Goal: Task Accomplishment & Management: Use online tool/utility

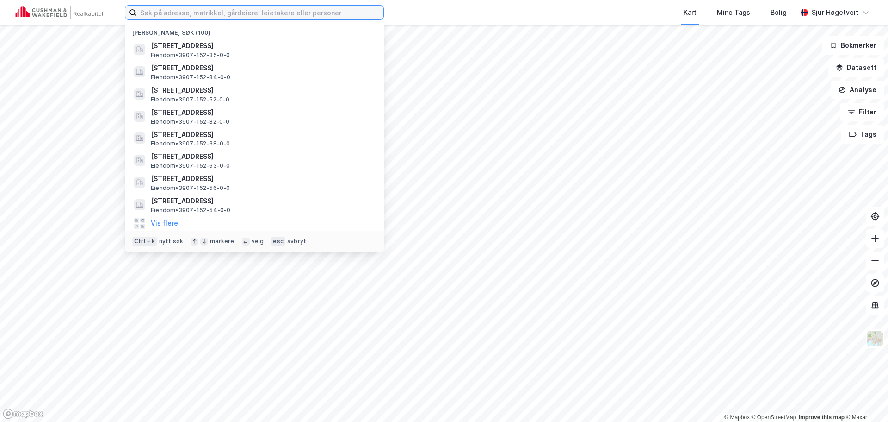
click at [256, 9] on input at bounding box center [259, 13] width 247 height 14
paste input "[STREET_ADDRESS]"
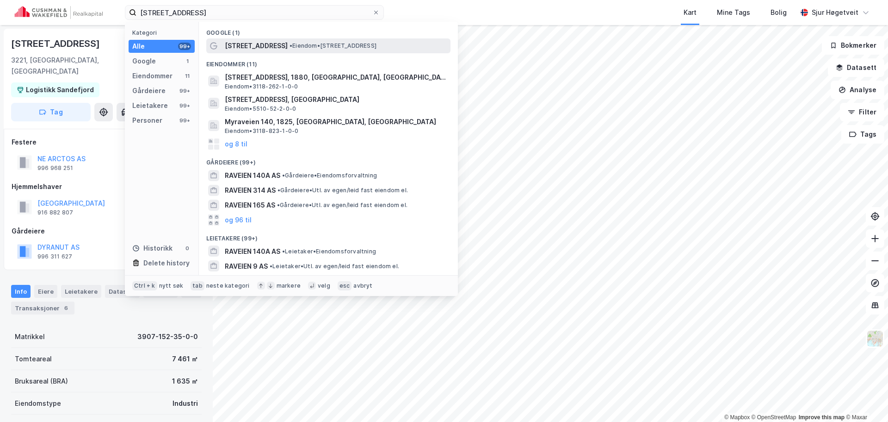
click at [303, 40] on div "[STREET_ADDRESS] • Eiendom • [STREET_ADDRESS]" at bounding box center [337, 45] width 224 height 11
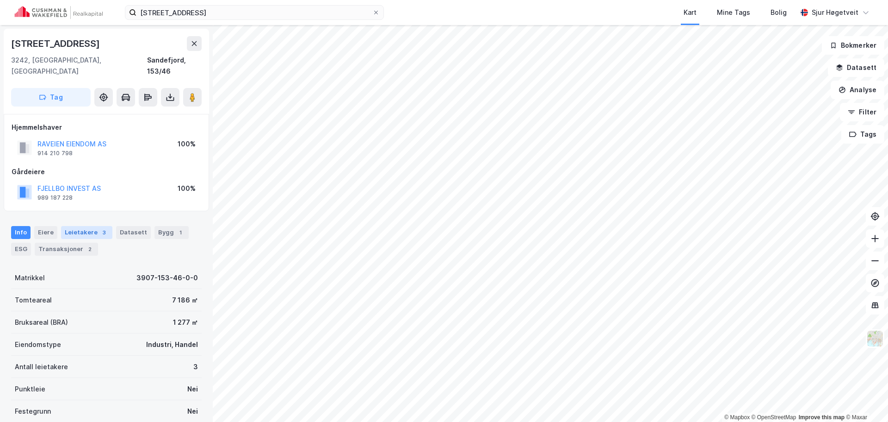
click at [87, 226] on div "Leietakere 3" at bounding box center [86, 232] width 51 height 13
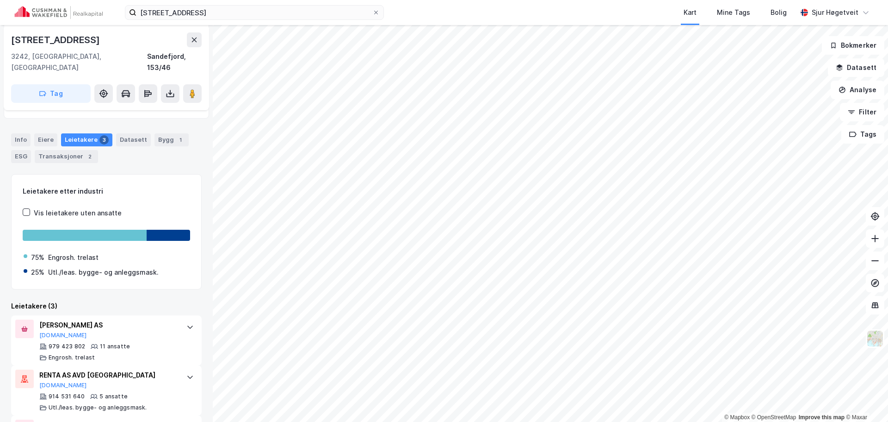
scroll to position [136, 0]
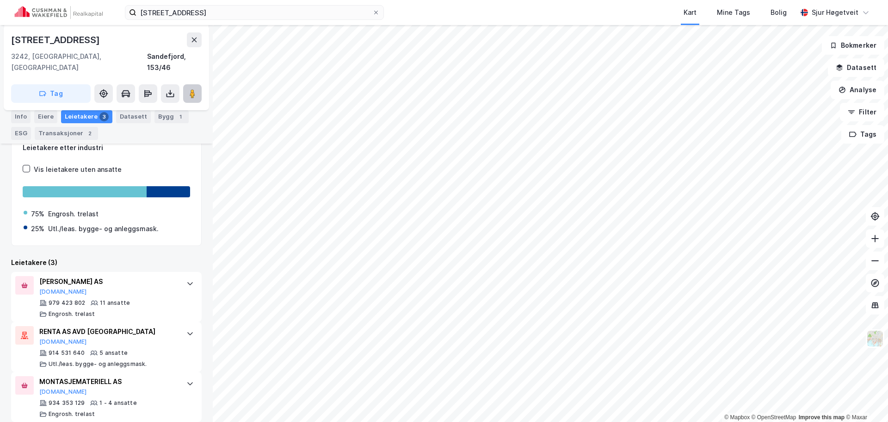
click at [195, 89] on image at bounding box center [193, 93] width 6 height 9
click at [348, 7] on input "[STREET_ADDRESS]" at bounding box center [254, 13] width 236 height 14
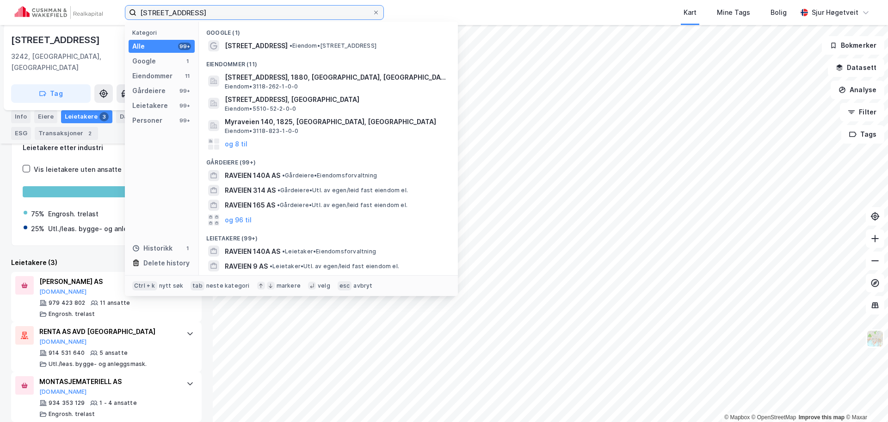
click at [348, 7] on input "[STREET_ADDRESS]" at bounding box center [254, 13] width 236 height 14
paste input "Pindsleveien 7"
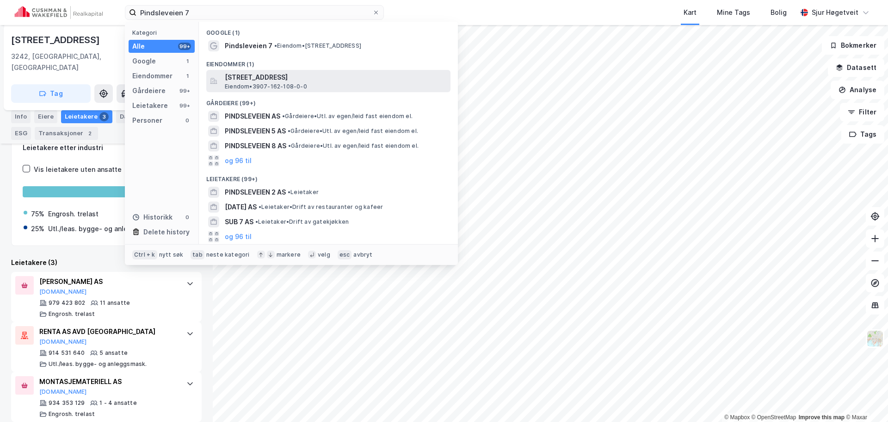
click at [354, 72] on span "[STREET_ADDRESS]" at bounding box center [336, 77] width 222 height 11
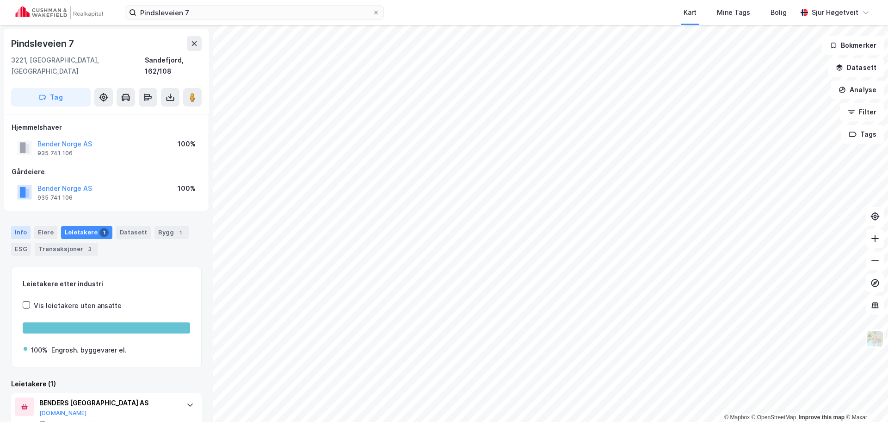
click at [23, 226] on div "Info" at bounding box center [20, 232] width 19 height 13
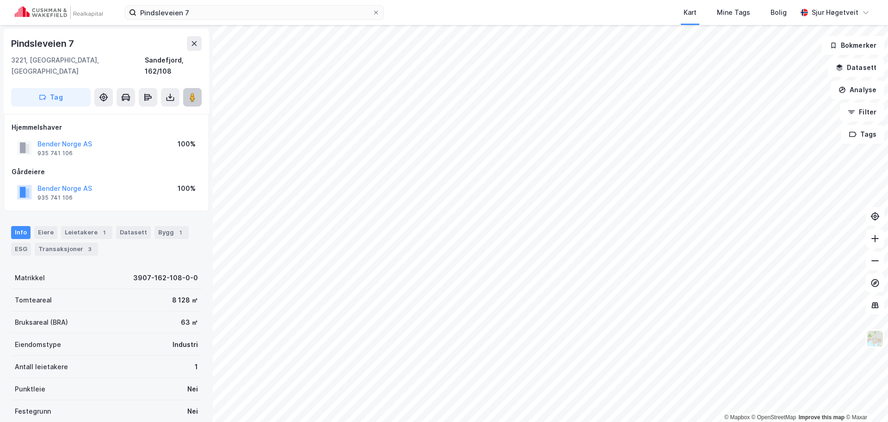
click at [193, 93] on image at bounding box center [193, 97] width 6 height 9
click at [57, 88] on button "Tag" at bounding box center [51, 97] width 80 height 19
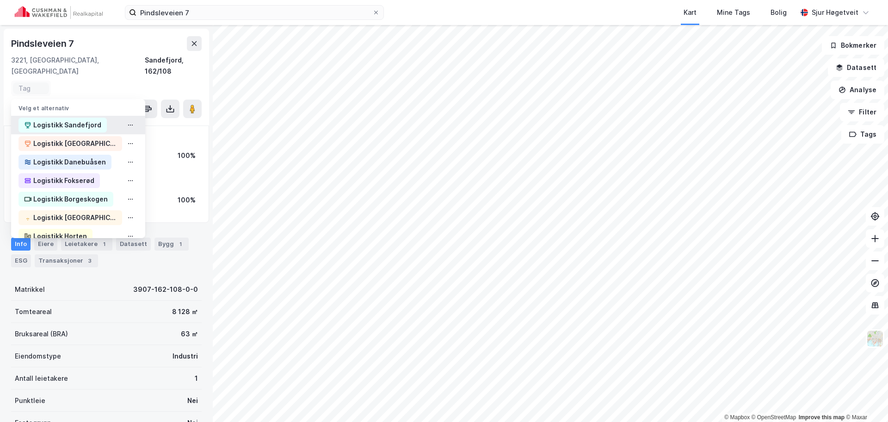
click at [65, 119] on div "Logistikk Sandefjord" at bounding box center [67, 124] width 68 height 11
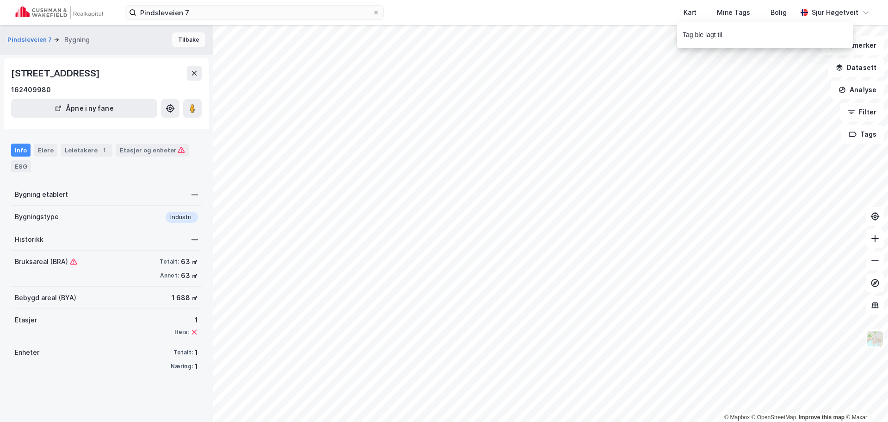
click at [182, 39] on button "Tilbake" at bounding box center [188, 39] width 33 height 15
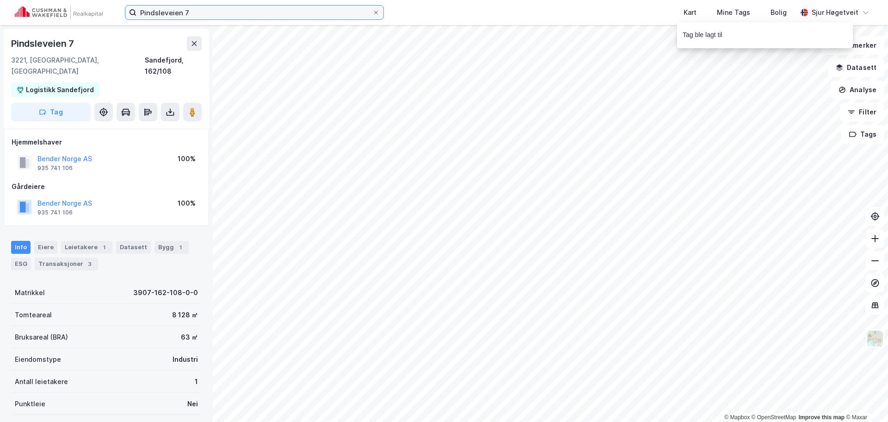
click at [298, 17] on input "Pindsleveien 7" at bounding box center [254, 13] width 236 height 14
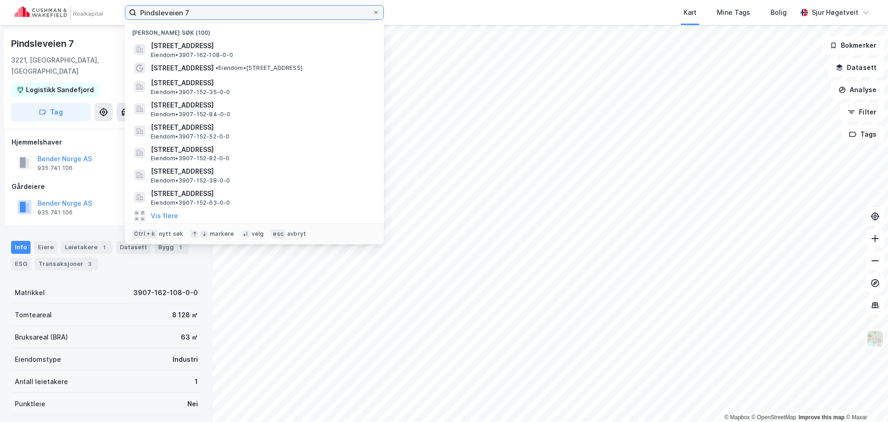
click at [298, 16] on input "Pindsleveien 7" at bounding box center [254, 13] width 236 height 14
paste input "[STREET_ADDRESS]"
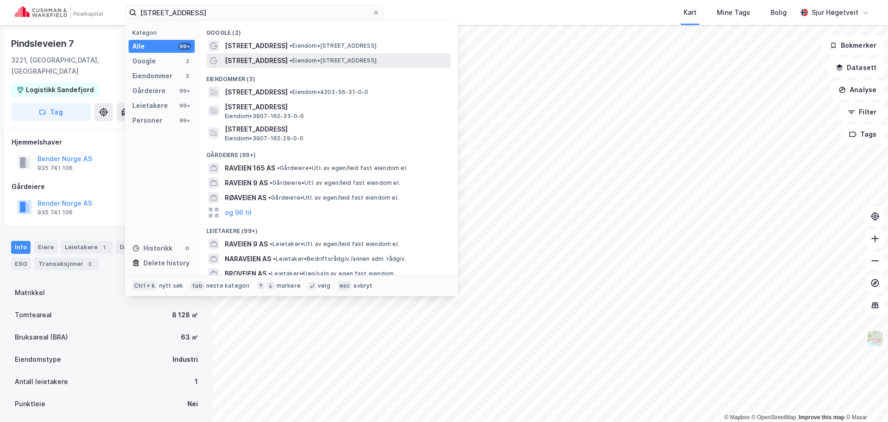
click at [336, 60] on span "• Eiendom • [STREET_ADDRESS]" at bounding box center [333, 60] width 87 height 7
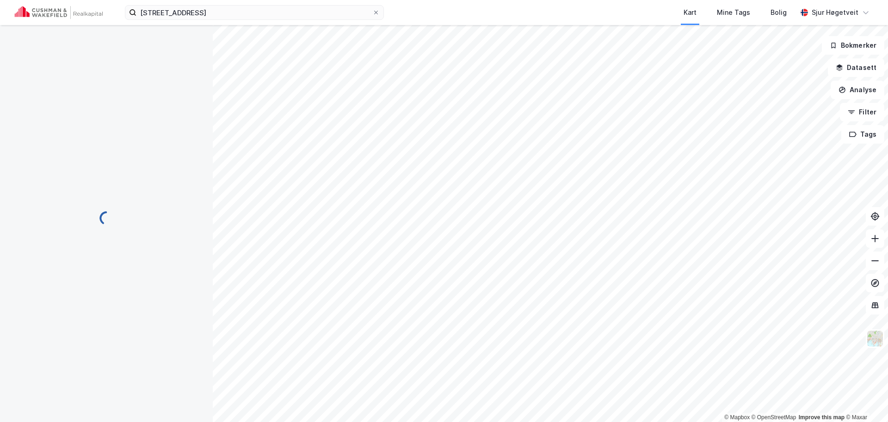
scroll to position [1, 0]
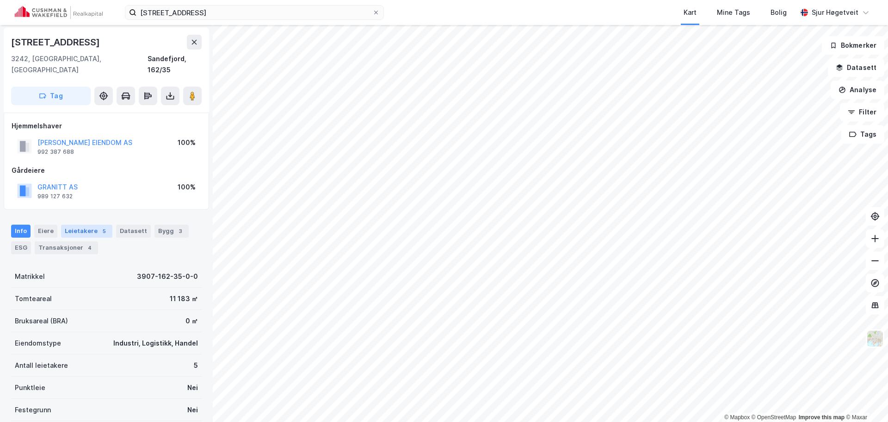
click at [86, 225] on div "Leietakere 5" at bounding box center [86, 230] width 51 height 13
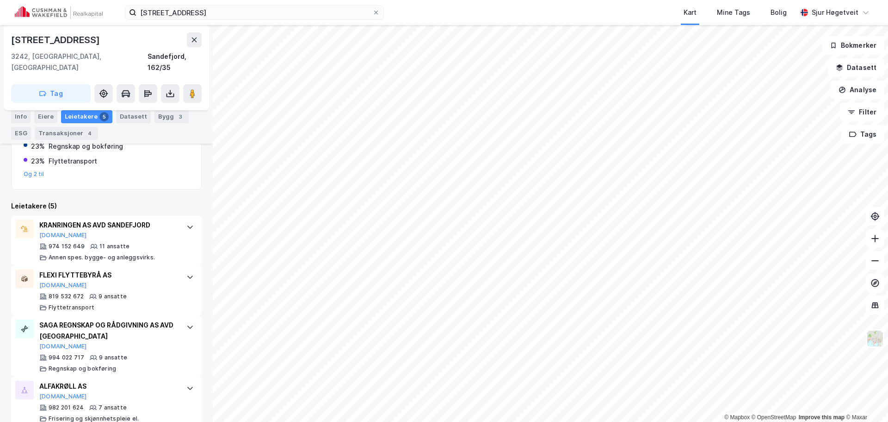
scroll to position [233, 0]
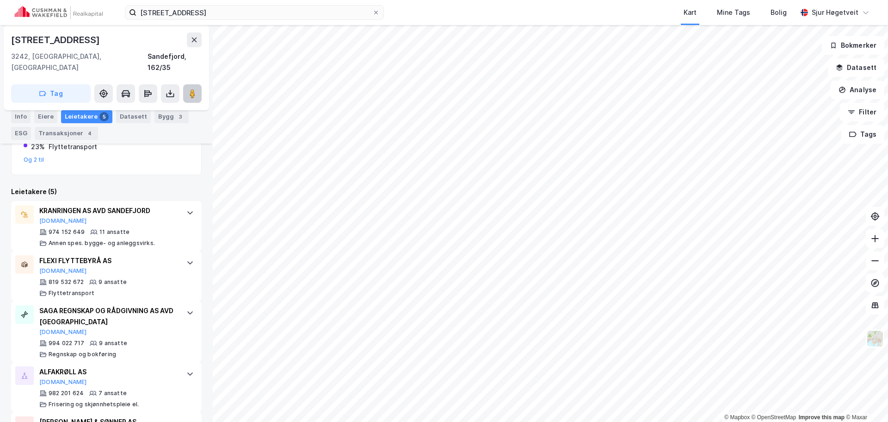
click at [190, 89] on image at bounding box center [193, 93] width 6 height 9
click at [17, 117] on div "Info" at bounding box center [20, 116] width 19 height 13
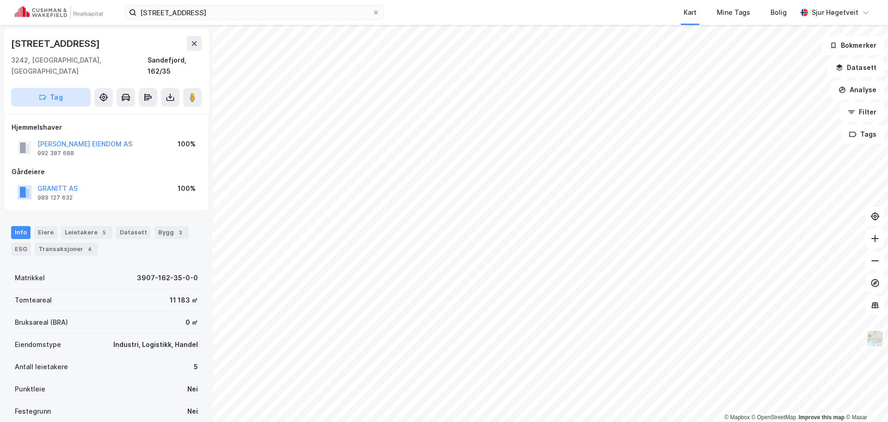
click at [50, 89] on button "Tag" at bounding box center [51, 97] width 80 height 19
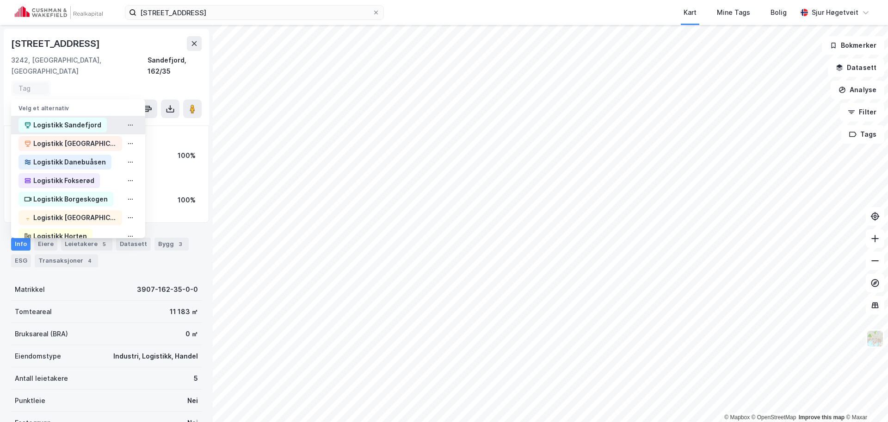
click at [56, 119] on div "Logistikk Sandefjord" at bounding box center [67, 124] width 68 height 11
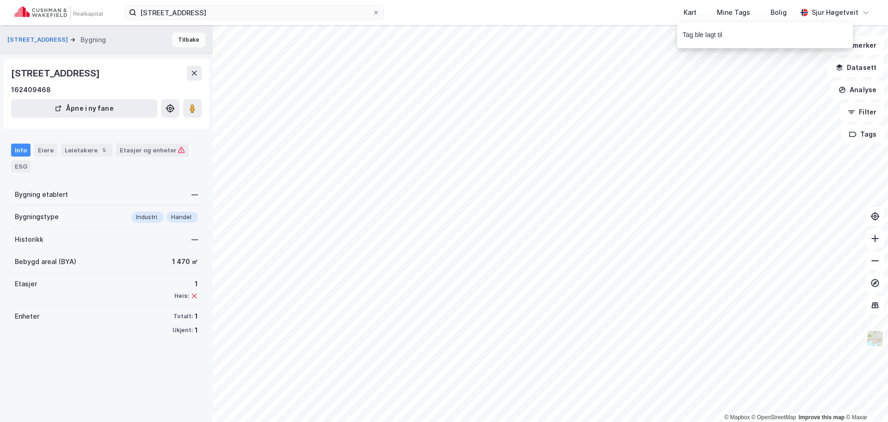
click at [172, 42] on button "Tilbake" at bounding box center [188, 39] width 33 height 15
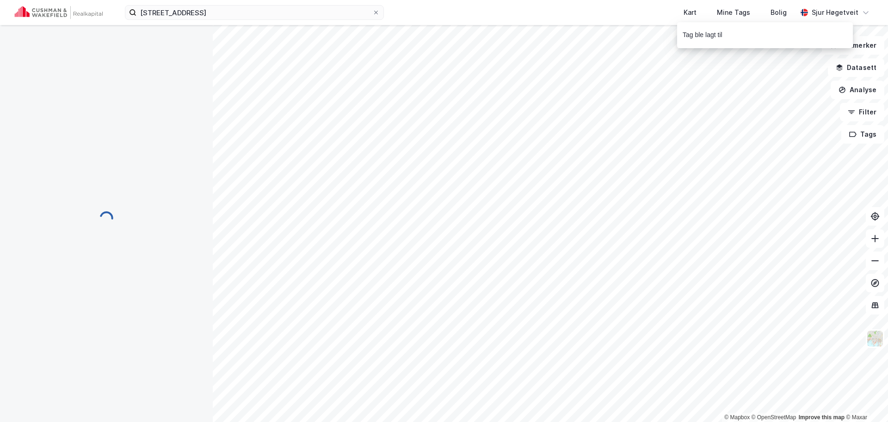
scroll to position [2, 0]
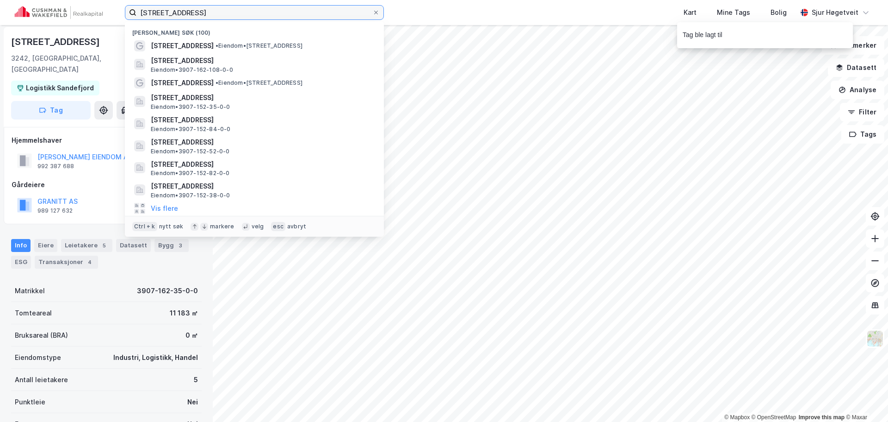
click at [341, 18] on input "[STREET_ADDRESS]" at bounding box center [254, 13] width 236 height 14
click at [341, 17] on input "[STREET_ADDRESS]" at bounding box center [254, 13] width 236 height 14
paste input "Hågasletta 7"
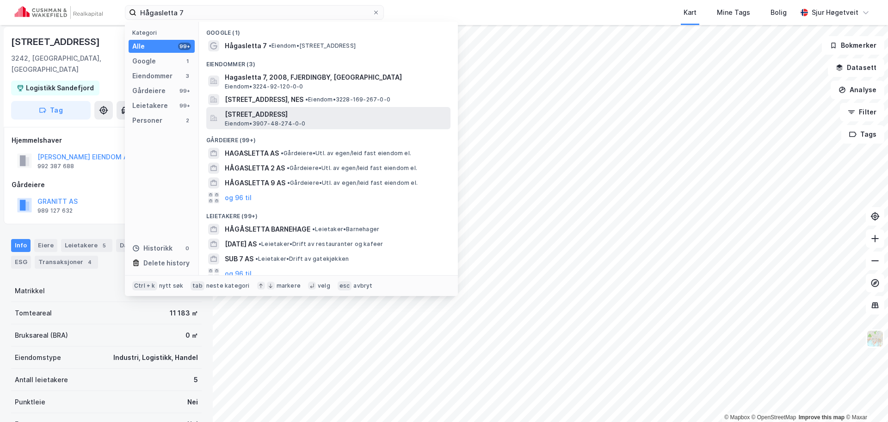
click at [360, 111] on span "[STREET_ADDRESS]" at bounding box center [336, 114] width 222 height 11
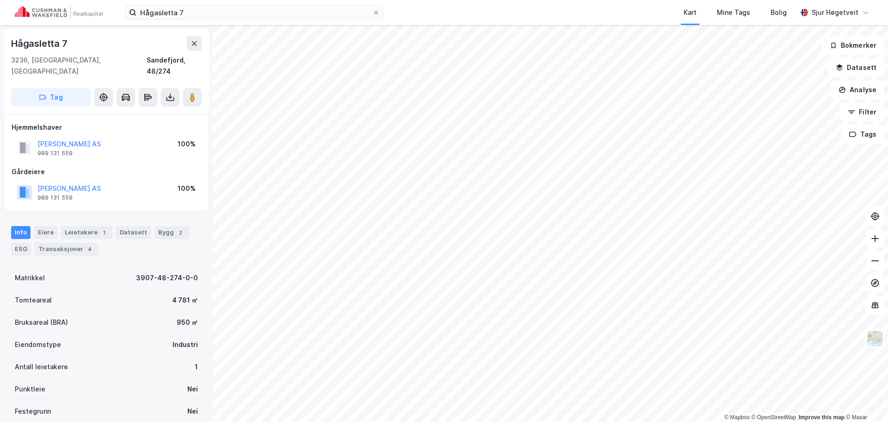
drag, startPoint x: 101, startPoint y: 227, endPoint x: 115, endPoint y: 231, distance: 15.1
click at [100, 227] on div "Leietakere 1" at bounding box center [86, 232] width 51 height 13
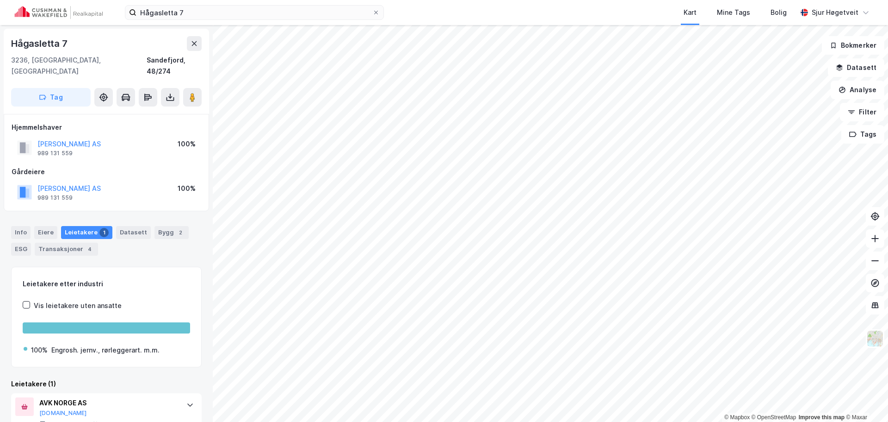
click at [95, 226] on div "Leietakere 1" at bounding box center [86, 232] width 51 height 13
click at [198, 88] on button at bounding box center [192, 97] width 19 height 19
click at [21, 226] on div "Info" at bounding box center [20, 232] width 19 height 13
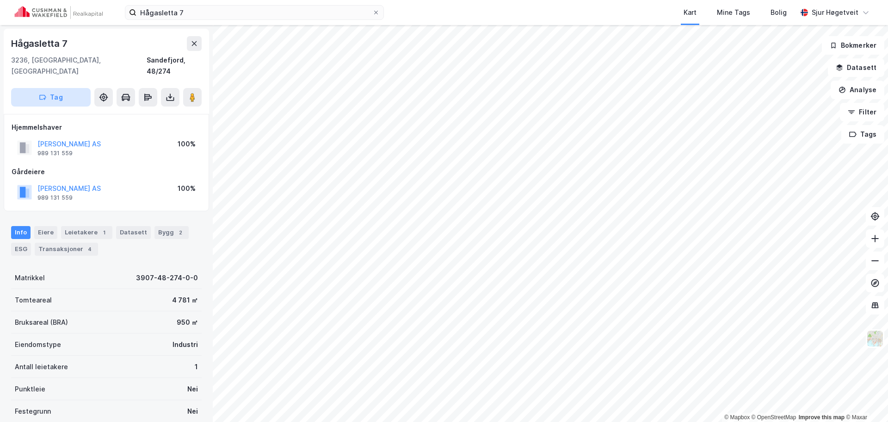
click at [74, 88] on button "Tag" at bounding box center [51, 97] width 80 height 19
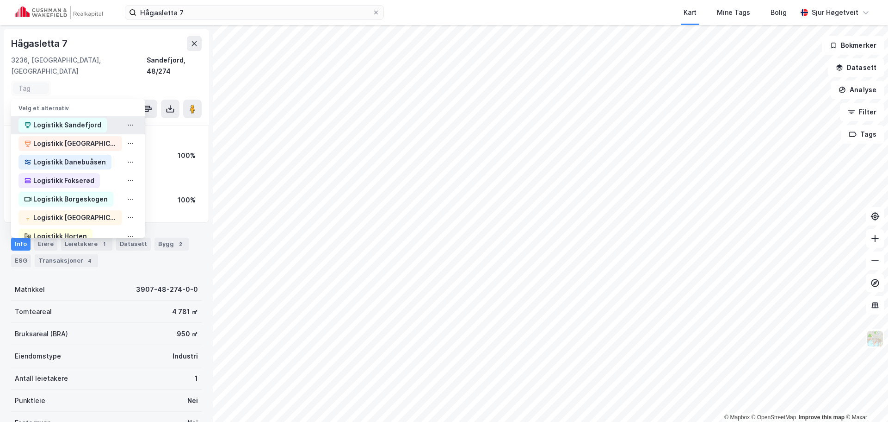
click at [81, 119] on div "Logistikk Sandefjord" at bounding box center [67, 124] width 68 height 11
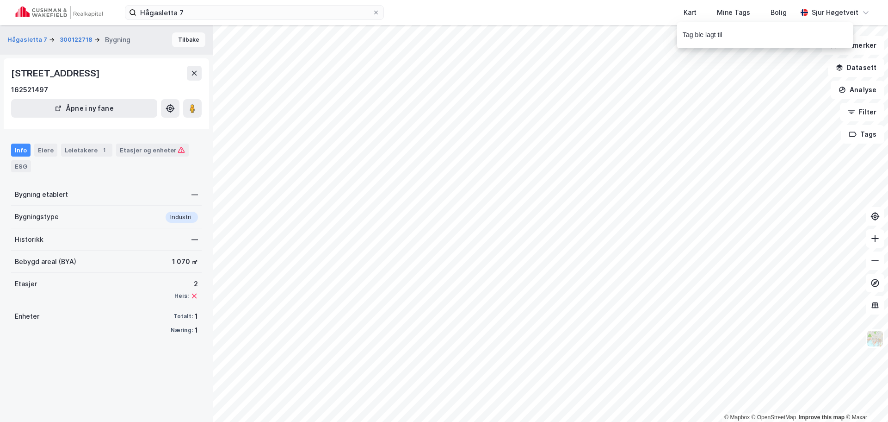
click at [181, 45] on button "Tilbake" at bounding box center [188, 39] width 33 height 15
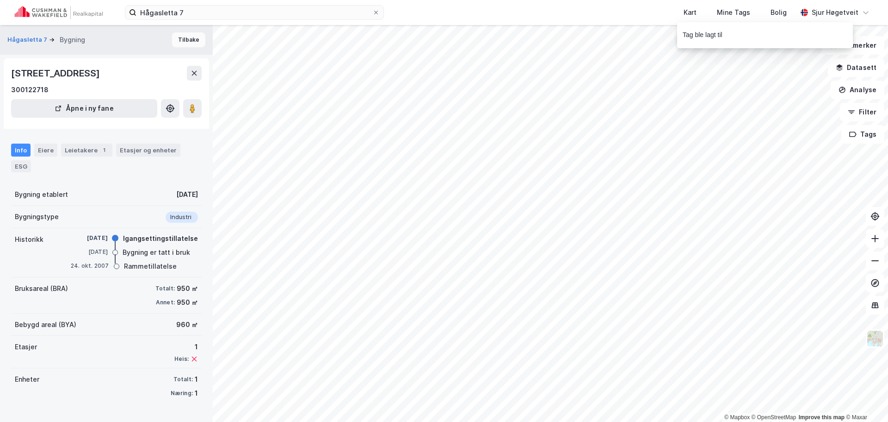
click at [182, 37] on button "Tilbake" at bounding box center [188, 39] width 33 height 15
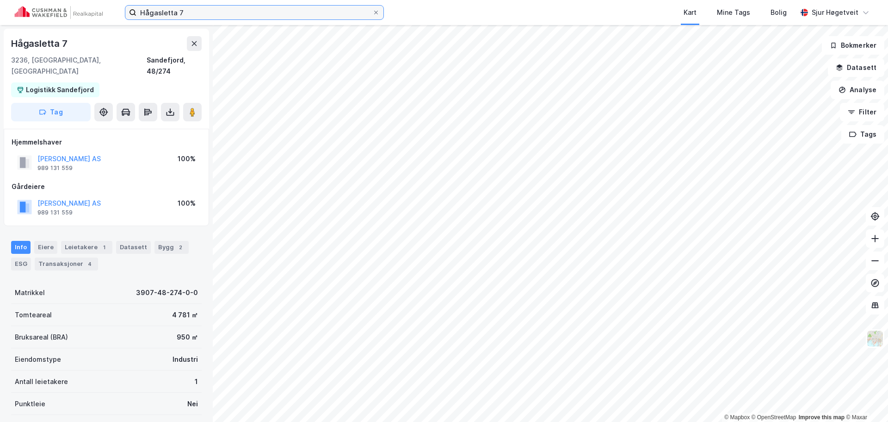
click at [336, 9] on input "Hågasletta 7" at bounding box center [254, 13] width 236 height 14
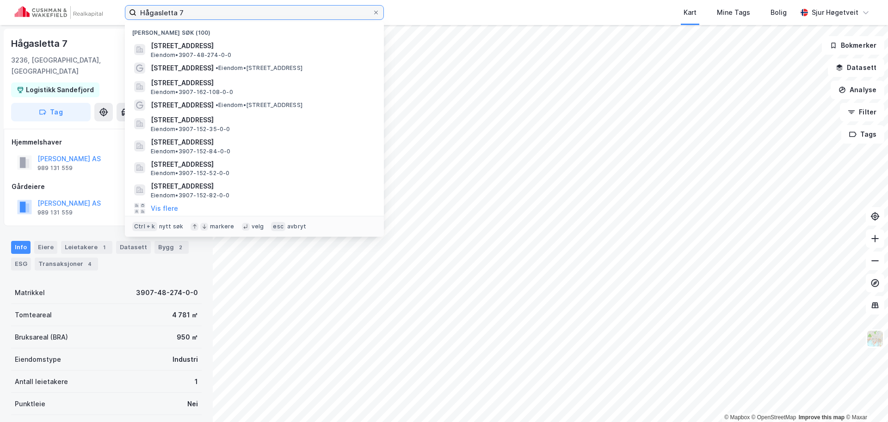
click at [336, 9] on input "Hågasletta 7" at bounding box center [254, 13] width 236 height 14
paste input "Strandpromenaden 20"
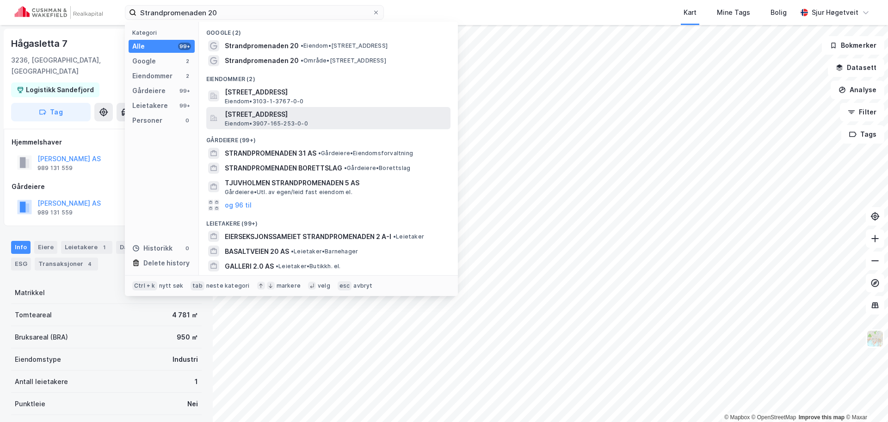
click at [412, 112] on span "[STREET_ADDRESS]" at bounding box center [336, 114] width 222 height 11
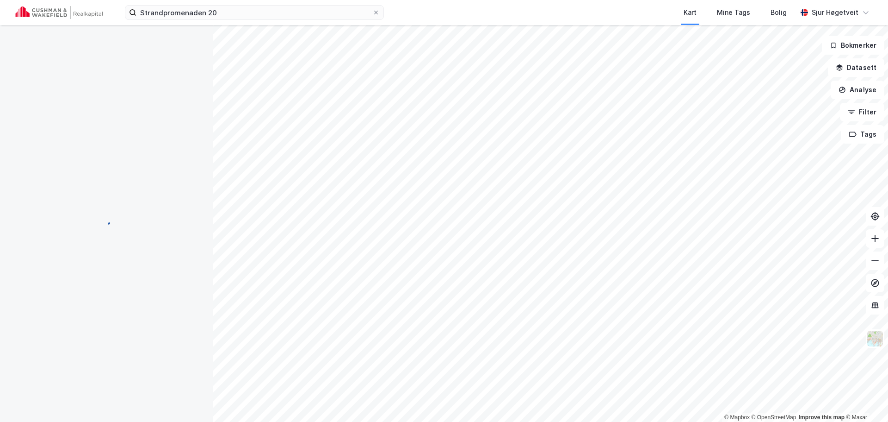
scroll to position [0, 0]
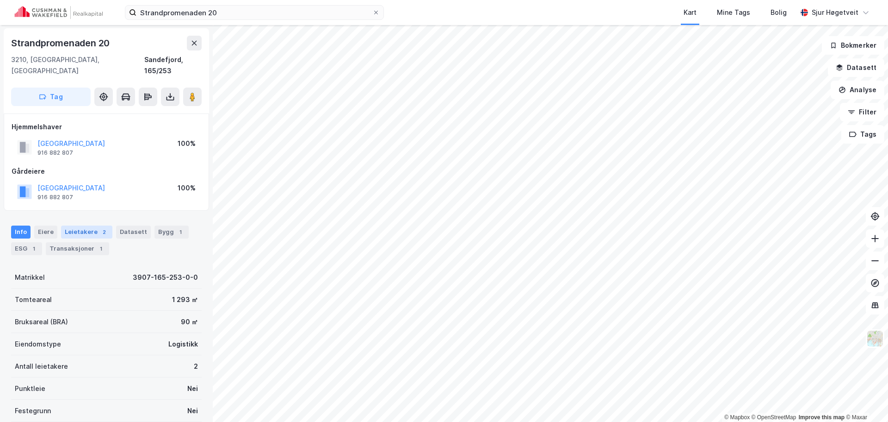
click at [81, 225] on div "Leietakere 2" at bounding box center [86, 231] width 51 height 13
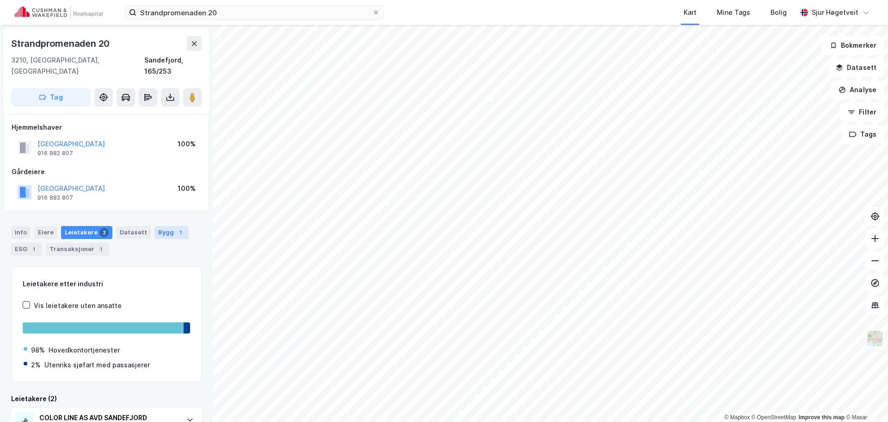
scroll to position [97, 0]
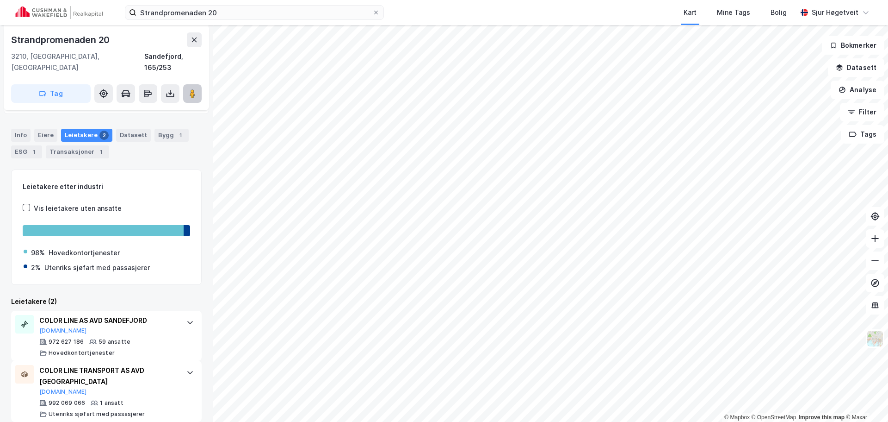
click at [196, 89] on icon at bounding box center [192, 93] width 9 height 9
click at [19, 129] on div "Info" at bounding box center [20, 135] width 19 height 13
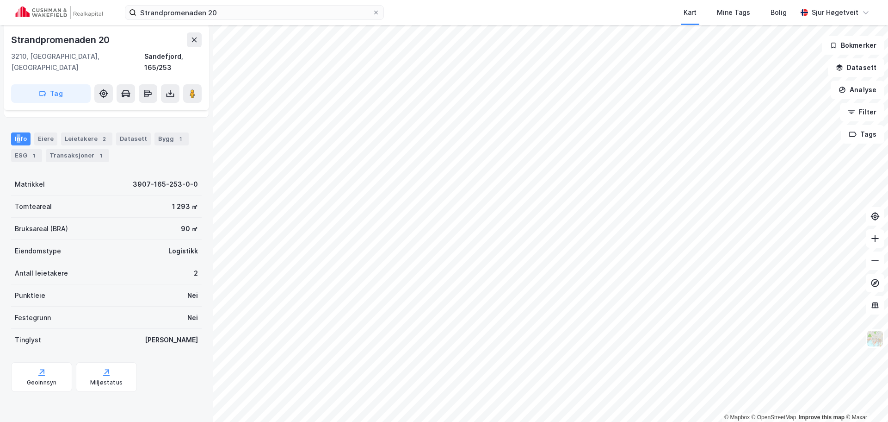
scroll to position [82, 0]
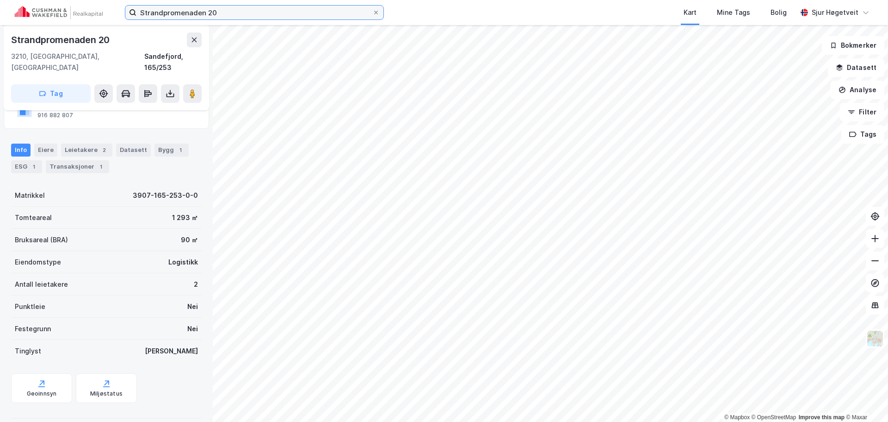
click at [236, 14] on input "Strandpromenaden 20" at bounding box center [254, 13] width 236 height 14
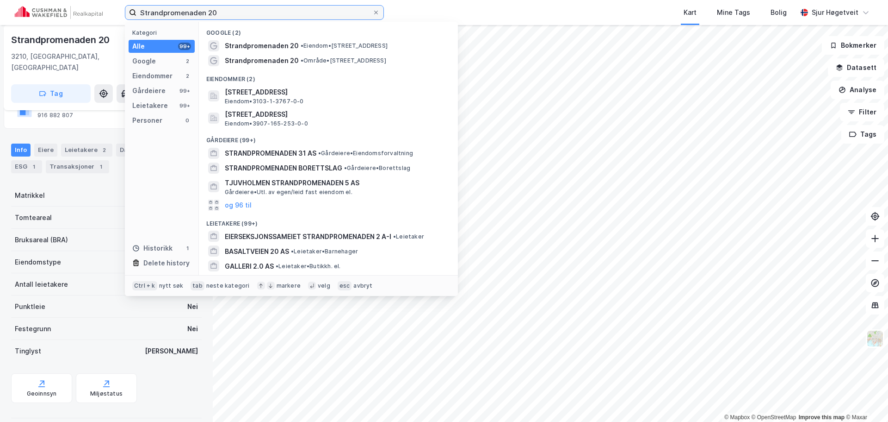
click at [236, 14] on input "Strandpromenaden 20" at bounding box center [254, 13] width 236 height 14
paste input "Leif [STREET_ADDRESS]"
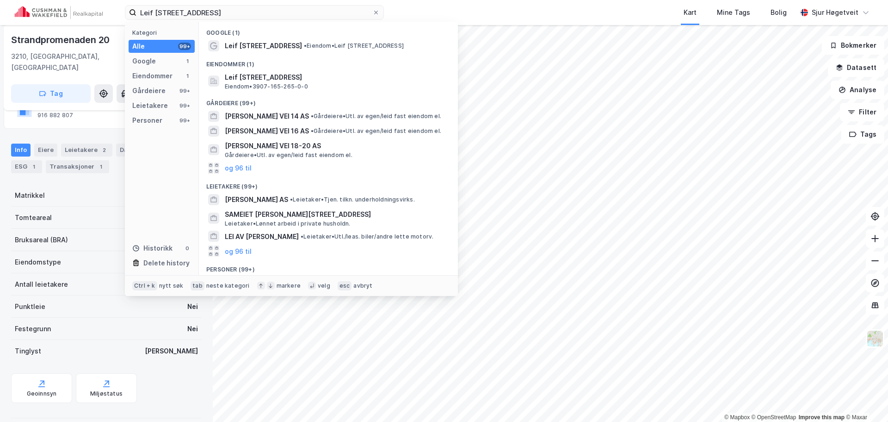
click at [259, 65] on div "Eiendommer (1)" at bounding box center [328, 61] width 259 height 17
click at [265, 75] on span "Leif [STREET_ADDRESS]" at bounding box center [336, 77] width 222 height 11
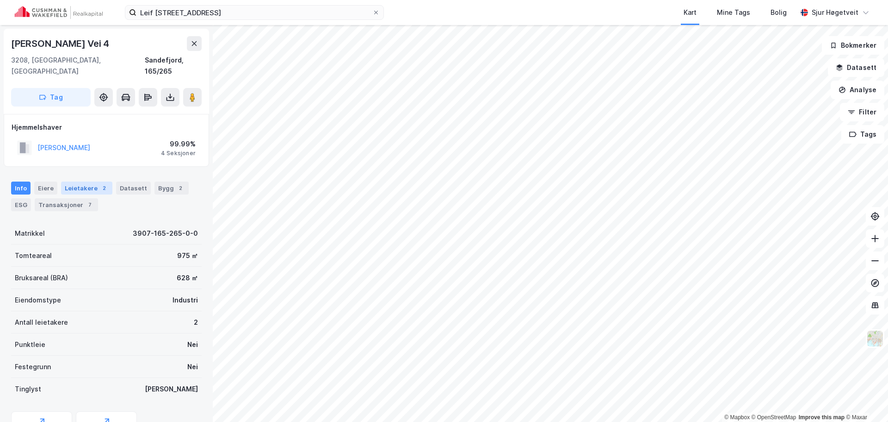
click at [107, 181] on div "Leietakere 2" at bounding box center [86, 187] width 51 height 13
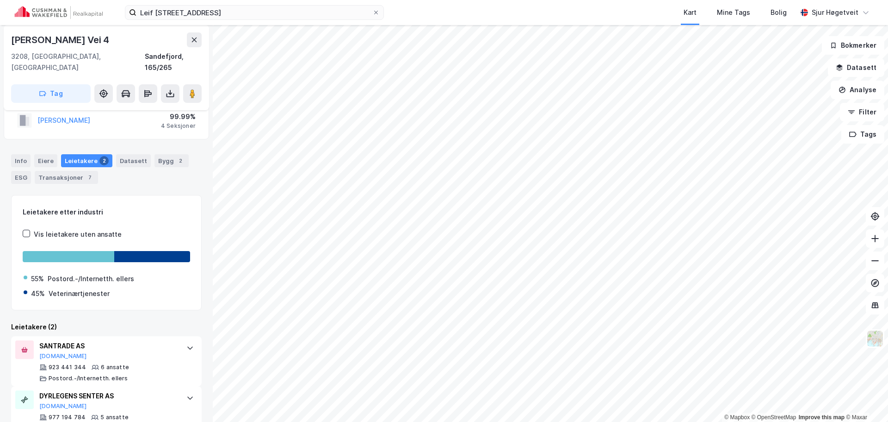
scroll to position [42, 0]
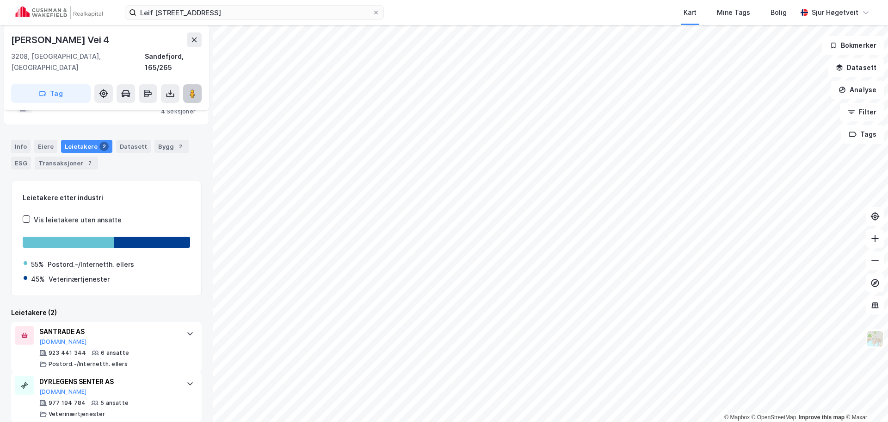
click at [197, 86] on button at bounding box center [192, 93] width 19 height 19
click at [313, 13] on input "Leif [STREET_ADDRESS]" at bounding box center [254, 13] width 236 height 14
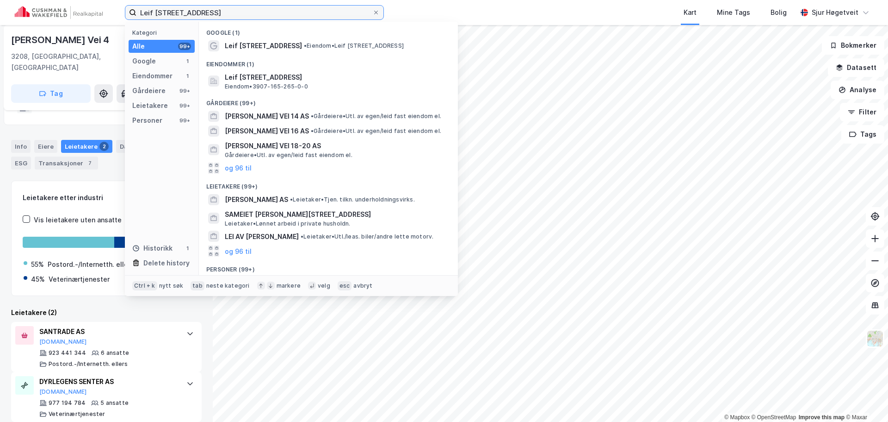
click at [313, 13] on input "Leif [STREET_ADDRESS]" at bounding box center [254, 13] width 236 height 14
click at [312, 13] on input "Leif [STREET_ADDRESS]" at bounding box center [254, 13] width 236 height 14
paste input "18"
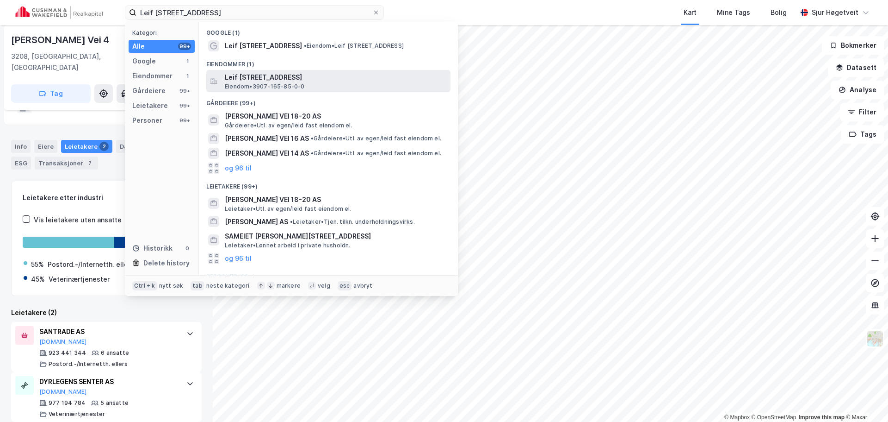
click at [313, 90] on div "Leif [STREET_ADDRESS], [GEOGRAPHIC_DATA] Eiendom • 3907-165-85-0-0" at bounding box center [337, 81] width 224 height 19
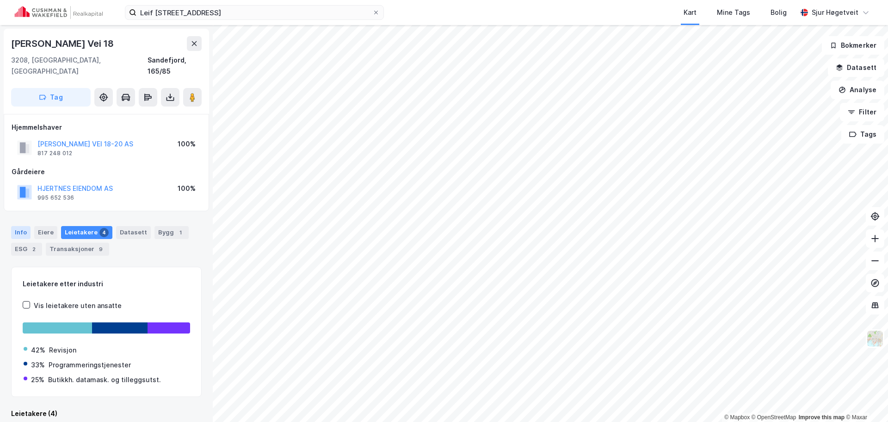
click at [19, 226] on div "Info" at bounding box center [20, 232] width 19 height 13
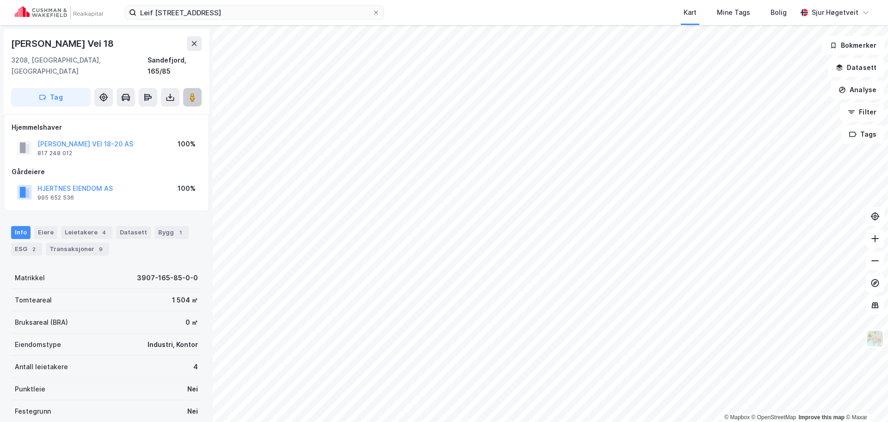
click at [192, 93] on image at bounding box center [193, 97] width 6 height 9
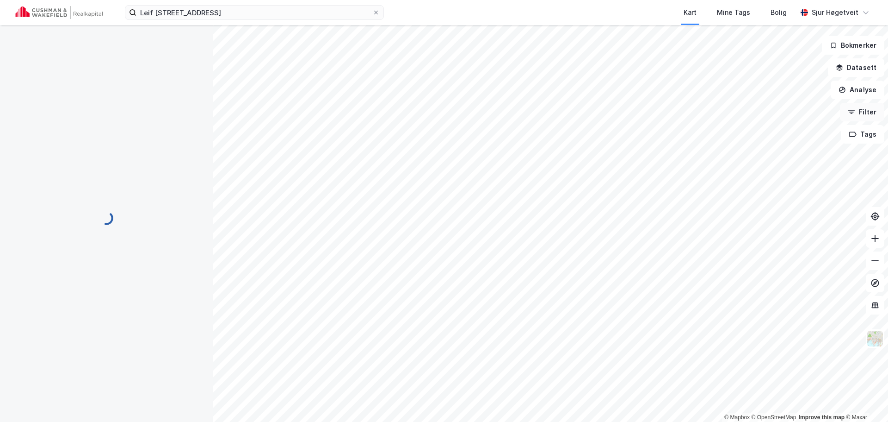
scroll to position [0, 0]
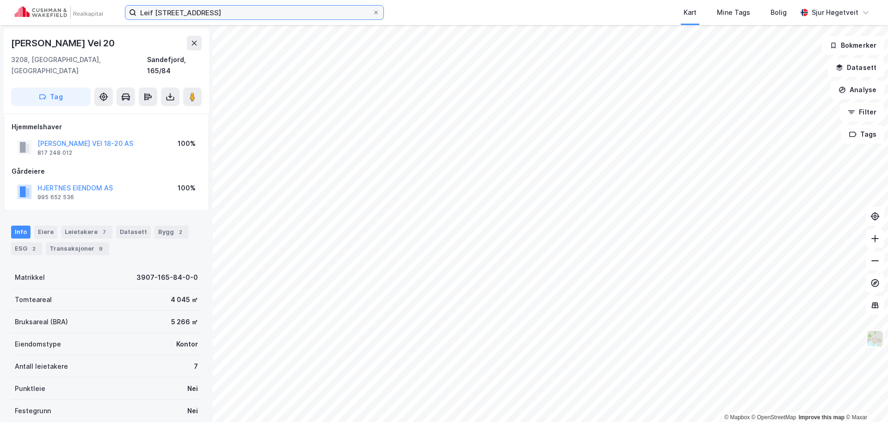
click at [270, 18] on input "Leif [STREET_ADDRESS]" at bounding box center [254, 13] width 236 height 14
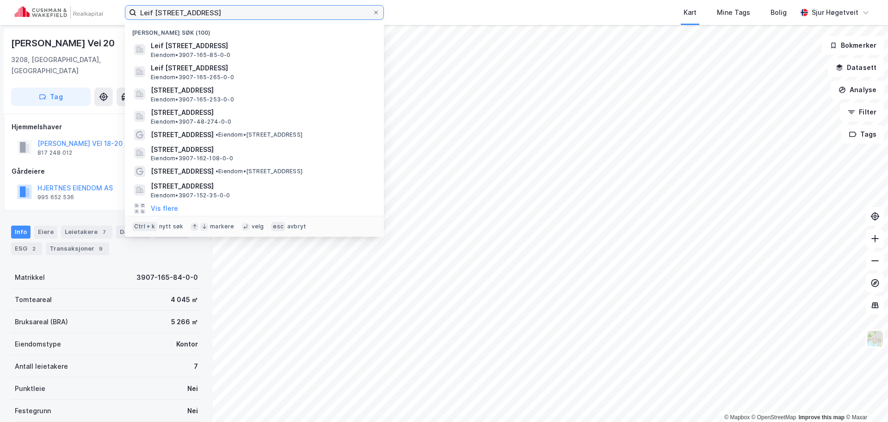
click at [268, 16] on input "Leif [STREET_ADDRESS]" at bounding box center [254, 13] width 236 height 14
click at [267, 16] on input "Leif [STREET_ADDRESS]" at bounding box center [254, 13] width 236 height 14
click at [267, 15] on input "Leif [STREET_ADDRESS]" at bounding box center [254, 13] width 236 height 14
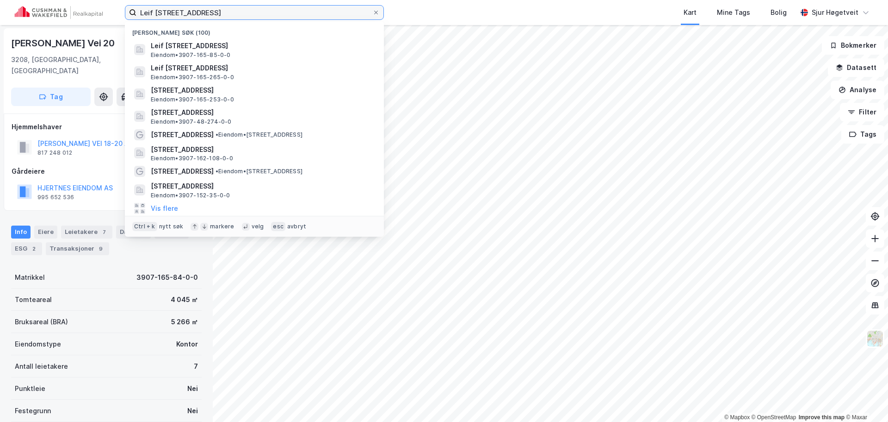
paste input "[STREET_ADDRESS]"
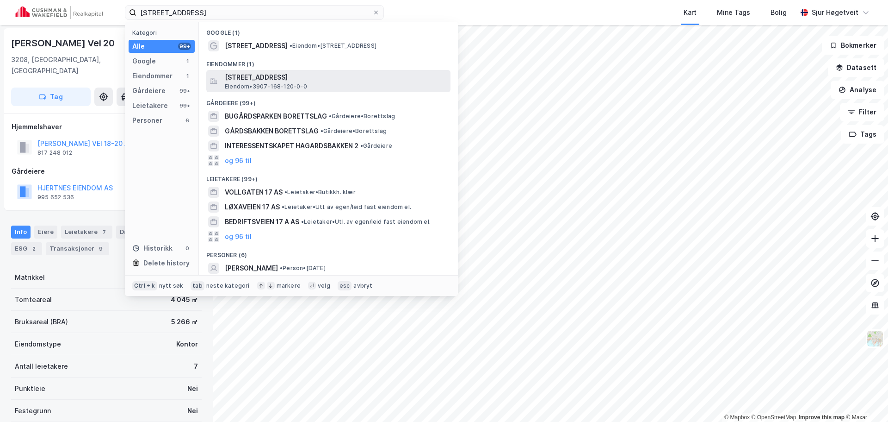
click at [310, 74] on span "[STREET_ADDRESS]" at bounding box center [336, 77] width 222 height 11
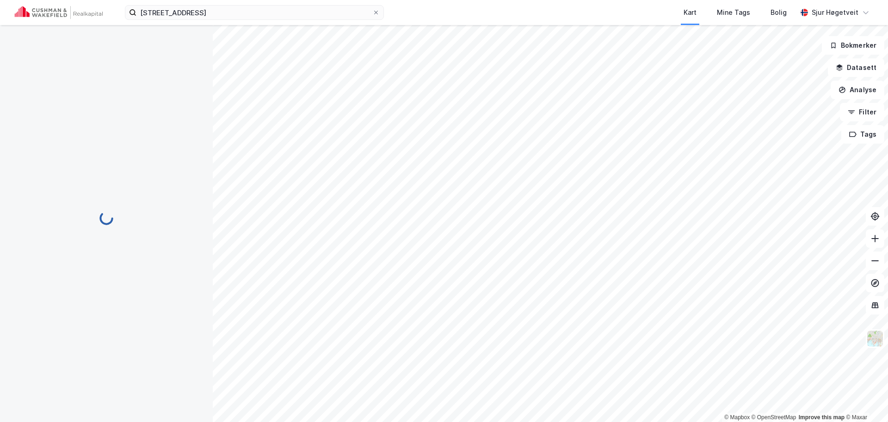
scroll to position [0, 0]
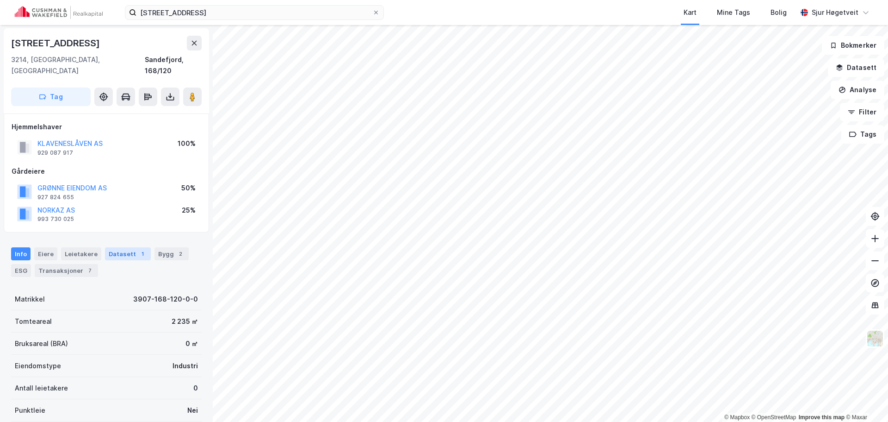
click at [130, 247] on div "Datasett 1" at bounding box center [128, 253] width 46 height 13
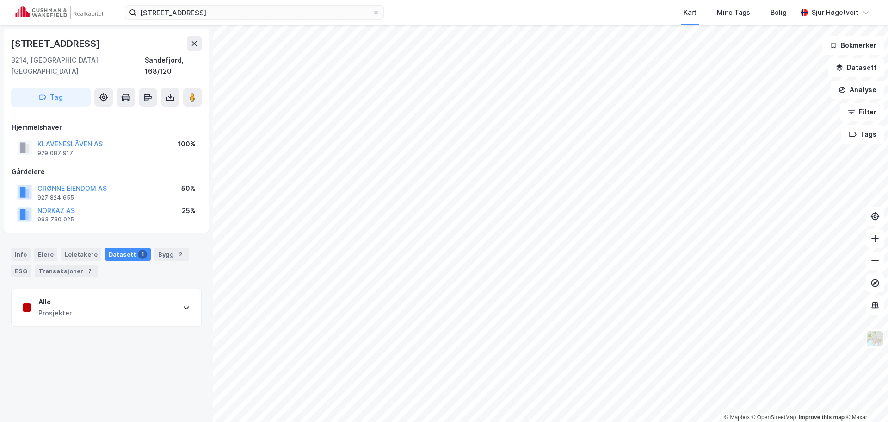
click at [127, 289] on div "Alle Prosjekter" at bounding box center [107, 307] width 190 height 37
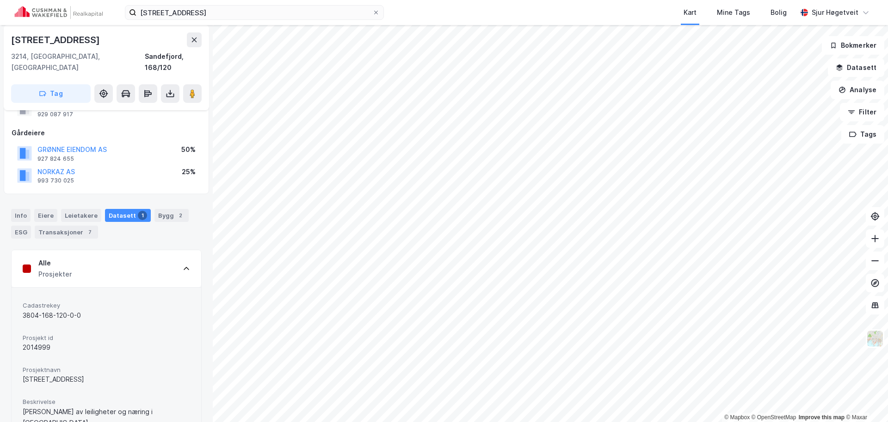
scroll to position [38, 0]
click at [19, 210] on div "Info" at bounding box center [20, 216] width 19 height 13
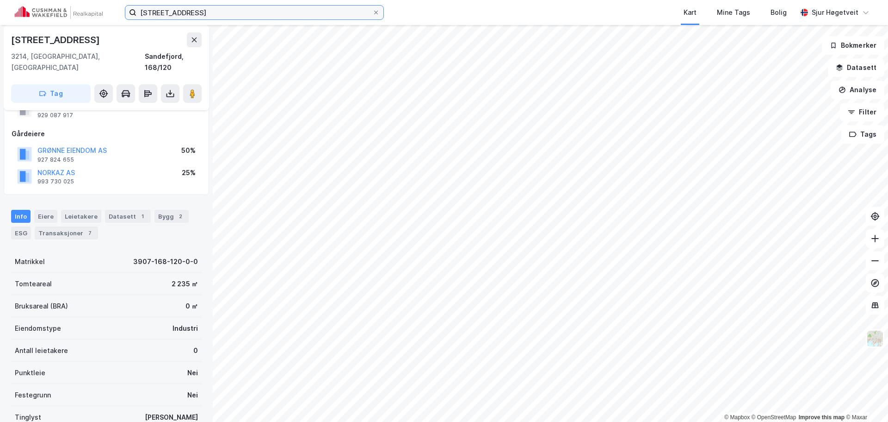
click at [309, 10] on input "[STREET_ADDRESS]" at bounding box center [254, 13] width 236 height 14
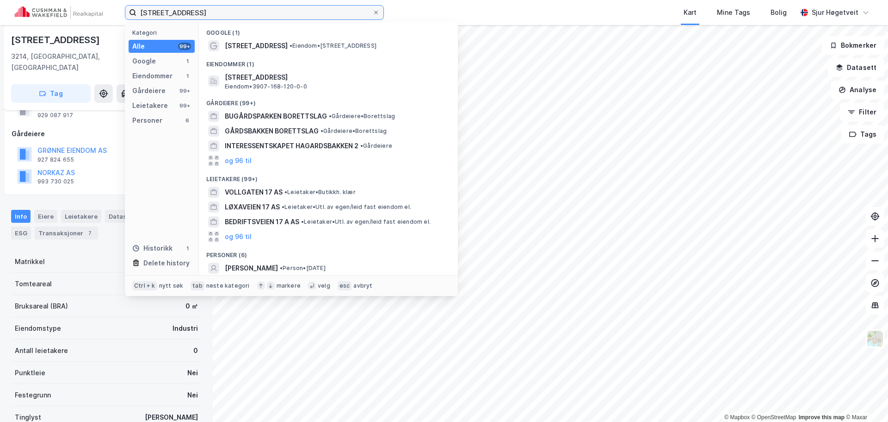
click at [310, 11] on input "[STREET_ADDRESS]" at bounding box center [254, 13] width 236 height 14
paste input "[PERSON_NAME][STREET_ADDRESS]"
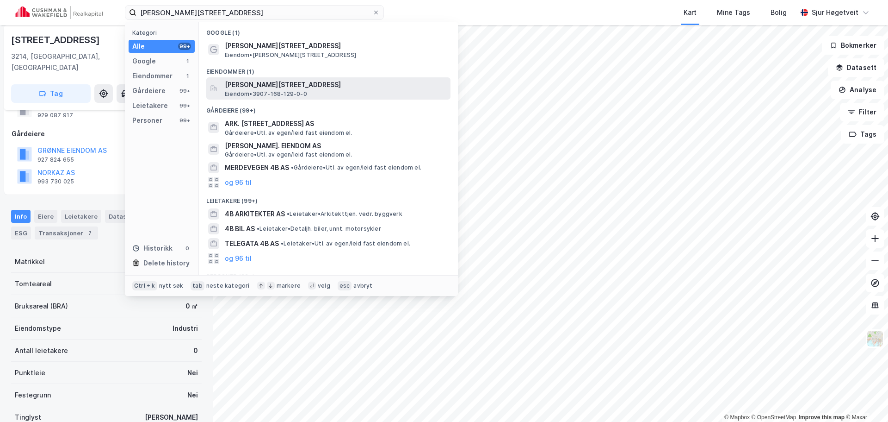
click at [336, 80] on span "[PERSON_NAME][STREET_ADDRESS]" at bounding box center [336, 84] width 222 height 11
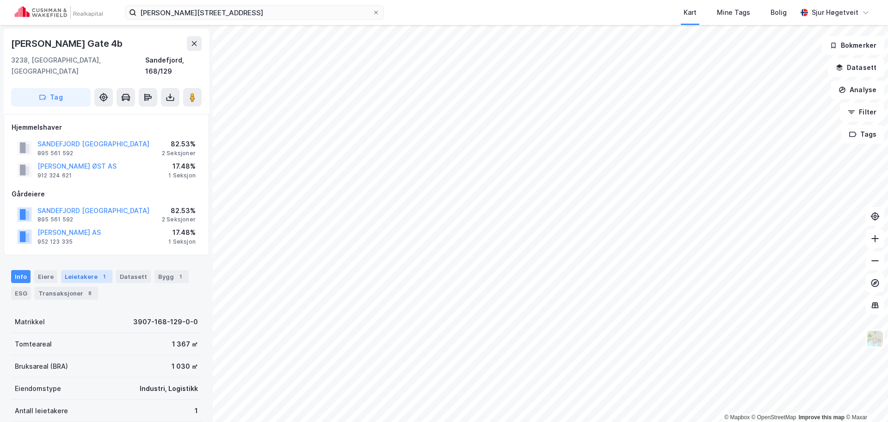
click at [94, 270] on div "Leietakere 1" at bounding box center [86, 276] width 51 height 13
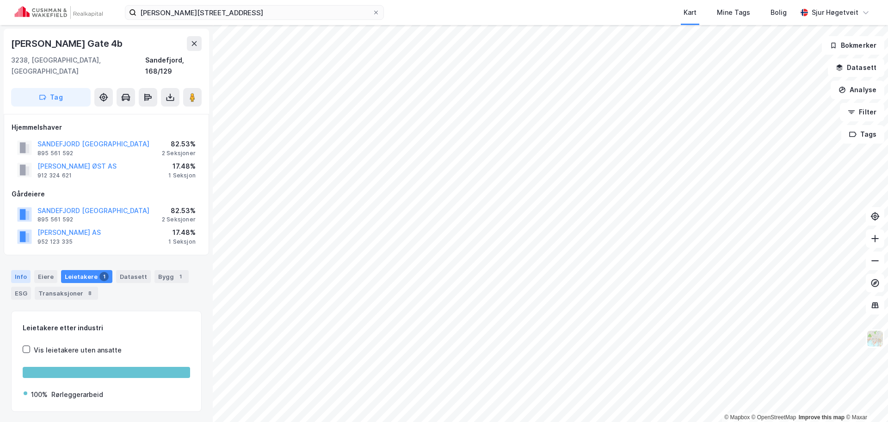
click at [20, 270] on div "Info" at bounding box center [20, 276] width 19 height 13
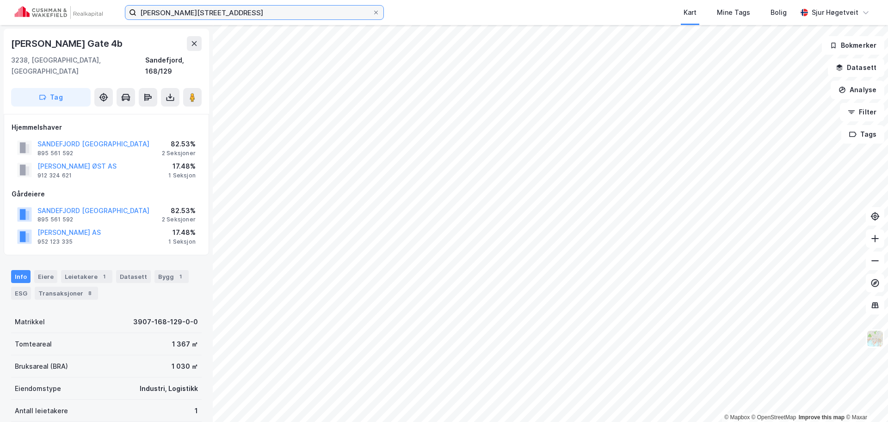
click at [250, 12] on input "[PERSON_NAME][STREET_ADDRESS]" at bounding box center [254, 13] width 236 height 14
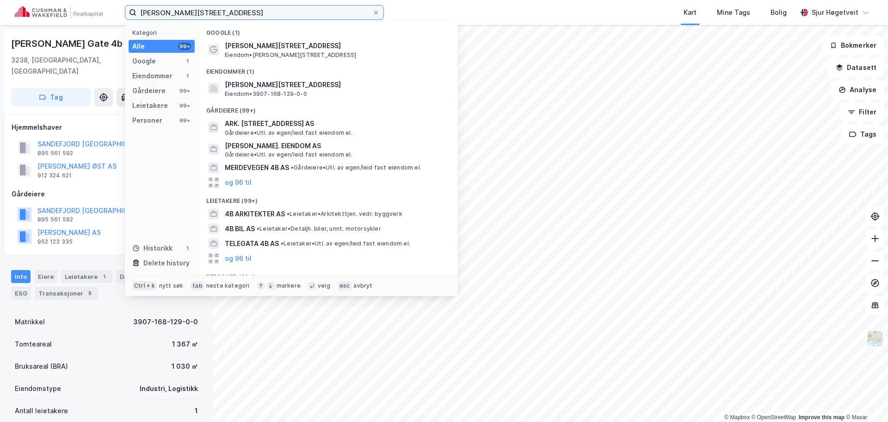
click at [250, 12] on input "[PERSON_NAME][STREET_ADDRESS]" at bounding box center [254, 13] width 236 height 14
paste input "Nedre Movei 4"
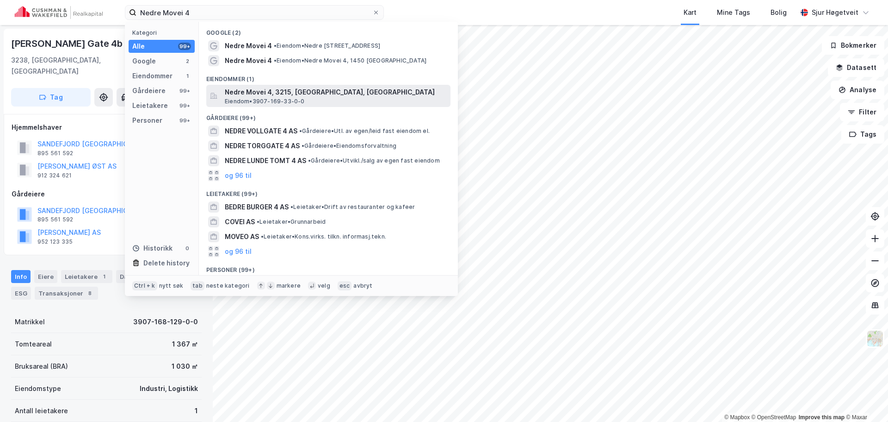
click at [331, 92] on span "Nedre Movei 4, 3215, [GEOGRAPHIC_DATA], [GEOGRAPHIC_DATA]" at bounding box center [336, 92] width 222 height 11
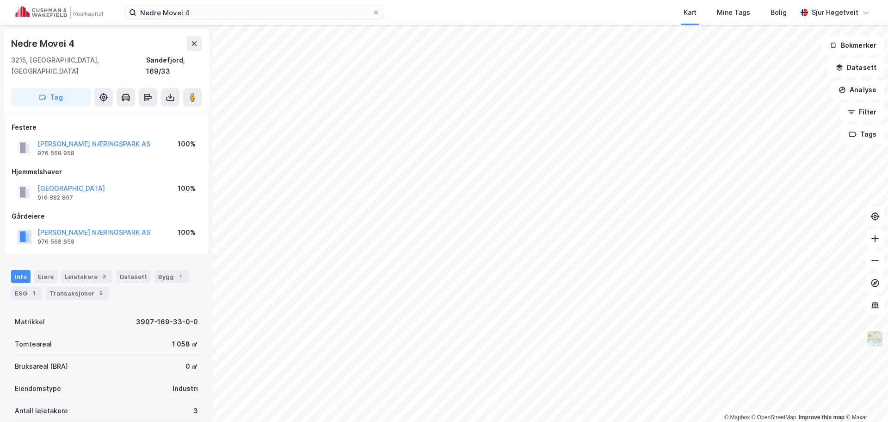
scroll to position [0, 0]
click at [99, 271] on div "3" at bounding box center [103, 275] width 9 height 9
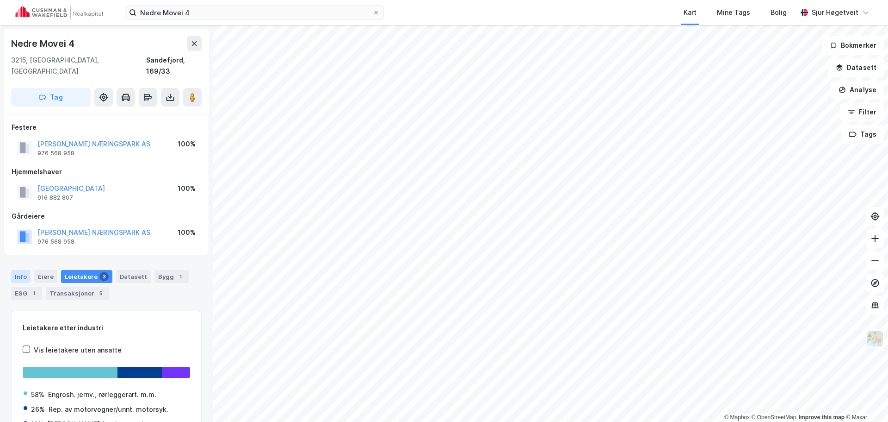
click at [19, 270] on div "Info" at bounding box center [20, 276] width 19 height 13
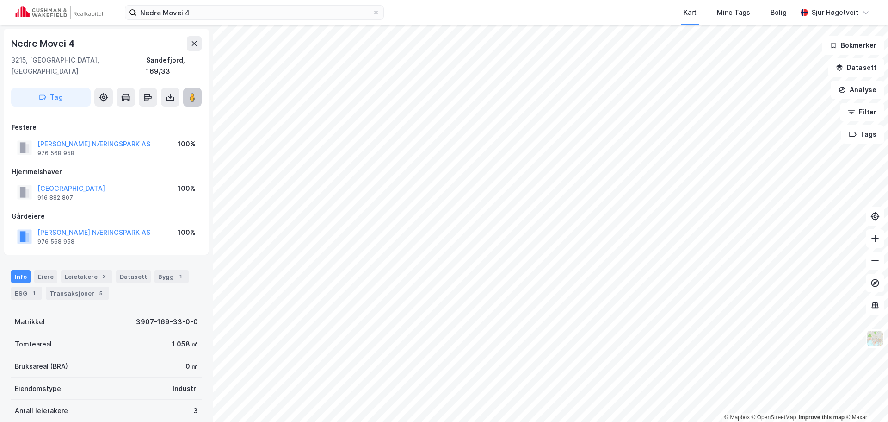
click at [200, 88] on button at bounding box center [192, 97] width 19 height 19
click at [217, 9] on input "Nedre Movei 4" at bounding box center [254, 13] width 236 height 14
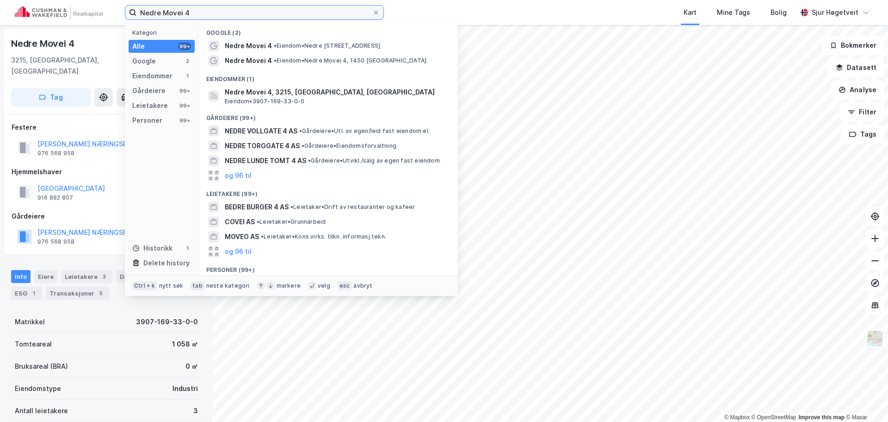
click at [217, 8] on input "Nedre Movei 4" at bounding box center [254, 13] width 236 height 14
paste input "[STREET_ADDRESS]"
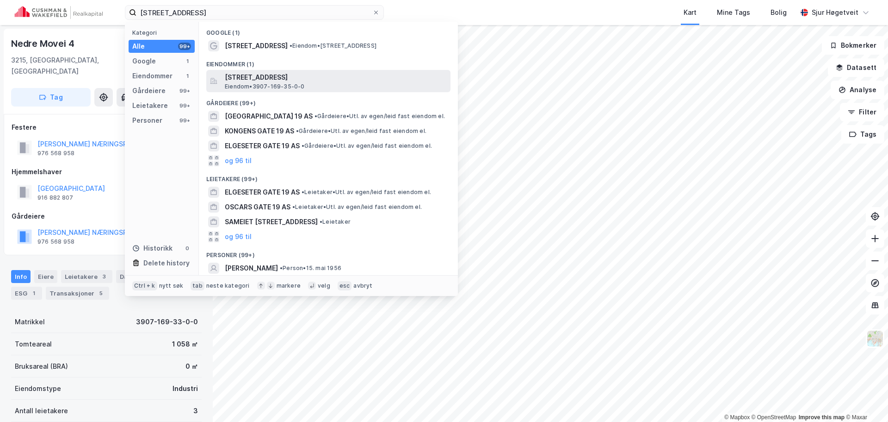
click at [360, 76] on span "[STREET_ADDRESS]" at bounding box center [336, 77] width 222 height 11
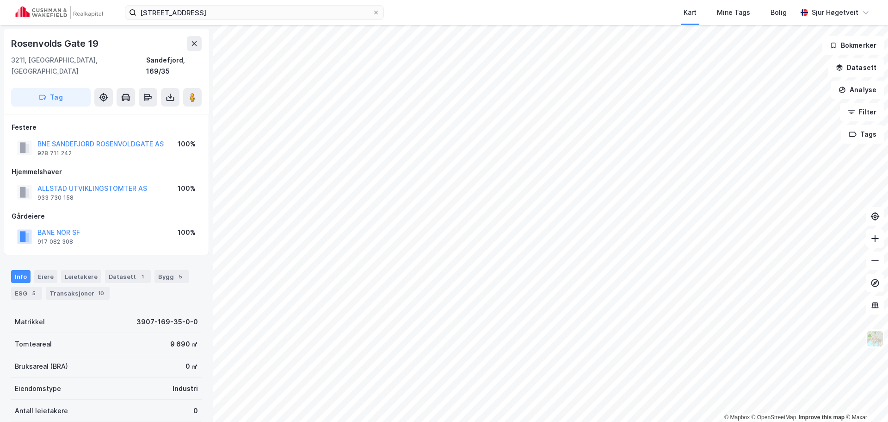
scroll to position [0, 0]
click at [193, 92] on image at bounding box center [193, 96] width 6 height 9
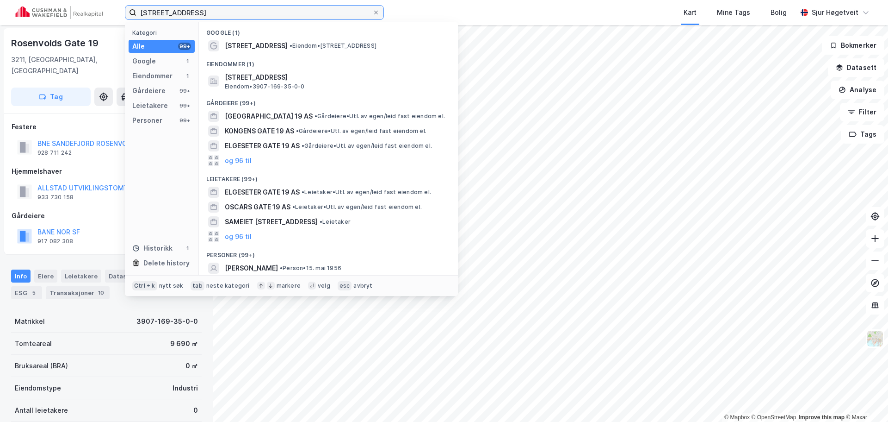
click at [301, 15] on input "[STREET_ADDRESS]" at bounding box center [254, 13] width 236 height 14
click at [300, 15] on input "[STREET_ADDRESS]" at bounding box center [254, 13] width 236 height 14
click at [299, 15] on input "[STREET_ADDRESS]" at bounding box center [254, 13] width 236 height 14
paste input "[STREET_ADDRESS]"
click at [299, 14] on input "Rosenvolds gate Rosenvolds gate 32" at bounding box center [254, 13] width 236 height 14
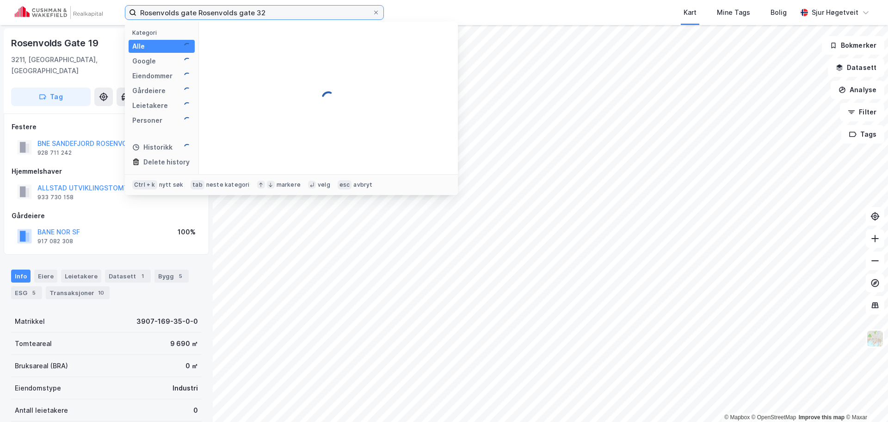
click at [299, 14] on input "Rosenvolds gate Rosenvolds gate 32" at bounding box center [254, 13] width 236 height 14
paste input
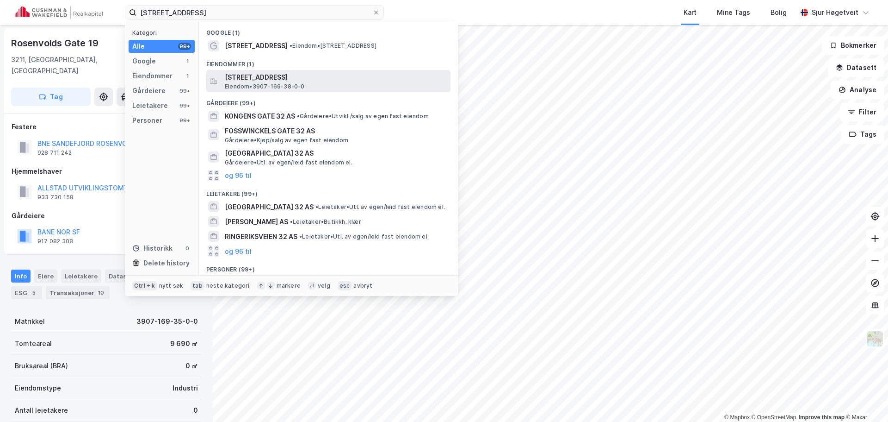
click at [339, 74] on span "[STREET_ADDRESS]" at bounding box center [336, 77] width 222 height 11
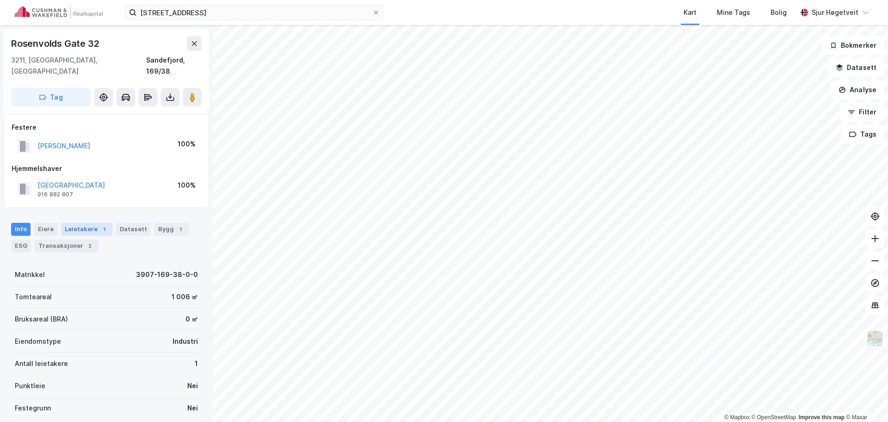
click at [83, 223] on div "Leietakere 1" at bounding box center [86, 229] width 51 height 13
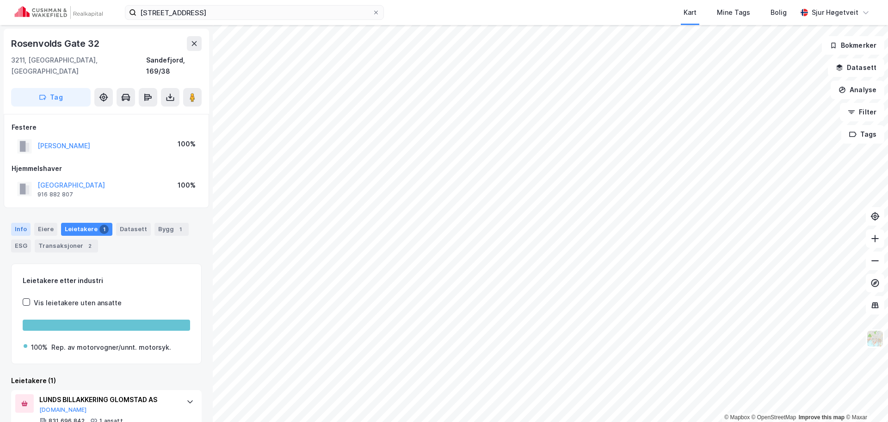
click at [25, 223] on div "Info" at bounding box center [20, 229] width 19 height 13
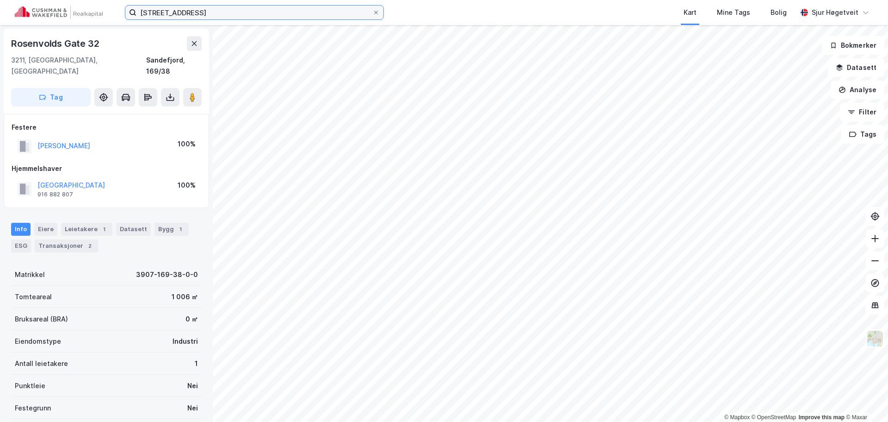
click at [265, 19] on input "[STREET_ADDRESS]" at bounding box center [254, 13] width 236 height 14
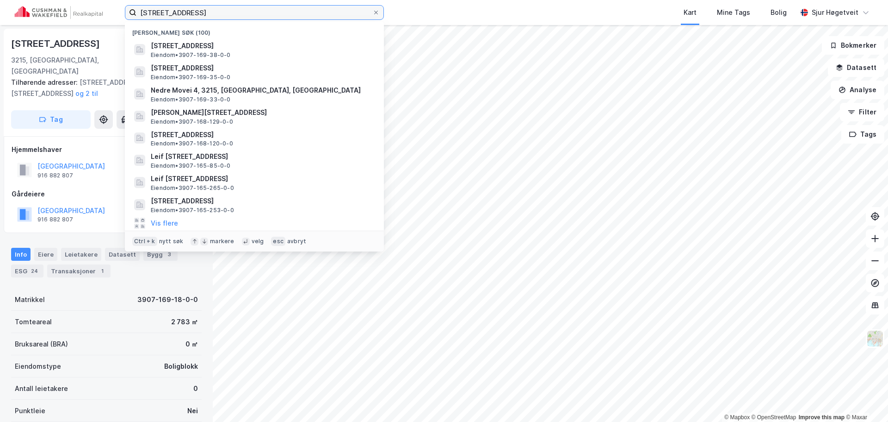
scroll to position [0, 0]
click at [267, 15] on input "[STREET_ADDRESS]" at bounding box center [254, 13] width 236 height 14
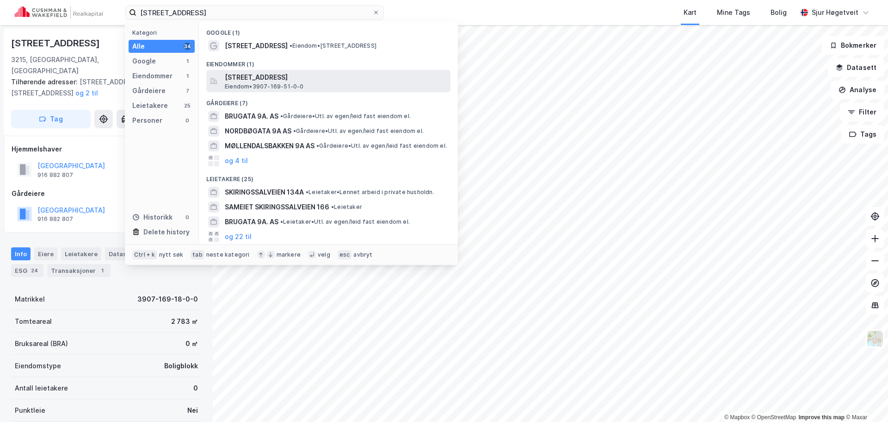
click at [300, 75] on span "[STREET_ADDRESS]" at bounding box center [336, 77] width 222 height 11
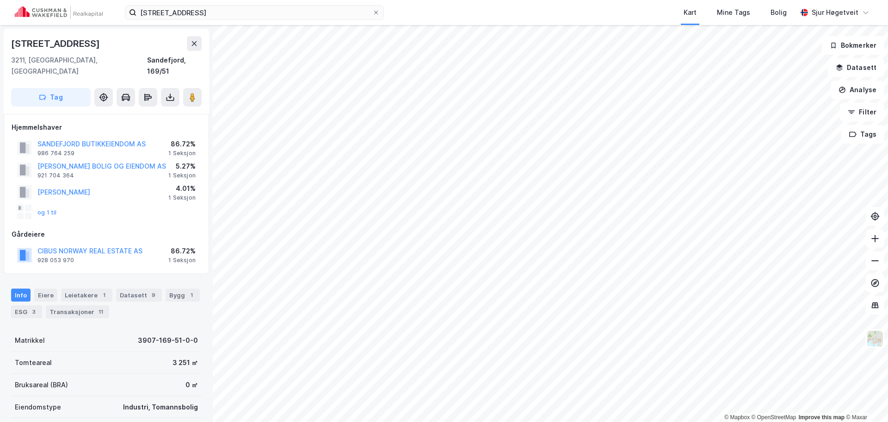
scroll to position [0, 0]
click at [343, 6] on input "[STREET_ADDRESS]" at bounding box center [254, 13] width 236 height 14
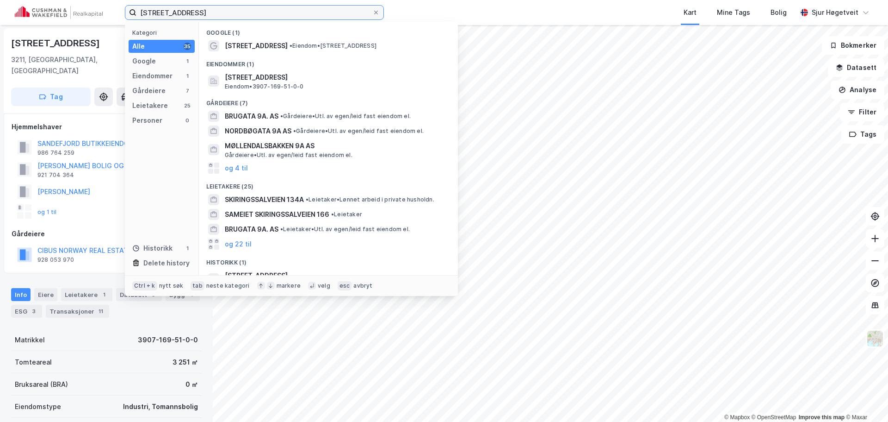
click at [343, 6] on input "[STREET_ADDRESS]" at bounding box center [254, 13] width 236 height 14
paste input "[STREET_ADDRESS]"
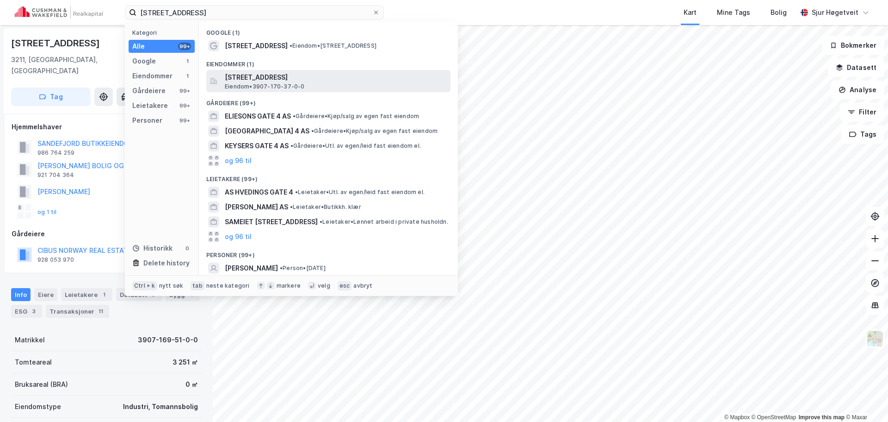
click at [342, 74] on span "[STREET_ADDRESS]" at bounding box center [336, 77] width 222 height 11
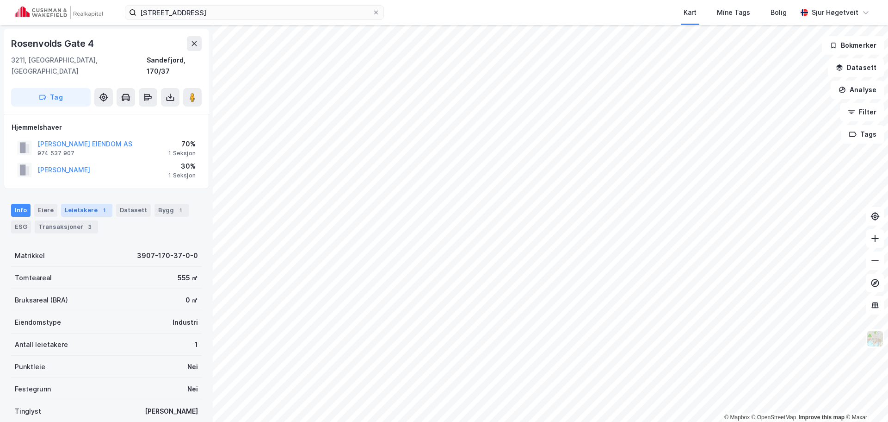
click at [95, 193] on div "Info [PERSON_NAME] 1 Datasett Bygg 1 ESG Transaksjoner 3" at bounding box center [106, 214] width 213 height 44
click at [99, 205] on div "1" at bounding box center [103, 209] width 9 height 9
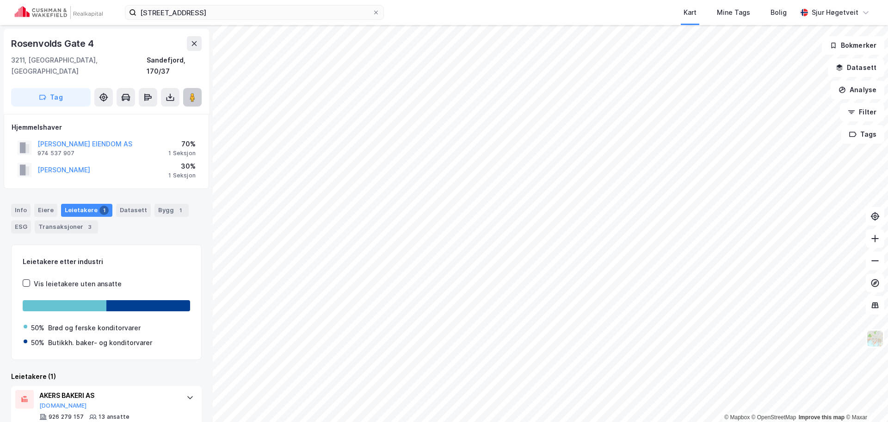
click at [195, 93] on image at bounding box center [193, 97] width 6 height 9
click at [302, 13] on input "[STREET_ADDRESS]" at bounding box center [254, 13] width 236 height 14
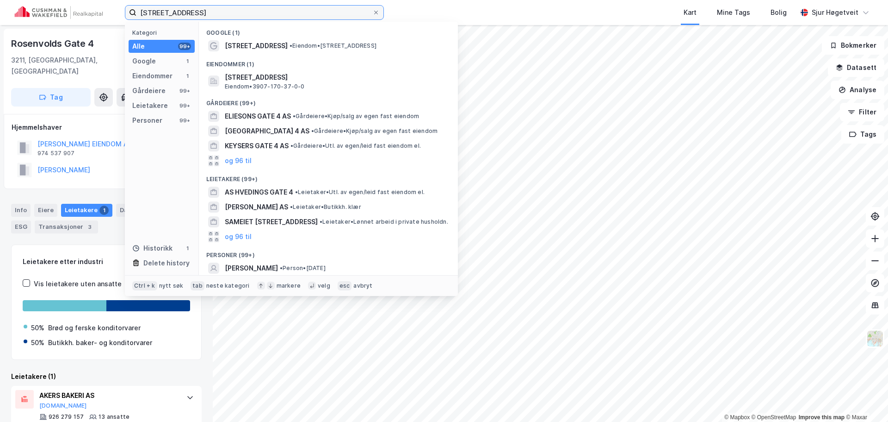
click at [302, 13] on input "[STREET_ADDRESS]" at bounding box center [254, 13] width 236 height 14
paste input "[STREET_ADDRESS]"
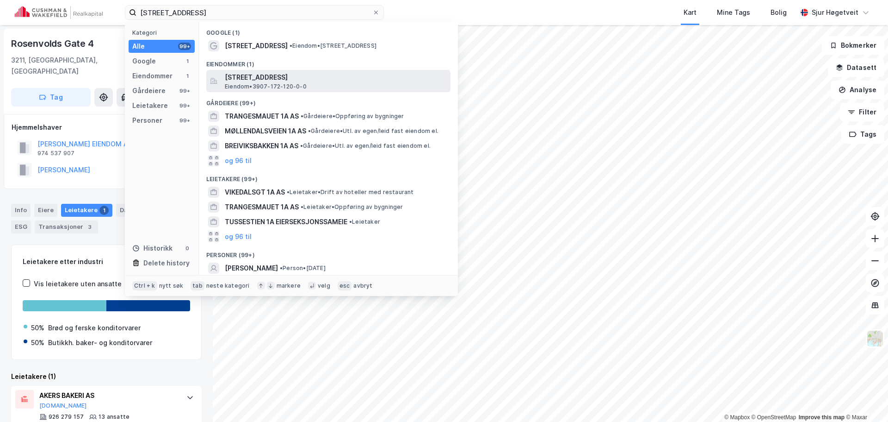
click at [318, 86] on div "[STREET_ADDRESS] Eiendom • 3907-172-120-0-0" at bounding box center [337, 81] width 224 height 19
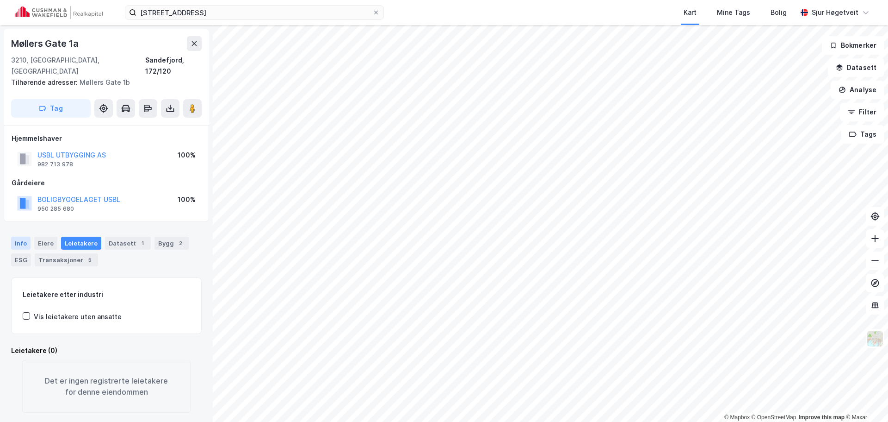
click at [23, 236] on div "Info" at bounding box center [20, 242] width 19 height 13
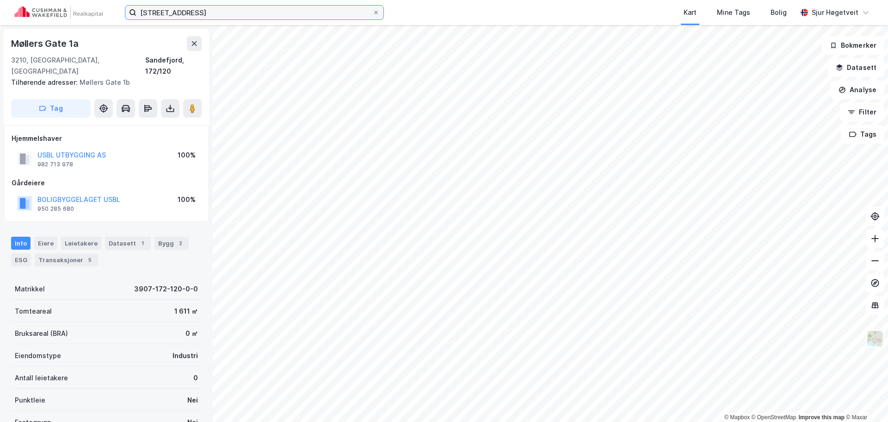
click at [274, 7] on input "[STREET_ADDRESS]" at bounding box center [254, 13] width 236 height 14
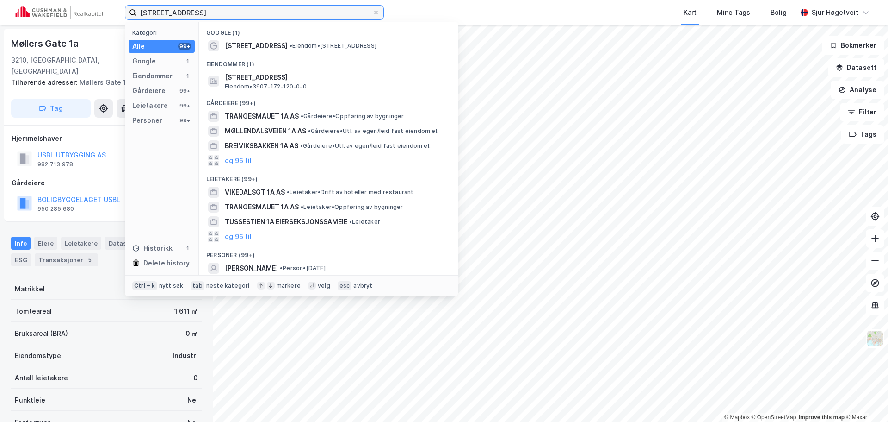
click at [274, 7] on input "[STREET_ADDRESS]" at bounding box center [254, 13] width 236 height 14
click at [275, 7] on input "[STREET_ADDRESS]" at bounding box center [254, 13] width 236 height 14
paste input "[STREET_ADDRESS]"
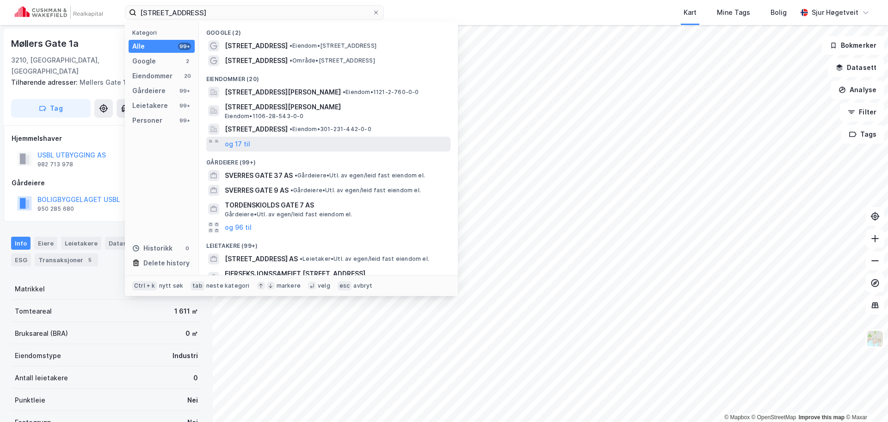
click at [301, 145] on div "og 17 til" at bounding box center [328, 143] width 244 height 15
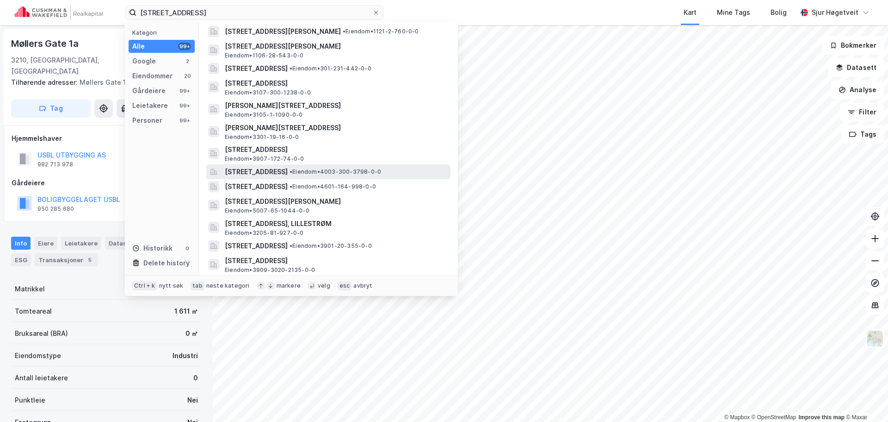
scroll to position [46, 0]
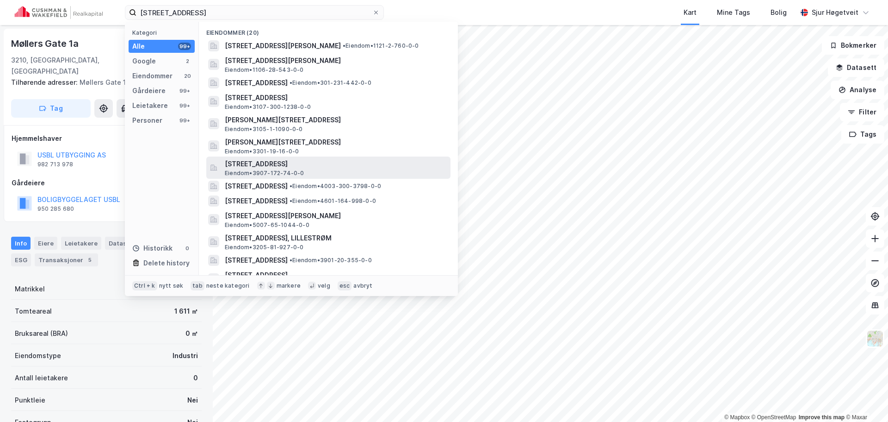
click at [376, 162] on span "[STREET_ADDRESS]" at bounding box center [336, 163] width 222 height 11
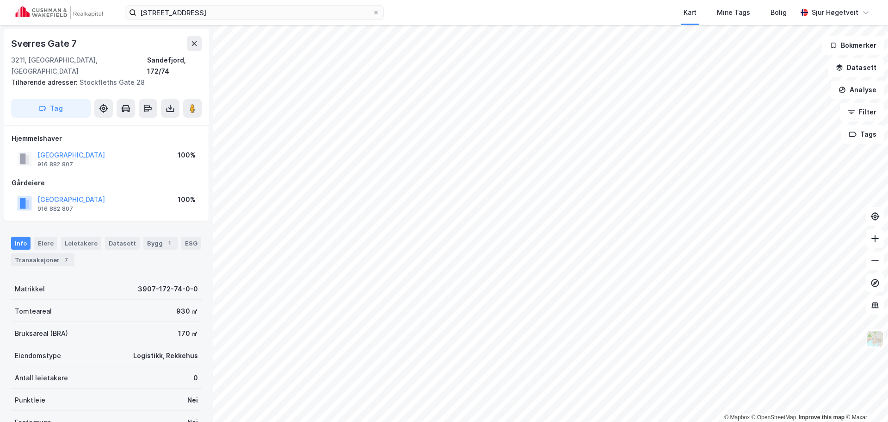
scroll to position [0, 0]
click at [271, 14] on input "[STREET_ADDRESS]" at bounding box center [254, 13] width 236 height 14
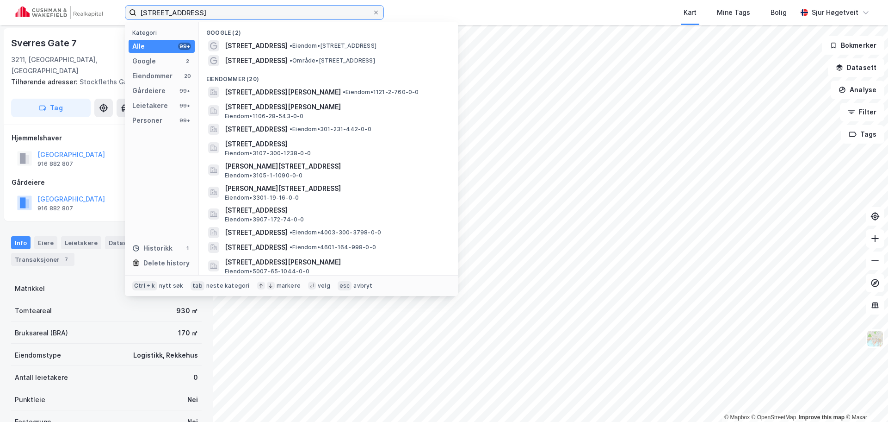
click at [272, 13] on input "[STREET_ADDRESS]" at bounding box center [254, 13] width 236 height 14
paste input "tockfleths gate 28"
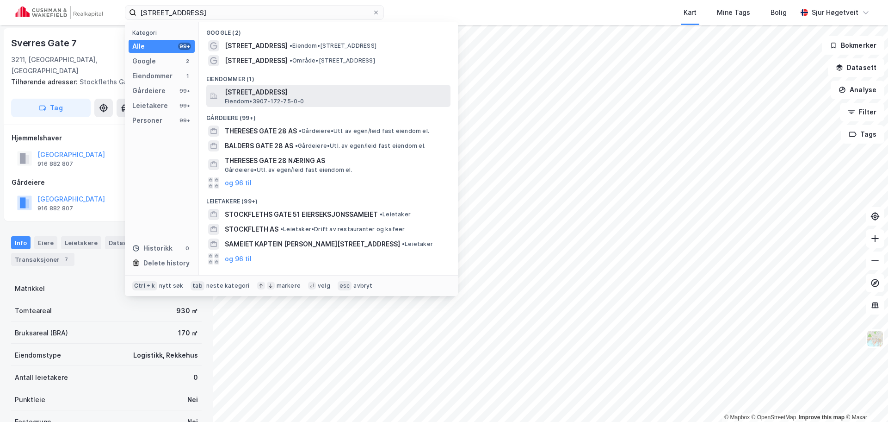
click at [303, 88] on span "[STREET_ADDRESS]" at bounding box center [336, 92] width 222 height 11
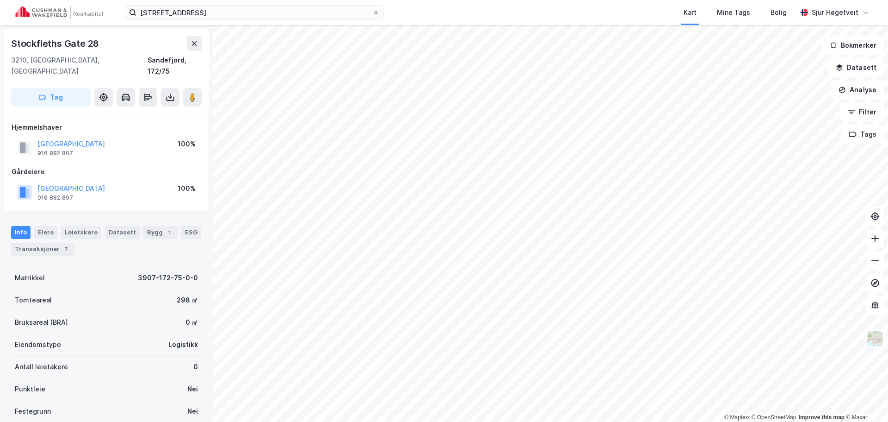
scroll to position [0, 0]
click at [326, 12] on input "[STREET_ADDRESS]" at bounding box center [254, 13] width 236 height 14
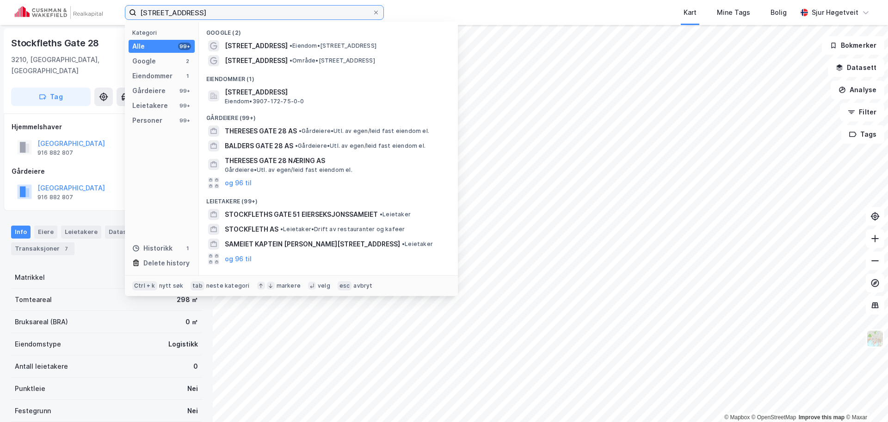
click at [326, 12] on input "[STREET_ADDRESS]" at bounding box center [254, 13] width 236 height 14
click at [325, 12] on input "[STREET_ADDRESS]" at bounding box center [254, 13] width 236 height 14
paste input "[GEOGRAPHIC_DATA]"
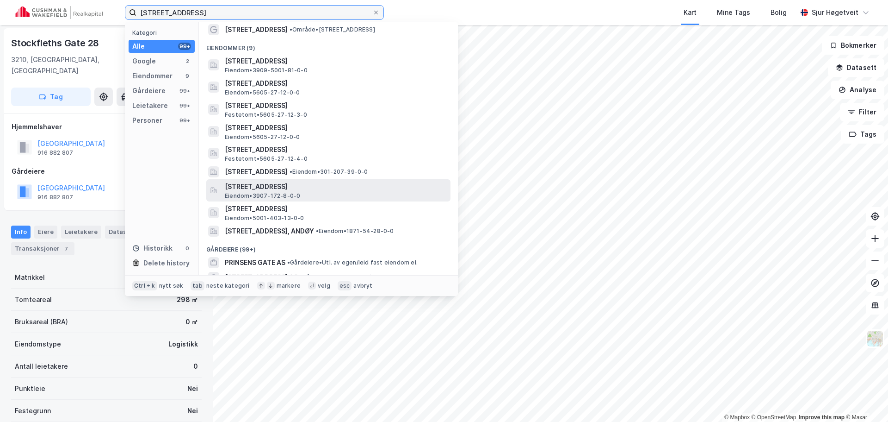
scroll to position [46, 0]
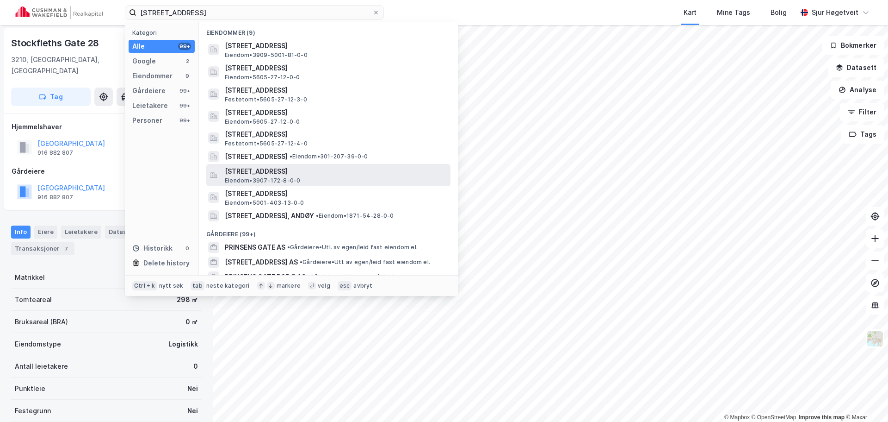
click at [378, 172] on span "[STREET_ADDRESS]" at bounding box center [336, 171] width 222 height 11
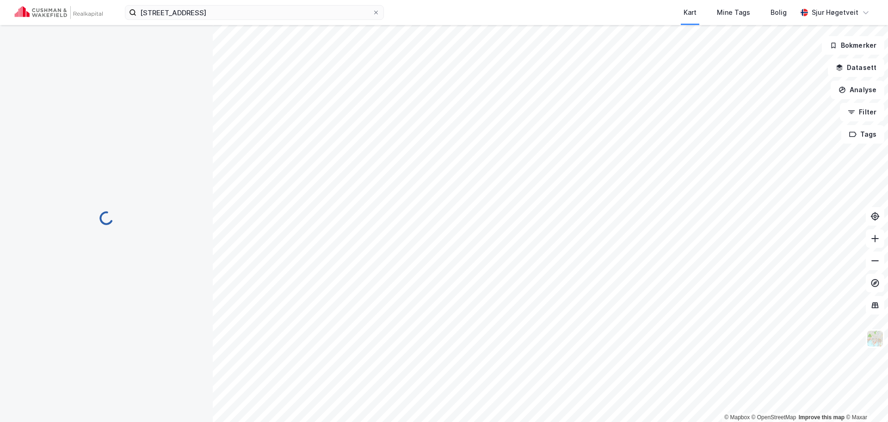
scroll to position [0, 0]
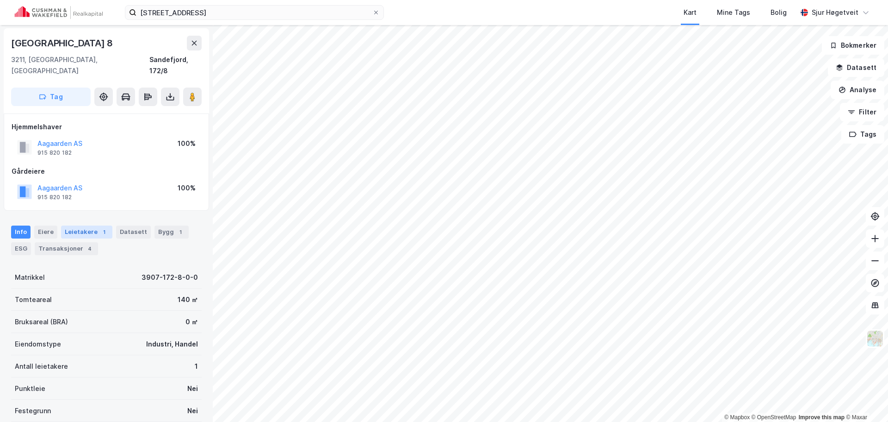
click at [100, 225] on div "Leietakere 1" at bounding box center [86, 231] width 51 height 13
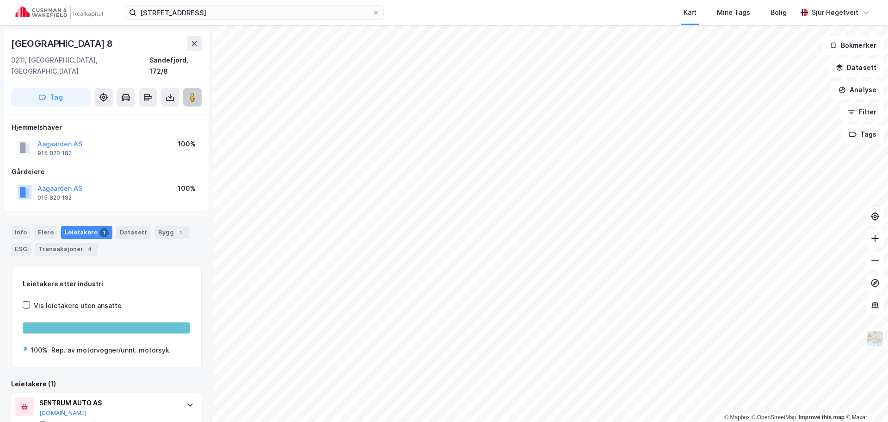
click at [186, 88] on button at bounding box center [192, 97] width 19 height 19
click at [347, 13] on input "[STREET_ADDRESS]" at bounding box center [254, 13] width 236 height 14
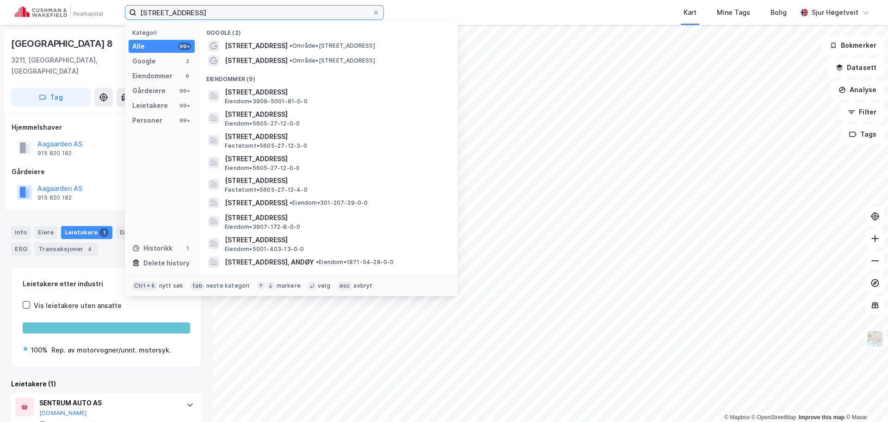
click at [347, 13] on input "[STREET_ADDRESS]" at bounding box center [254, 13] width 236 height 14
paste input "Sandefjord, 173/153"
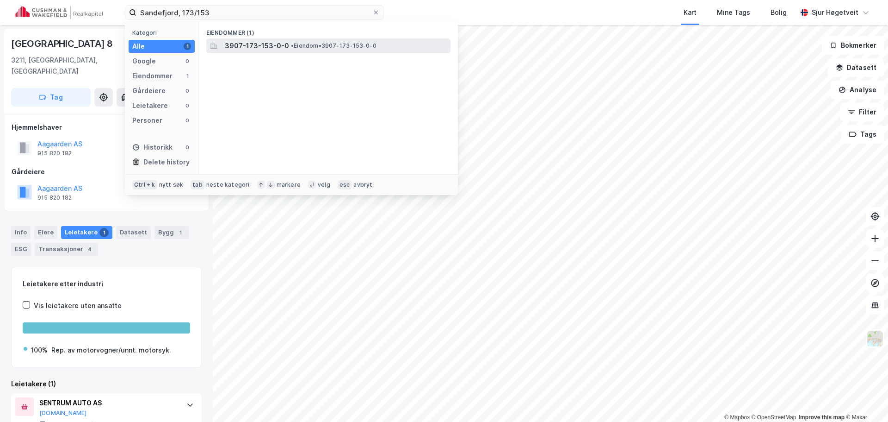
click at [334, 43] on span "• Eiendom • 3907-173-153-0-0" at bounding box center [334, 45] width 86 height 7
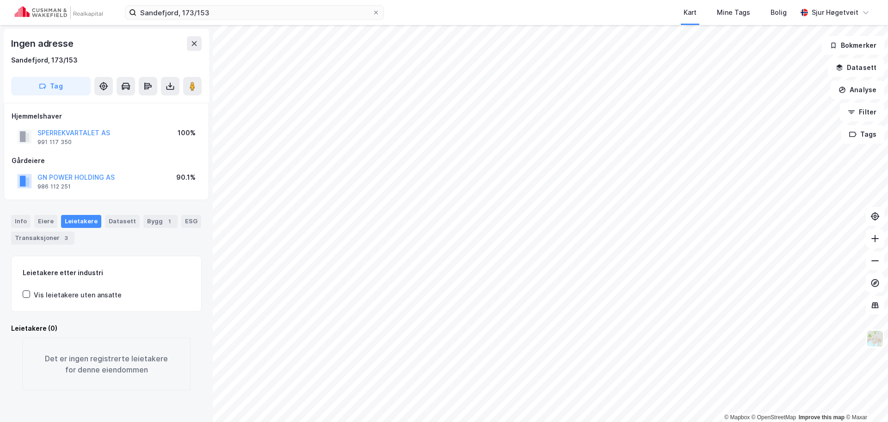
click at [9, 217] on div "Info [PERSON_NAME] Datasett Bygg 1 ESG Transaksjoner 3" at bounding box center [106, 226] width 213 height 44
click at [12, 220] on div "Info" at bounding box center [20, 221] width 19 height 13
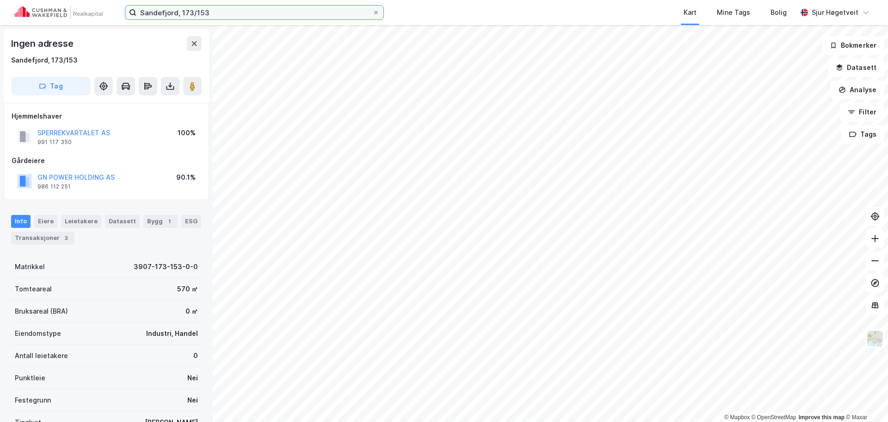
click at [287, 12] on input "Sandefjord, 173/153" at bounding box center [254, 13] width 236 height 14
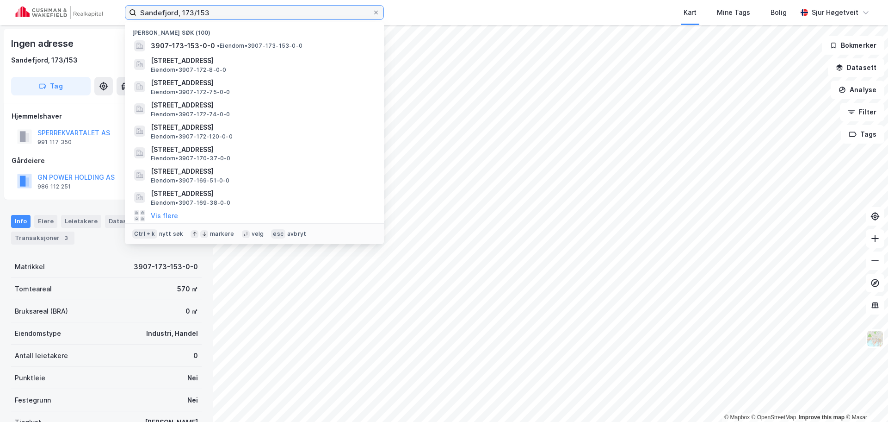
click at [287, 12] on input "Sandefjord, 173/153" at bounding box center [254, 13] width 236 height 14
paste input "Museumsgata"
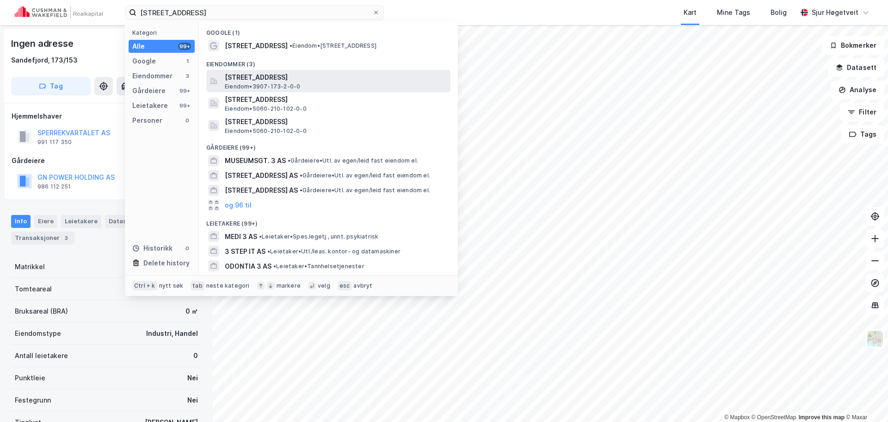
click at [322, 81] on span "[STREET_ADDRESS]" at bounding box center [336, 77] width 222 height 11
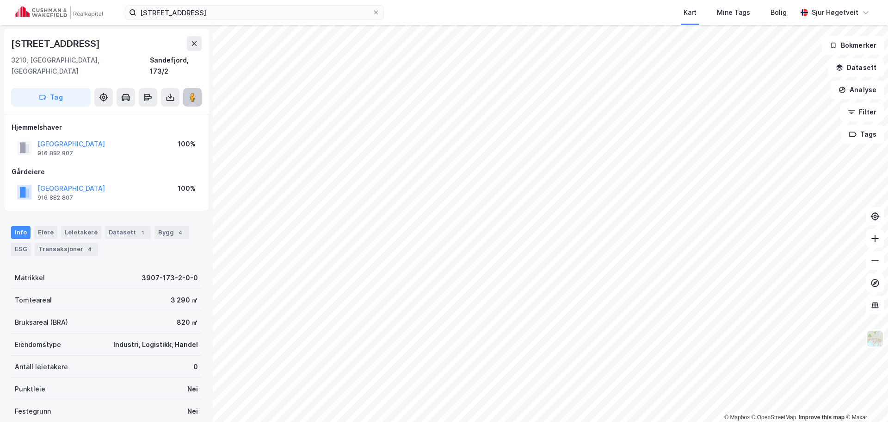
click at [191, 93] on image at bounding box center [193, 97] width 6 height 9
click at [155, 7] on input "[STREET_ADDRESS]" at bounding box center [254, 13] width 236 height 14
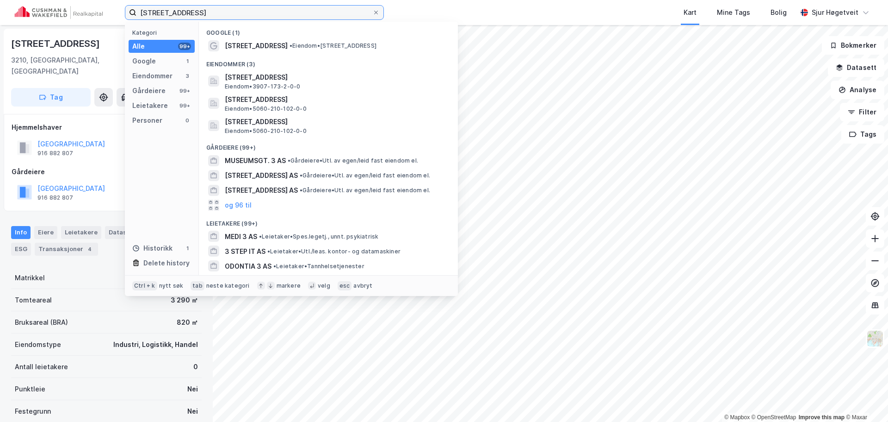
click at [155, 7] on input "[STREET_ADDRESS]" at bounding box center [254, 13] width 236 height 14
paste input "Hegnasletta 10"
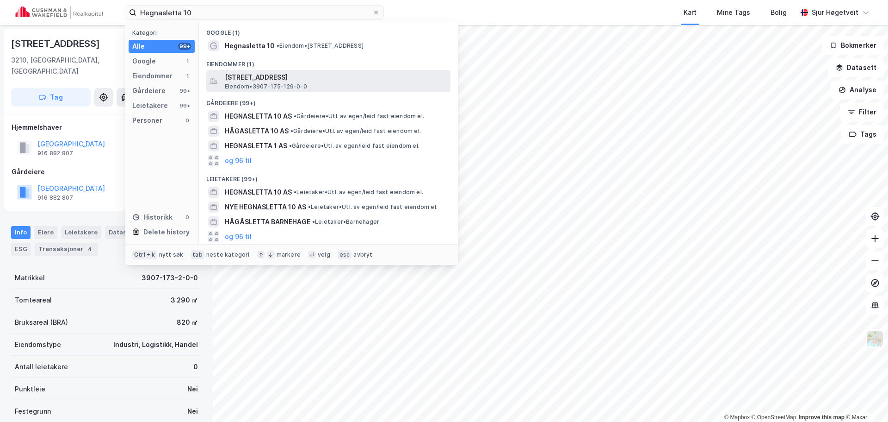
click at [312, 70] on div "[STREET_ADDRESS] Eiendom • 3907-175-129-0-0" at bounding box center [328, 81] width 244 height 22
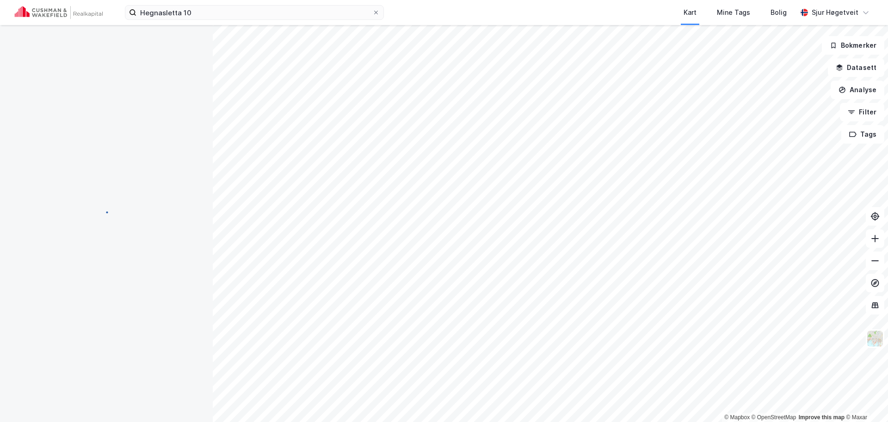
scroll to position [0, 0]
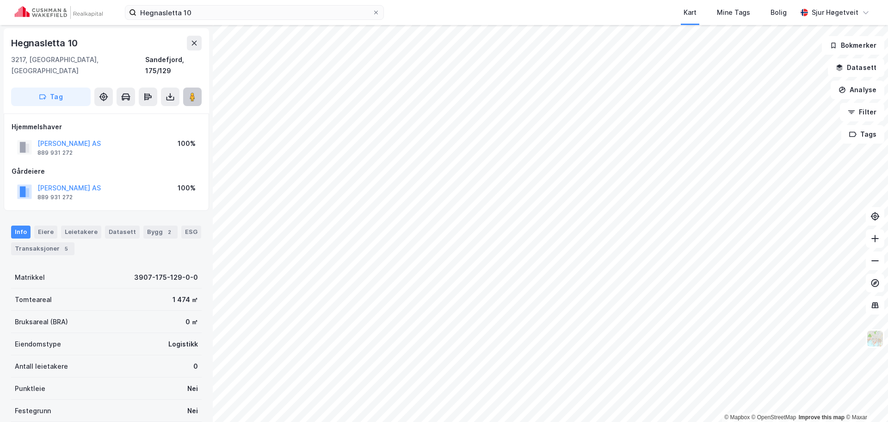
click at [199, 87] on button at bounding box center [192, 96] width 19 height 19
click at [42, 93] on icon "button" at bounding box center [42, 96] width 7 height 7
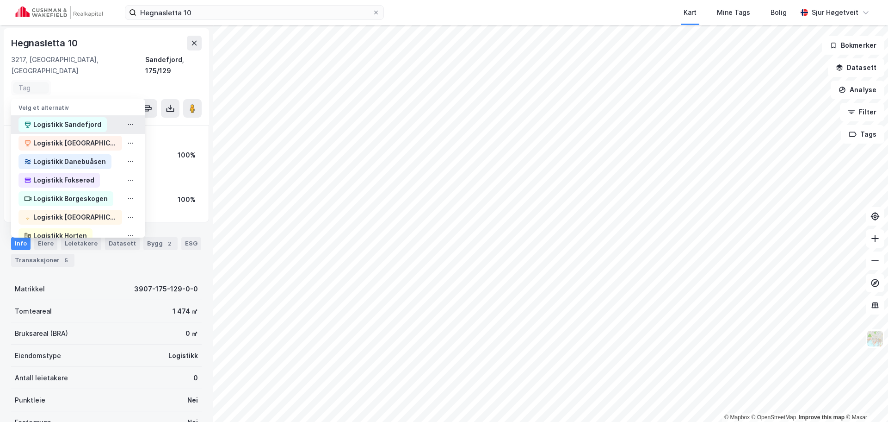
click at [62, 119] on div "Logistikk Sandefjord" at bounding box center [67, 124] width 68 height 11
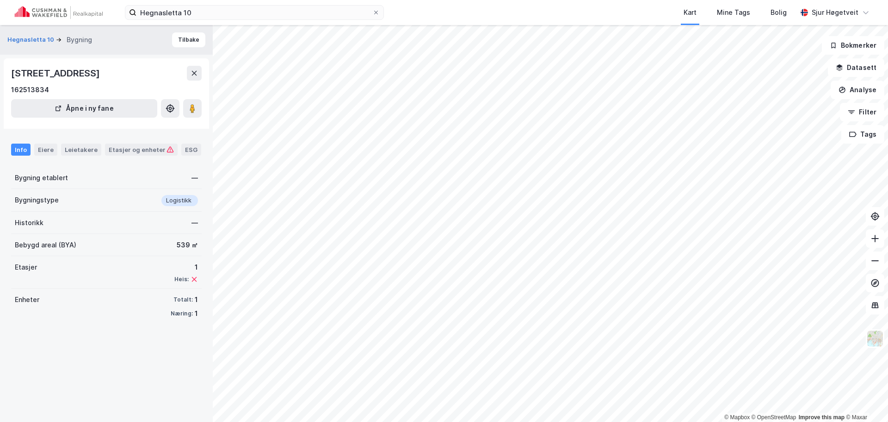
click at [175, 31] on div "Hegnasletta 10 Bygning Tilbake" at bounding box center [106, 40] width 213 height 30
click at [178, 38] on button "Tilbake" at bounding box center [188, 39] width 33 height 15
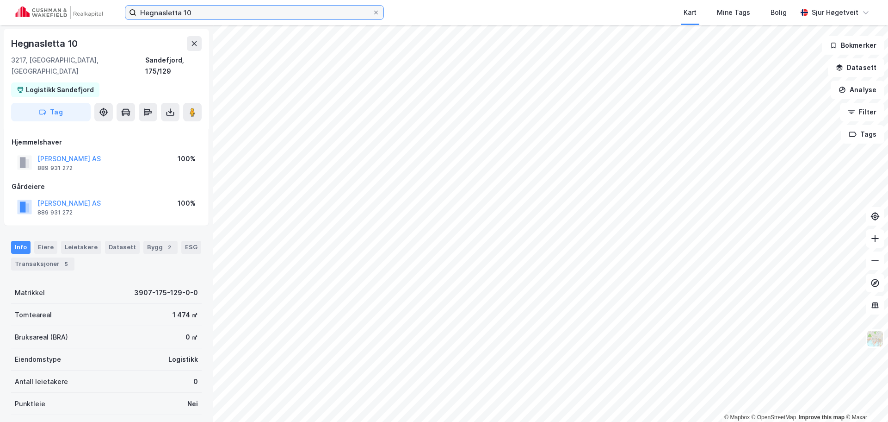
click at [292, 13] on input "Hegnasletta 10" at bounding box center [254, 13] width 236 height 14
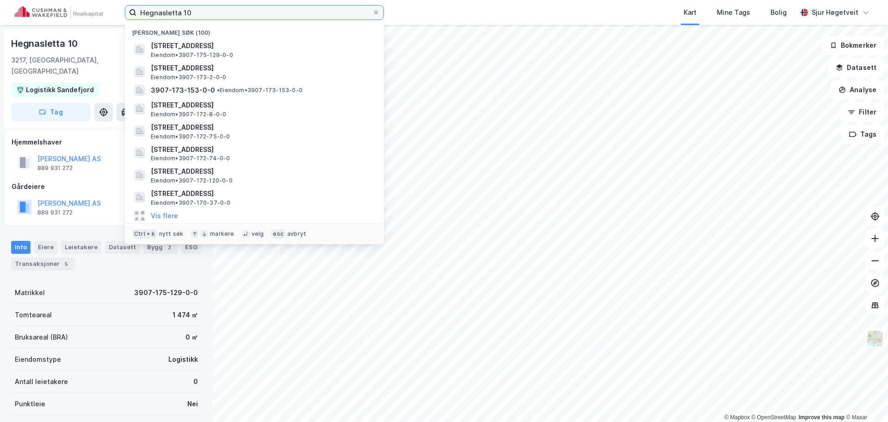
click at [292, 13] on input "Hegnasletta 10" at bounding box center [254, 13] width 236 height 14
click at [292, 12] on input "Hegnasletta 10" at bounding box center [254, 13] width 236 height 14
paste input "[DEMOGRAPHIC_DATA] 18"
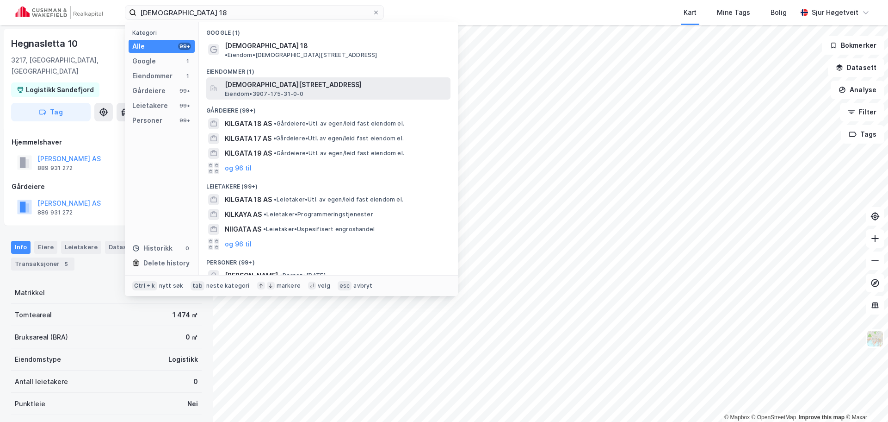
click at [298, 79] on span "[DEMOGRAPHIC_DATA][STREET_ADDRESS]" at bounding box center [336, 84] width 222 height 11
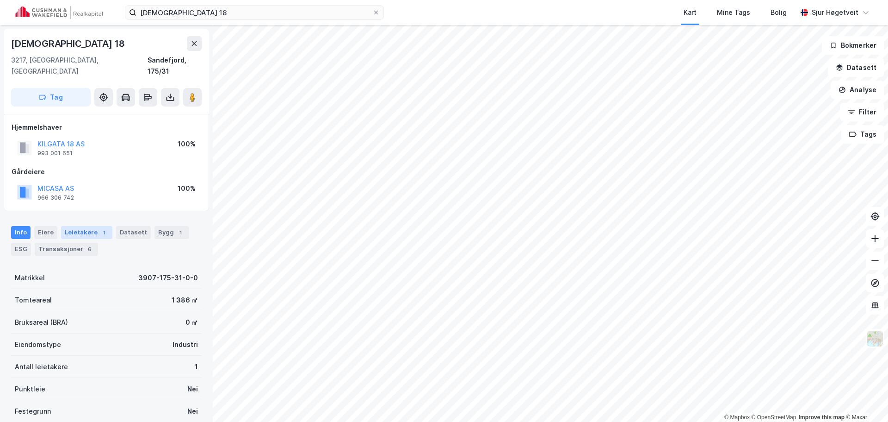
click at [78, 226] on div "Leietakere 1" at bounding box center [86, 232] width 51 height 13
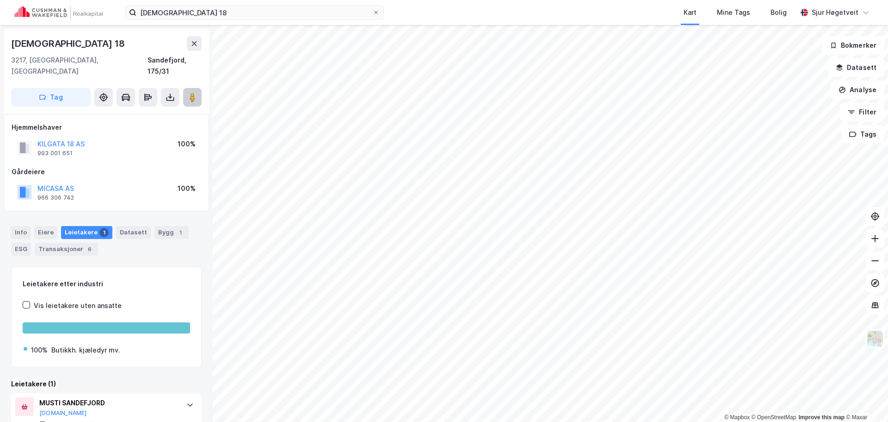
click at [199, 90] on button at bounding box center [192, 97] width 19 height 19
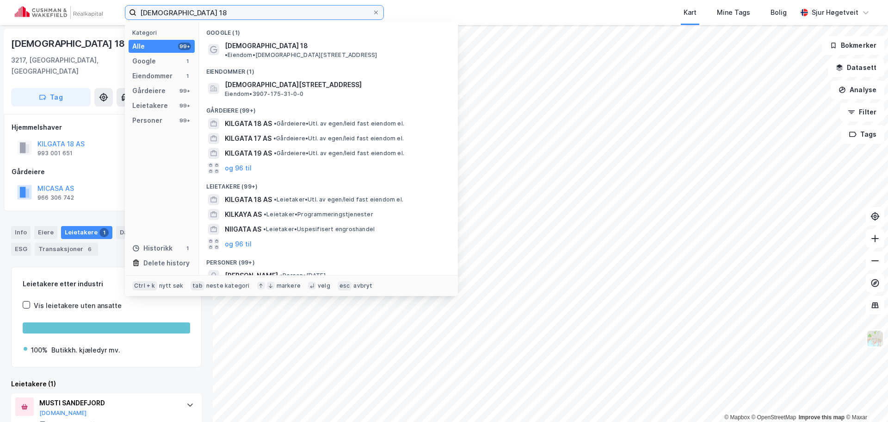
click at [344, 12] on input "[DEMOGRAPHIC_DATA] 18" at bounding box center [254, 13] width 236 height 14
paste input "6"
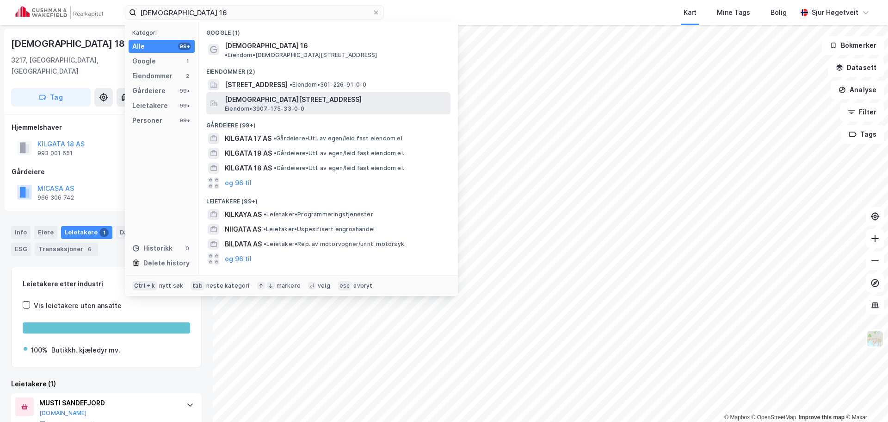
click at [319, 97] on span "[DEMOGRAPHIC_DATA][STREET_ADDRESS]" at bounding box center [336, 99] width 222 height 11
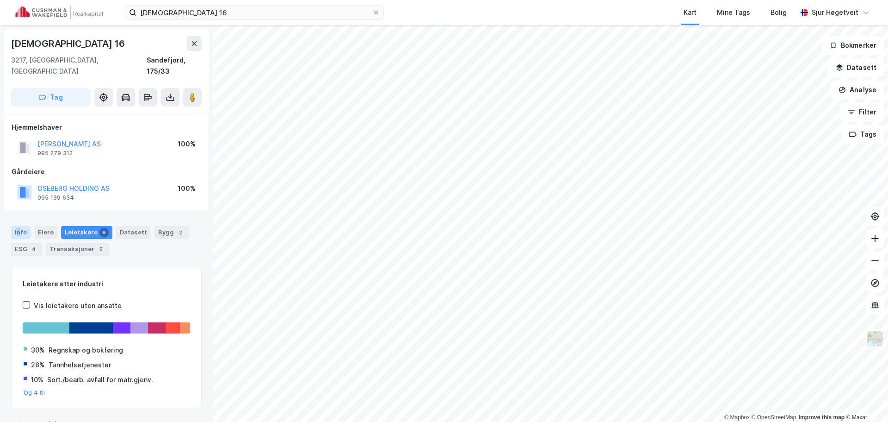
click at [20, 226] on div "Info" at bounding box center [20, 232] width 19 height 13
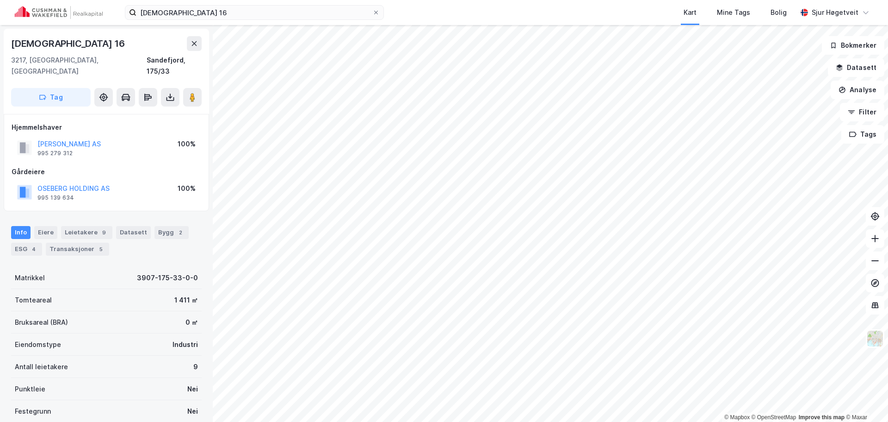
click at [121, 239] on div "Info [PERSON_NAME] 9 Datasett Bygg 2 ESG 4 Transaksjoner 5" at bounding box center [106, 241] width 191 height 30
click at [124, 237] on div "Info [PERSON_NAME] 9 Datasett Bygg 2 ESG 4 Transaksjoner 5" at bounding box center [106, 241] width 191 height 30
click at [201, 88] on button at bounding box center [192, 97] width 19 height 19
click at [257, 17] on input "[DEMOGRAPHIC_DATA] 16" at bounding box center [254, 13] width 236 height 14
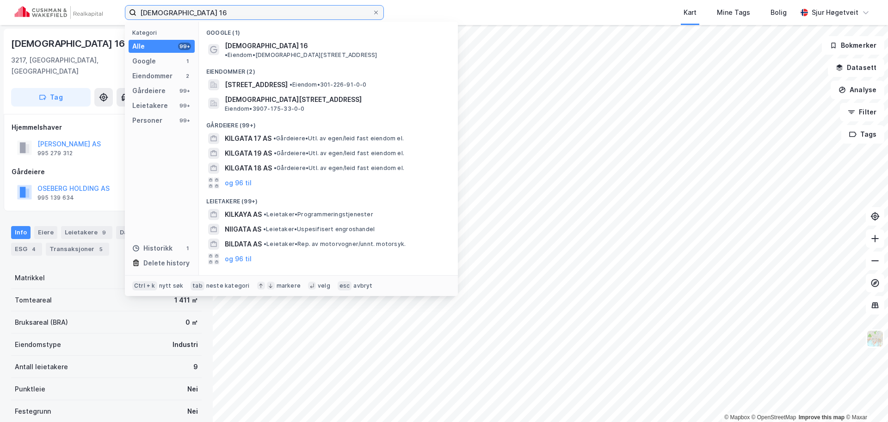
click at [257, 17] on input "[DEMOGRAPHIC_DATA] 16" at bounding box center [254, 13] width 236 height 14
paste input "7B"
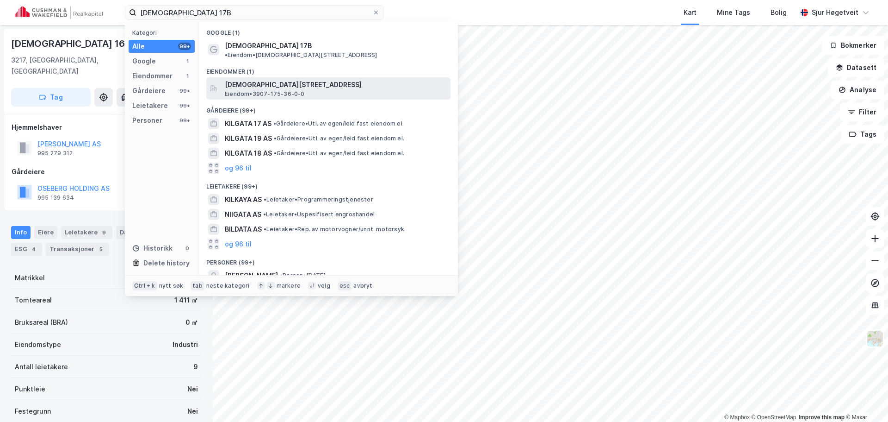
click at [359, 79] on span "[DEMOGRAPHIC_DATA][STREET_ADDRESS]" at bounding box center [336, 84] width 222 height 11
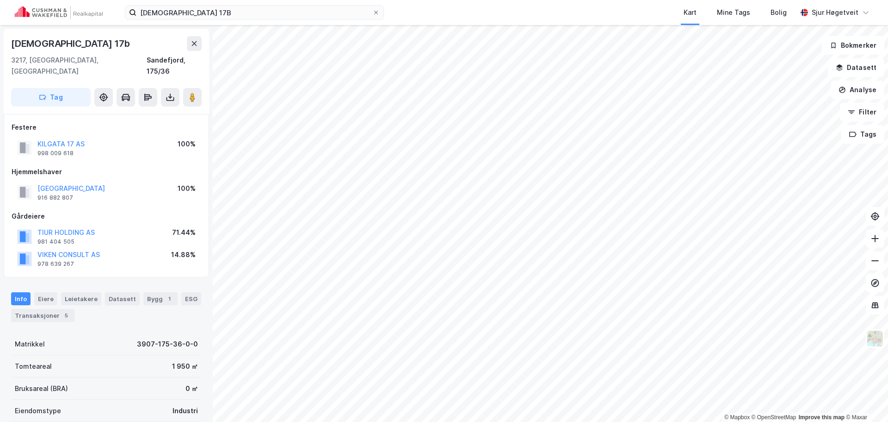
scroll to position [2, 0]
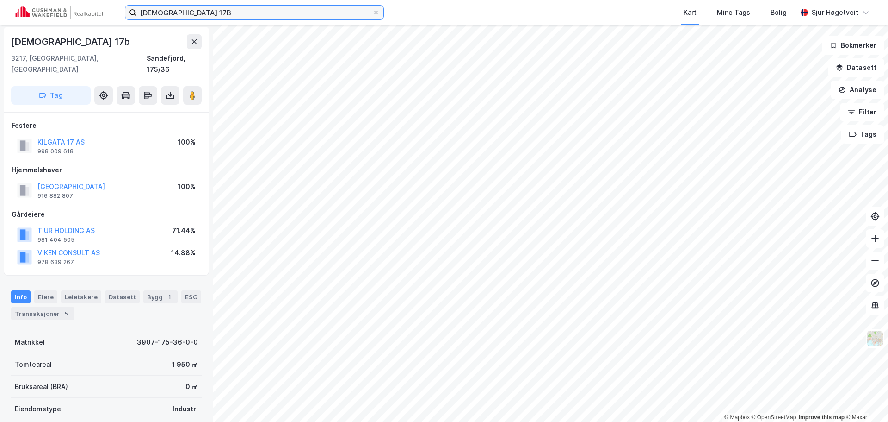
click at [231, 12] on input "[DEMOGRAPHIC_DATA] 17B" at bounding box center [254, 13] width 236 height 14
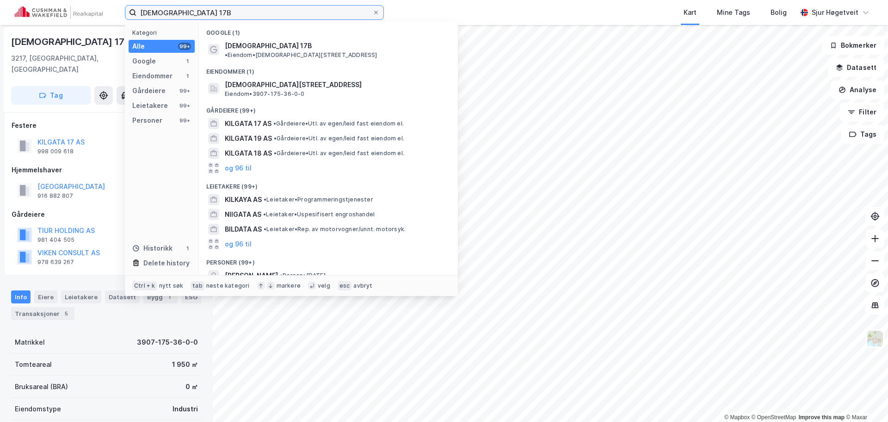
click at [231, 12] on input "[DEMOGRAPHIC_DATA] 17B" at bounding box center [254, 13] width 236 height 14
paste input "9"
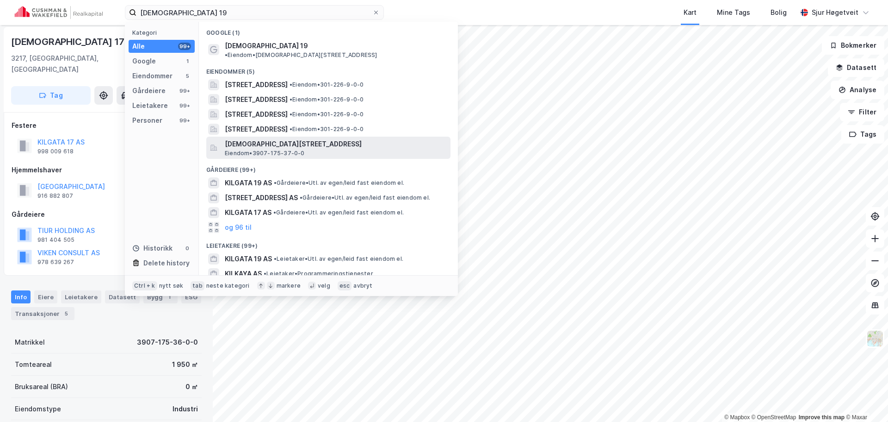
click at [346, 138] on span "[DEMOGRAPHIC_DATA][STREET_ADDRESS]" at bounding box center [336, 143] width 222 height 11
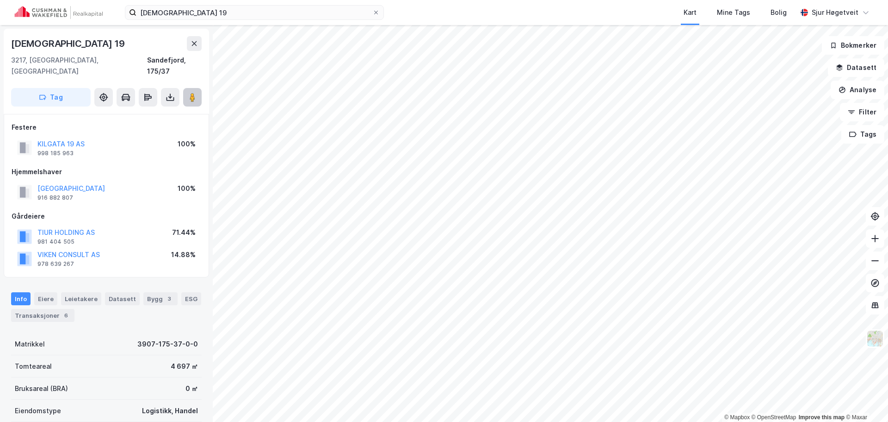
click at [195, 93] on image at bounding box center [193, 97] width 6 height 9
click at [238, 17] on input "[DEMOGRAPHIC_DATA] 19" at bounding box center [254, 13] width 236 height 14
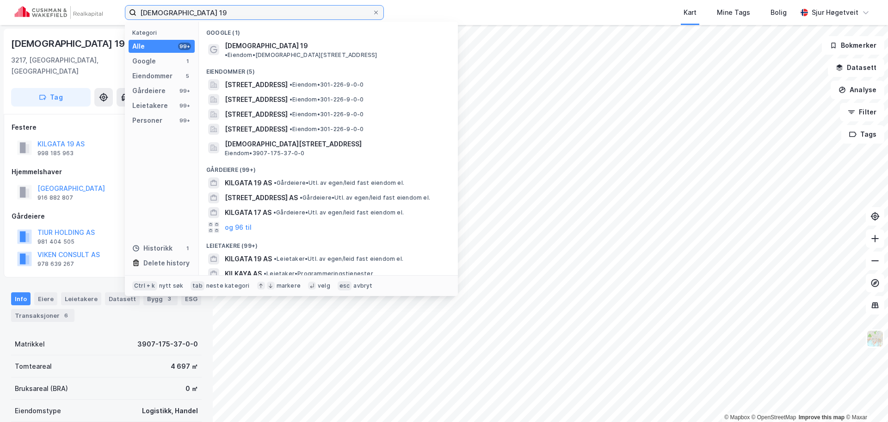
click at [239, 15] on input "[DEMOGRAPHIC_DATA] 19" at bounding box center [254, 13] width 236 height 14
click at [240, 15] on input "[DEMOGRAPHIC_DATA] 19" at bounding box center [254, 13] width 236 height 14
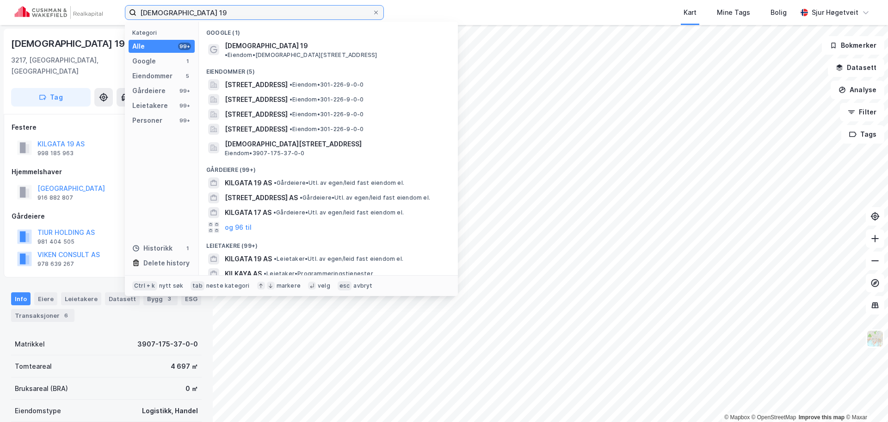
click at [240, 15] on input "[DEMOGRAPHIC_DATA] 19" at bounding box center [254, 13] width 236 height 14
paste input "Hegnasletta 2"
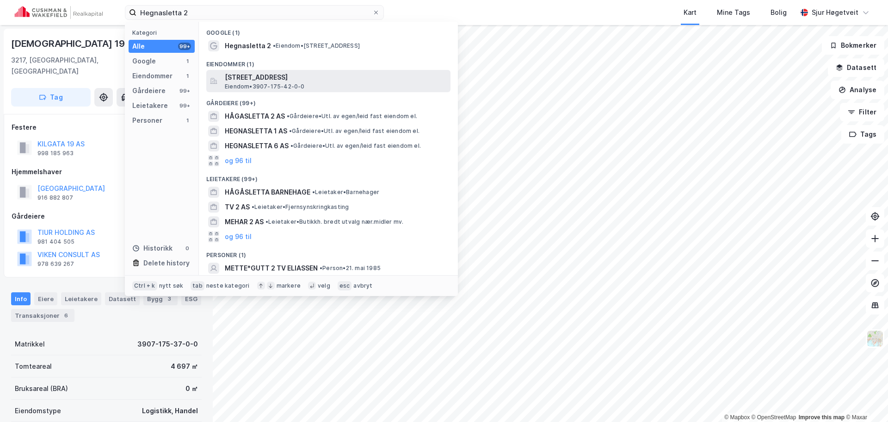
click at [340, 73] on span "[STREET_ADDRESS]" at bounding box center [336, 77] width 222 height 11
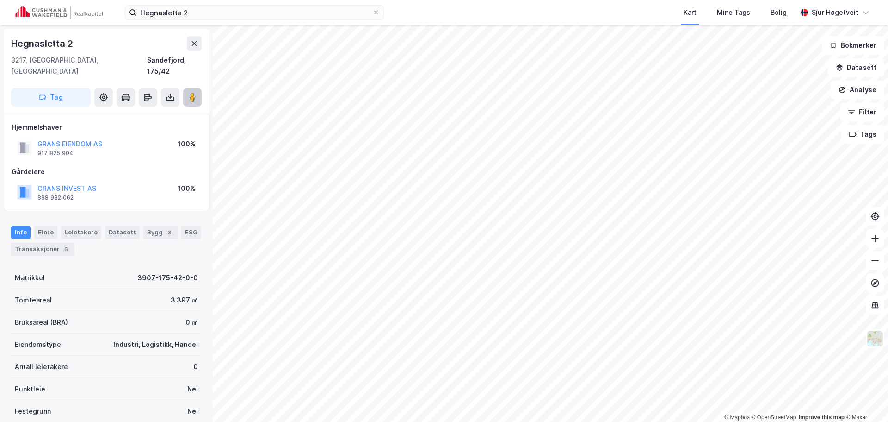
click at [199, 88] on button at bounding box center [192, 97] width 19 height 19
click at [307, 19] on input "Hegnasletta 2" at bounding box center [254, 13] width 236 height 14
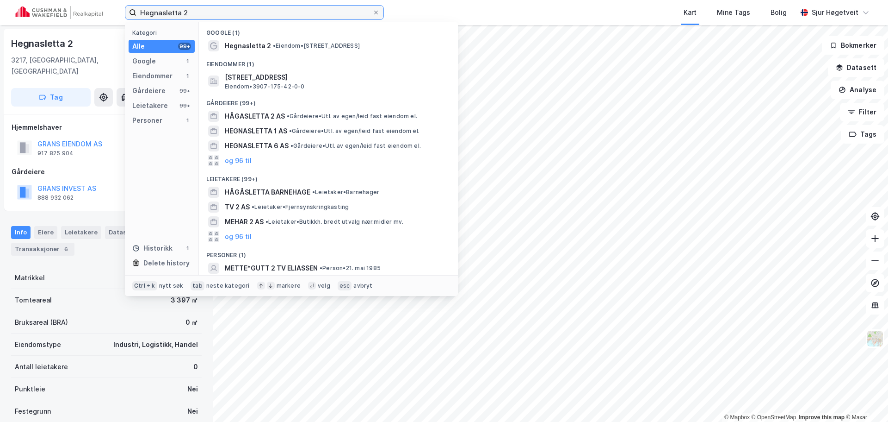
click at [307, 19] on input "Hegnasletta 2" at bounding box center [254, 13] width 236 height 14
paste input "[STREET_ADDRESS]"
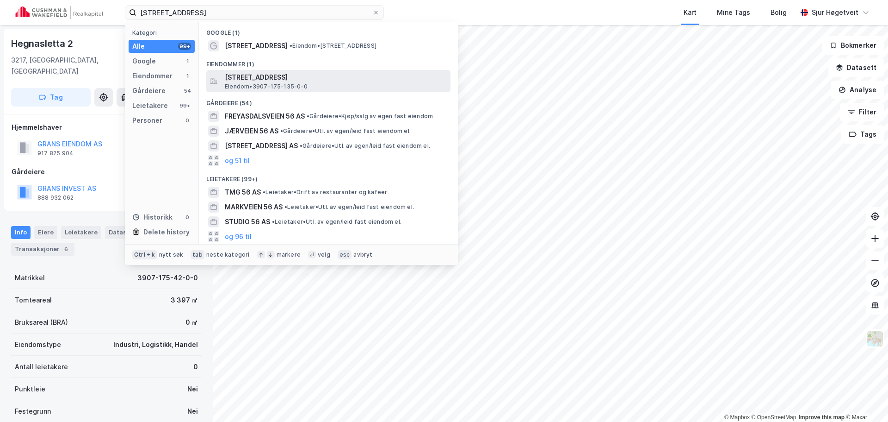
click at [332, 79] on span "[STREET_ADDRESS]" at bounding box center [336, 77] width 222 height 11
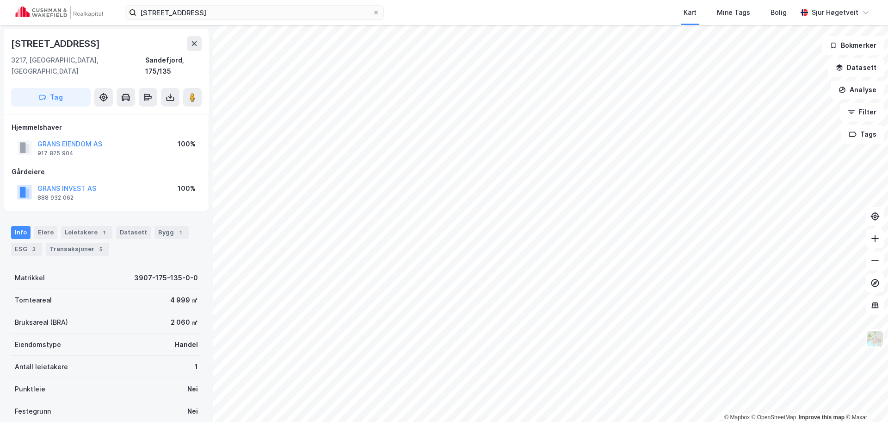
scroll to position [0, 0]
click at [178, 8] on input "[STREET_ADDRESS]" at bounding box center [254, 13] width 236 height 14
click at [179, 9] on input "[STREET_ADDRESS]" at bounding box center [254, 13] width 236 height 14
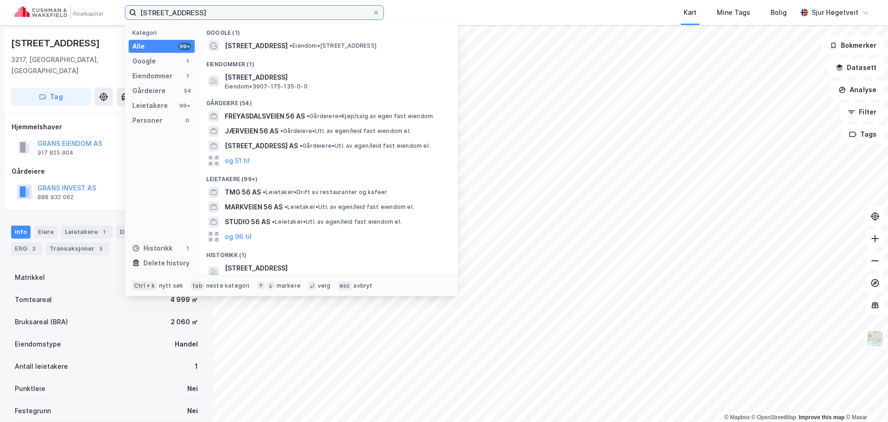
click at [179, 9] on input "[STREET_ADDRESS]" at bounding box center [254, 13] width 236 height 14
paste input "Hegnasletta 8"
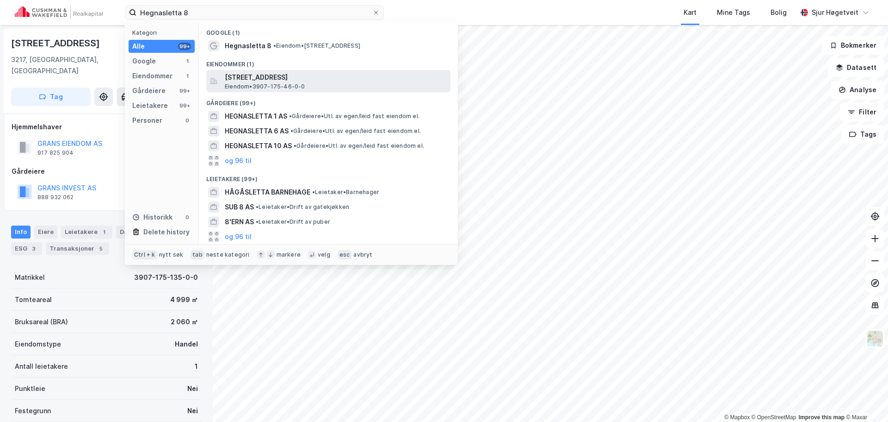
click at [273, 80] on span "[STREET_ADDRESS]" at bounding box center [336, 77] width 222 height 11
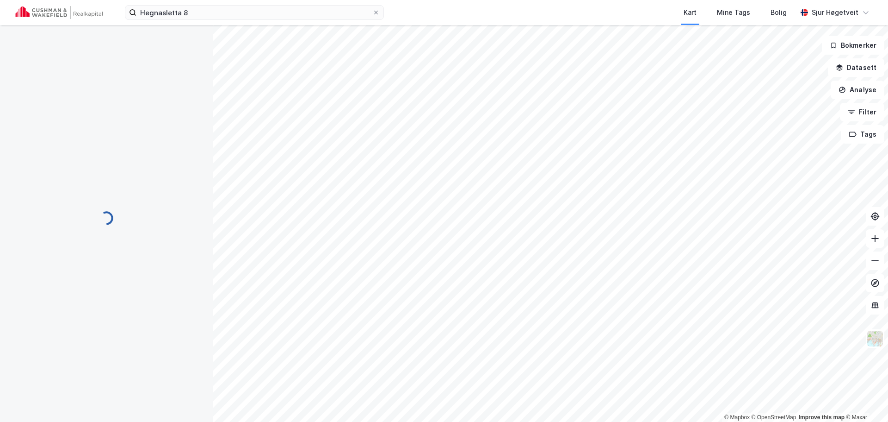
scroll to position [0, 0]
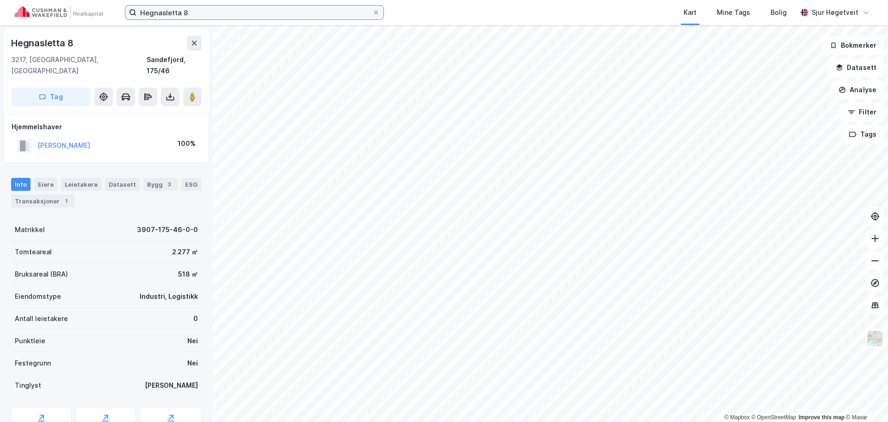
click at [258, 12] on input "Hegnasletta 8" at bounding box center [254, 13] width 236 height 14
click at [257, 12] on input "Hegnasletta 8" at bounding box center [254, 13] width 236 height 14
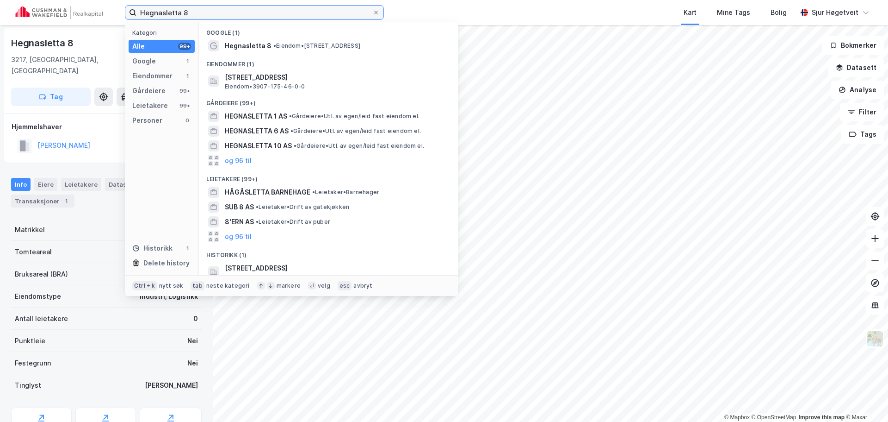
click at [256, 11] on input "Hegnasletta 8" at bounding box center [254, 13] width 236 height 14
click at [255, 10] on input "Hegnasletta 8" at bounding box center [254, 13] width 236 height 14
paste input "14"
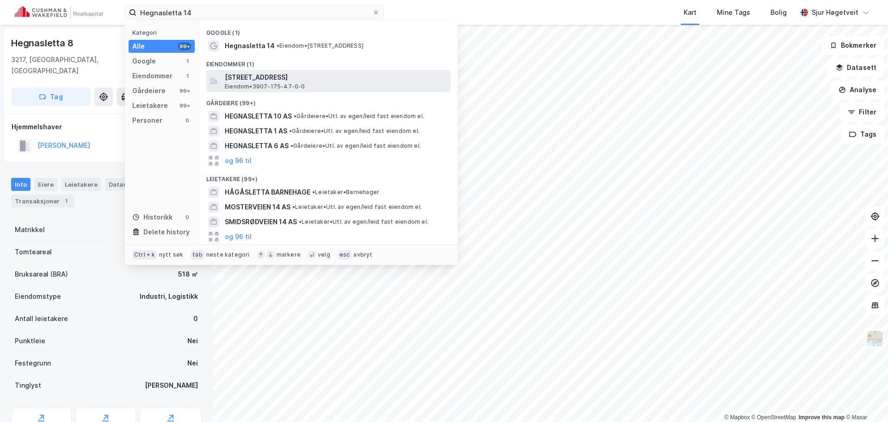
click at [289, 70] on div "[STREET_ADDRESS] Eiendom • 3907-175-47-0-0" at bounding box center [328, 81] width 244 height 22
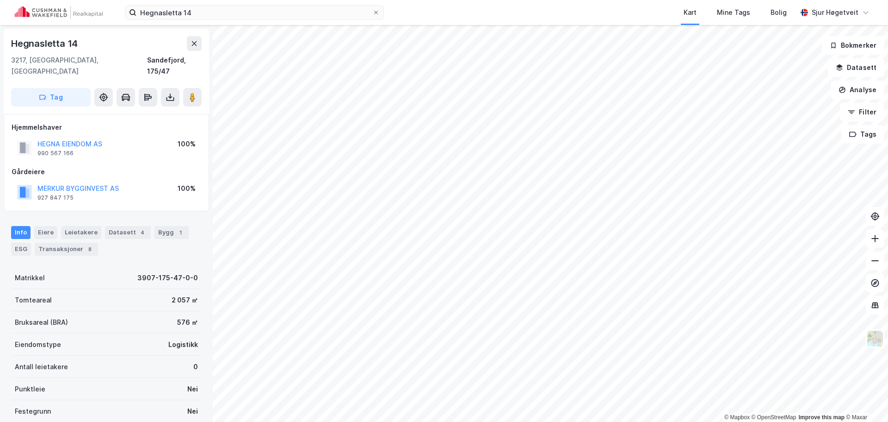
scroll to position [0, 0]
click at [168, 225] on div "Bygg 1" at bounding box center [172, 231] width 34 height 13
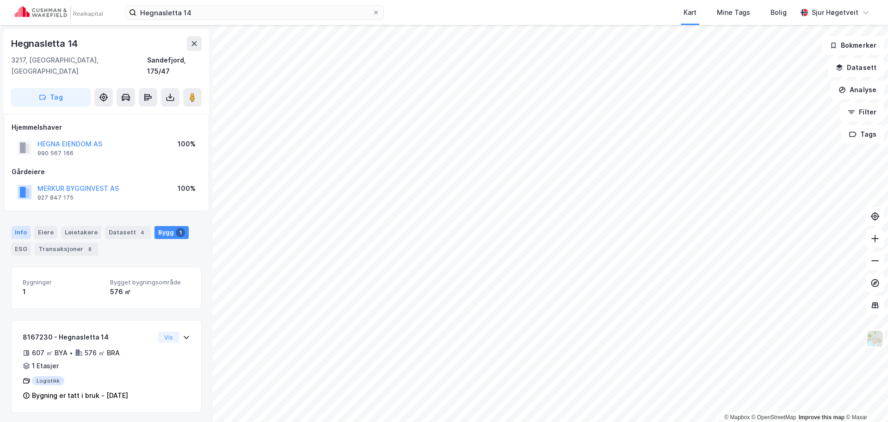
click at [21, 226] on div "Info" at bounding box center [20, 232] width 19 height 13
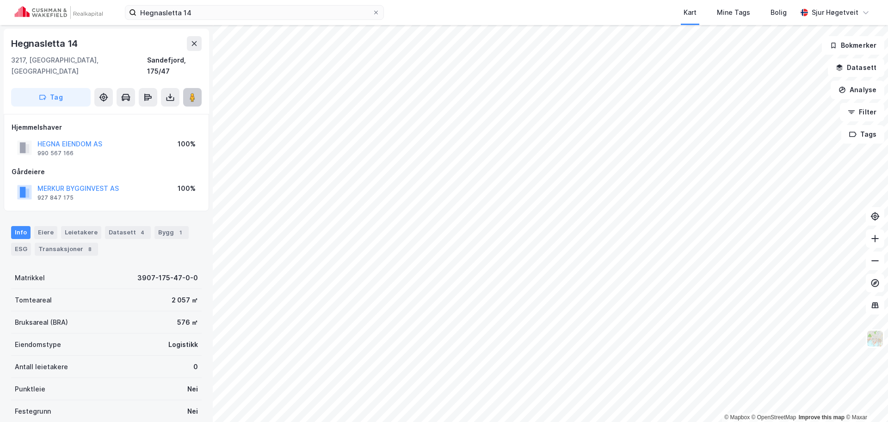
click at [193, 93] on image at bounding box center [193, 97] width 6 height 9
click at [57, 92] on button "Tag" at bounding box center [51, 97] width 80 height 19
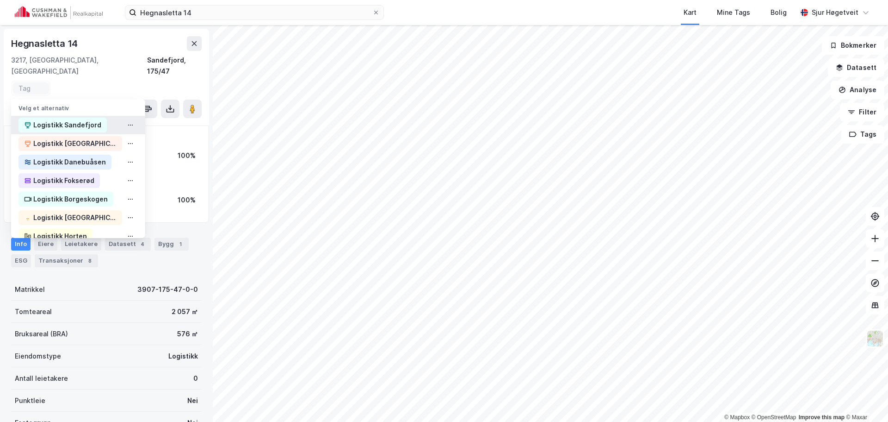
click at [58, 119] on div "Logistikk Sandefjord" at bounding box center [67, 124] width 68 height 11
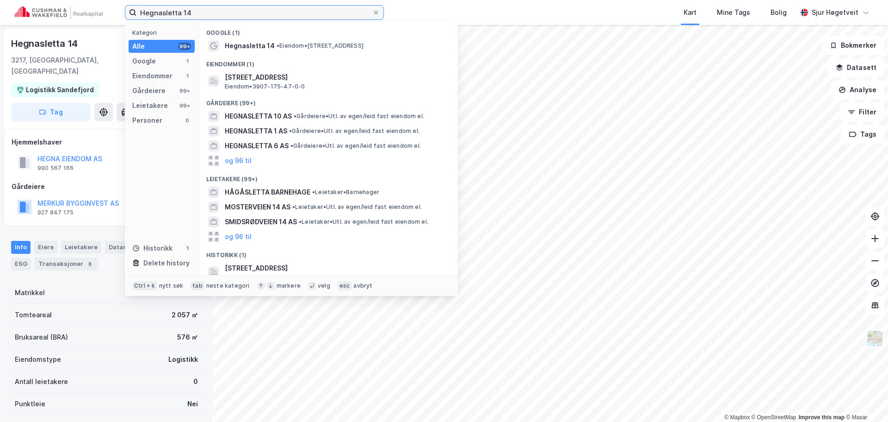
click at [335, 15] on input "Hegnasletta 14" at bounding box center [254, 13] width 236 height 14
paste input "[STREET_ADDRESS]"
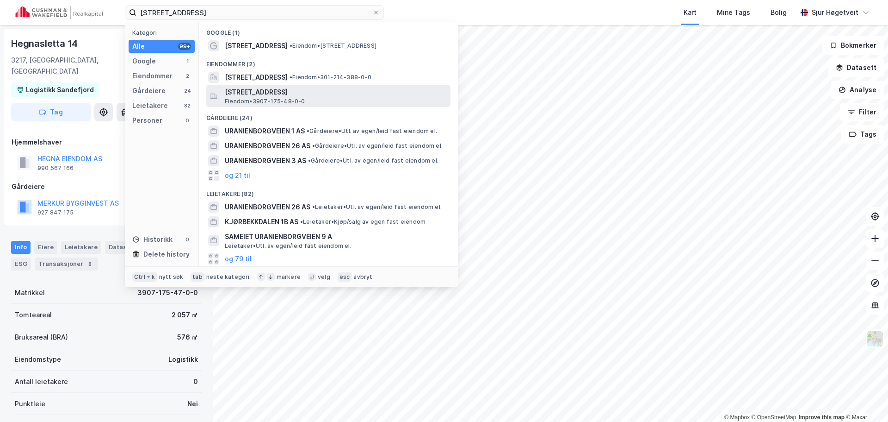
click at [343, 91] on span "[STREET_ADDRESS]" at bounding box center [336, 92] width 222 height 11
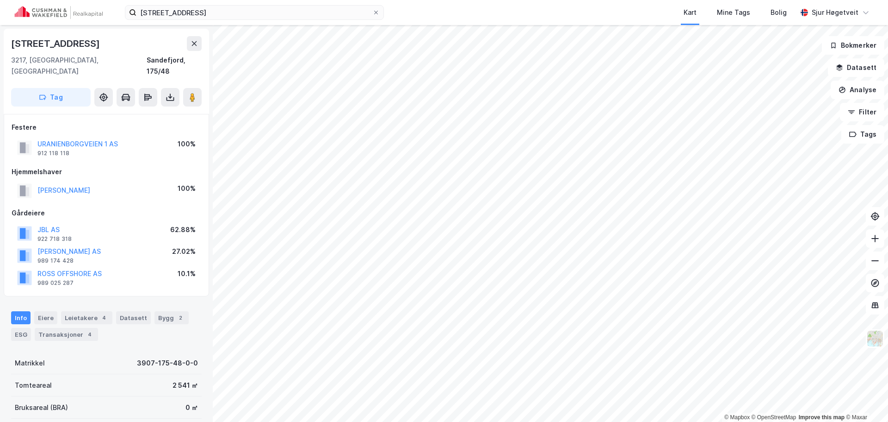
scroll to position [0, 0]
click at [88, 310] on div "Leietakere 4" at bounding box center [86, 316] width 51 height 13
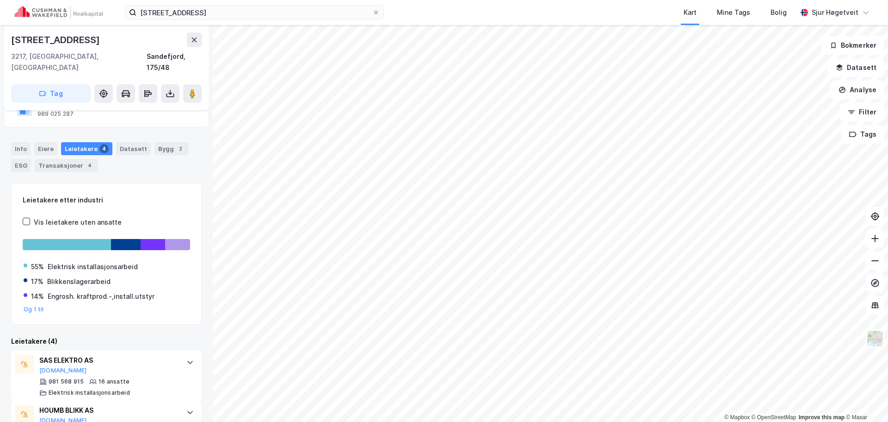
scroll to position [190, 0]
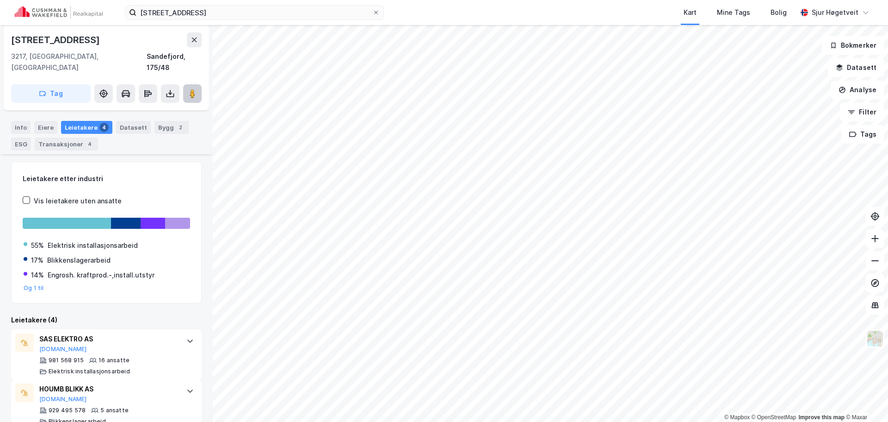
click at [195, 84] on button at bounding box center [192, 93] width 19 height 19
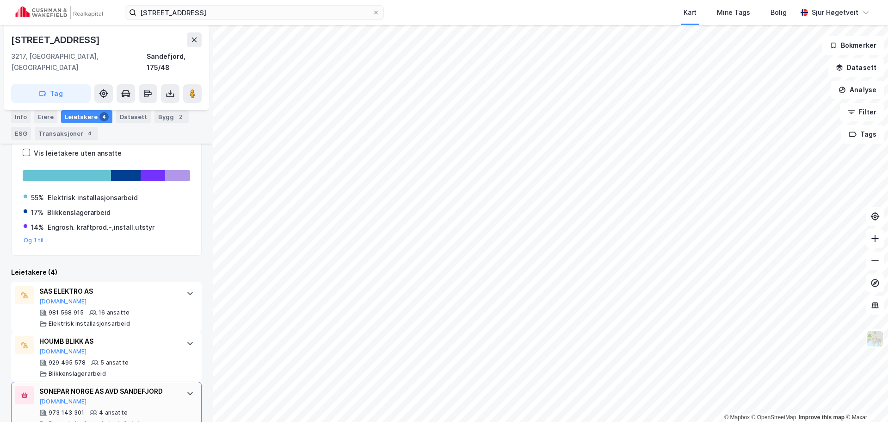
scroll to position [298, 0]
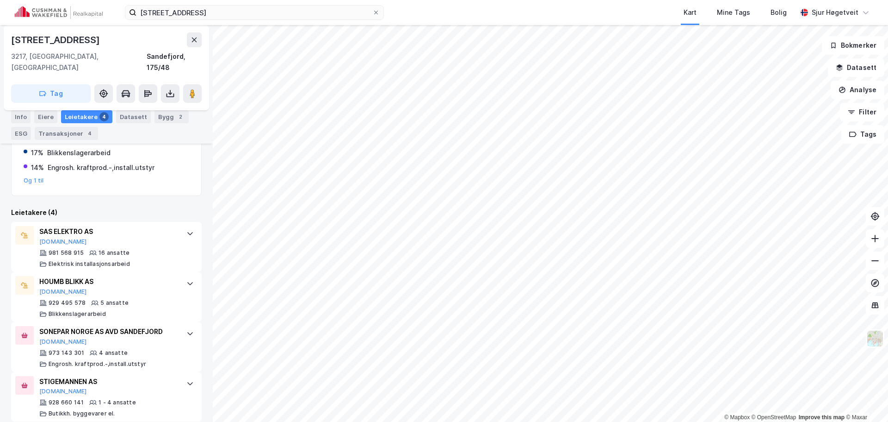
click at [21, 113] on div "Info" at bounding box center [20, 116] width 19 height 13
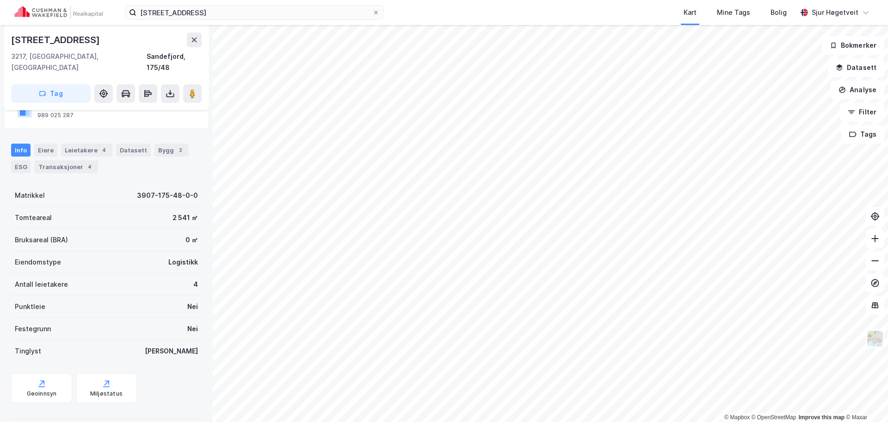
click at [79, 84] on button "Tag" at bounding box center [51, 93] width 80 height 19
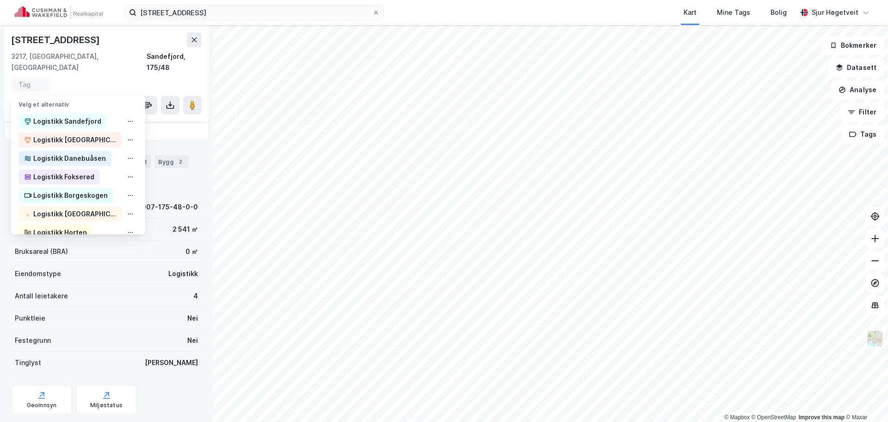
scroll to position [179, 0]
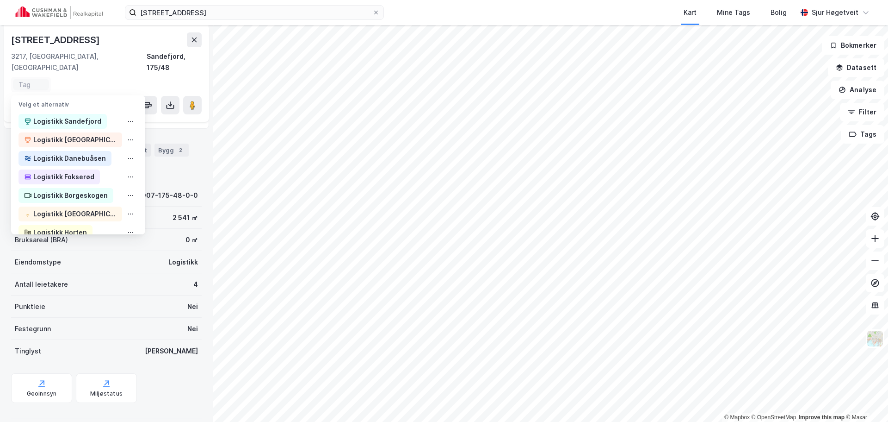
click at [79, 112] on div "Logistikk Sandefjord" at bounding box center [78, 121] width 134 height 19
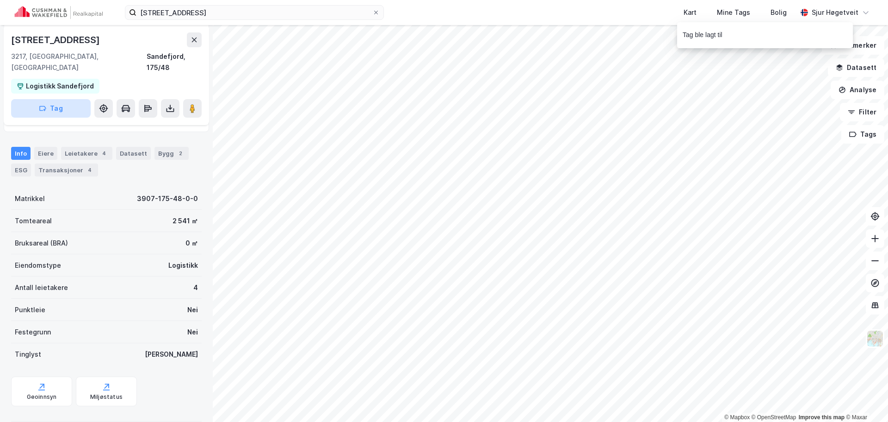
scroll to position [182, 0]
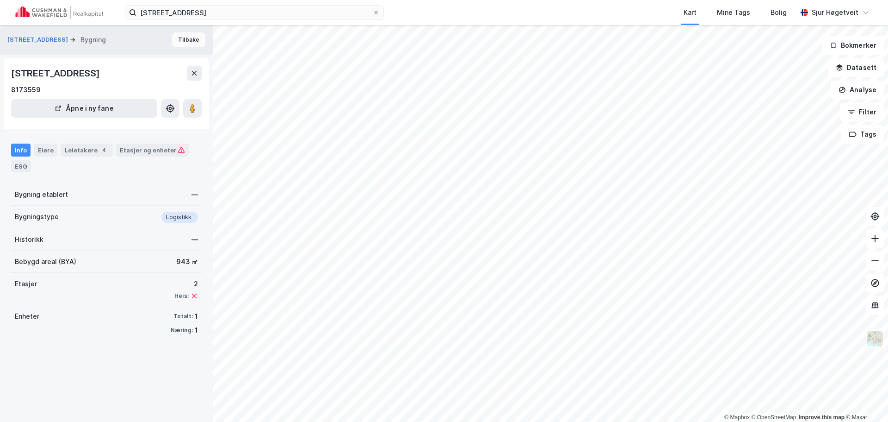
click at [181, 37] on button "Tilbake" at bounding box center [188, 39] width 33 height 15
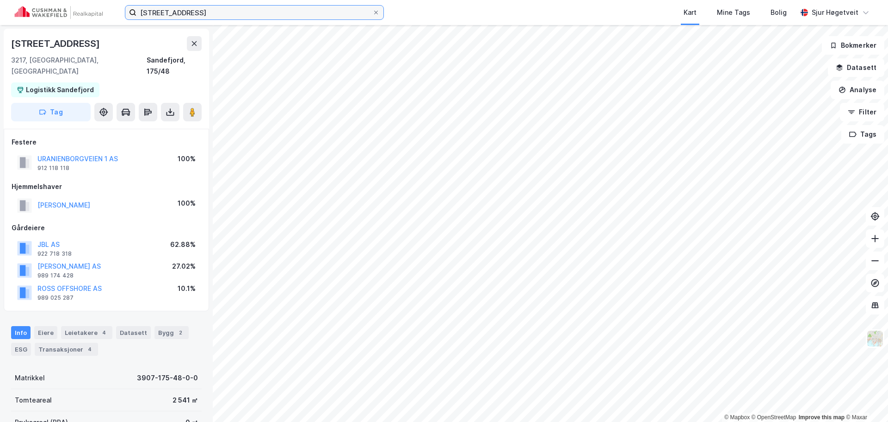
click at [325, 14] on input "[STREET_ADDRESS]" at bounding box center [254, 13] width 236 height 14
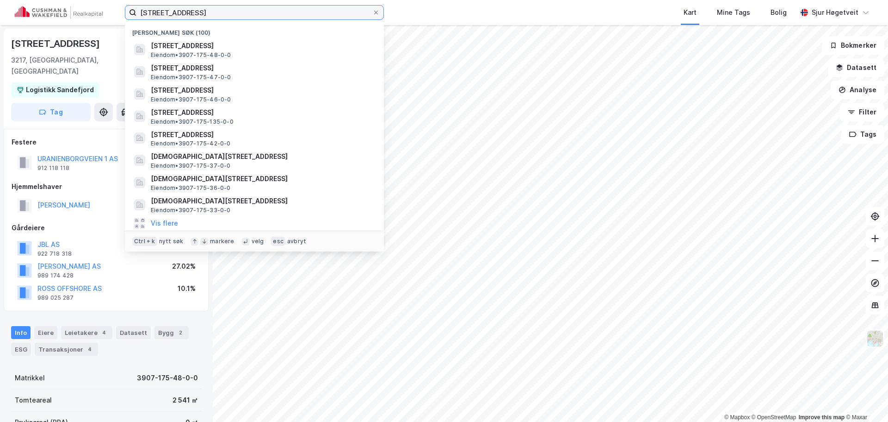
click at [328, 12] on input "[STREET_ADDRESS]" at bounding box center [254, 13] width 236 height 14
click at [327, 12] on input "[STREET_ADDRESS]" at bounding box center [254, 13] width 236 height 14
paste input "Raveien 269"
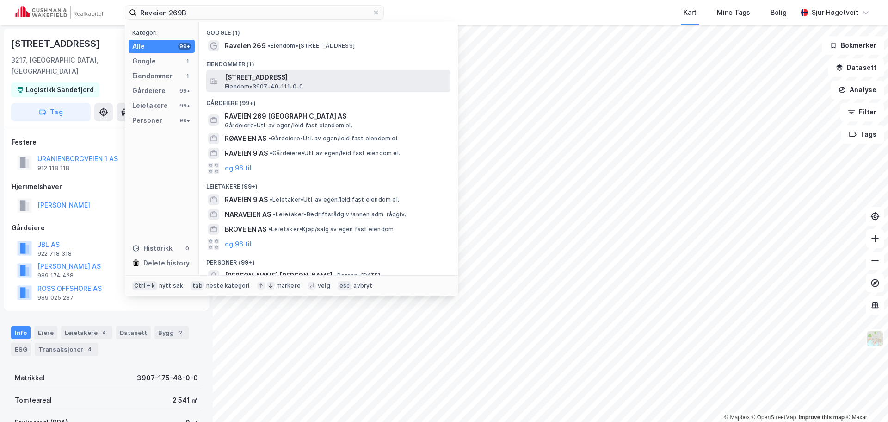
click at [336, 84] on div "[STREET_ADDRESS], [GEOGRAPHIC_DATA] Eiendom • 3907-40-111-0-0" at bounding box center [337, 81] width 224 height 19
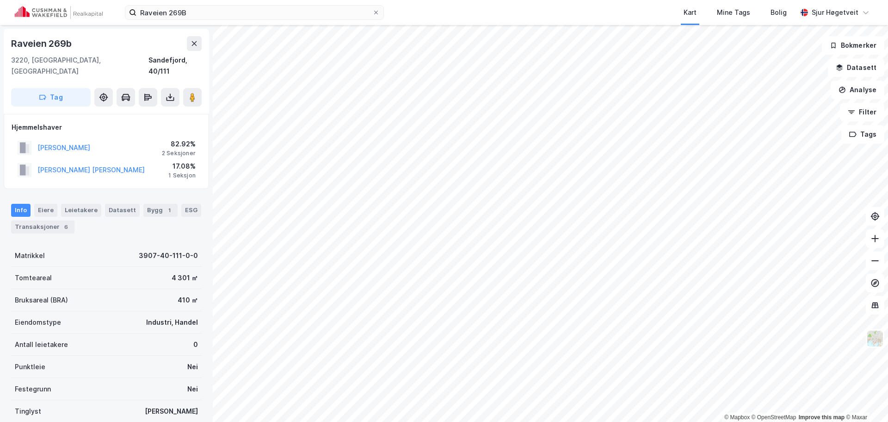
scroll to position [1, 0]
click at [197, 87] on button at bounding box center [192, 96] width 19 height 19
click at [256, 10] on input "Raveien 269B" at bounding box center [254, 13] width 236 height 14
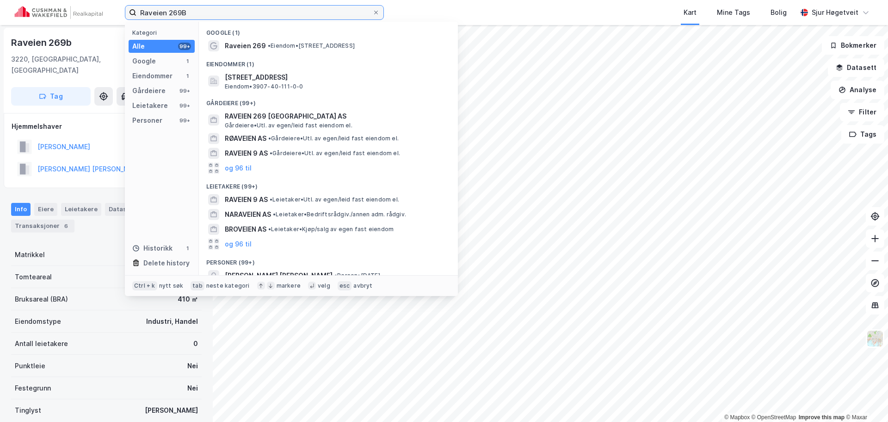
click at [256, 10] on input "Raveien 269B" at bounding box center [254, 13] width 236 height 14
paste input "44"
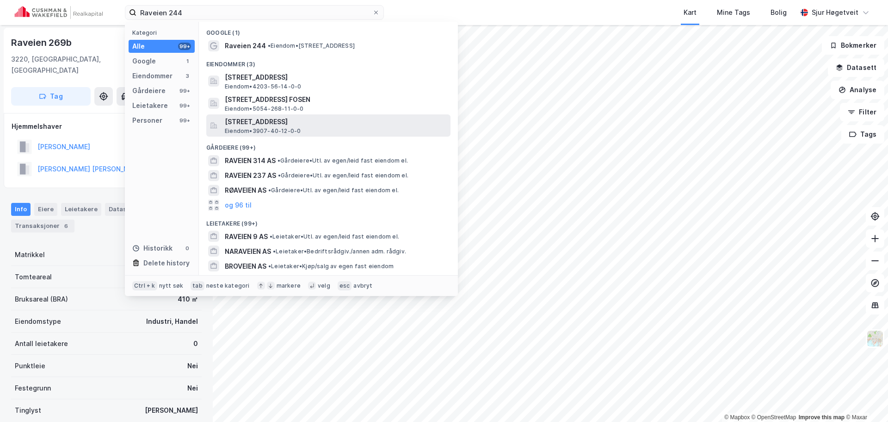
click at [352, 130] on div "[STREET_ADDRESS] Eiendom • 3907-40-12-0-0" at bounding box center [337, 125] width 224 height 19
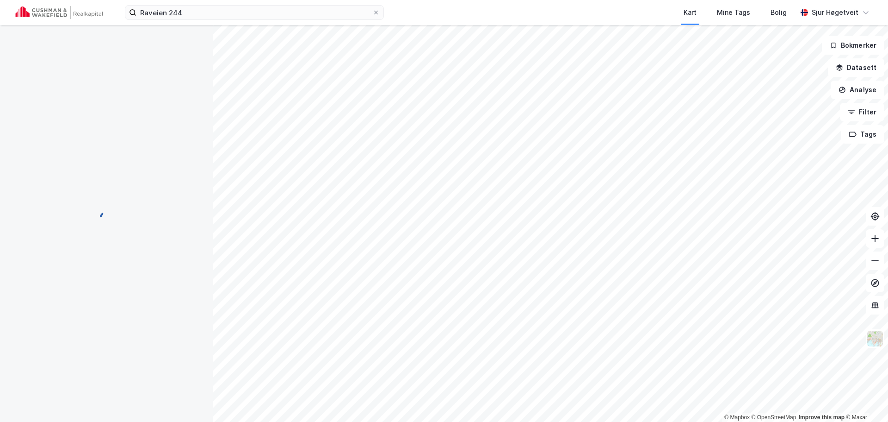
scroll to position [1, 0]
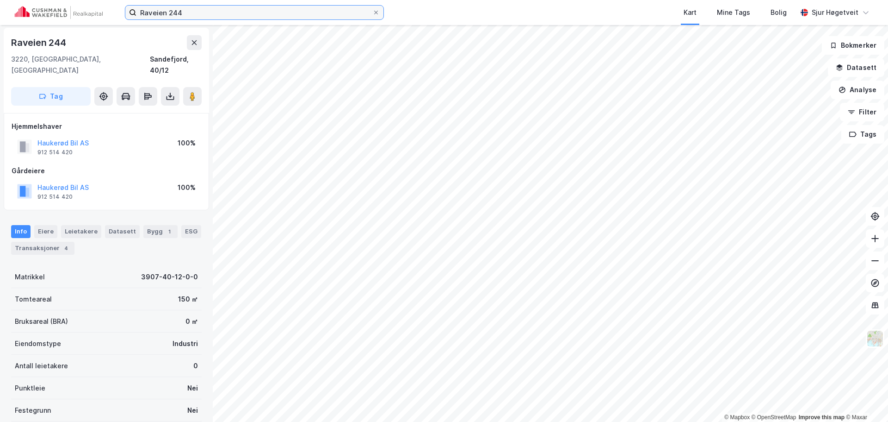
click at [170, 8] on input "Raveien 244" at bounding box center [254, 13] width 236 height 14
click at [171, 8] on input "Raveien 244" at bounding box center [254, 13] width 236 height 14
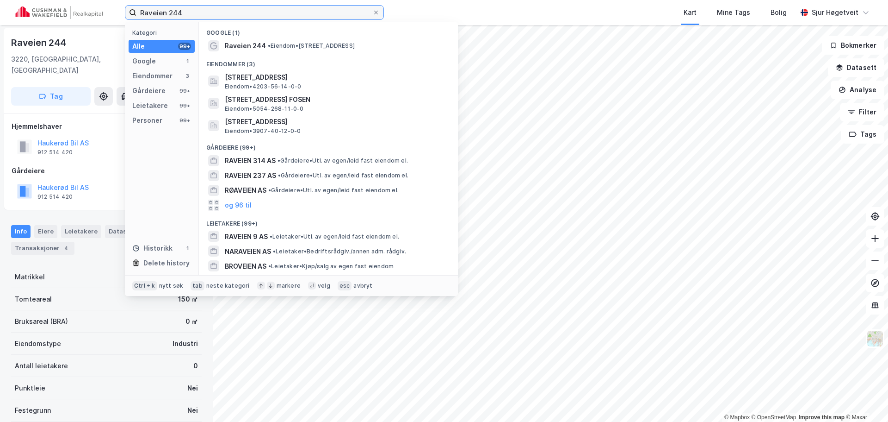
click at [171, 8] on input "Raveien 244" at bounding box center [254, 13] width 236 height 14
paste input "Raveien 269B"
click at [169, 9] on input "[STREET_ADDRESS]" at bounding box center [254, 13] width 236 height 14
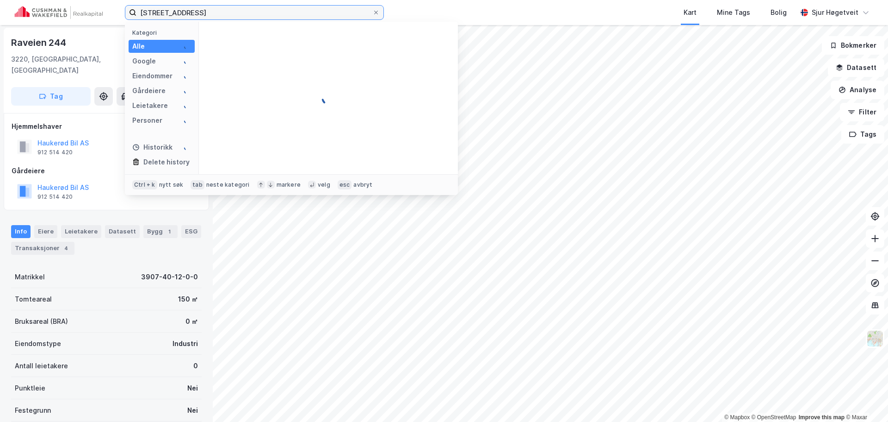
click at [169, 9] on input "[STREET_ADDRESS]" at bounding box center [254, 13] width 236 height 14
paste input "69B"
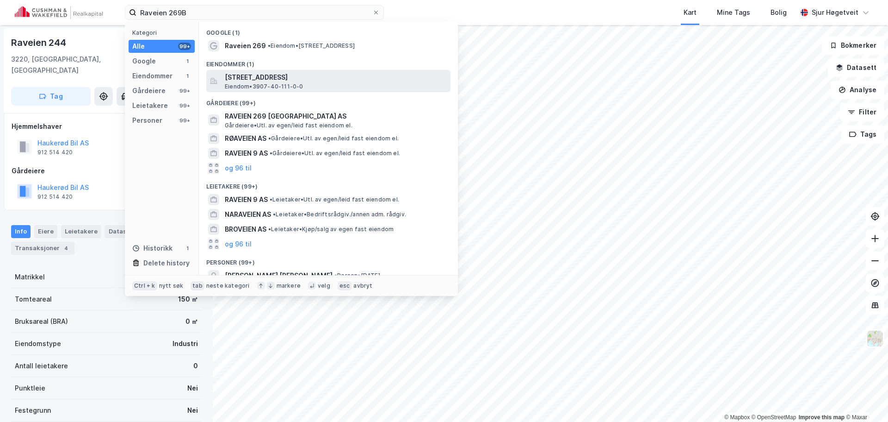
click at [307, 74] on span "[STREET_ADDRESS]" at bounding box center [336, 77] width 222 height 11
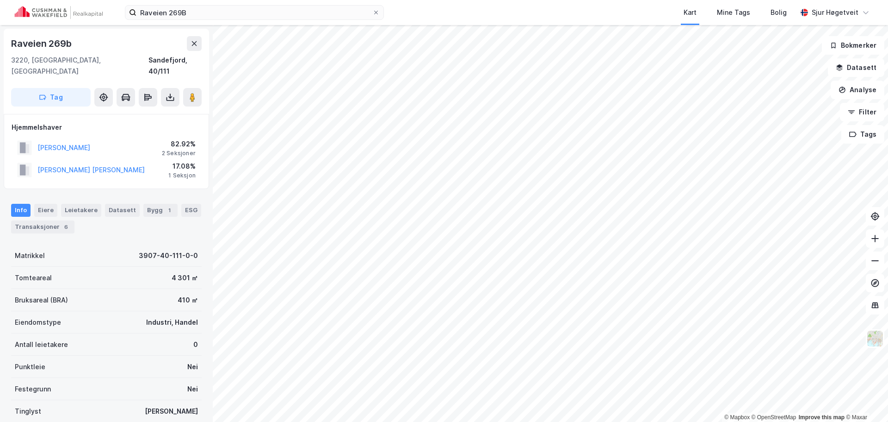
scroll to position [1, 0]
click at [200, 9] on input "Raveien 269B" at bounding box center [254, 13] width 236 height 14
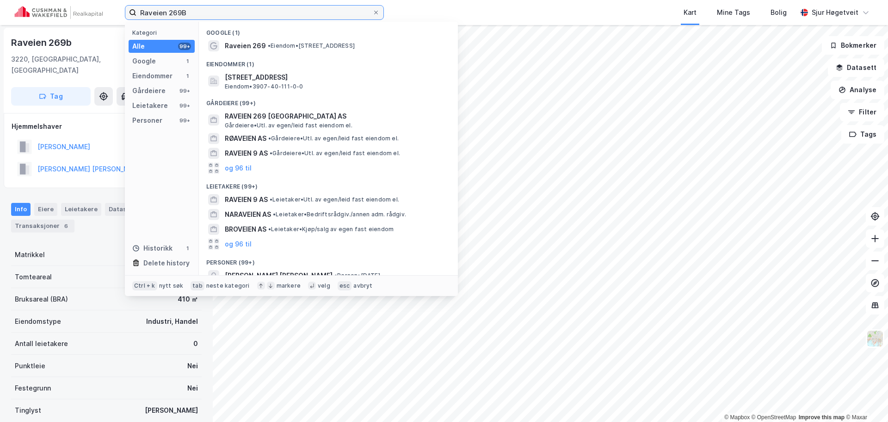
click at [200, 9] on input "Raveien 269B" at bounding box center [254, 13] width 236 height 14
paste input "[STREET_ADDRESS]"
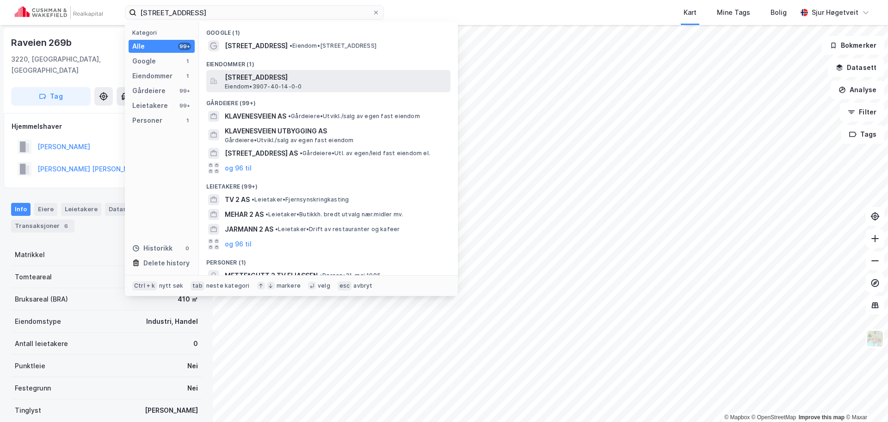
click at [308, 79] on span "[STREET_ADDRESS]" at bounding box center [336, 77] width 222 height 11
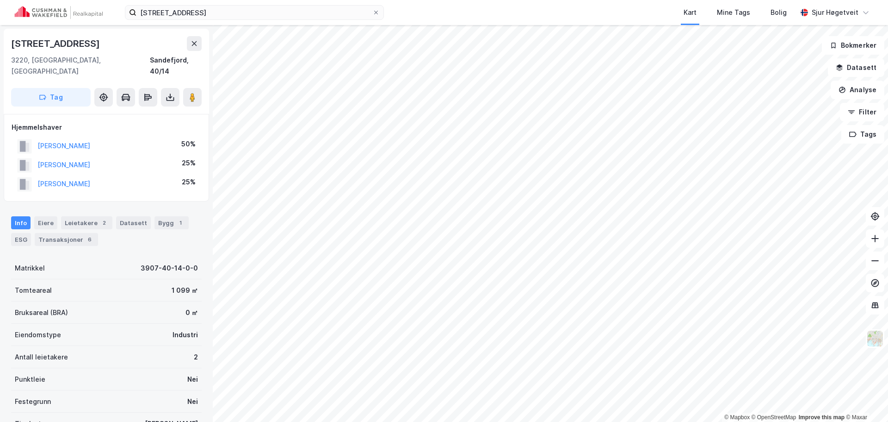
scroll to position [1, 0]
click at [247, 17] on input "[STREET_ADDRESS]" at bounding box center [254, 13] width 236 height 14
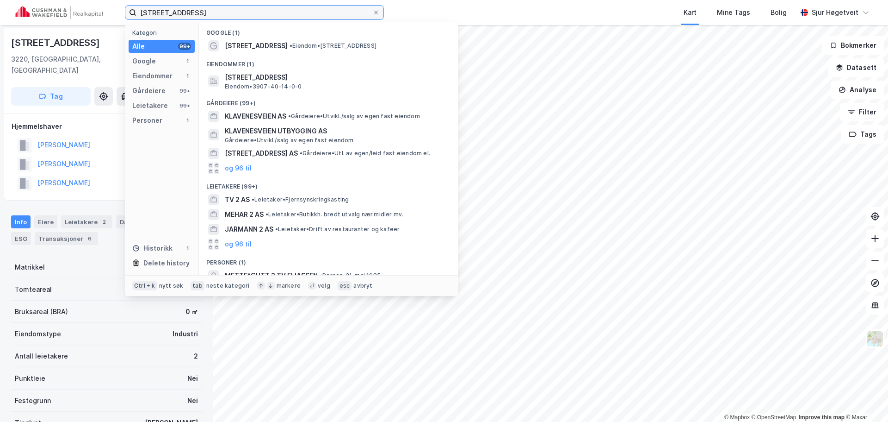
click at [247, 17] on input "[STREET_ADDRESS]" at bounding box center [254, 13] width 236 height 14
paste input "[STREET_ADDRESS]"
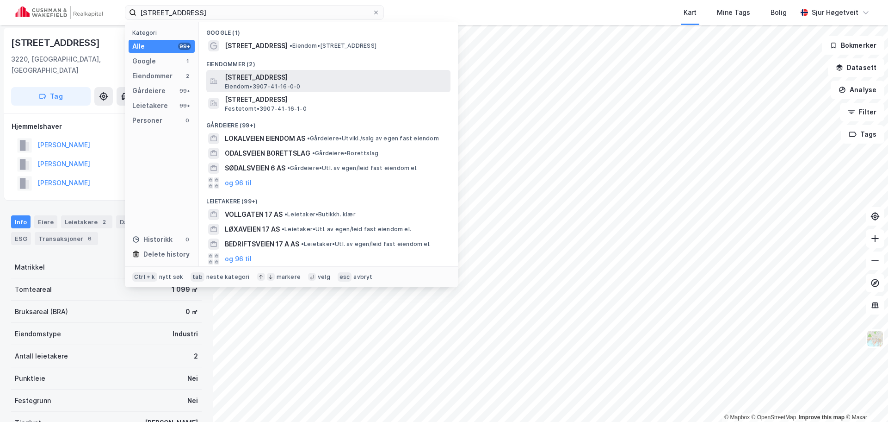
click at [391, 77] on span "[STREET_ADDRESS]" at bounding box center [336, 77] width 222 height 11
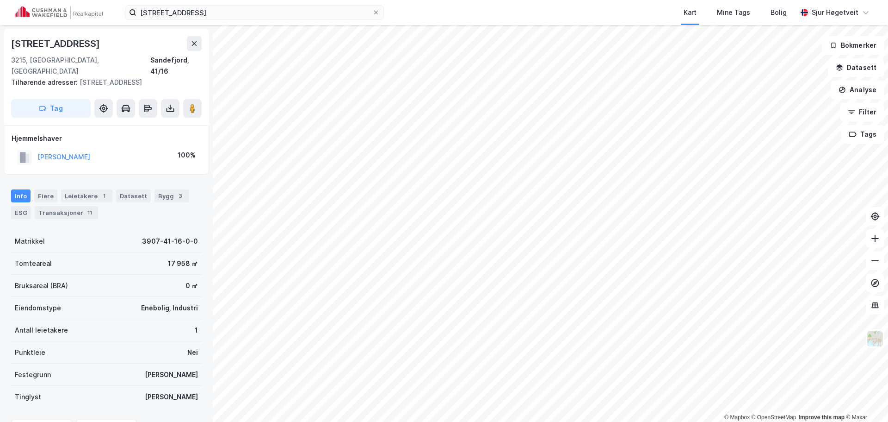
scroll to position [1, 0]
click at [259, 10] on input "[STREET_ADDRESS]" at bounding box center [254, 13] width 236 height 14
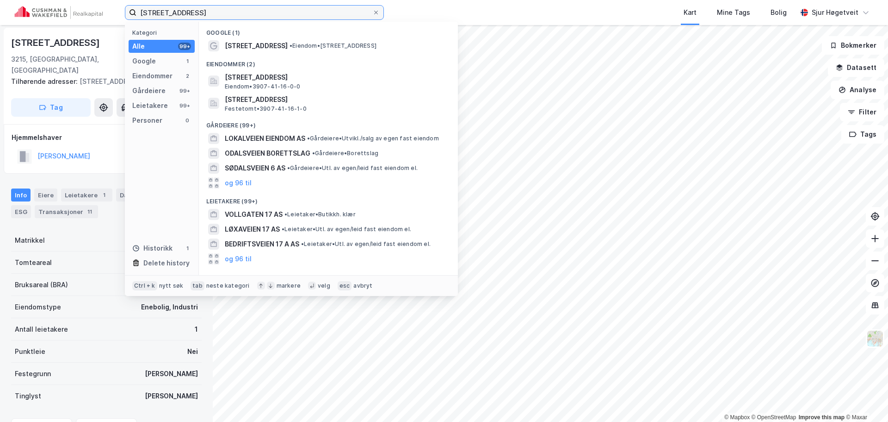
click at [260, 10] on input "[STREET_ADDRESS]" at bounding box center [254, 13] width 236 height 14
paste input "Pindsleveien 1"
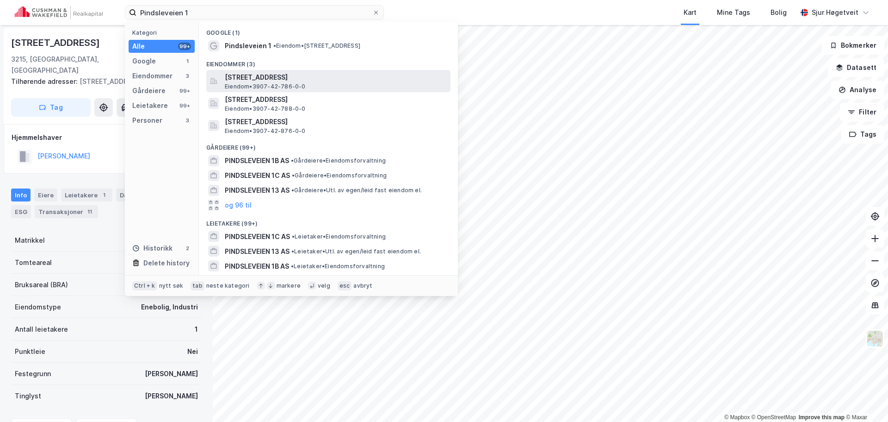
click at [344, 78] on span "[STREET_ADDRESS]" at bounding box center [336, 77] width 222 height 11
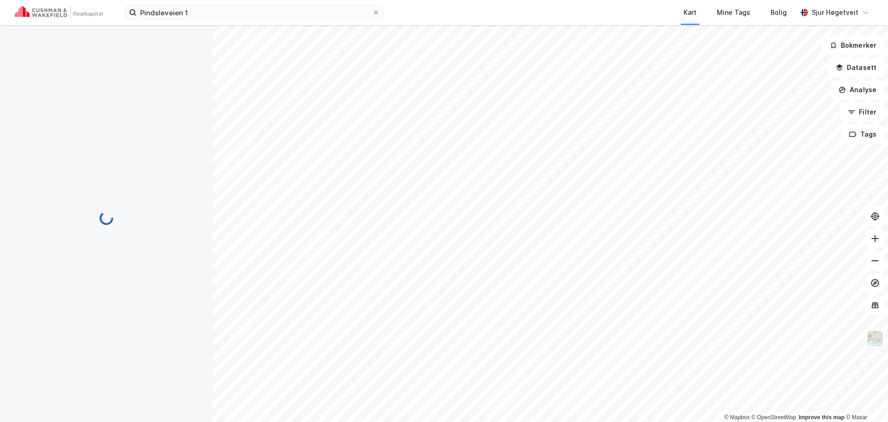
scroll to position [1, 0]
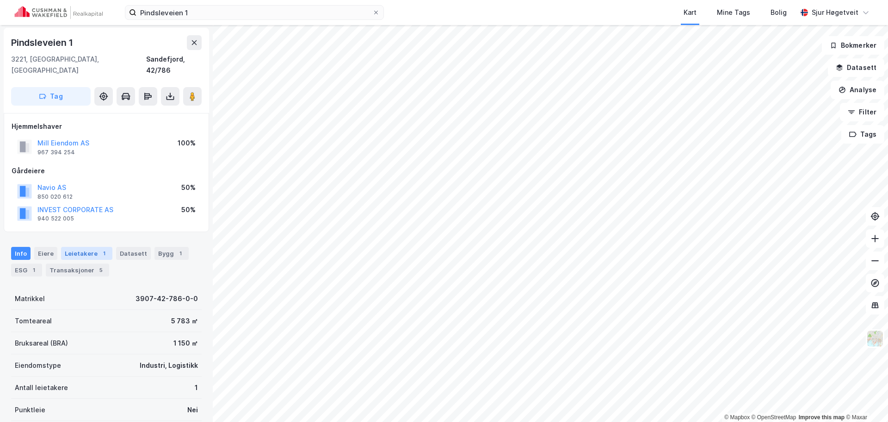
click at [86, 247] on div "Leietakere 1" at bounding box center [86, 253] width 51 height 13
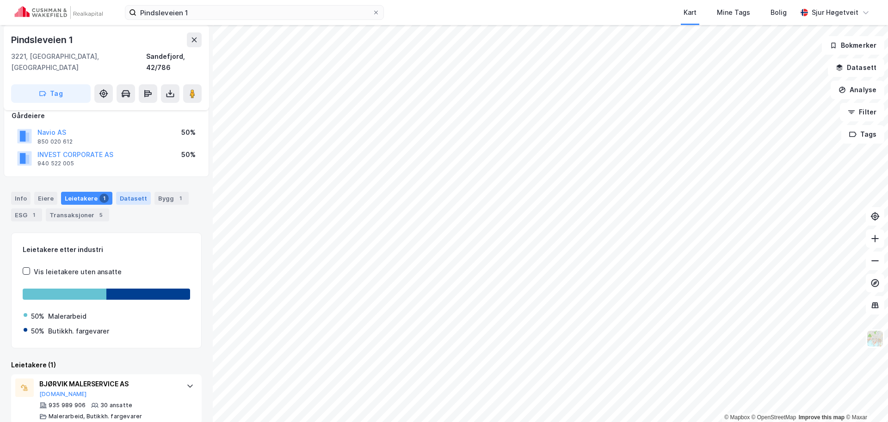
scroll to position [58, 0]
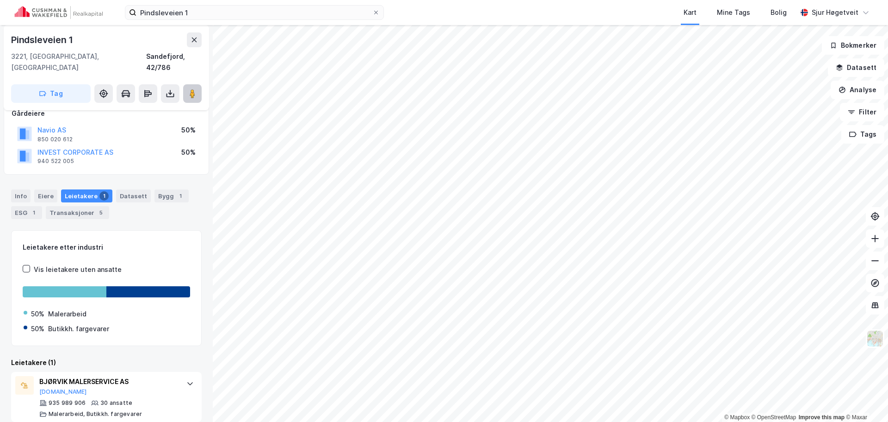
click at [195, 89] on image at bounding box center [193, 93] width 6 height 9
click at [50, 84] on button "Tag" at bounding box center [51, 93] width 80 height 19
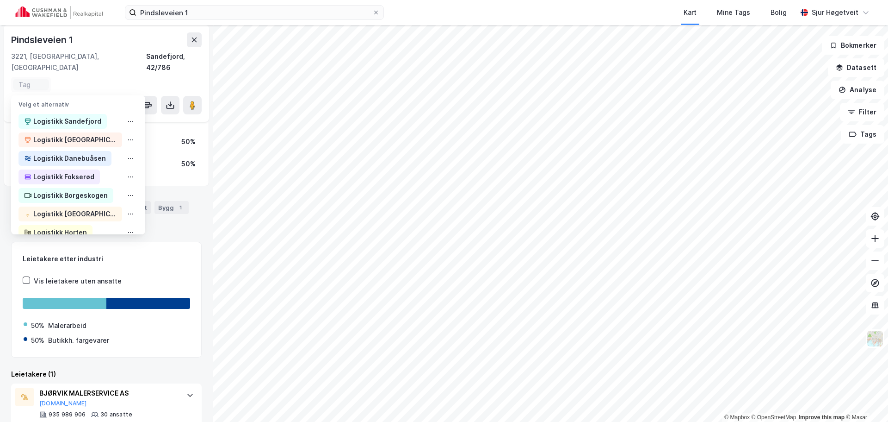
scroll to position [70, 0]
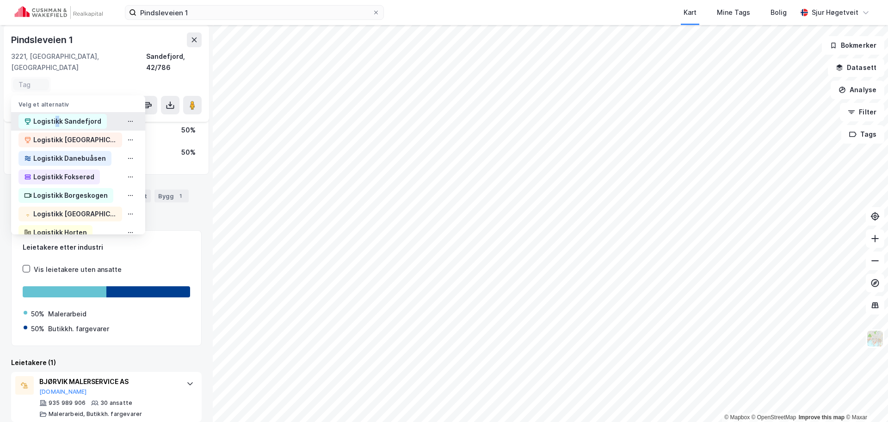
click at [96, 116] on div "Logistikk Sandefjord" at bounding box center [67, 121] width 68 height 11
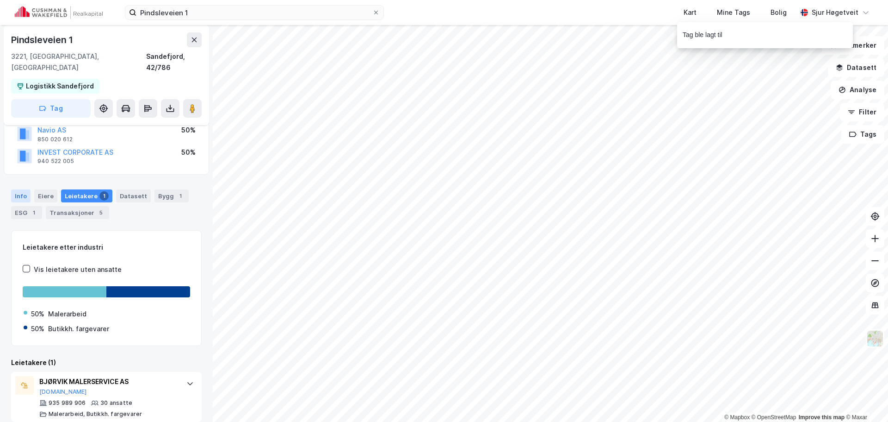
click at [17, 189] on div "Info" at bounding box center [20, 195] width 19 height 13
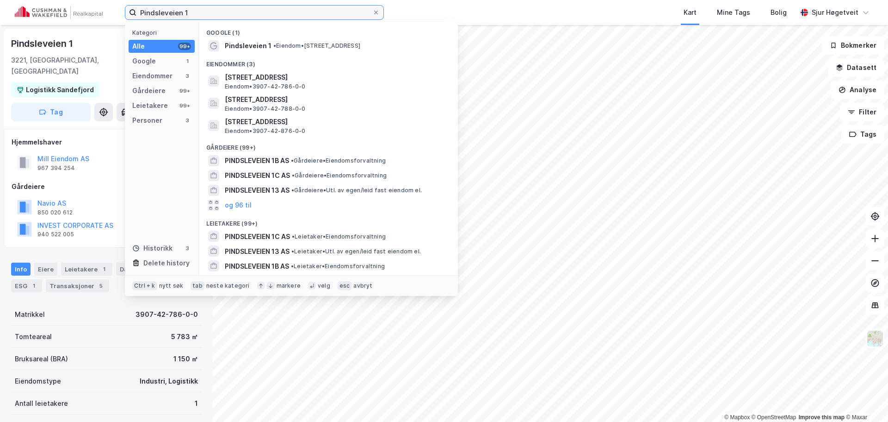
click at [282, 12] on input "Pindsleveien 1" at bounding box center [254, 13] width 236 height 14
click at [282, 11] on input "Pindsleveien 1" at bounding box center [254, 13] width 236 height 14
click at [281, 11] on input "Pindsleveien 1" at bounding box center [254, 13] width 236 height 14
paste input "B"
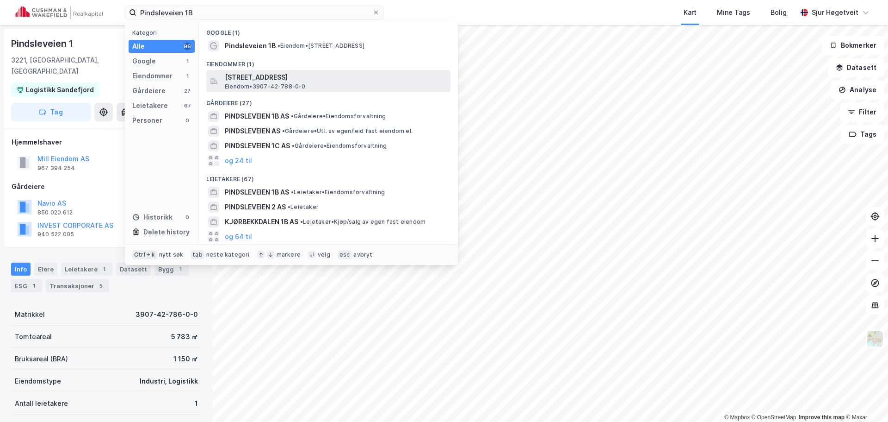
click at [279, 70] on div "[STREET_ADDRESS] • 3907-42-788-0-0" at bounding box center [328, 81] width 244 height 22
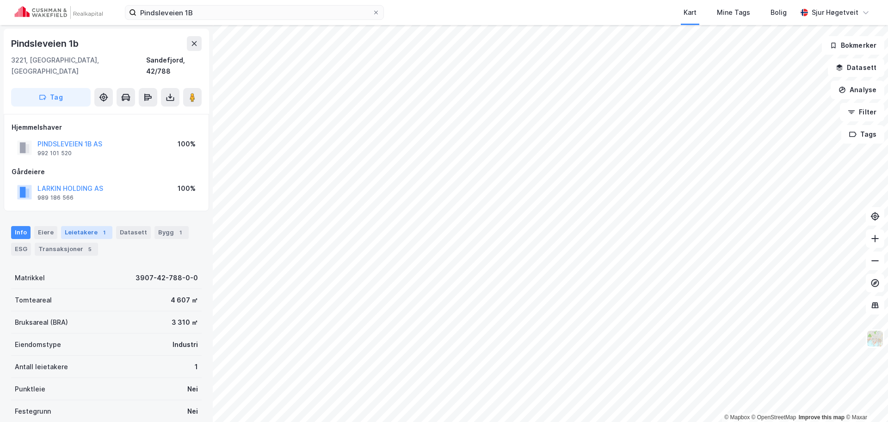
click at [94, 226] on div "Leietakere 1" at bounding box center [86, 232] width 51 height 13
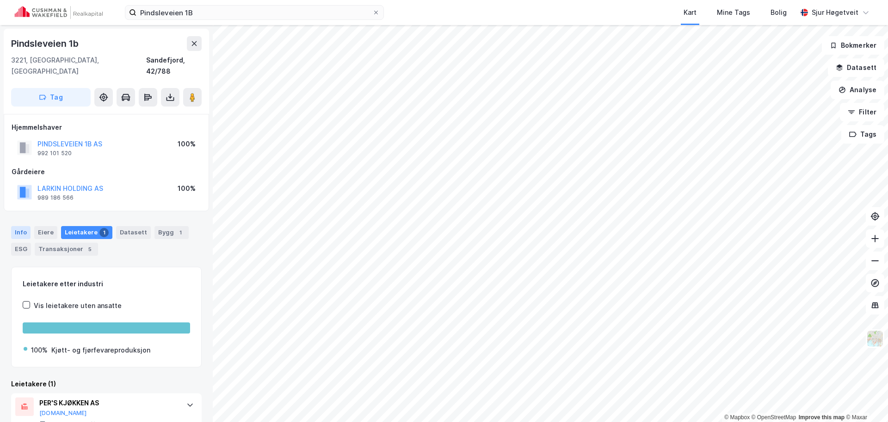
click at [17, 226] on div "Info" at bounding box center [20, 232] width 19 height 13
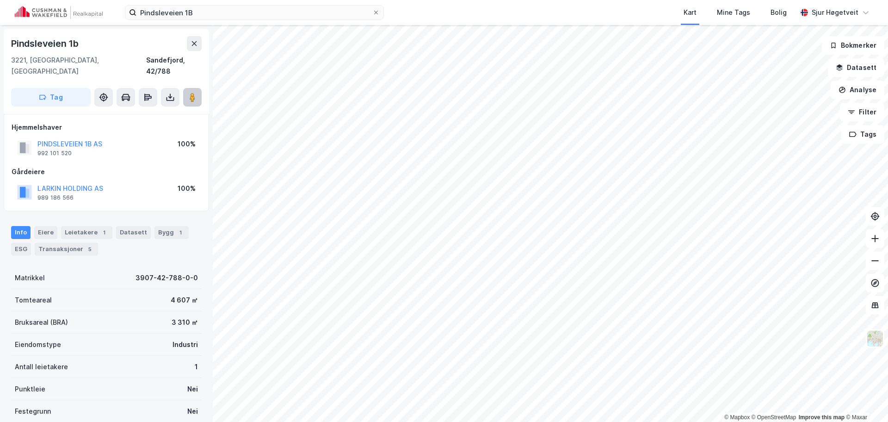
click at [200, 88] on button at bounding box center [192, 97] width 19 height 19
click at [79, 88] on button "Tag" at bounding box center [51, 97] width 80 height 19
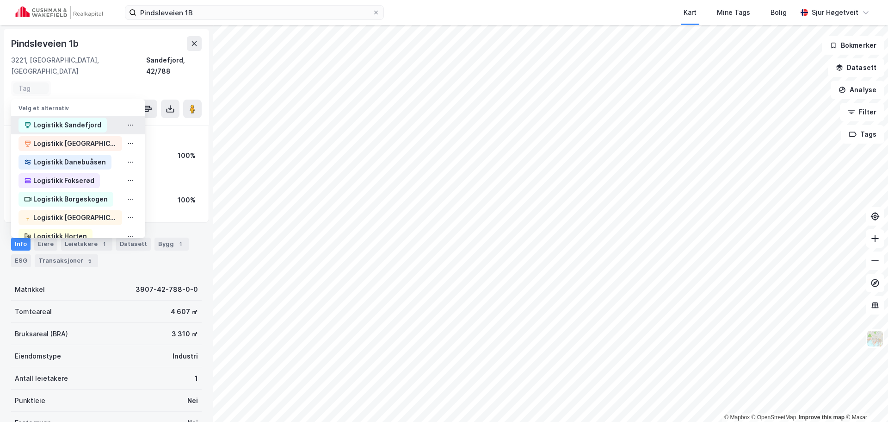
click at [80, 119] on div "Logistikk Sandefjord" at bounding box center [67, 124] width 68 height 11
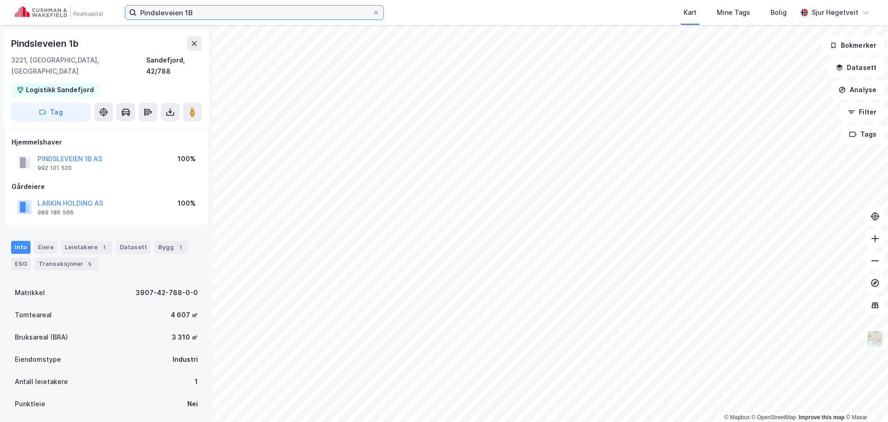
click at [260, 8] on input "Pindsleveien 1B" at bounding box center [254, 13] width 236 height 14
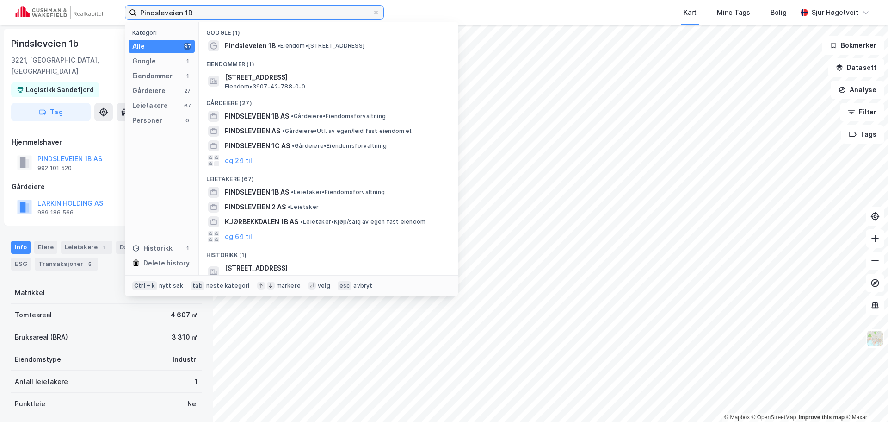
click at [259, 7] on input "Pindsleveien 1B" at bounding box center [254, 13] width 236 height 14
click at [259, 6] on input "Pindsleveien 1B" at bounding box center [254, 13] width 236 height 14
click at [258, 6] on input "Pindsleveien 1B" at bounding box center [254, 13] width 236 height 14
paste input "[STREET_ADDRESS]"
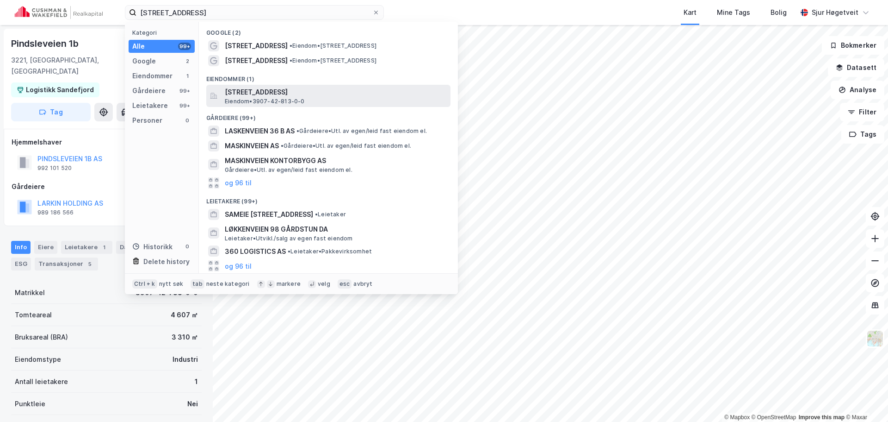
click at [298, 87] on span "[STREET_ADDRESS]" at bounding box center [336, 92] width 222 height 11
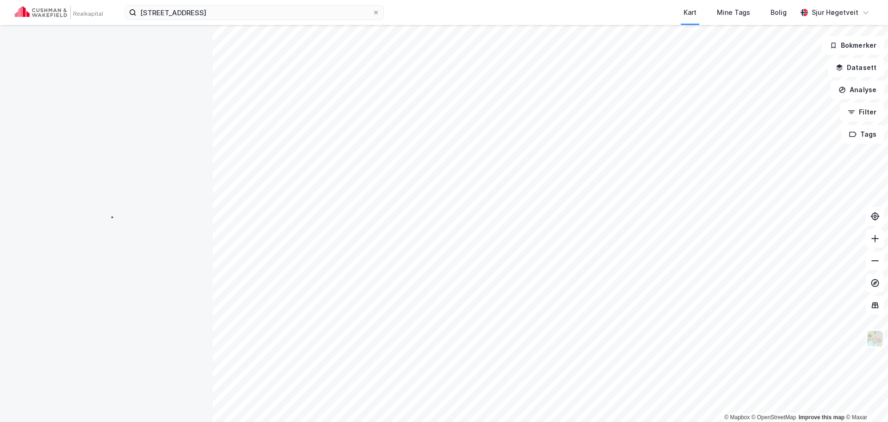
scroll to position [0, 0]
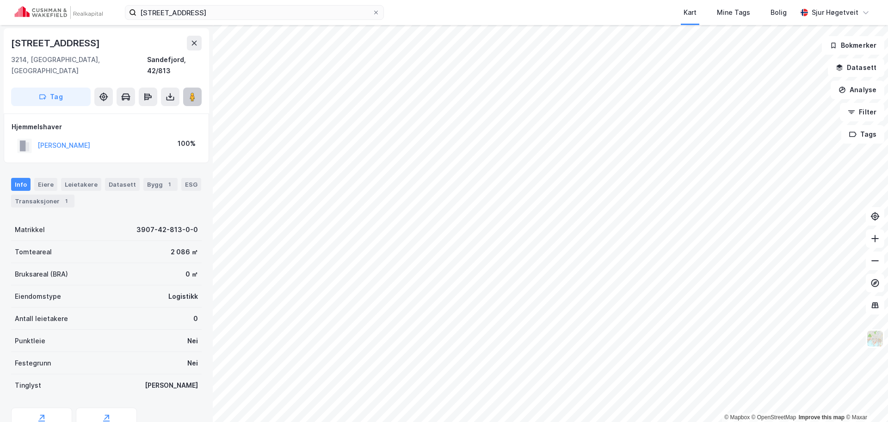
click at [190, 92] on image at bounding box center [193, 96] width 6 height 9
click at [56, 87] on button "Tag" at bounding box center [51, 96] width 80 height 19
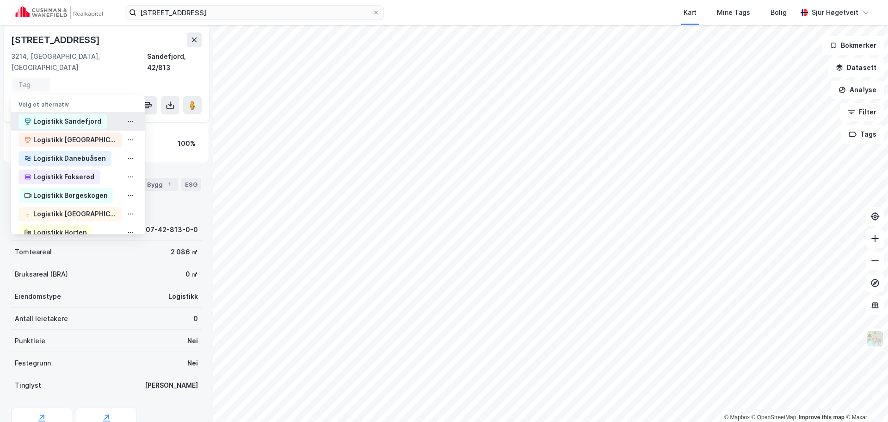
click at [53, 116] on div "Logistikk Sandefjord" at bounding box center [67, 121] width 68 height 11
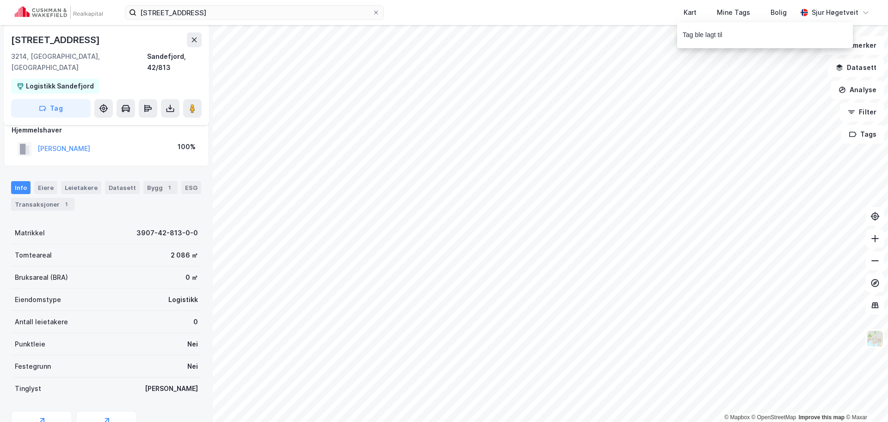
scroll to position [15, 0]
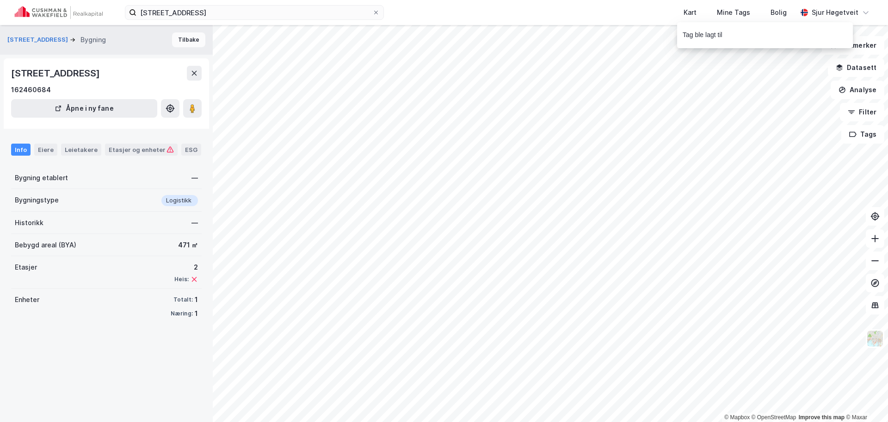
click at [181, 42] on button "Tilbake" at bounding box center [188, 39] width 33 height 15
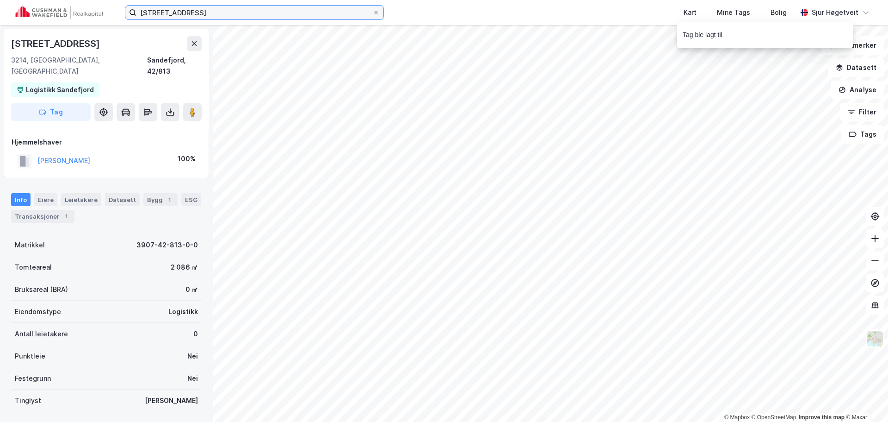
click at [266, 13] on input "[STREET_ADDRESS]" at bounding box center [254, 13] width 236 height 14
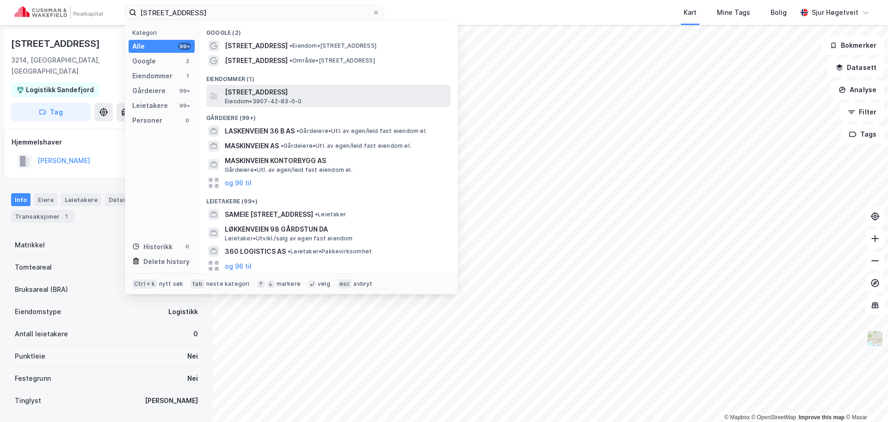
click at [304, 93] on span "[STREET_ADDRESS]" at bounding box center [336, 92] width 222 height 11
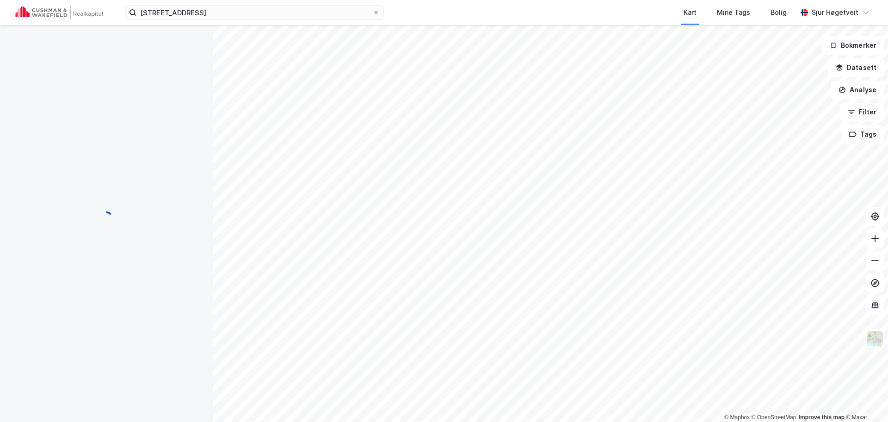
scroll to position [0, 0]
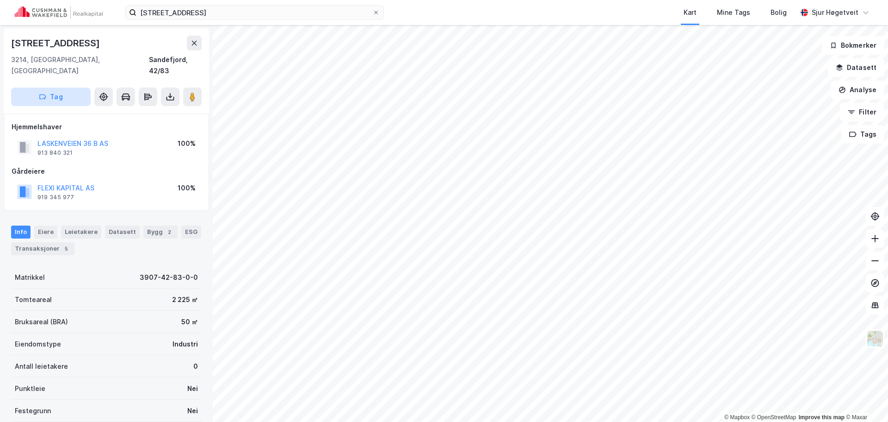
click at [57, 87] on button "Tag" at bounding box center [51, 96] width 80 height 19
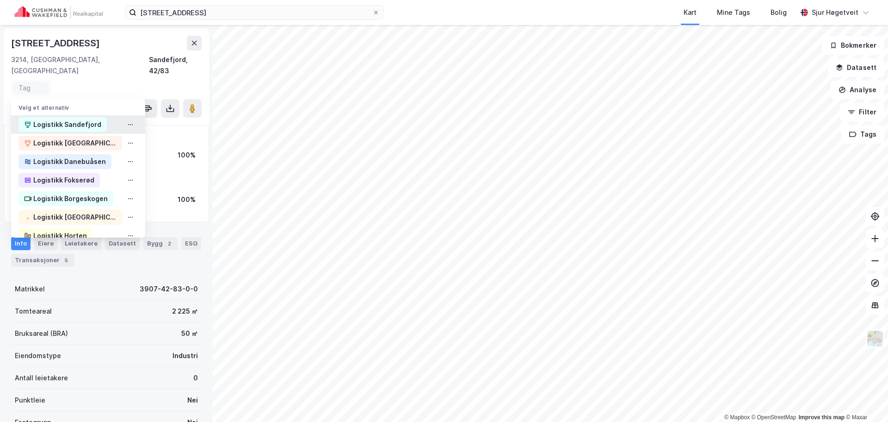
click at [59, 115] on div "Logistikk Sandefjord" at bounding box center [78, 124] width 134 height 19
click at [59, 119] on div "Logistikk Sandefjord" at bounding box center [67, 124] width 68 height 11
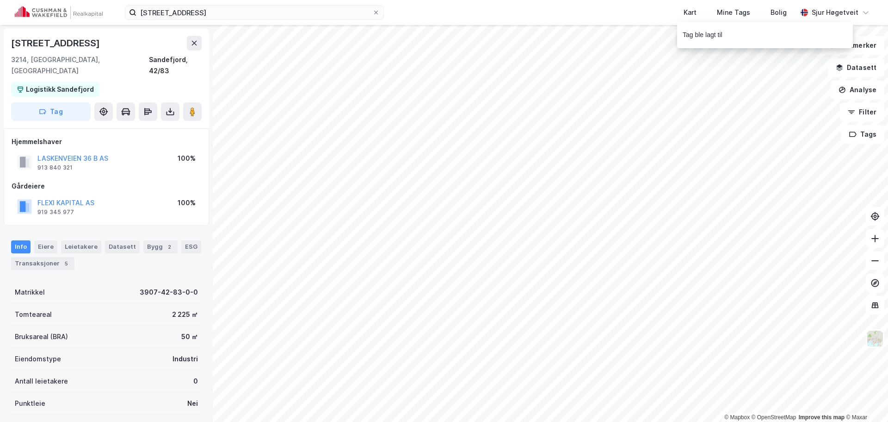
scroll to position [4, 0]
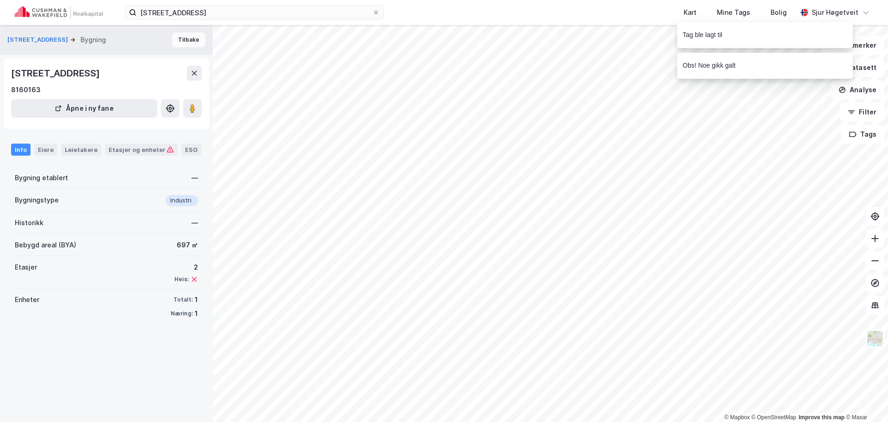
click at [186, 42] on button "Tilbake" at bounding box center [188, 39] width 33 height 15
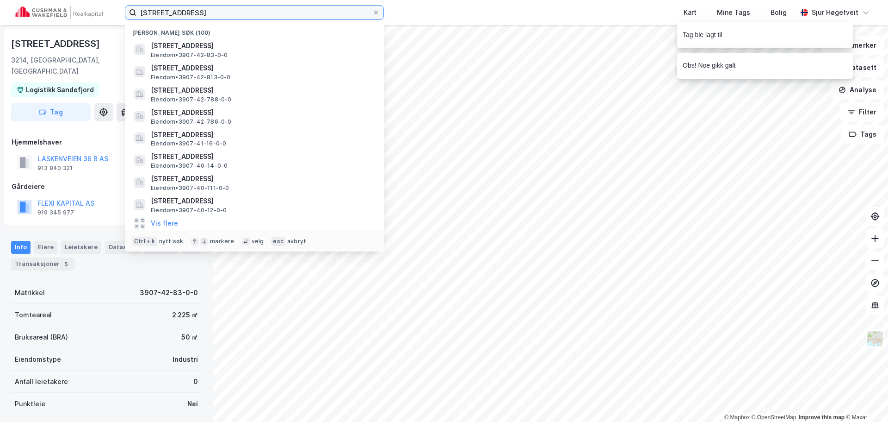
click at [261, 10] on input "[STREET_ADDRESS]" at bounding box center [254, 13] width 236 height 14
click at [261, 9] on input "[STREET_ADDRESS]" at bounding box center [254, 13] width 236 height 14
click at [260, 8] on input "[STREET_ADDRESS]" at bounding box center [254, 13] width 236 height 14
paste input "Pindsleveien 1C"
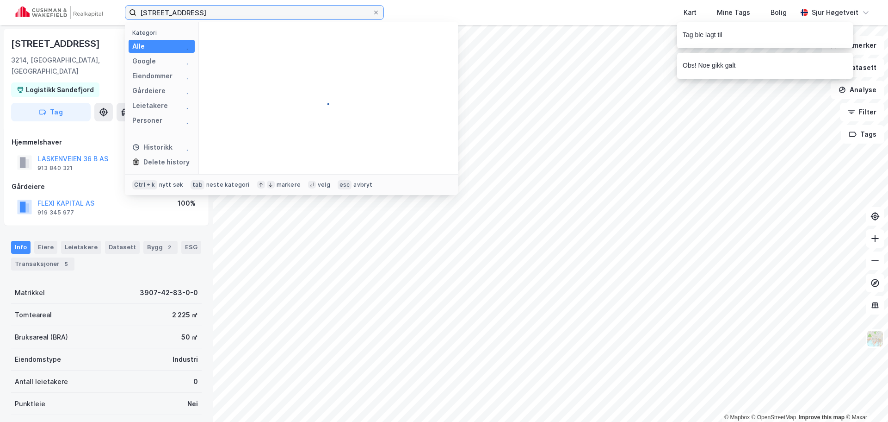
click at [260, 8] on input "[STREET_ADDRESS]" at bounding box center [254, 13] width 236 height 14
paste input
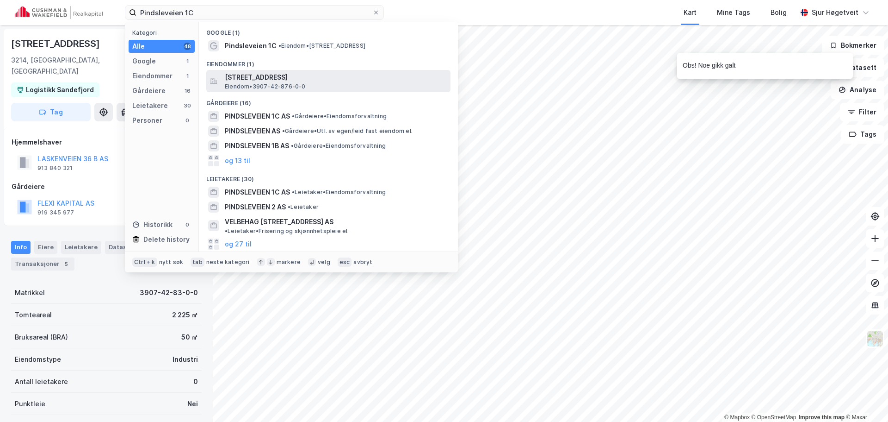
click at [302, 73] on span "[STREET_ADDRESS]" at bounding box center [336, 77] width 222 height 11
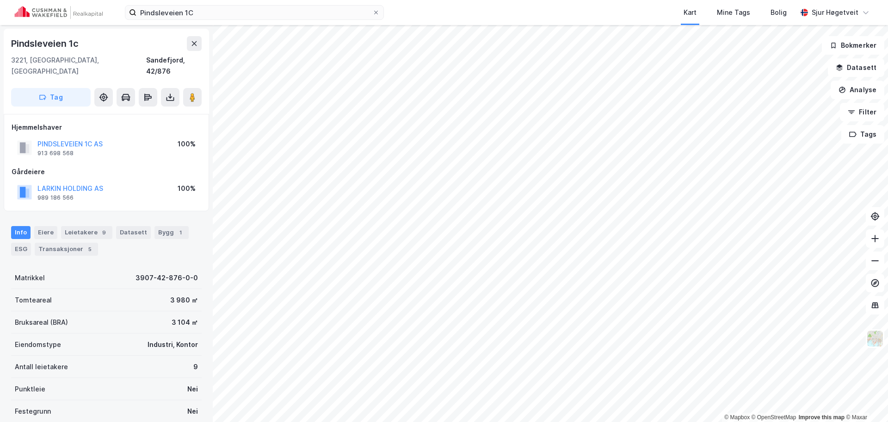
scroll to position [0, 0]
click at [99, 227] on div "9" at bounding box center [103, 231] width 9 height 9
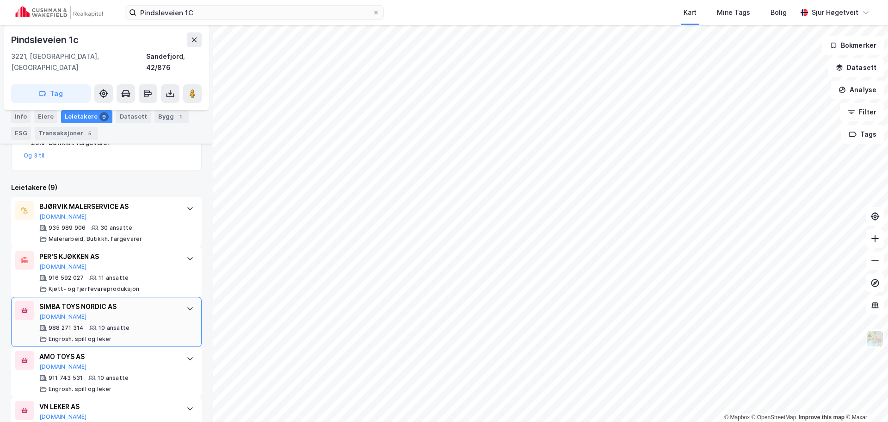
scroll to position [236, 0]
click at [191, 88] on button at bounding box center [192, 93] width 19 height 19
click at [13, 126] on div "Info [PERSON_NAME] 9 Datasett Bygg 1 ESG Transaksjoner 5" at bounding box center [106, 125] width 191 height 30
click at [16, 118] on div "Info" at bounding box center [20, 116] width 19 height 13
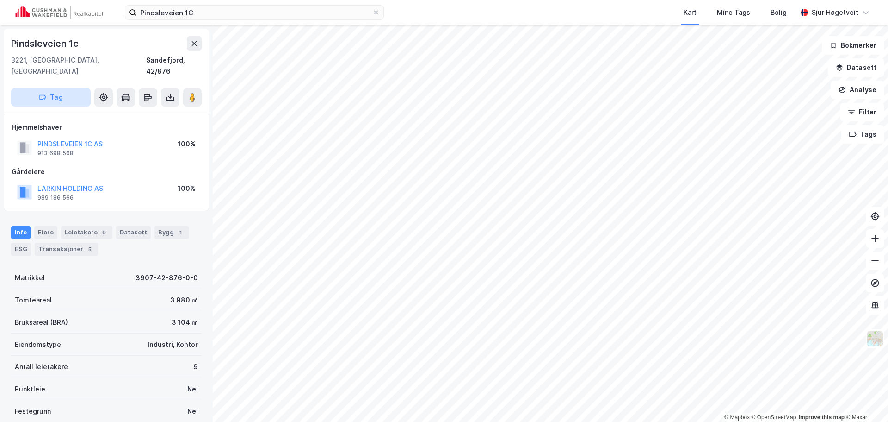
click at [46, 88] on button "Tag" at bounding box center [51, 97] width 80 height 19
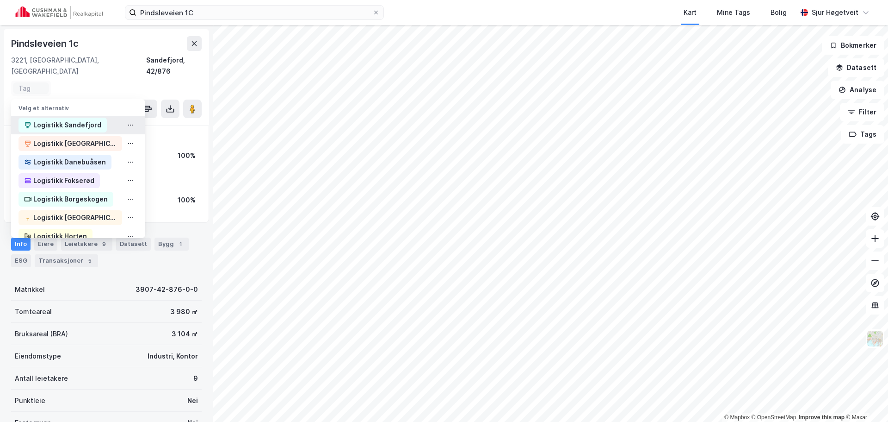
click at [53, 116] on div "Logistikk Sandefjord" at bounding box center [78, 125] width 134 height 19
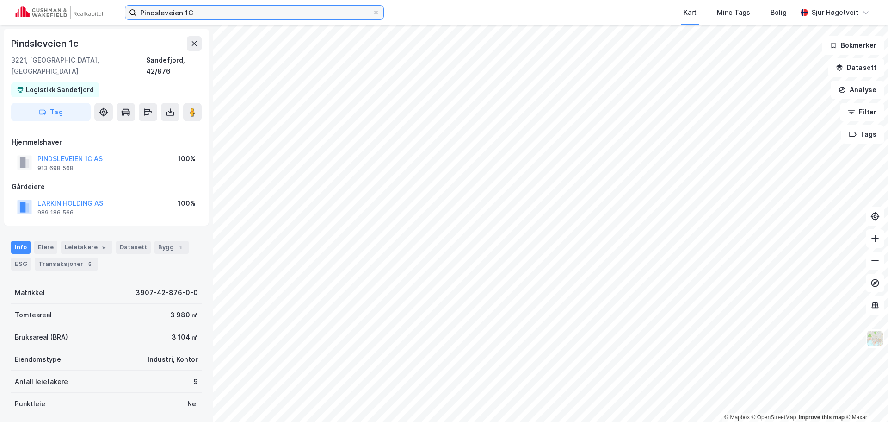
click at [318, 14] on input "Pindsleveien 1C" at bounding box center [254, 13] width 236 height 14
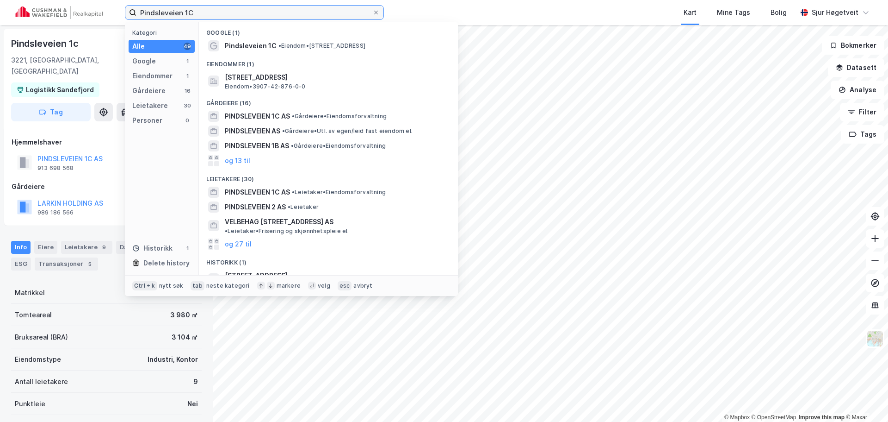
click at [318, 15] on input "Pindsleveien 1C" at bounding box center [254, 13] width 236 height 14
paste input "[STREET_ADDRESS]"
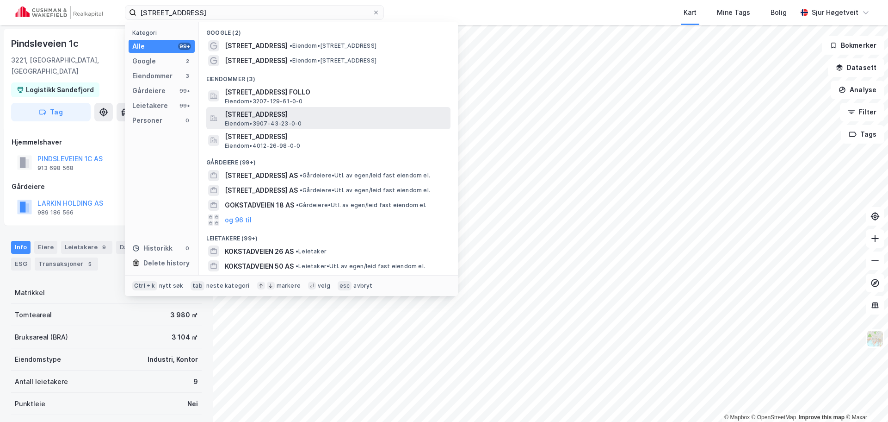
click at [384, 121] on div "[STREET_ADDRESS], [GEOGRAPHIC_DATA] Eiendom • 3907-43-23-0-0" at bounding box center [337, 118] width 224 height 19
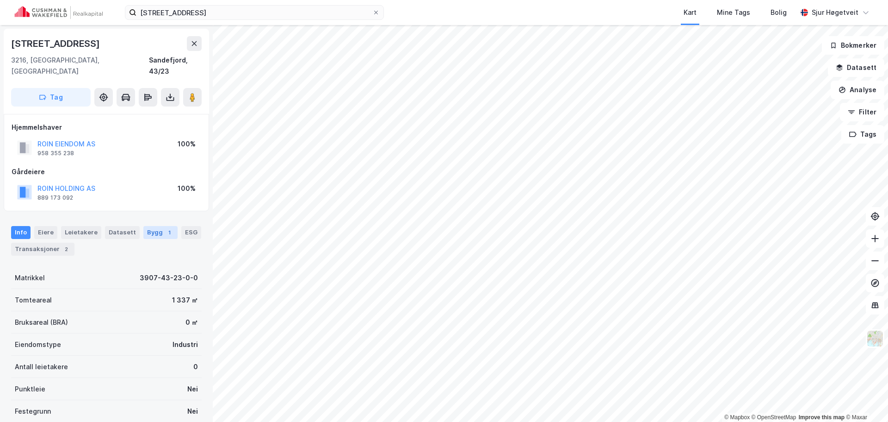
click at [153, 226] on div "Bygg 1" at bounding box center [160, 232] width 34 height 13
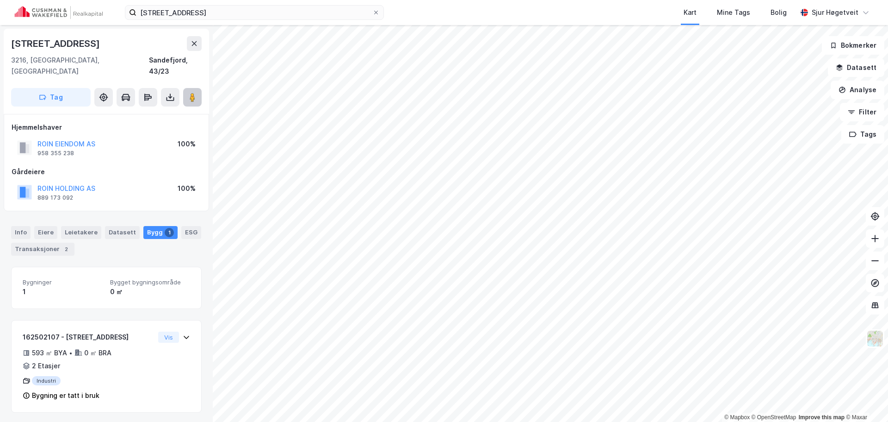
click at [193, 93] on image at bounding box center [193, 97] width 6 height 9
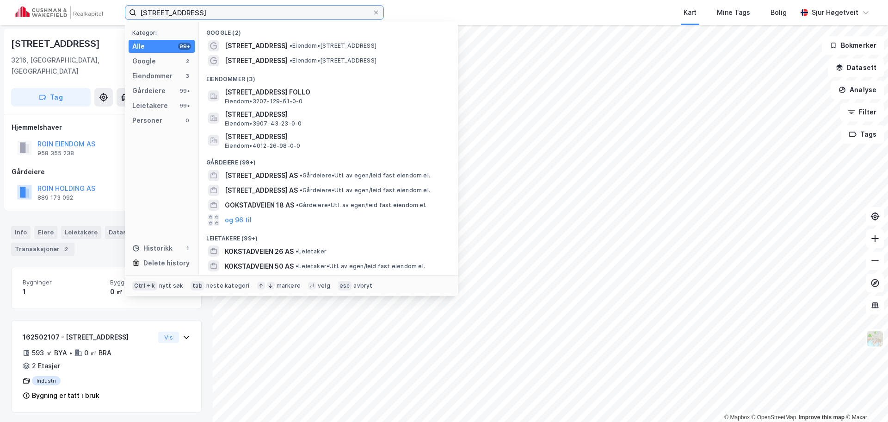
click at [262, 12] on input "[STREET_ADDRESS]" at bounding box center [254, 13] width 236 height 14
paste input "16"
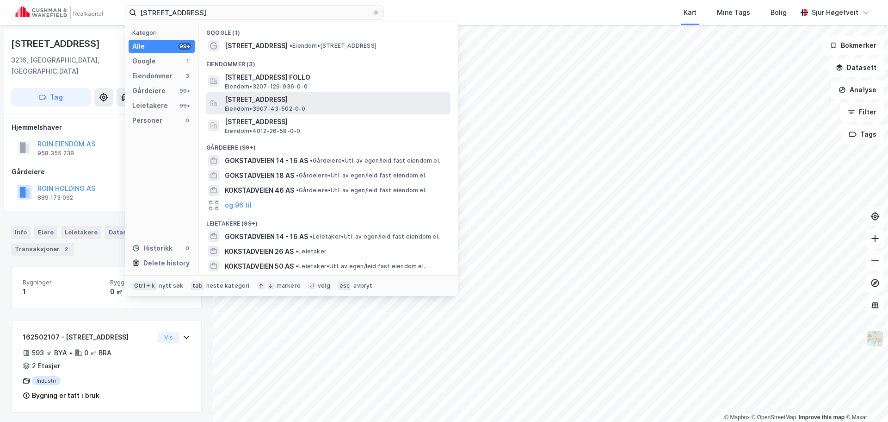
click at [316, 94] on span "[STREET_ADDRESS]" at bounding box center [336, 99] width 222 height 11
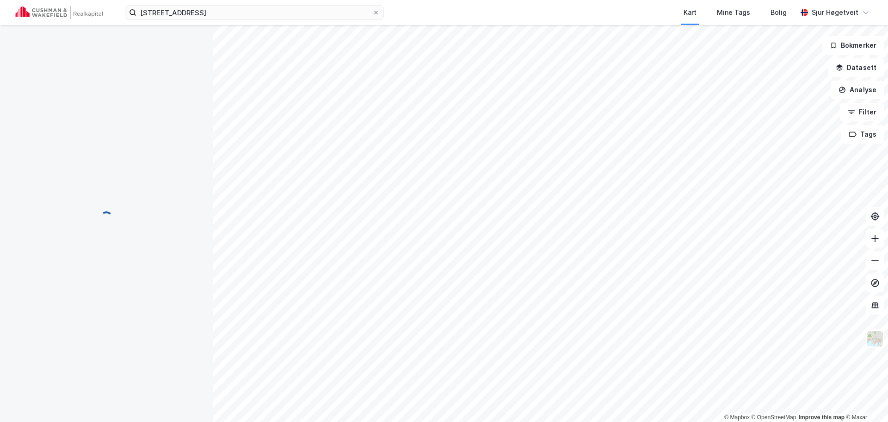
scroll to position [0, 0]
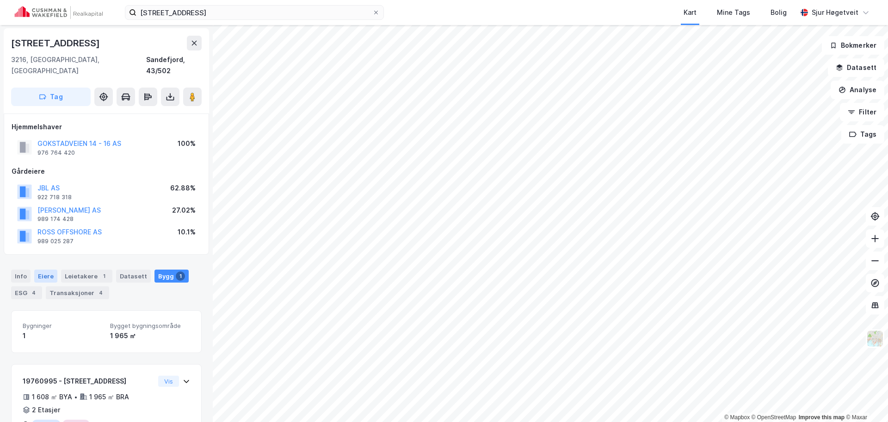
click at [39, 269] on div "Eiere" at bounding box center [45, 275] width 23 height 13
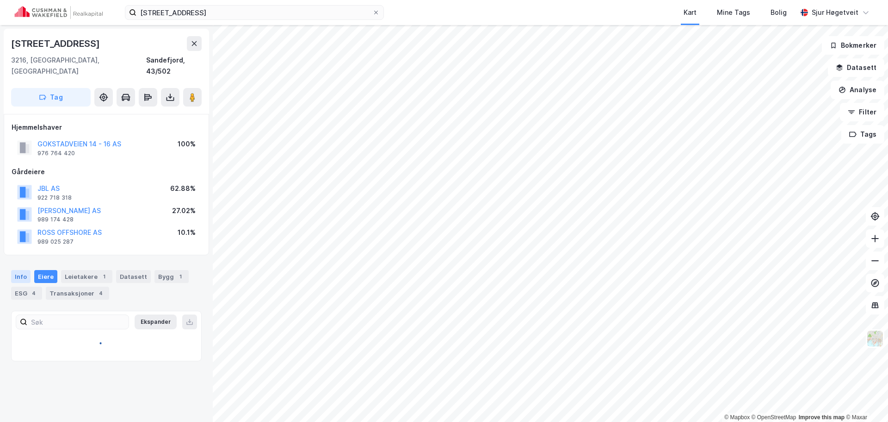
click at [18, 270] on div "Info" at bounding box center [20, 276] width 19 height 13
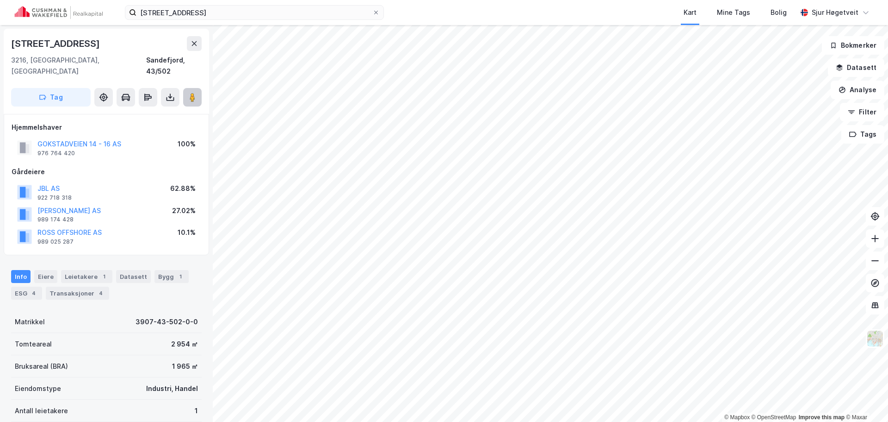
click at [191, 93] on image at bounding box center [193, 97] width 6 height 9
click at [275, 8] on input "[STREET_ADDRESS]" at bounding box center [254, 13] width 236 height 14
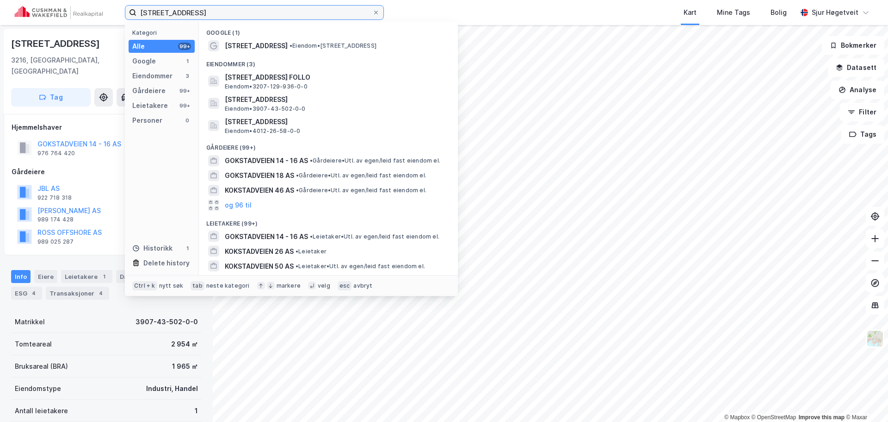
click at [274, 8] on input "[STREET_ADDRESS]" at bounding box center [254, 13] width 236 height 14
paste input "Nedre Movei 1"
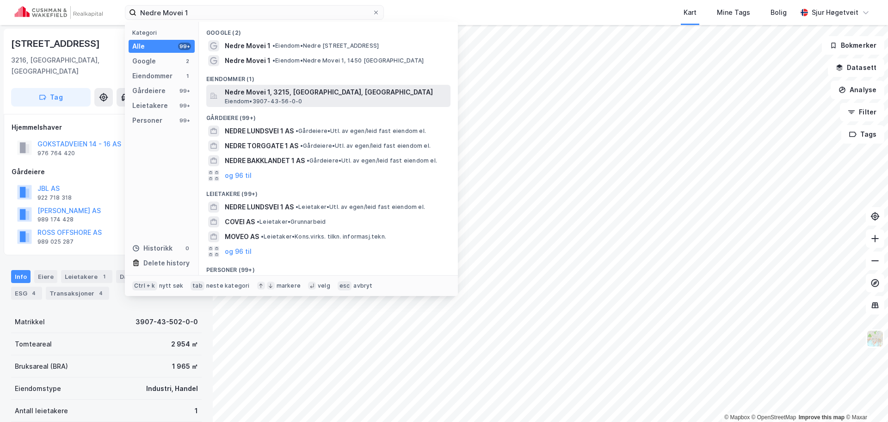
click at [342, 96] on span "Nedre Movei 1, 3215, [GEOGRAPHIC_DATA], [GEOGRAPHIC_DATA]" at bounding box center [336, 92] width 222 height 11
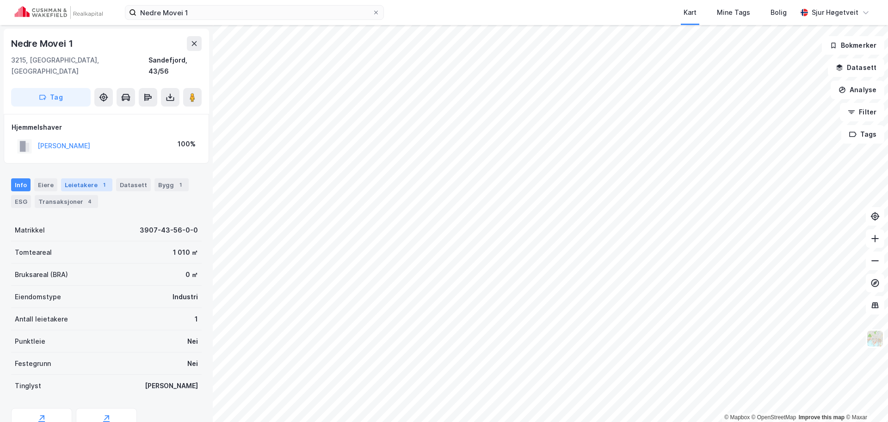
click at [99, 180] on div "1" at bounding box center [103, 184] width 9 height 9
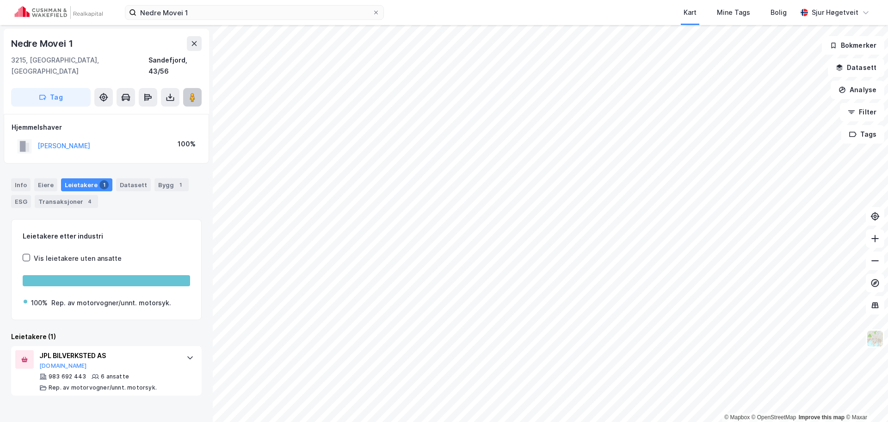
click at [187, 88] on button at bounding box center [192, 97] width 19 height 19
drag, startPoint x: 18, startPoint y: 173, endPoint x: 21, endPoint y: 161, distance: 12.5
click at [19, 178] on div "Info" at bounding box center [20, 184] width 19 height 13
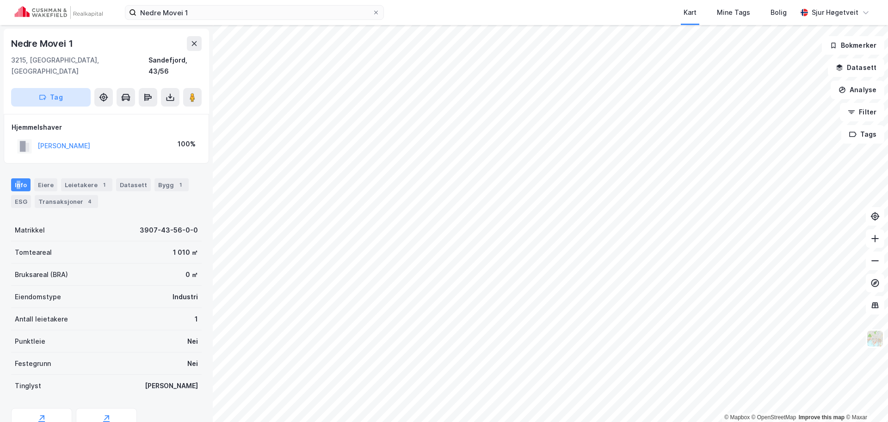
click at [57, 88] on button "Tag" at bounding box center [51, 97] width 80 height 19
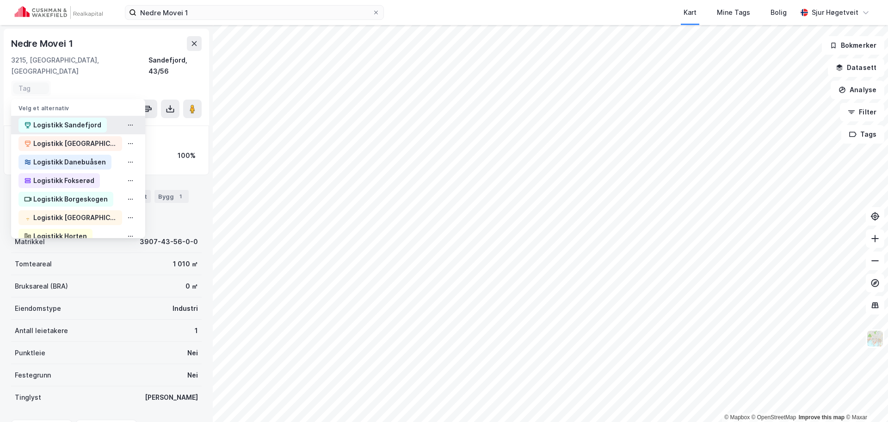
click at [60, 119] on div "Logistikk Sandefjord" at bounding box center [67, 124] width 68 height 11
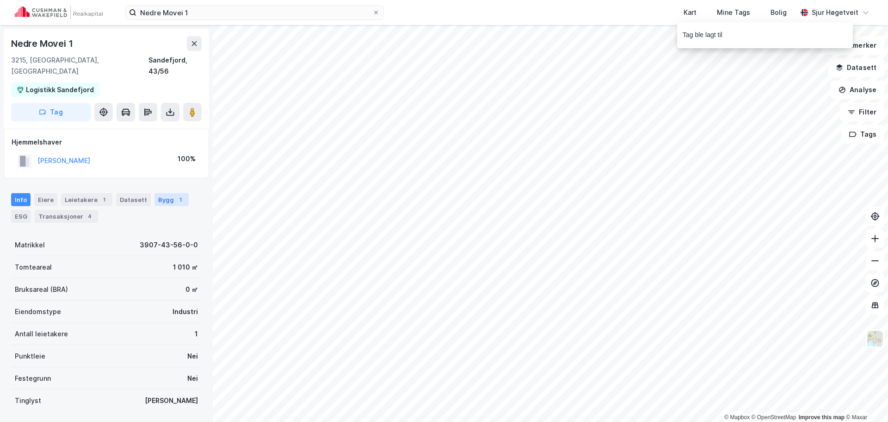
click at [155, 193] on div "Bygg 1" at bounding box center [172, 199] width 34 height 13
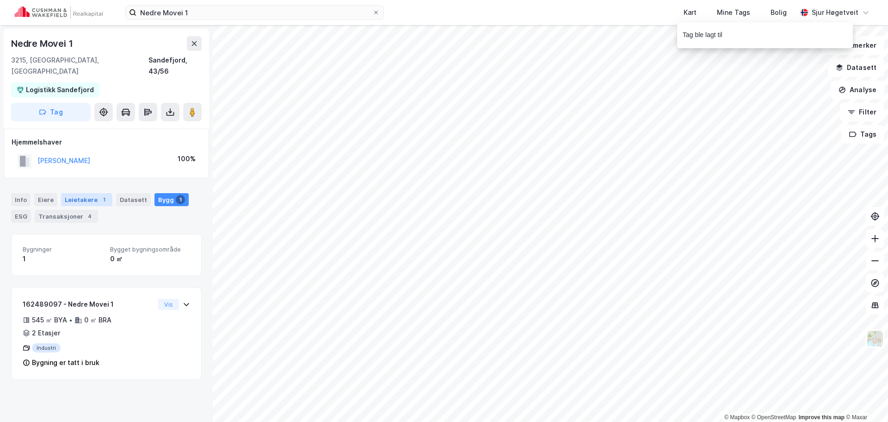
click at [77, 193] on div "Leietakere 1" at bounding box center [86, 199] width 51 height 13
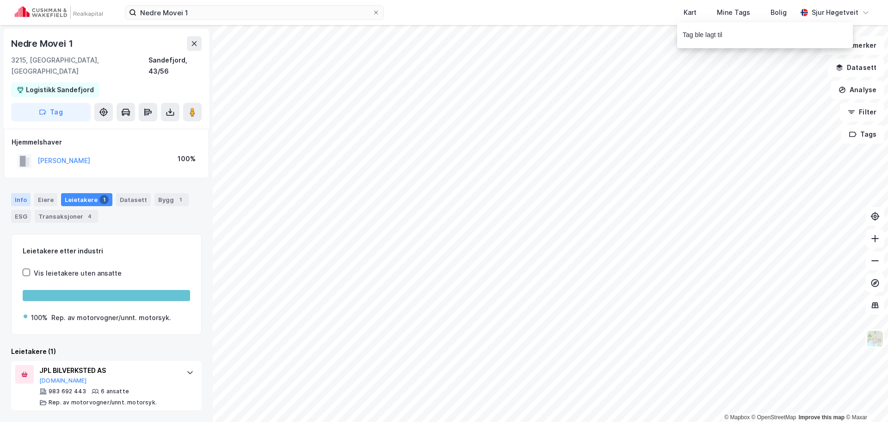
click at [21, 193] on div "Info" at bounding box center [20, 199] width 19 height 13
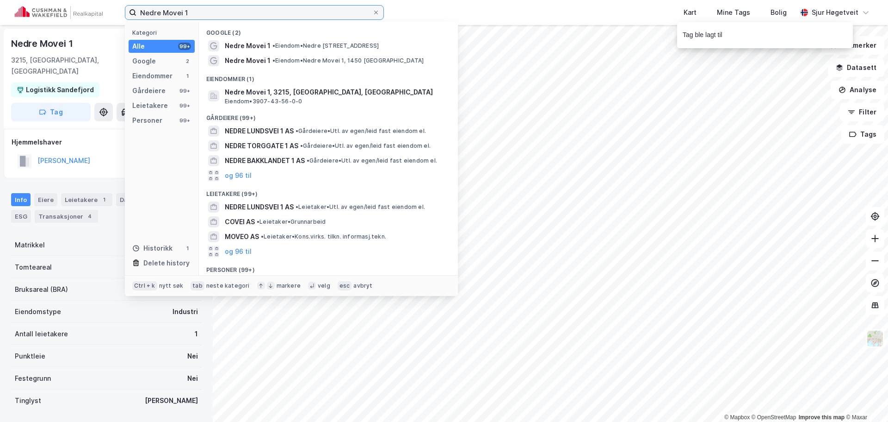
click at [269, 6] on input "Nedre Movei 1" at bounding box center [254, 13] width 236 height 14
paste input "[STREET_ADDRESS]"
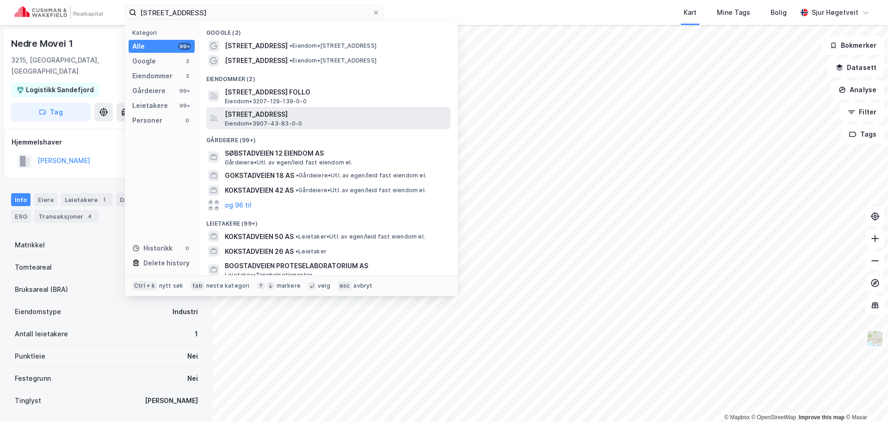
click at [334, 109] on span "[STREET_ADDRESS]" at bounding box center [336, 114] width 222 height 11
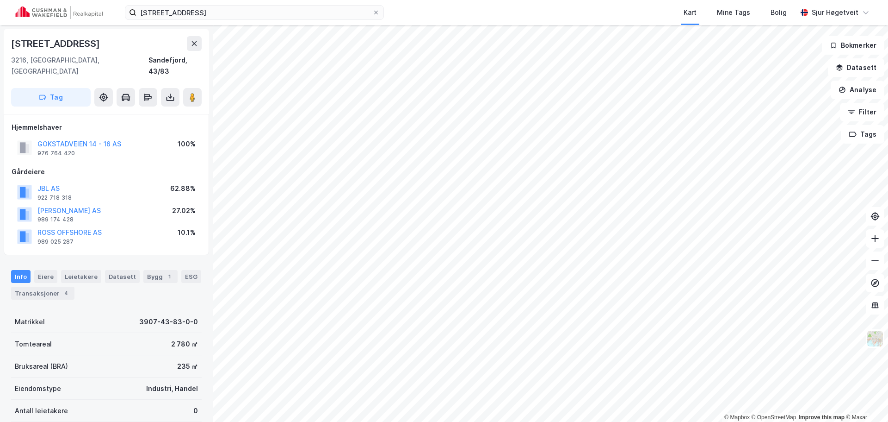
scroll to position [0, 0]
click at [185, 87] on button at bounding box center [192, 96] width 19 height 19
click at [60, 87] on button "Tag" at bounding box center [51, 96] width 80 height 19
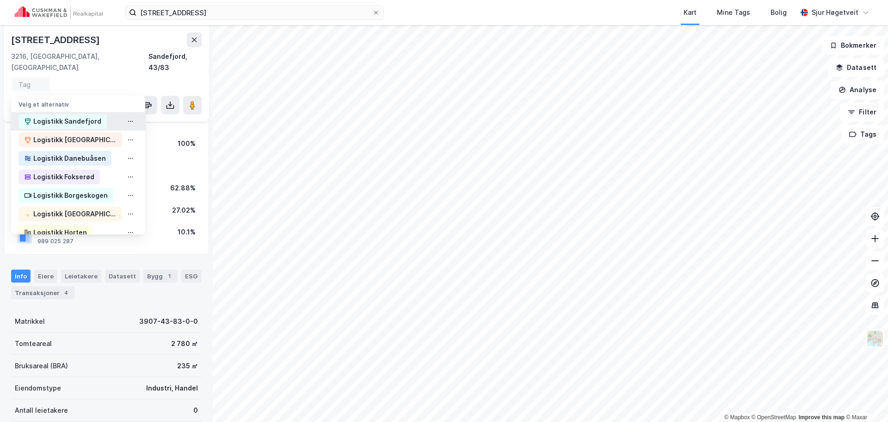
click at [65, 116] on div "Logistikk Sandefjord" at bounding box center [67, 121] width 68 height 11
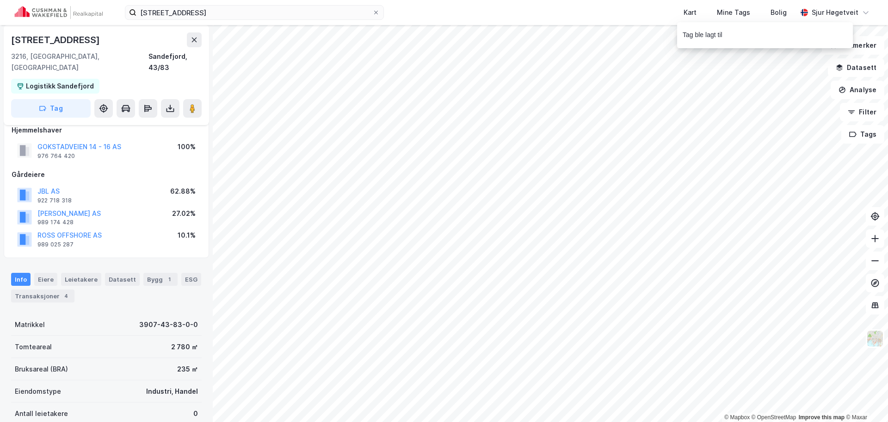
scroll to position [15, 0]
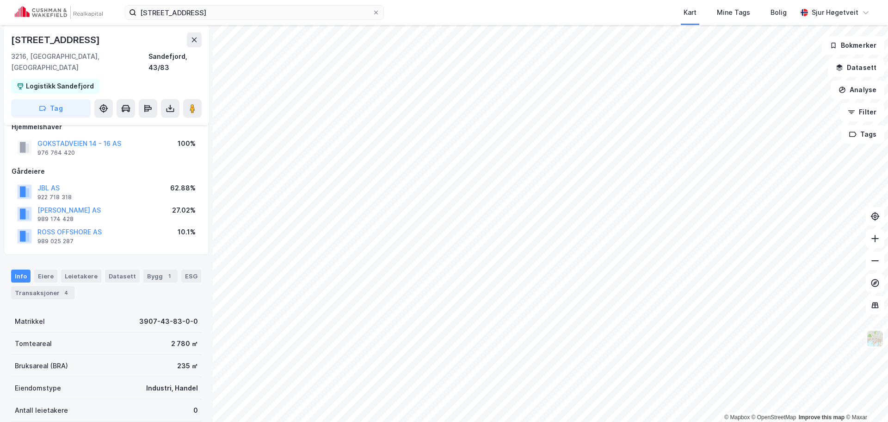
click at [153, 271] on div "Bygg 1" at bounding box center [160, 275] width 34 height 13
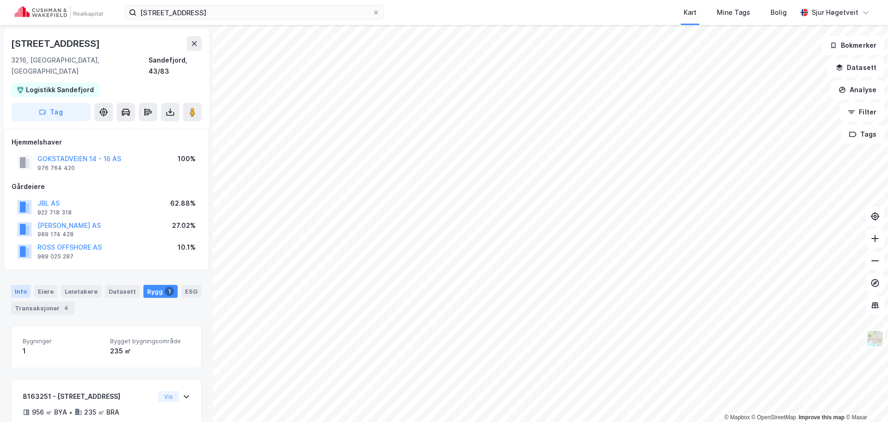
drag, startPoint x: 11, startPoint y: 282, endPoint x: 16, endPoint y: 280, distance: 5.3
click at [12, 282] on div "Info [PERSON_NAME] Datasett Bygg 1 ESG Transaksjoner 4" at bounding box center [106, 295] width 213 height 44
click at [16, 285] on div "Info" at bounding box center [20, 291] width 19 height 13
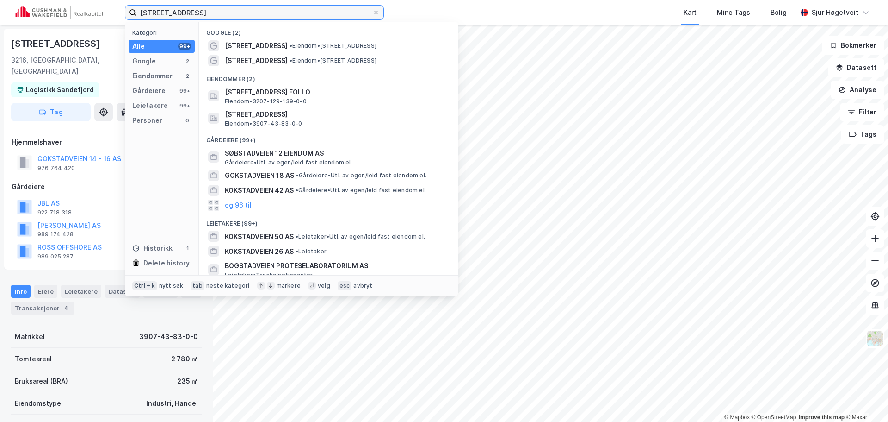
drag, startPoint x: 180, startPoint y: 19, endPoint x: 186, endPoint y: 14, distance: 7.6
click at [180, 19] on input "[STREET_ADDRESS]" at bounding box center [254, 13] width 236 height 14
click at [186, 14] on input "[STREET_ADDRESS]" at bounding box center [254, 13] width 236 height 14
click at [187, 14] on input "[STREET_ADDRESS]" at bounding box center [254, 13] width 236 height 14
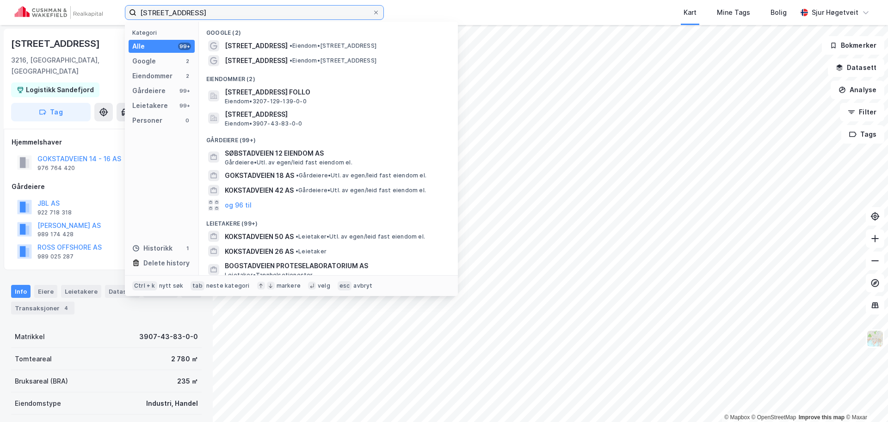
paste input "Haslebakken 2A"
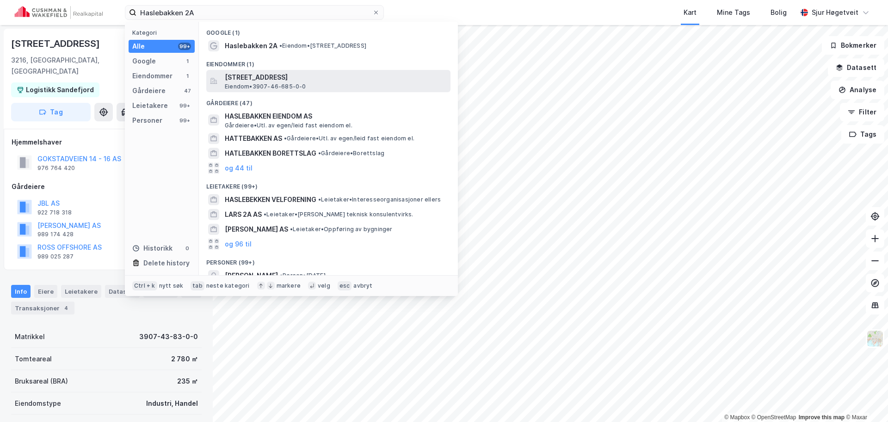
click at [322, 81] on span "[STREET_ADDRESS]" at bounding box center [336, 77] width 222 height 11
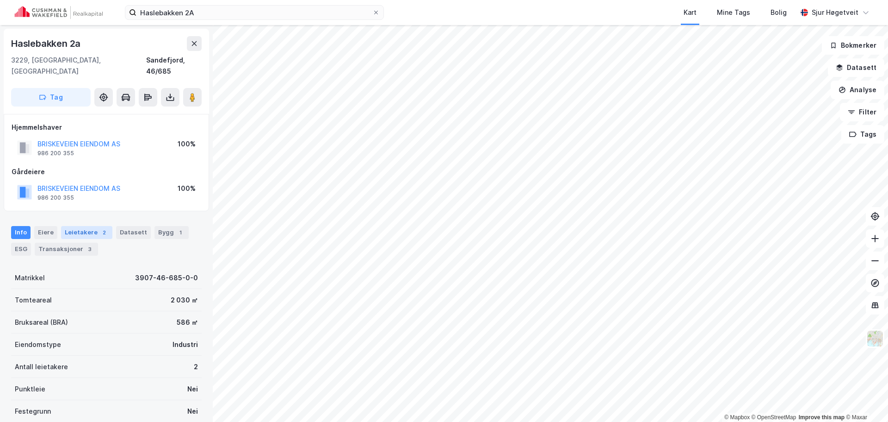
click at [77, 226] on div "Leietakere 2" at bounding box center [86, 232] width 51 height 13
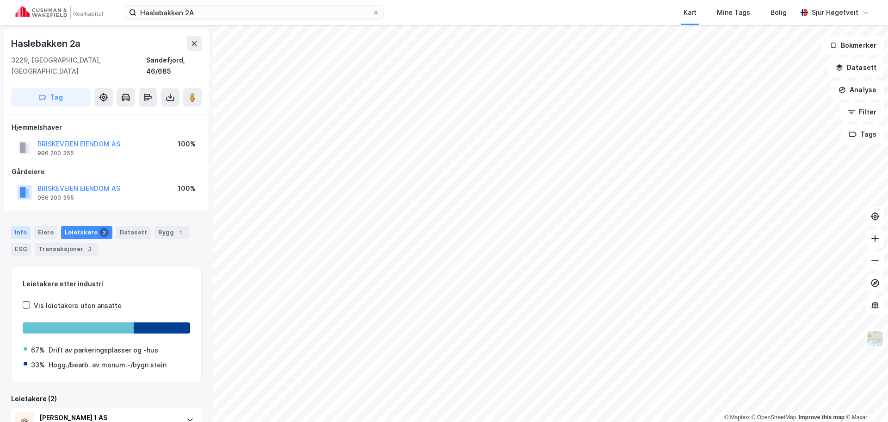
click at [28, 226] on div "Info" at bounding box center [20, 232] width 19 height 13
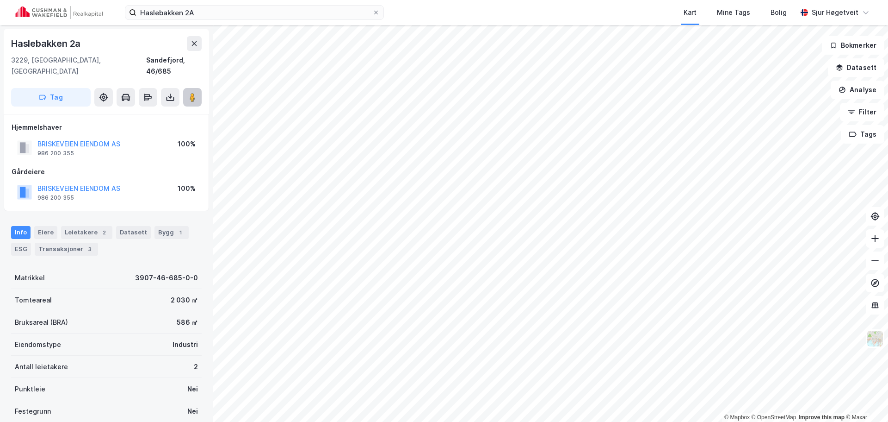
click at [193, 93] on image at bounding box center [193, 97] width 6 height 9
click at [74, 226] on div "Leietakere 2" at bounding box center [86, 232] width 51 height 13
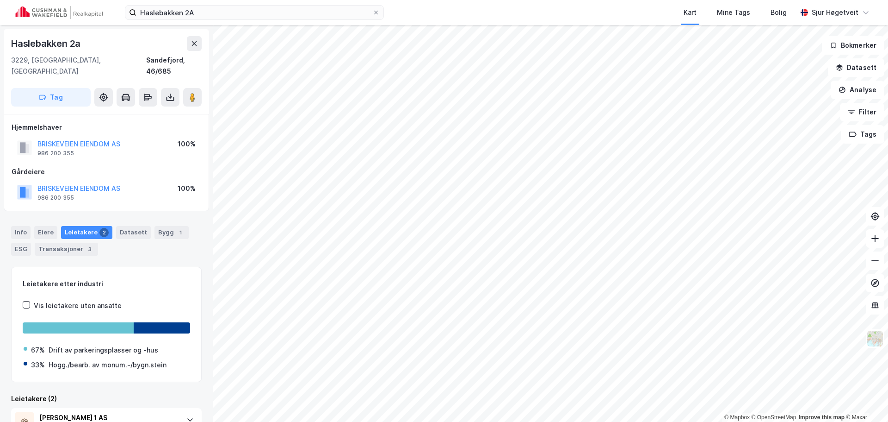
click at [9, 226] on div "Info Eiere Leietakere 2 Datasett Bygg 1 ESG Transaksjoner 3" at bounding box center [106, 237] width 213 height 44
click at [17, 226] on div "Info" at bounding box center [20, 232] width 19 height 13
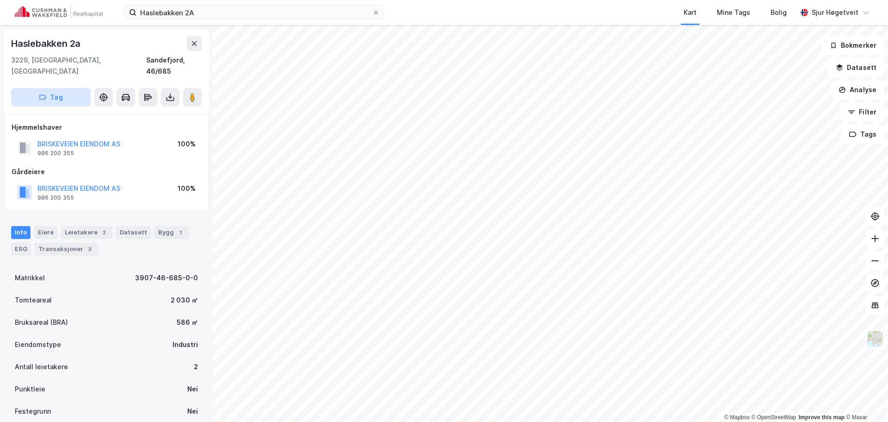
click at [81, 88] on button "Tag" at bounding box center [51, 97] width 80 height 19
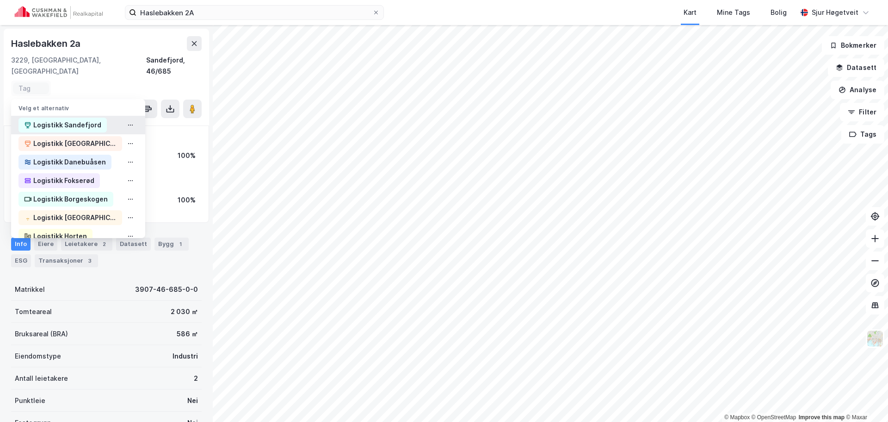
click at [83, 119] on div "Logistikk Sandefjord" at bounding box center [67, 124] width 68 height 11
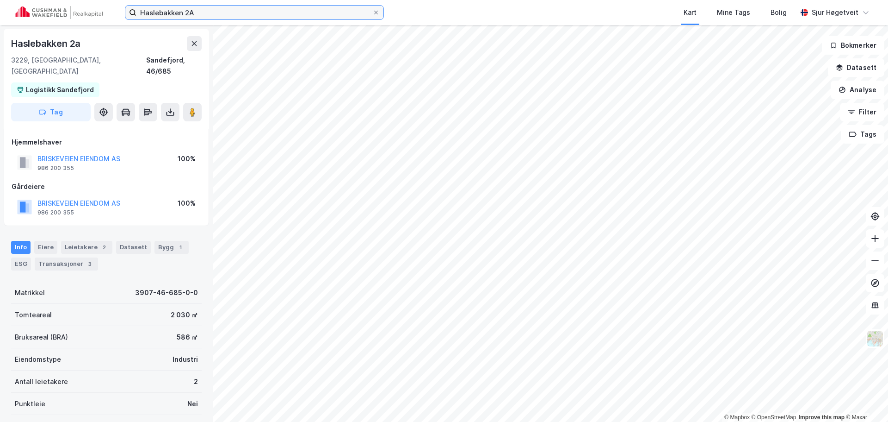
click at [243, 12] on input "Haslebakken 2A" at bounding box center [254, 13] width 236 height 14
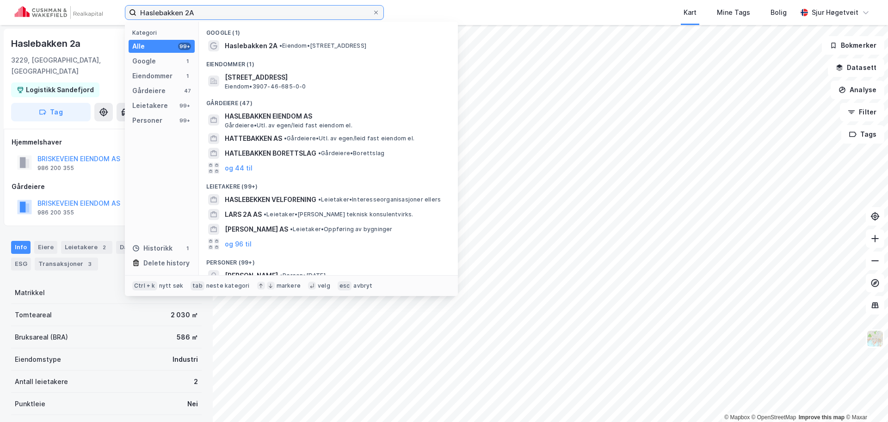
click at [243, 12] on input "Haslebakken 2A" at bounding box center [254, 13] width 236 height 14
paste input "4"
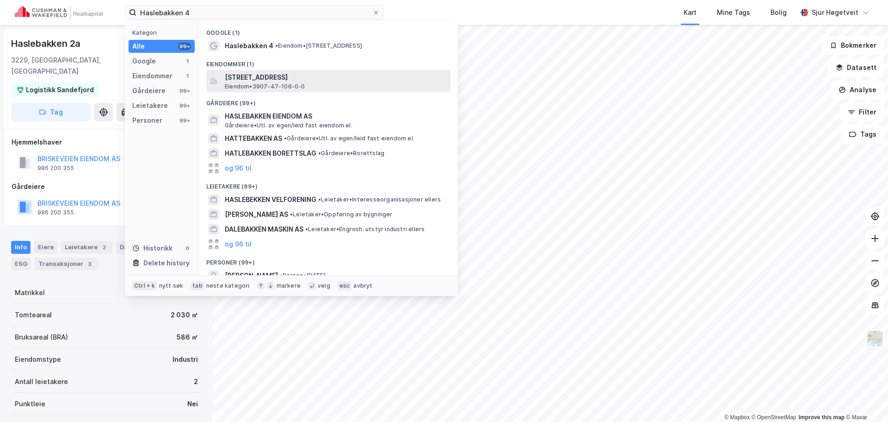
click at [275, 74] on span "[STREET_ADDRESS]" at bounding box center [336, 77] width 222 height 11
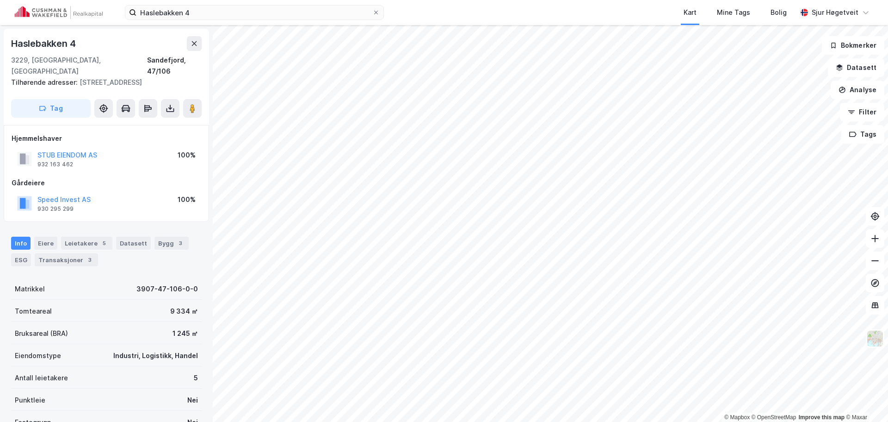
scroll to position [1, 0]
click at [316, 15] on input "Haslebakken 4" at bounding box center [254, 13] width 236 height 14
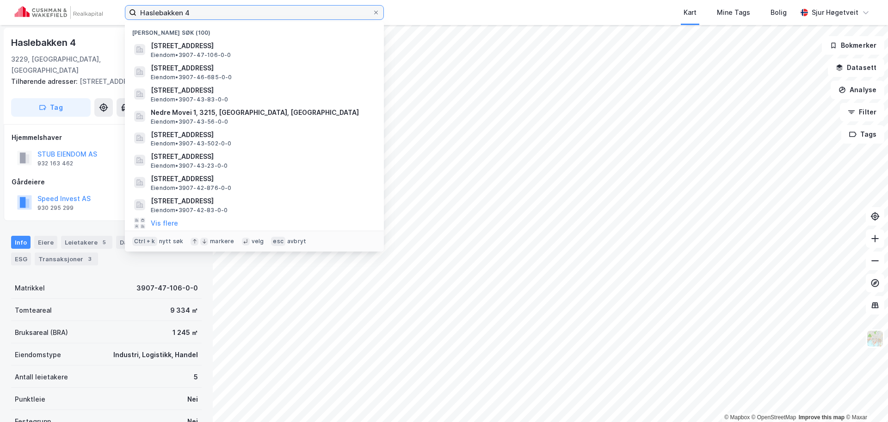
click at [316, 15] on input "Haslebakken 4" at bounding box center [254, 13] width 236 height 14
click at [316, 14] on input "Haslebakken 4" at bounding box center [254, 13] width 236 height 14
paste input "Nedre Gokstadvei 25"
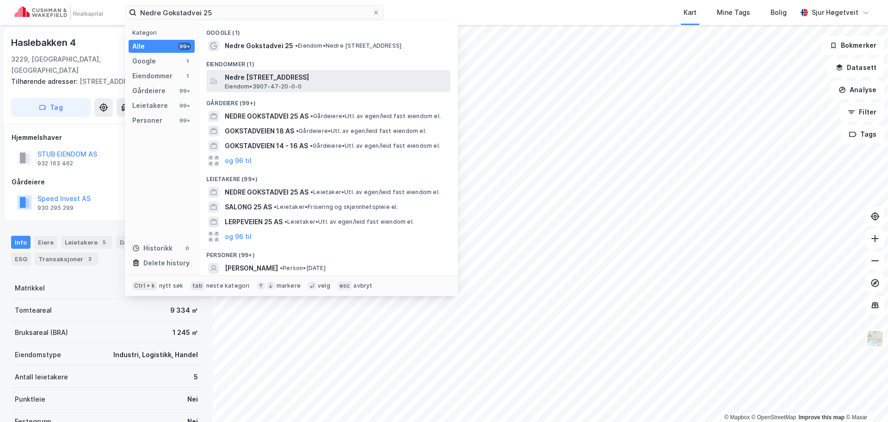
click at [335, 86] on div "Nedre [STREET_ADDRESS], [GEOGRAPHIC_DATA] Eiendom • 3907-47-20-0-0" at bounding box center [337, 81] width 224 height 19
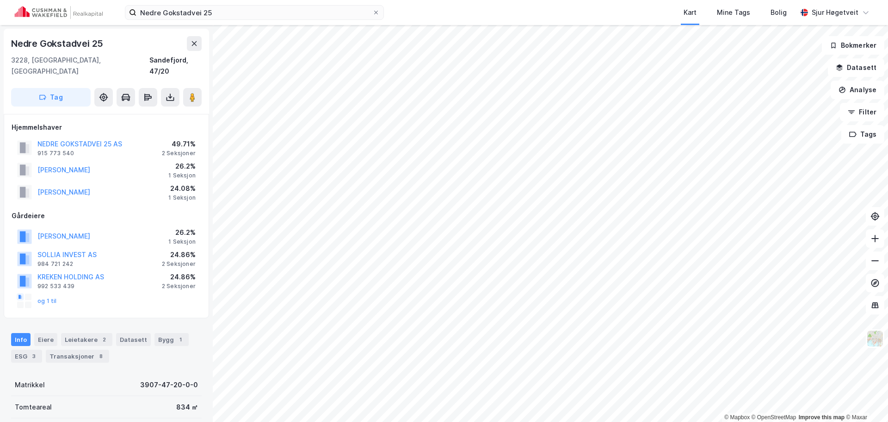
scroll to position [1, 0]
click at [99, 334] on div "2" at bounding box center [103, 338] width 9 height 9
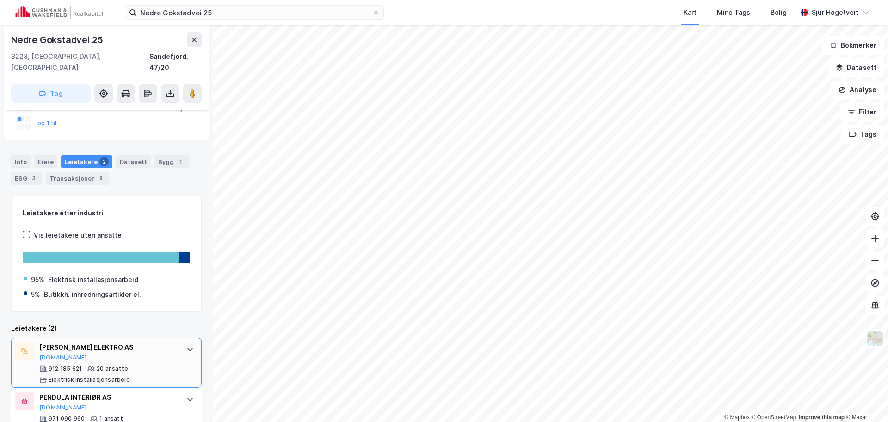
scroll to position [193, 0]
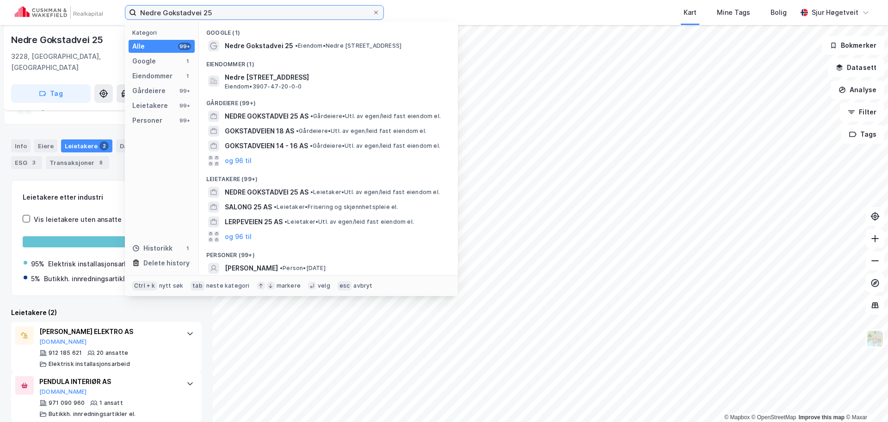
click at [236, 14] on input "Nedre Gokstadvei 25" at bounding box center [254, 13] width 236 height 14
paste input "[STREET_ADDRESS]"
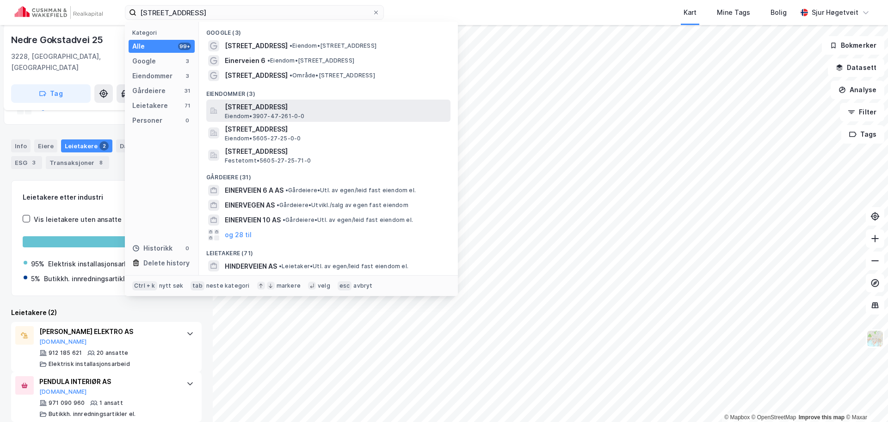
click at [398, 114] on div "[STREET_ADDRESS] • 3907-47-261-0-0" at bounding box center [337, 110] width 224 height 19
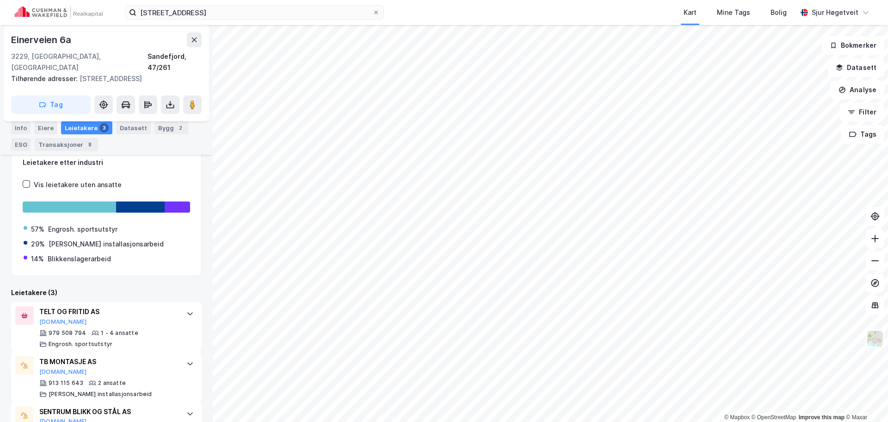
scroll to position [231, 0]
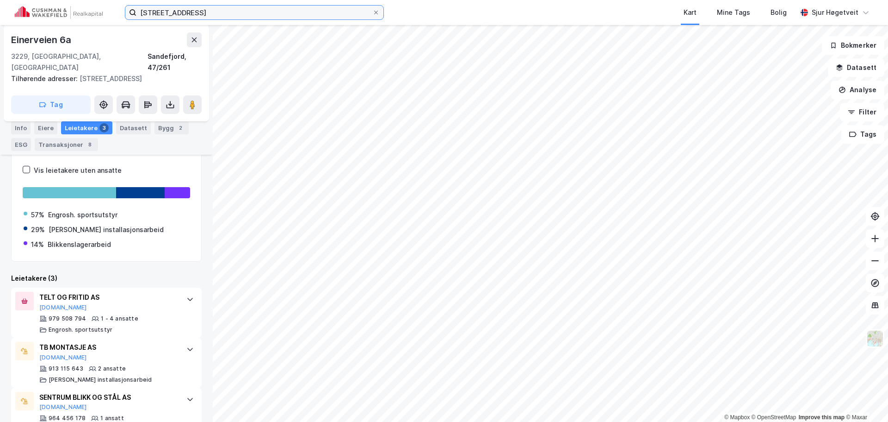
click at [234, 11] on input "[STREET_ADDRESS]" at bounding box center [254, 13] width 236 height 14
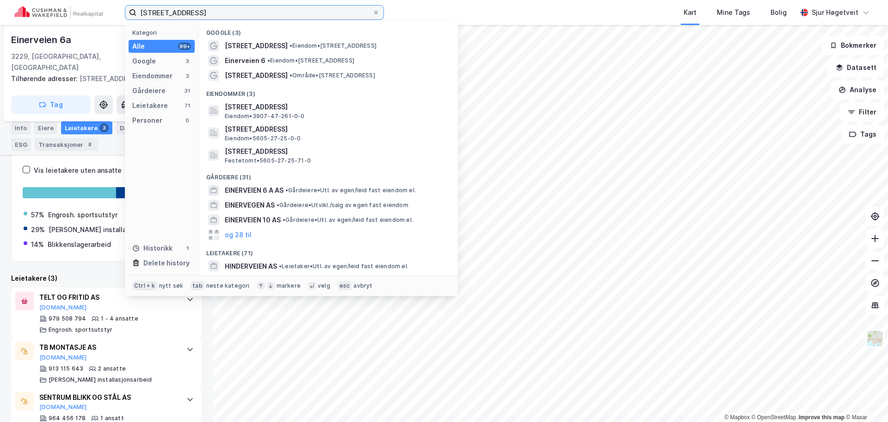
click at [234, 11] on input "[STREET_ADDRESS]" at bounding box center [254, 13] width 236 height 14
paste input "10"
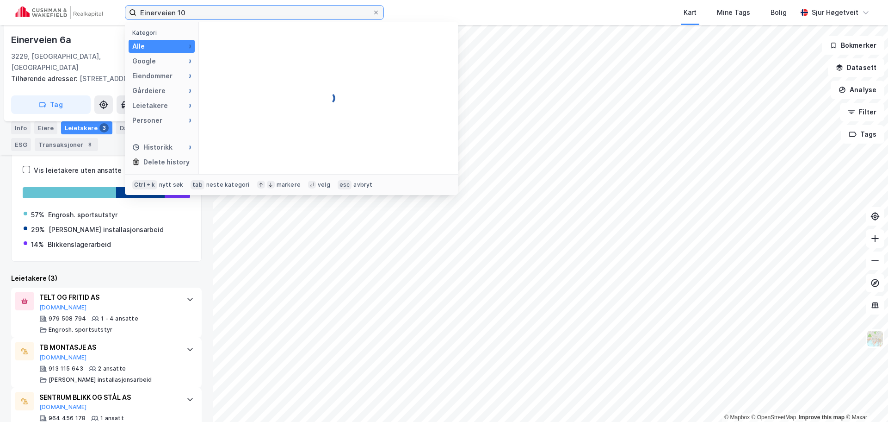
click at [234, 11] on input "Einerveien 10" at bounding box center [254, 13] width 236 height 14
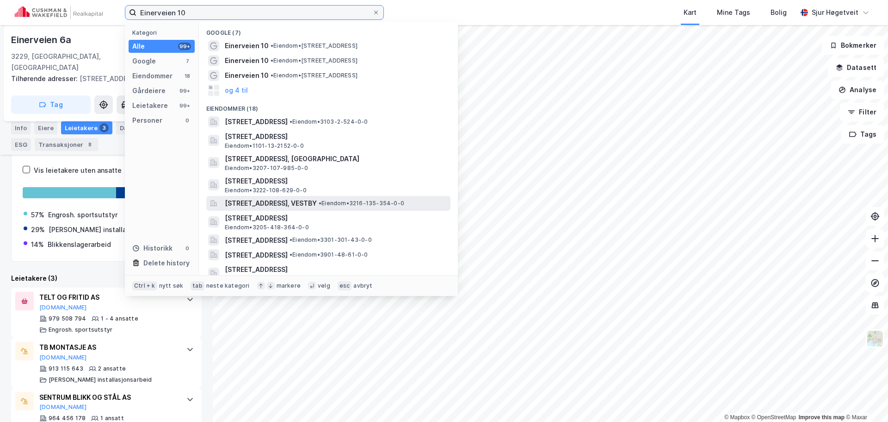
scroll to position [46, 0]
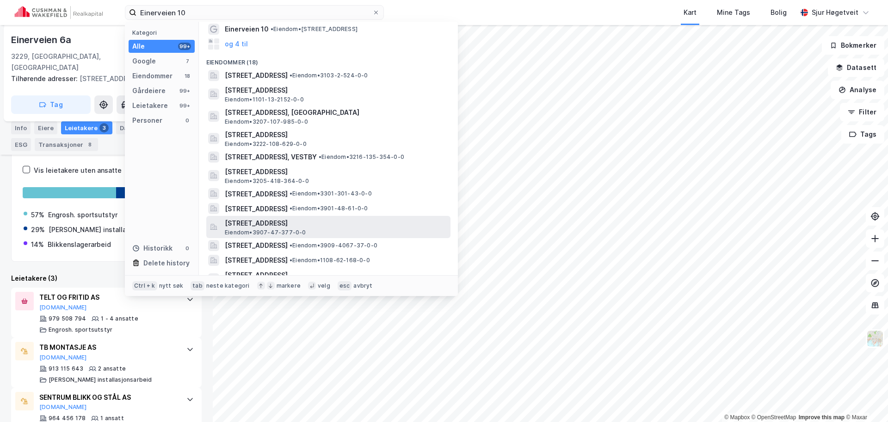
click at [395, 220] on span "[STREET_ADDRESS]" at bounding box center [336, 222] width 222 height 11
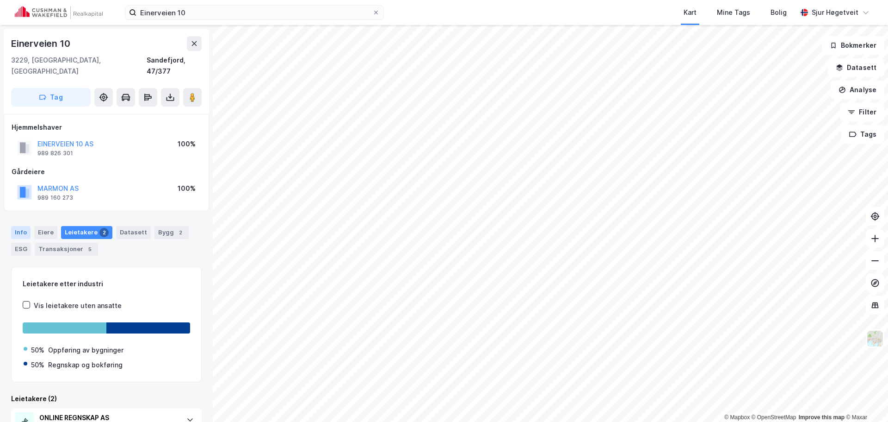
click at [20, 226] on div "Info" at bounding box center [20, 232] width 19 height 13
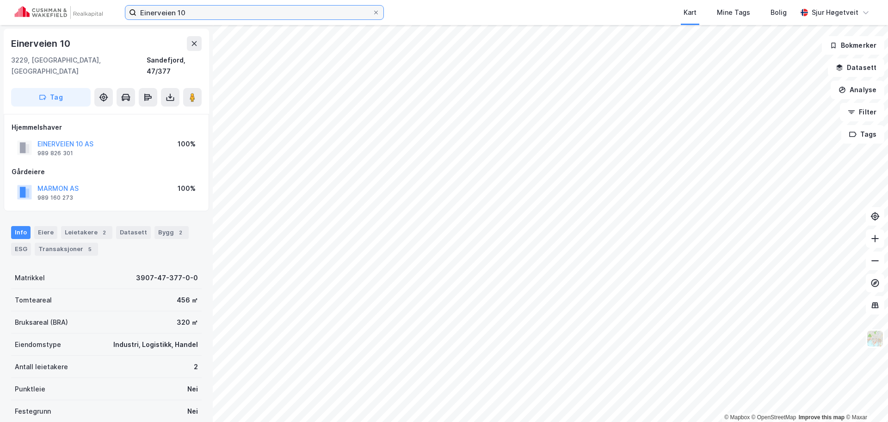
click at [271, 15] on input "Einerveien 10" at bounding box center [254, 13] width 236 height 14
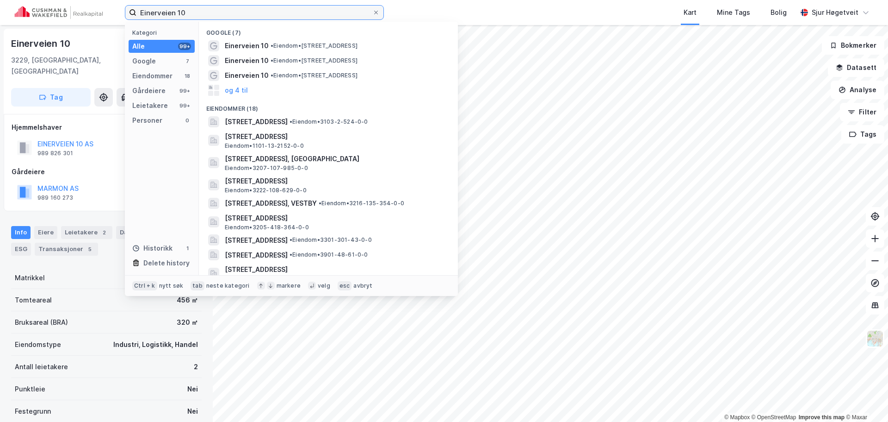
click at [272, 13] on input "Einerveien 10" at bounding box center [254, 13] width 236 height 14
paste input "Nedre Haslevei 11"
click at [272, 12] on input "Einerveien 10Nedre Haslevei 11" at bounding box center [254, 13] width 236 height 14
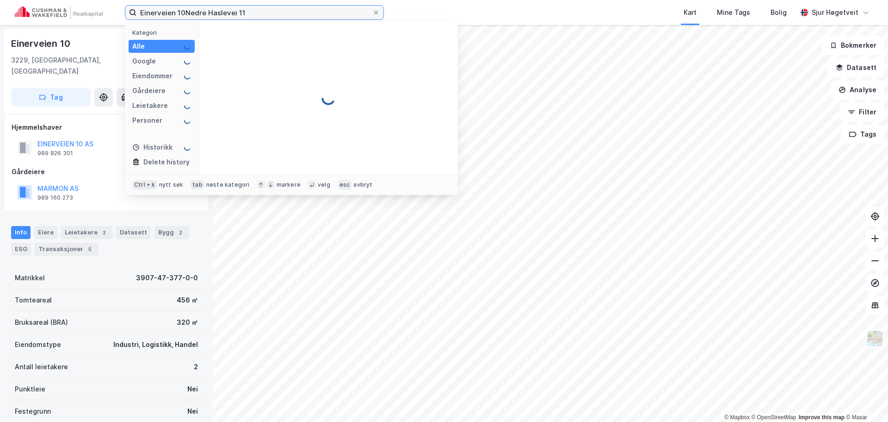
click at [272, 12] on input "Einerveien 10Nedre Haslevei 11" at bounding box center [254, 13] width 236 height 14
paste input
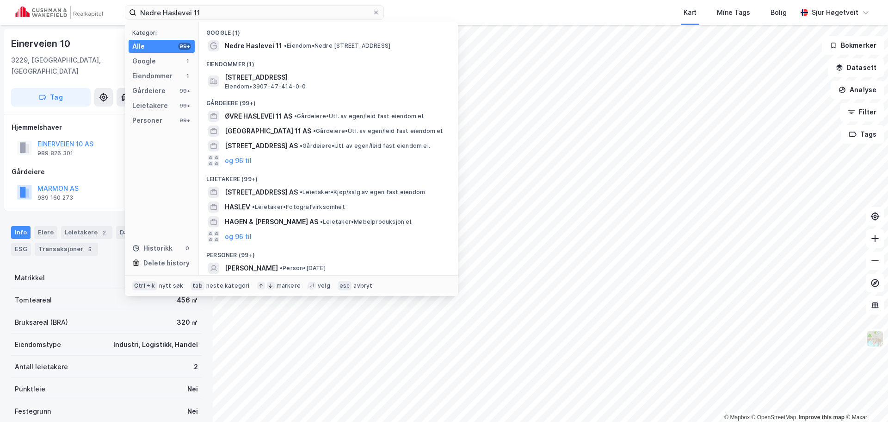
click at [320, 66] on div "Eiendommer (1)" at bounding box center [328, 61] width 259 height 17
click at [321, 76] on span "[STREET_ADDRESS]" at bounding box center [336, 77] width 222 height 11
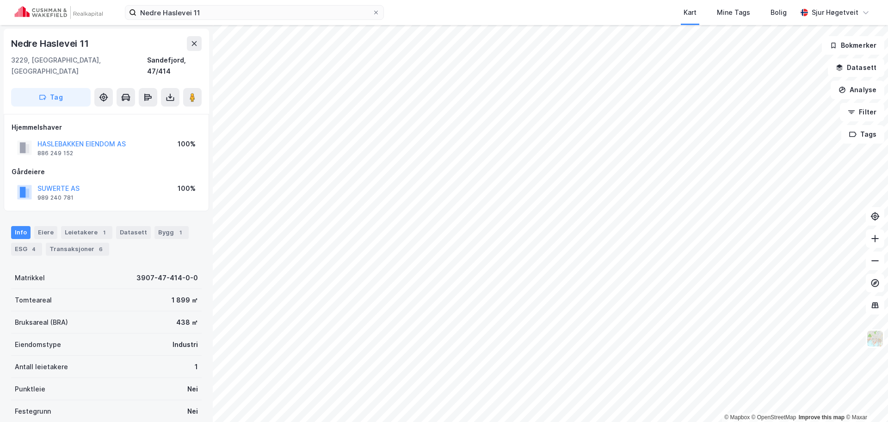
scroll to position [0, 0]
click at [116, 225] on div "Datasett" at bounding box center [133, 231] width 35 height 13
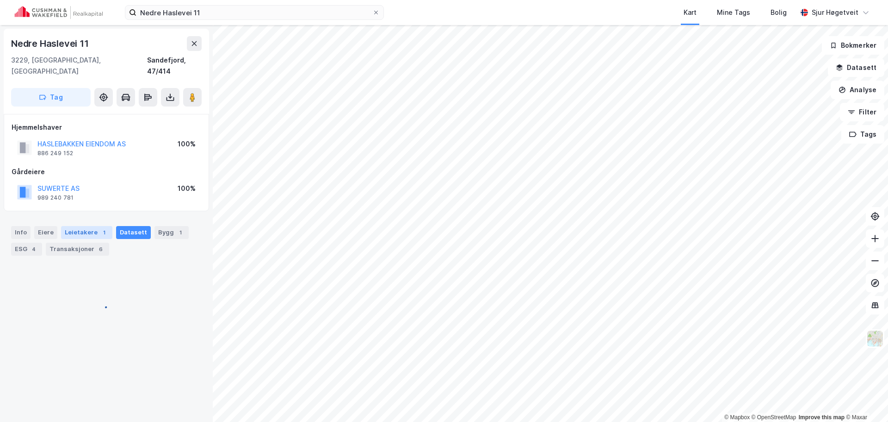
click at [94, 226] on div "Leietakere 1" at bounding box center [86, 232] width 51 height 13
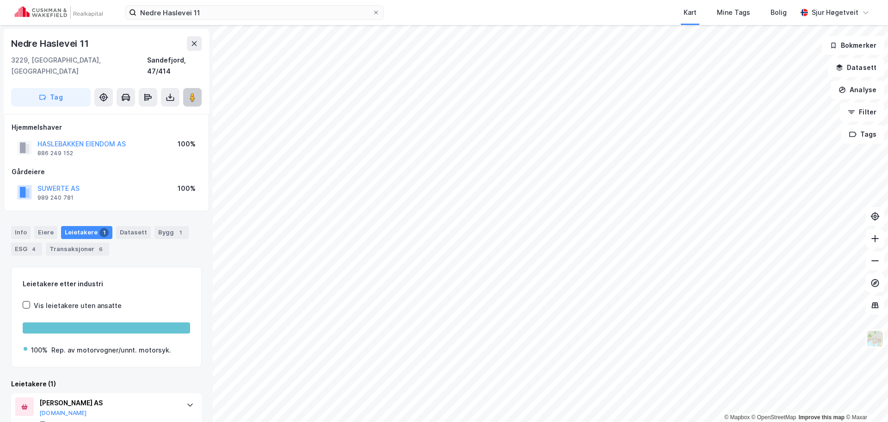
click at [193, 93] on image at bounding box center [193, 97] width 6 height 9
click at [19, 226] on div "Info" at bounding box center [20, 232] width 19 height 13
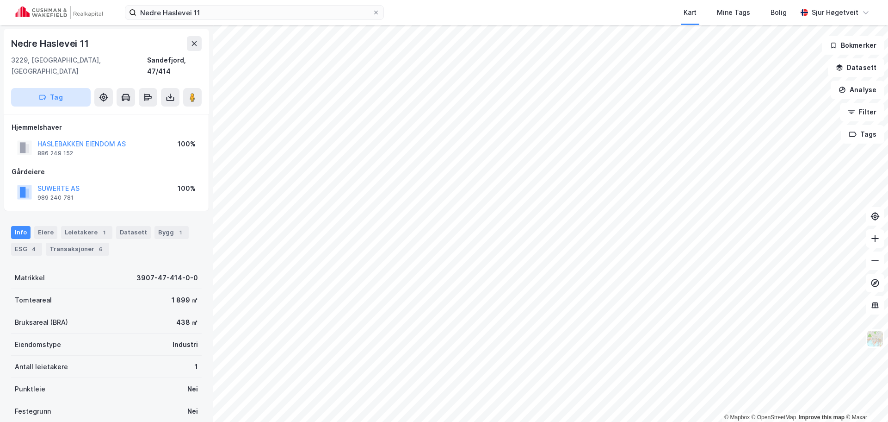
click at [38, 88] on button "Tag" at bounding box center [51, 97] width 80 height 19
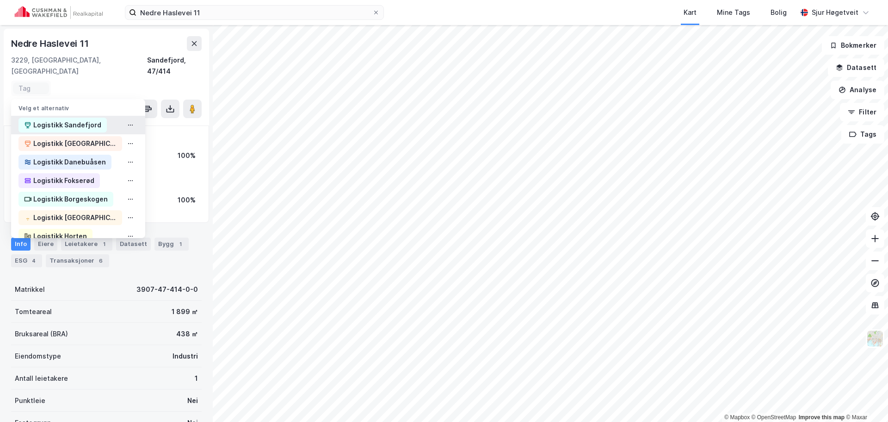
click at [57, 119] on div "Logistikk Sandefjord" at bounding box center [67, 124] width 68 height 11
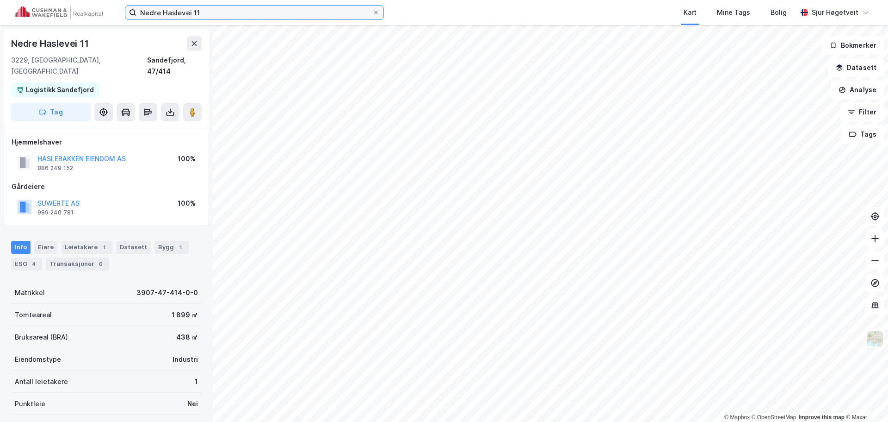
click at [261, 13] on input "Nedre Haslevei 11" at bounding box center [254, 13] width 236 height 14
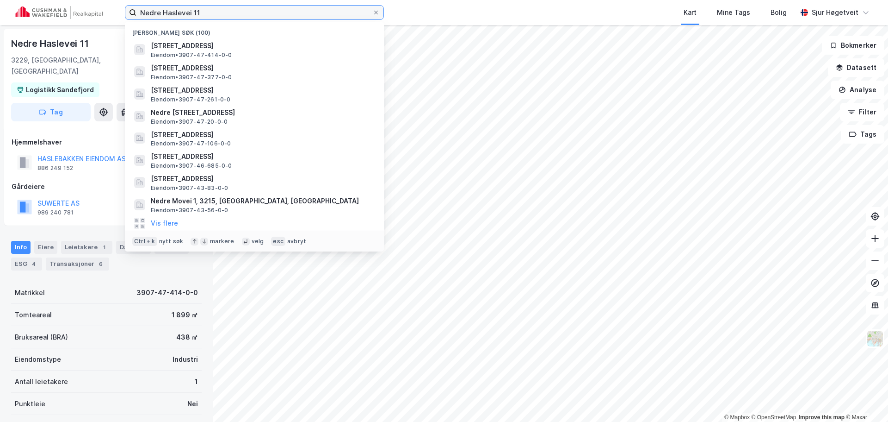
click at [260, 13] on input "Nedre Haslevei 11" at bounding box center [254, 13] width 236 height 14
click at [260, 12] on input "Nedre Haslevei 11" at bounding box center [254, 13] width 236 height 14
paste input "Einerveien 8"
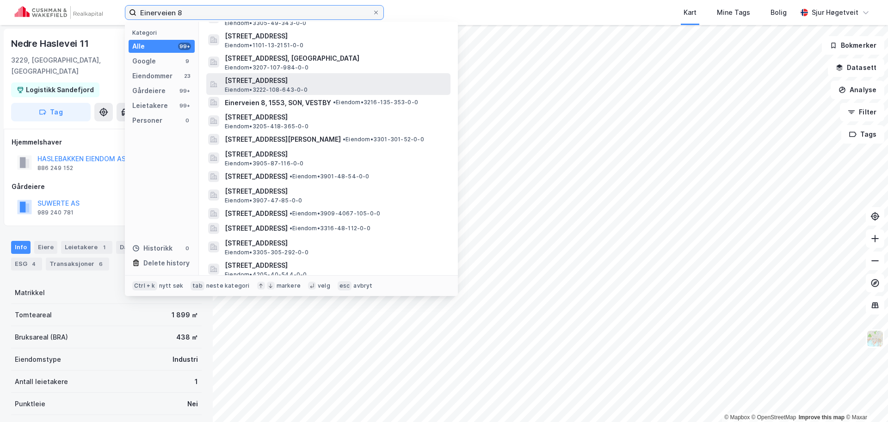
scroll to position [139, 0]
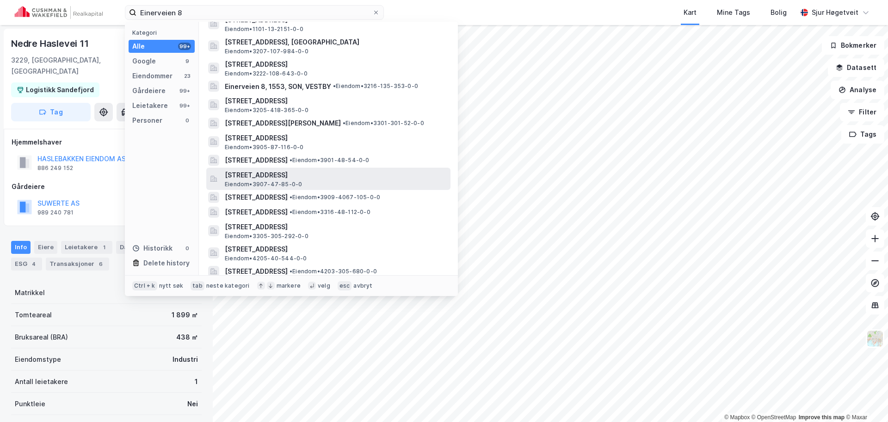
click at [371, 187] on div "[STREET_ADDRESS] Eiendom • 3907-47-85-0-0" at bounding box center [337, 178] width 224 height 19
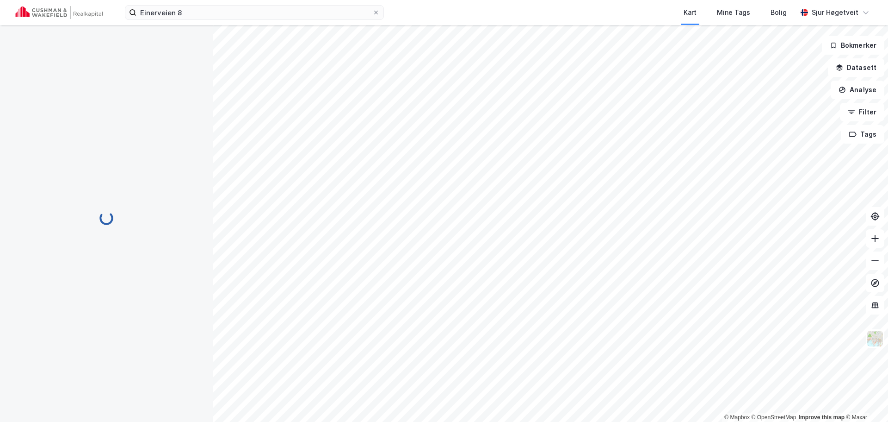
scroll to position [0, 0]
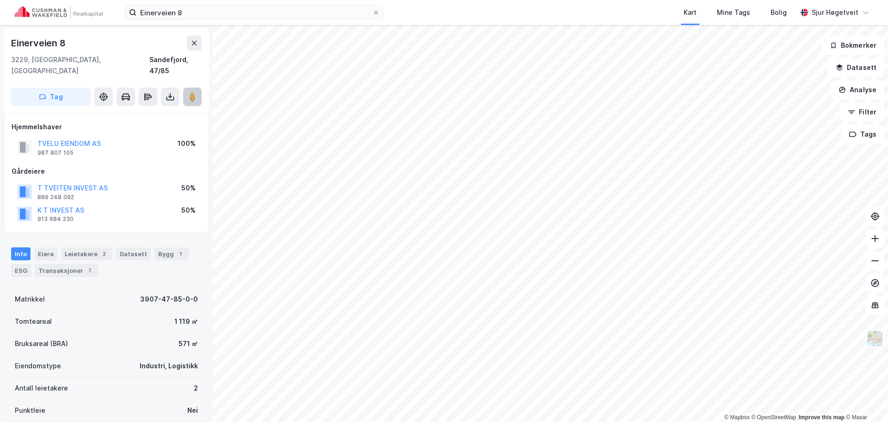
click at [198, 87] on button at bounding box center [192, 96] width 19 height 19
click at [53, 87] on button "Tag" at bounding box center [51, 96] width 80 height 19
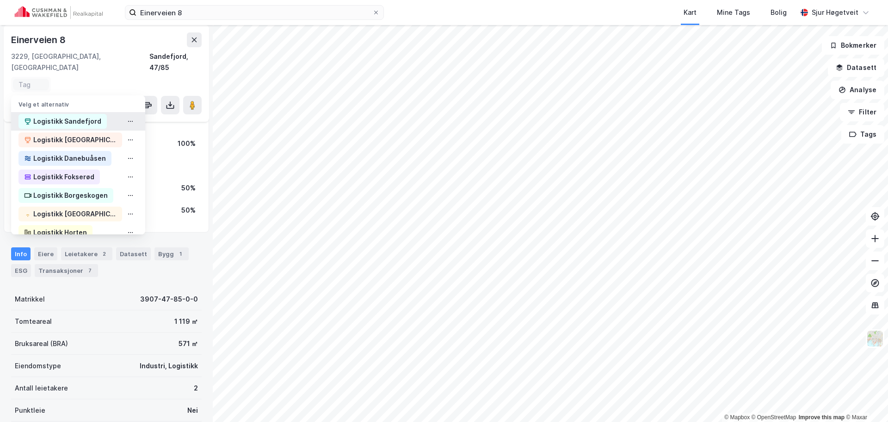
click at [61, 116] on div "Logistikk Sandefjord" at bounding box center [67, 121] width 68 height 11
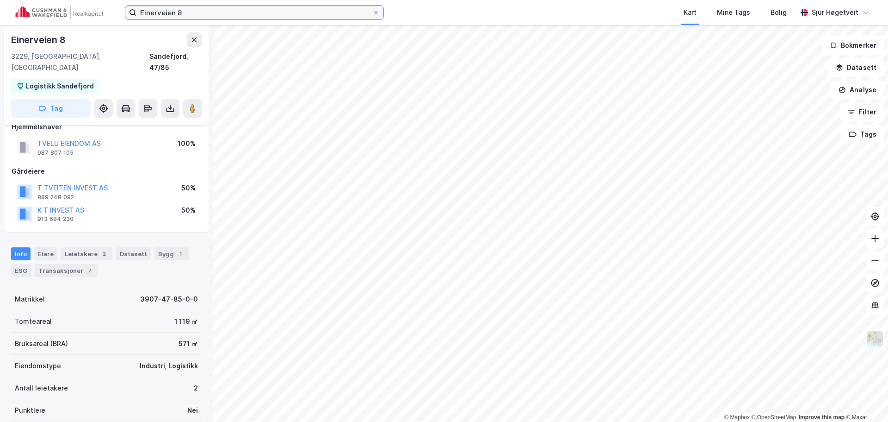
click at [307, 13] on input "Einerveien 8" at bounding box center [254, 13] width 236 height 14
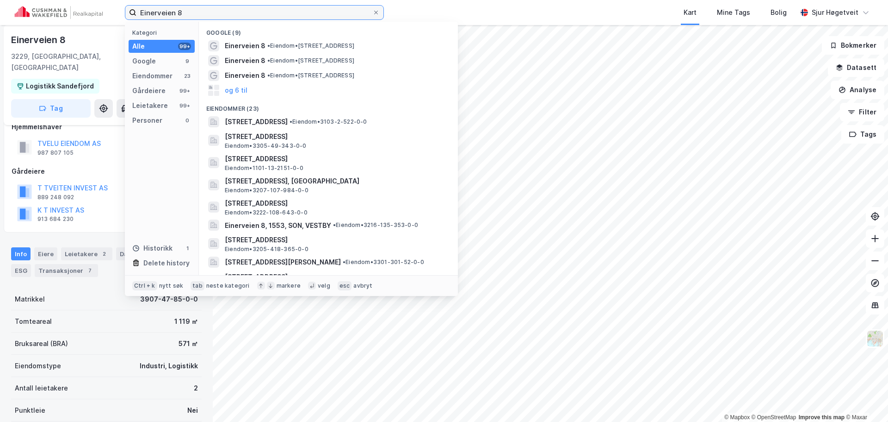
click at [306, 12] on input "Einerveien 8" at bounding box center [254, 13] width 236 height 14
click at [306, 11] on input "Einerveien 8" at bounding box center [254, 13] width 236 height 14
click at [305, 11] on input "Einerveien 8" at bounding box center [254, 13] width 236 height 14
paste input "10"
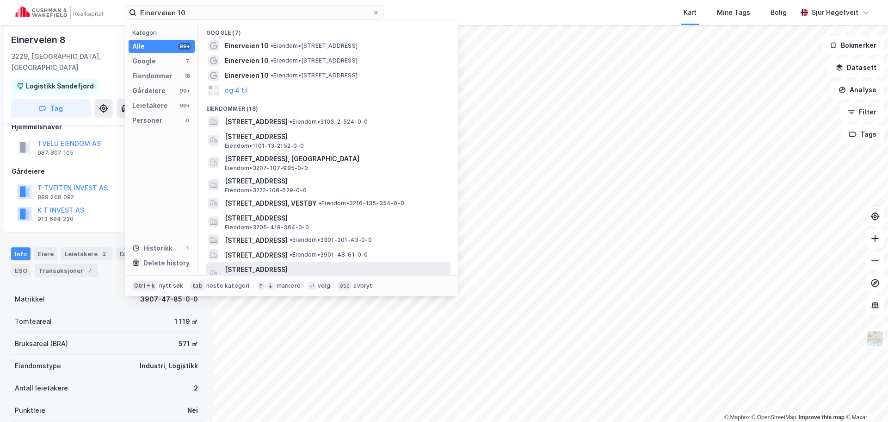
click at [394, 263] on div "[STREET_ADDRESS] Eiendom • 3907-47-377-0-0" at bounding box center [328, 273] width 244 height 22
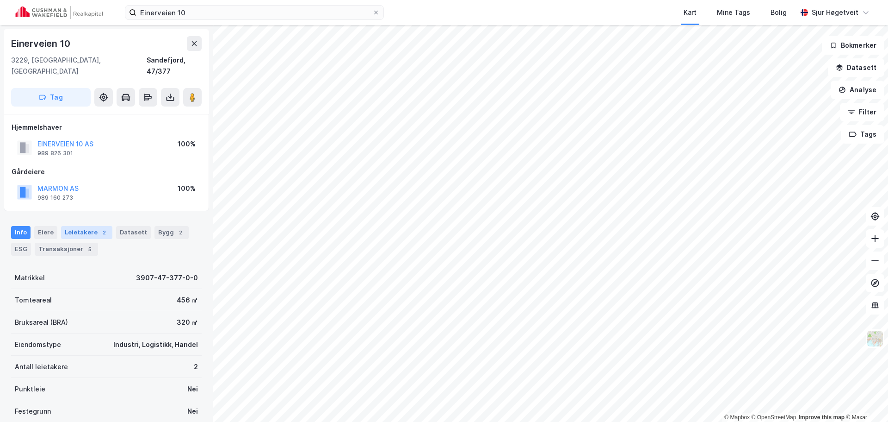
click at [90, 226] on div "Leietakere 2" at bounding box center [86, 232] width 51 height 13
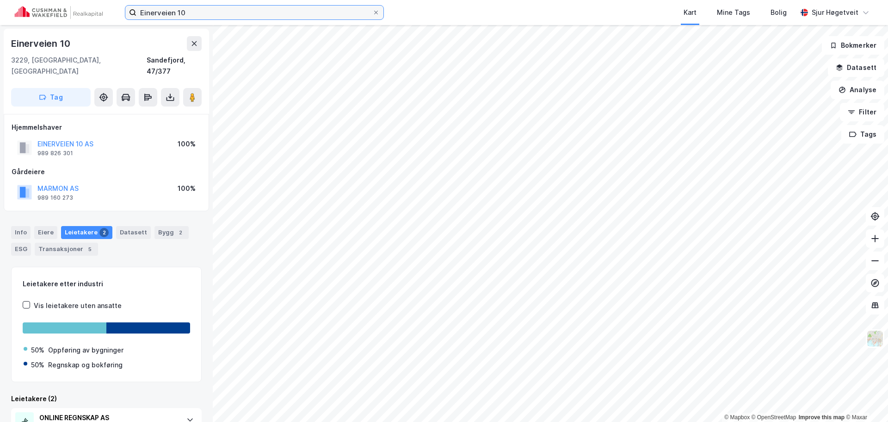
click at [353, 14] on input "Einerveien 10" at bounding box center [254, 13] width 236 height 14
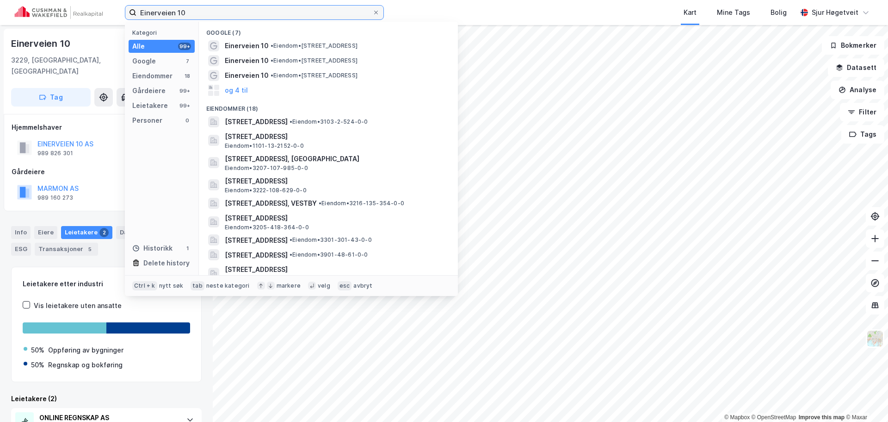
click at [353, 14] on input "Einerveien 10" at bounding box center [254, 13] width 236 height 14
paste input "Hågasletta 1"
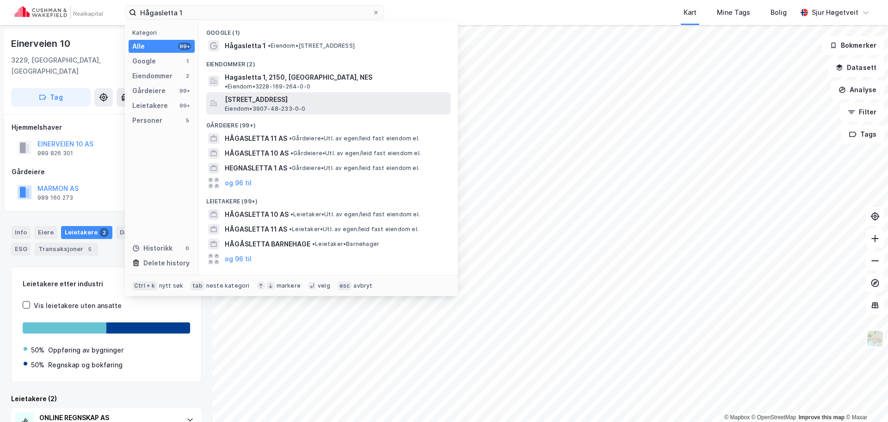
click at [362, 94] on span "[STREET_ADDRESS]" at bounding box center [336, 99] width 222 height 11
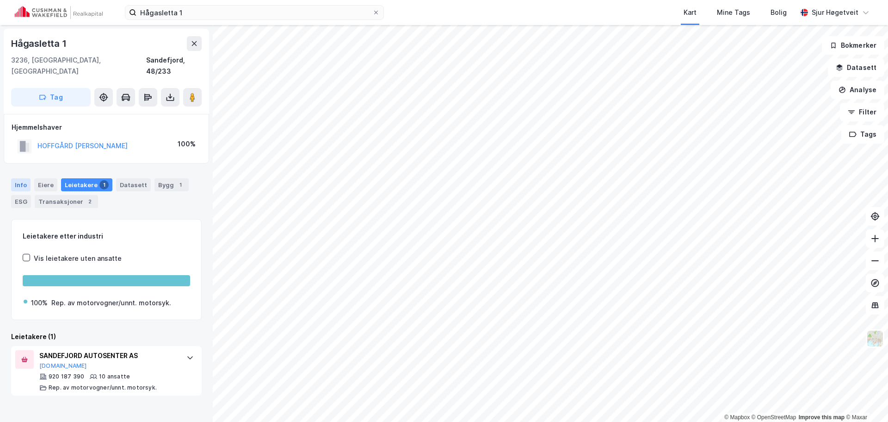
click at [19, 178] on div "Info" at bounding box center [20, 184] width 19 height 13
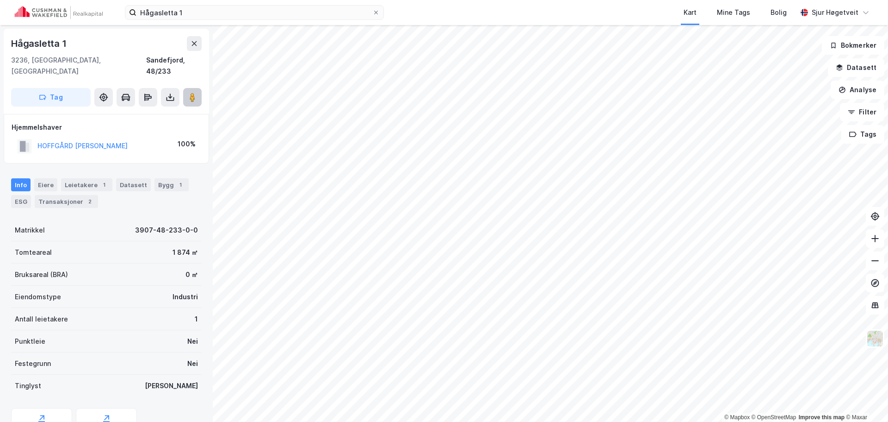
click at [197, 92] on button at bounding box center [192, 97] width 19 height 19
click at [70, 89] on button "Tag" at bounding box center [51, 97] width 80 height 19
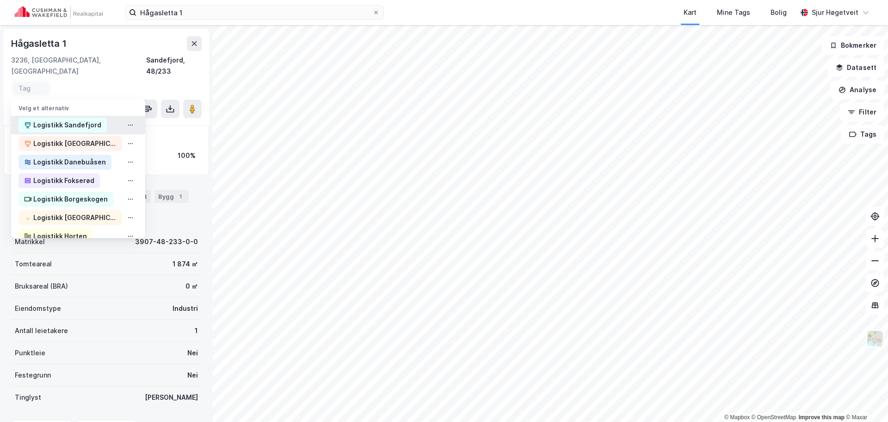
click at [68, 119] on div "Logistikk Sandefjord" at bounding box center [67, 124] width 68 height 11
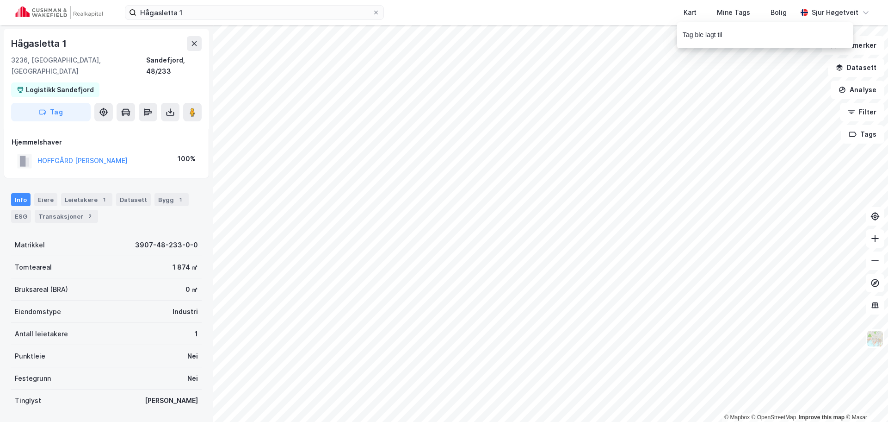
click at [171, 198] on div "Info [PERSON_NAME] 1 Datasett Bygg 1 ESG Transaksjoner 2" at bounding box center [106, 208] width 191 height 30
click at [176, 195] on div "1" at bounding box center [180, 199] width 9 height 9
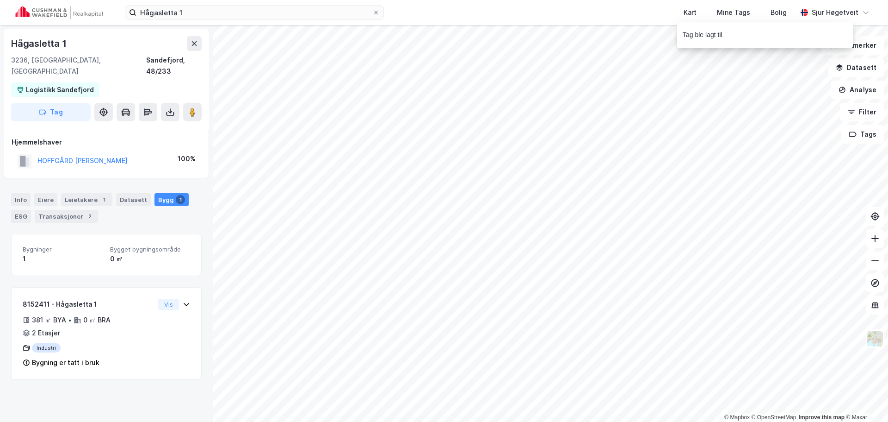
click at [20, 195] on div "Info [PERSON_NAME] 1 Datasett Bygg 1 ESG Transaksjoner 2" at bounding box center [106, 208] width 191 height 30
click at [24, 193] on div "Info" at bounding box center [20, 199] width 19 height 13
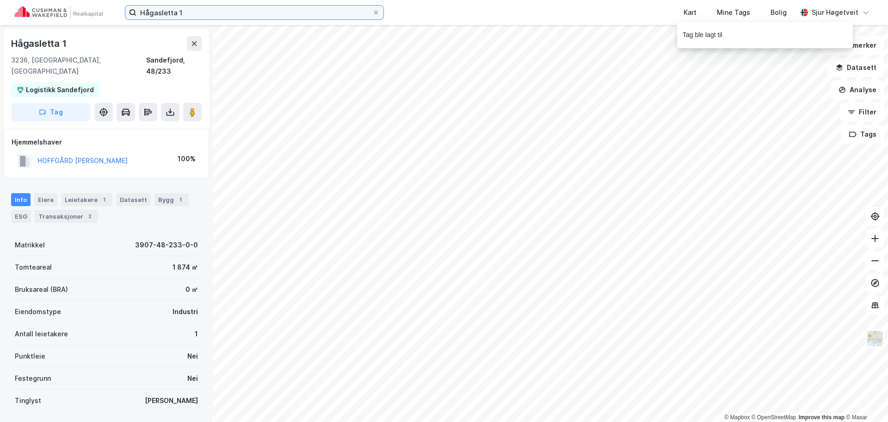
click at [300, 6] on input "Hågasletta 1" at bounding box center [254, 13] width 236 height 14
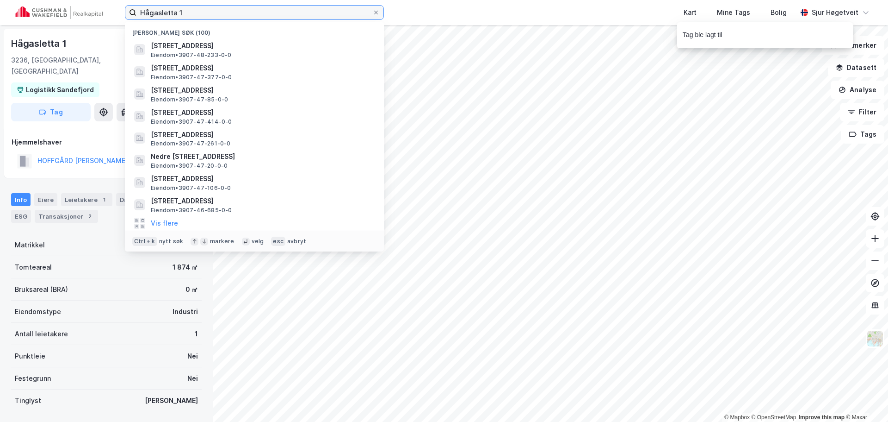
click at [300, 6] on input "Hågasletta 1" at bounding box center [254, 13] width 236 height 14
click at [301, 6] on input "Hågasletta 1" at bounding box center [254, 13] width 236 height 14
paste input "8"
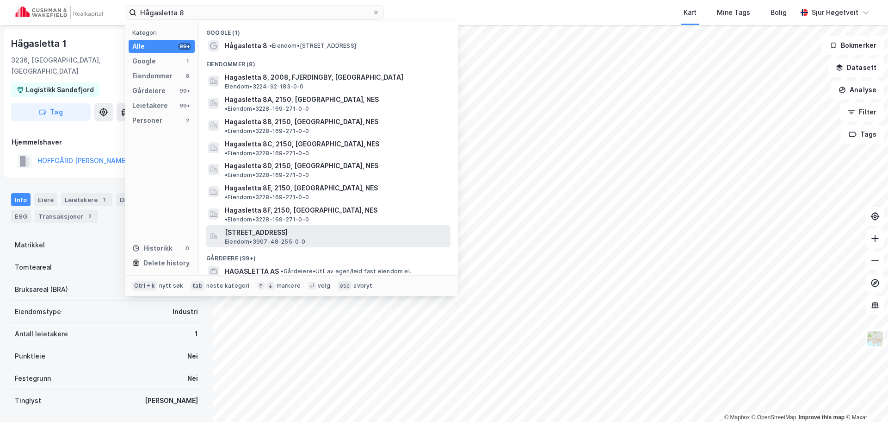
click at [370, 227] on span "[STREET_ADDRESS]" at bounding box center [336, 232] width 222 height 11
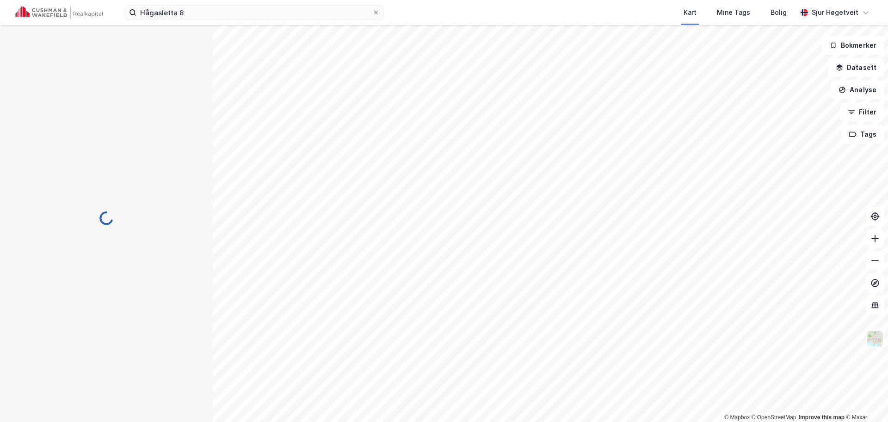
scroll to position [2, 0]
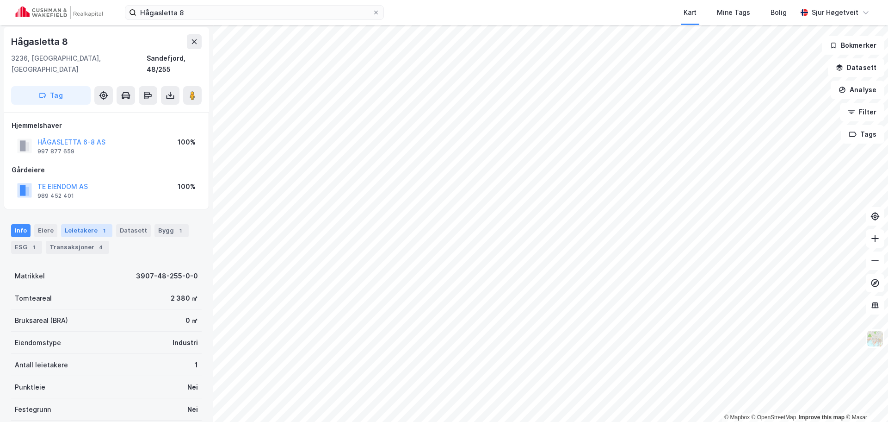
click at [90, 224] on div "Leietakere 1" at bounding box center [86, 230] width 51 height 13
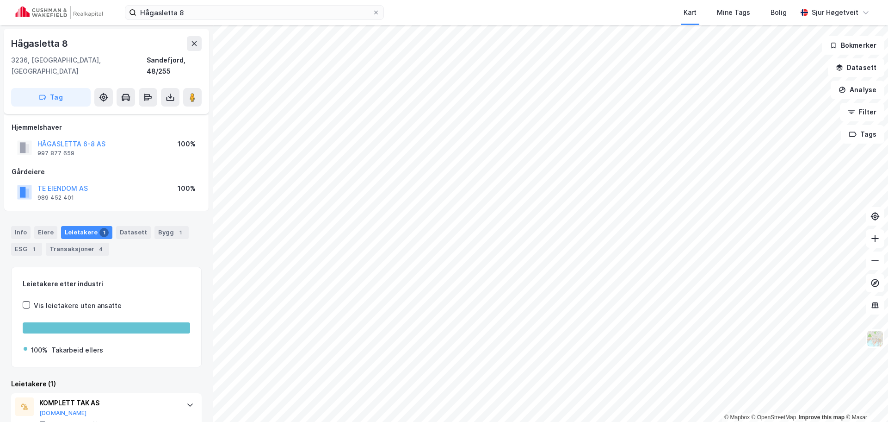
scroll to position [21, 0]
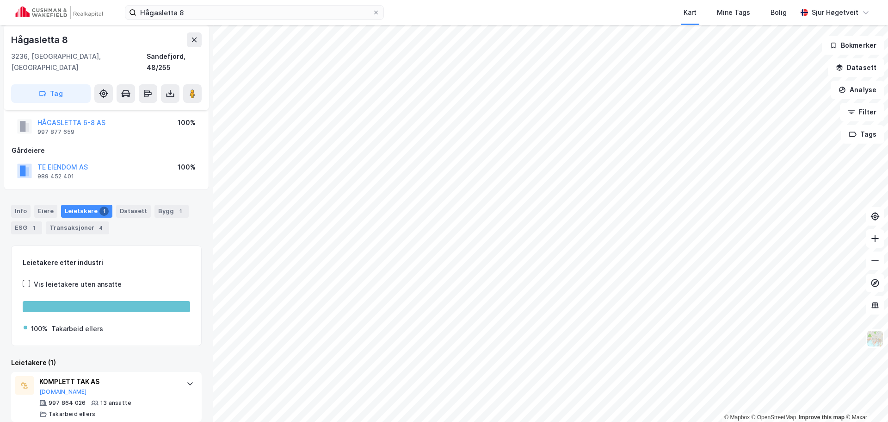
click at [143, 205] on div "Datasett" at bounding box center [133, 211] width 35 height 13
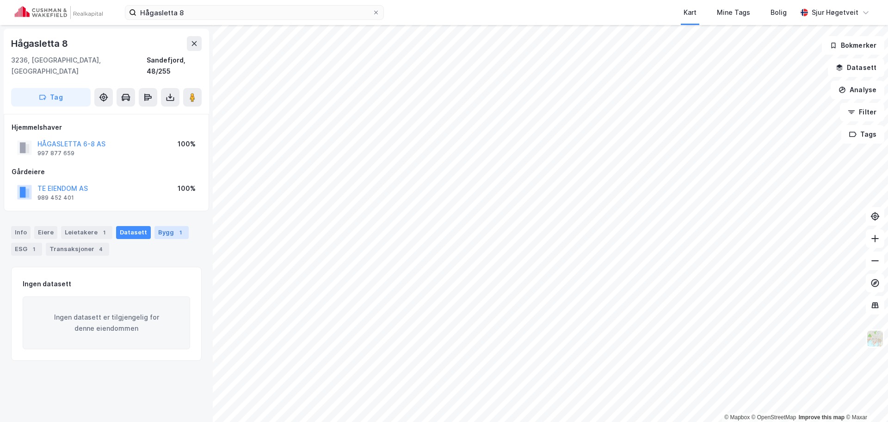
click at [165, 226] on div "Bygg 1" at bounding box center [172, 232] width 34 height 13
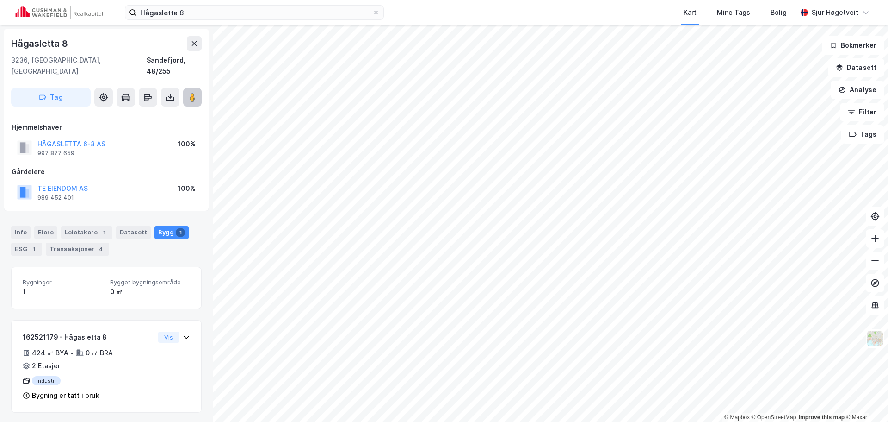
click at [190, 93] on image at bounding box center [193, 97] width 6 height 9
click at [99, 228] on div "1" at bounding box center [103, 232] width 9 height 9
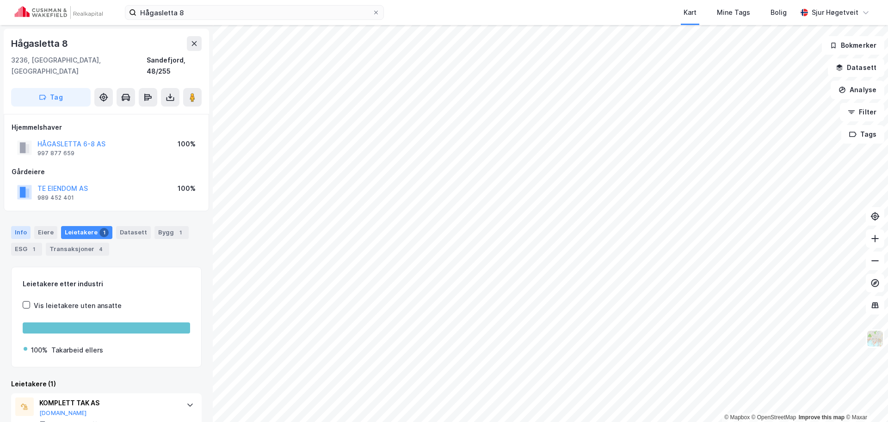
click at [15, 226] on div "Info" at bounding box center [20, 232] width 19 height 13
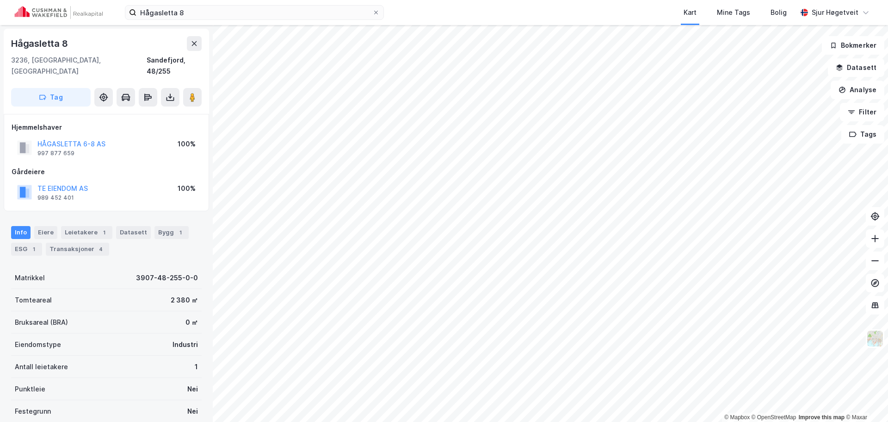
click at [75, 95] on div "[STREET_ADDRESS]" at bounding box center [106, 71] width 205 height 85
click at [78, 92] on button "Tag" at bounding box center [51, 97] width 80 height 19
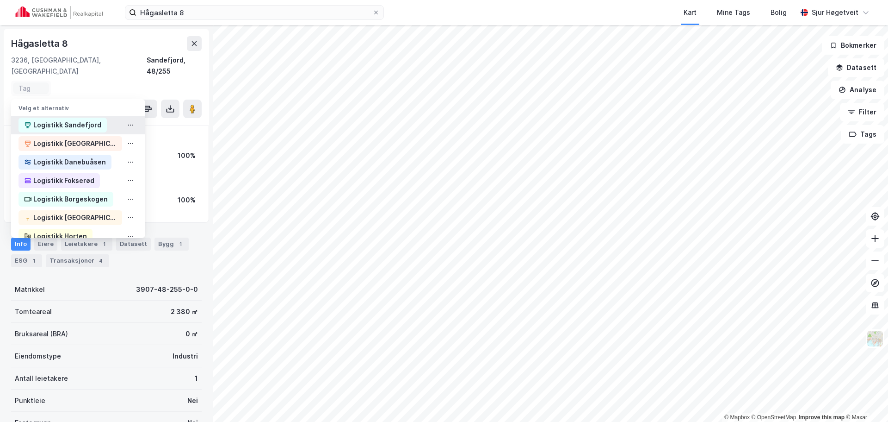
click at [80, 118] on div "Logistikk Sandefjord" at bounding box center [63, 125] width 88 height 15
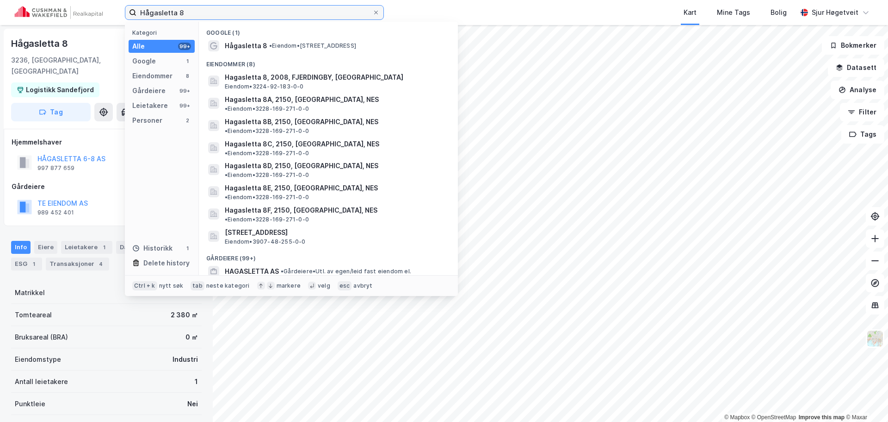
click at [298, 9] on input "Hågasletta 8" at bounding box center [254, 13] width 236 height 14
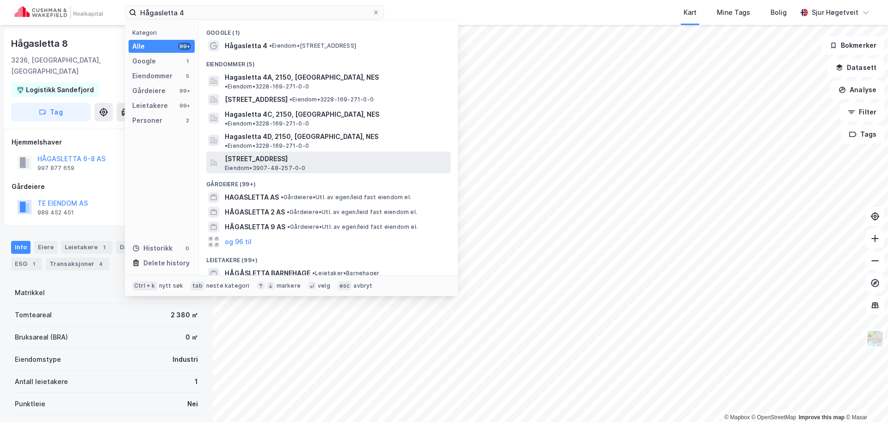
click at [353, 153] on span "[STREET_ADDRESS]" at bounding box center [336, 158] width 222 height 11
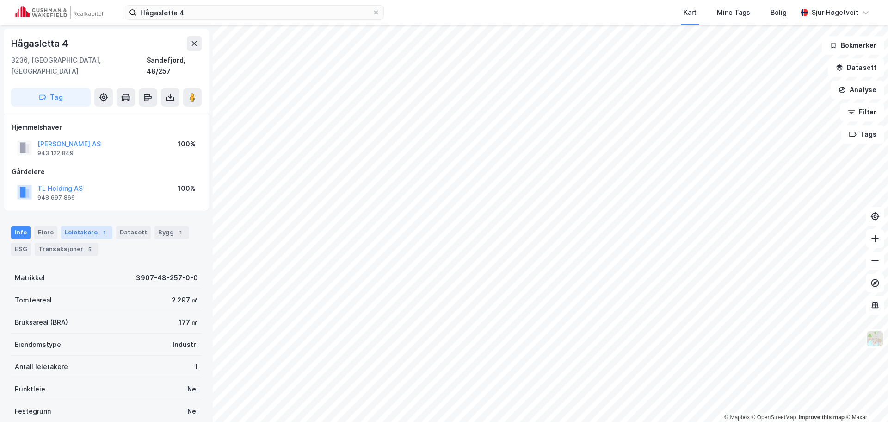
click at [86, 226] on div "Leietakere 1" at bounding box center [86, 232] width 51 height 13
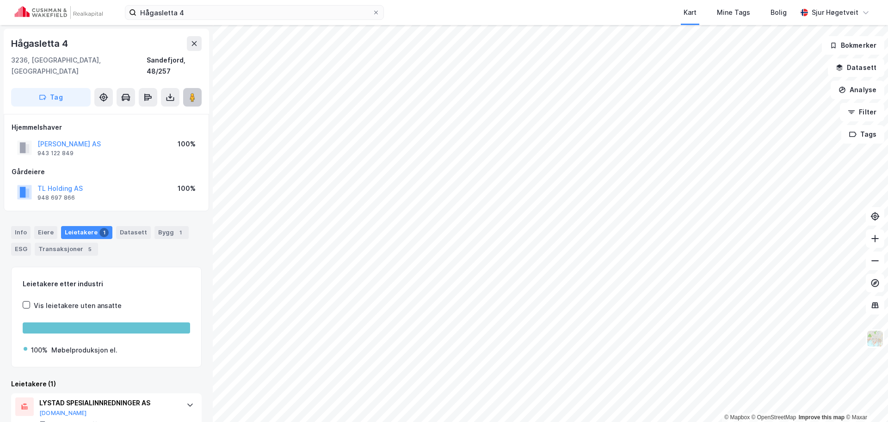
click at [193, 93] on icon at bounding box center [192, 97] width 9 height 9
click at [77, 88] on button "Tag" at bounding box center [51, 97] width 80 height 19
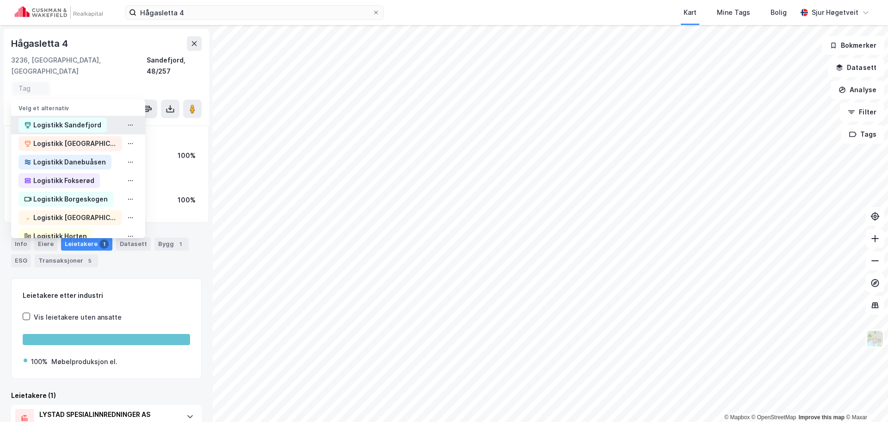
click at [71, 119] on div "Logistikk Sandefjord" at bounding box center [67, 124] width 68 height 11
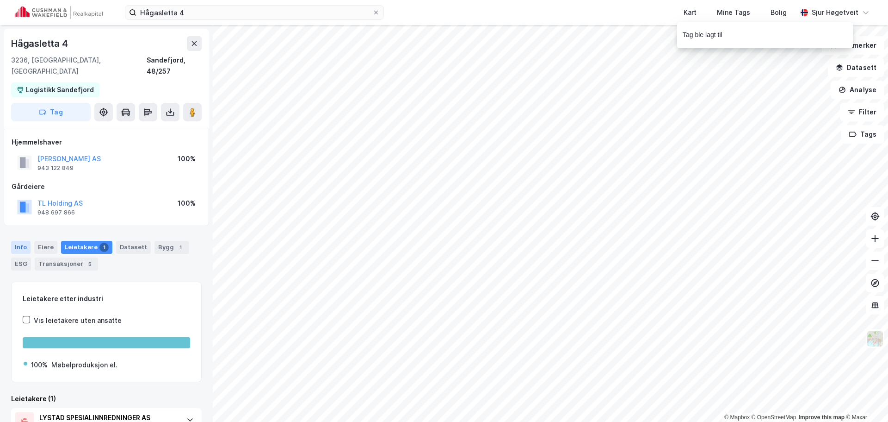
click at [11, 241] on div "Info" at bounding box center [20, 247] width 19 height 13
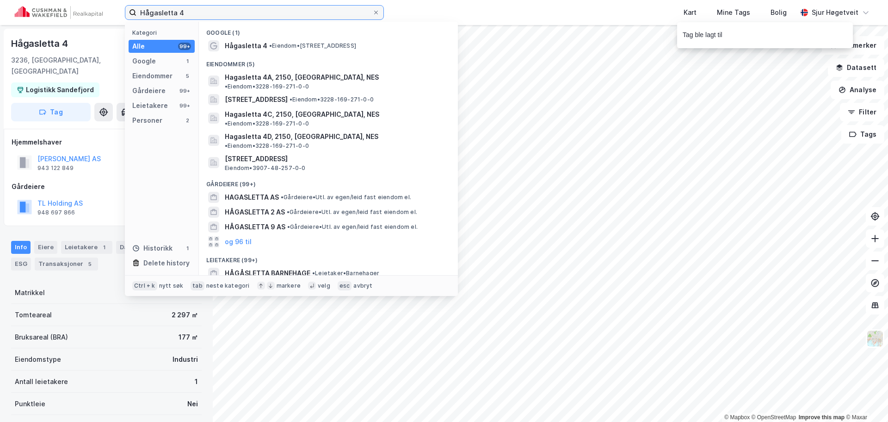
click at [285, 9] on input "Hågasletta 4" at bounding box center [254, 13] width 236 height 14
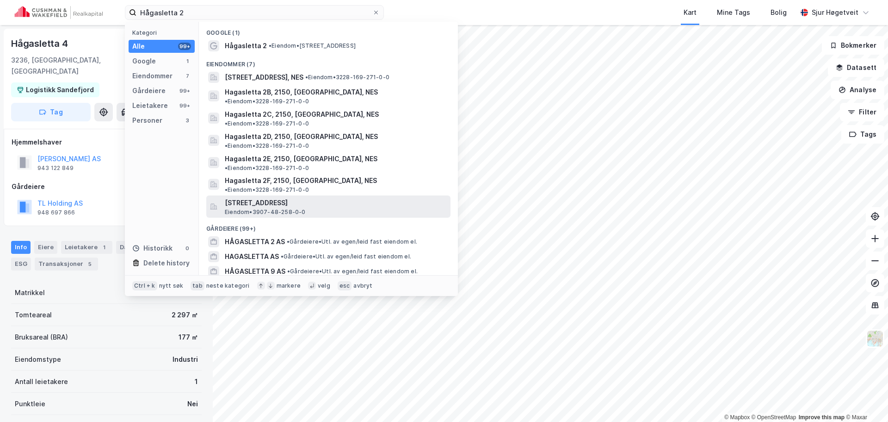
click at [388, 197] on span "[STREET_ADDRESS]" at bounding box center [336, 202] width 222 height 11
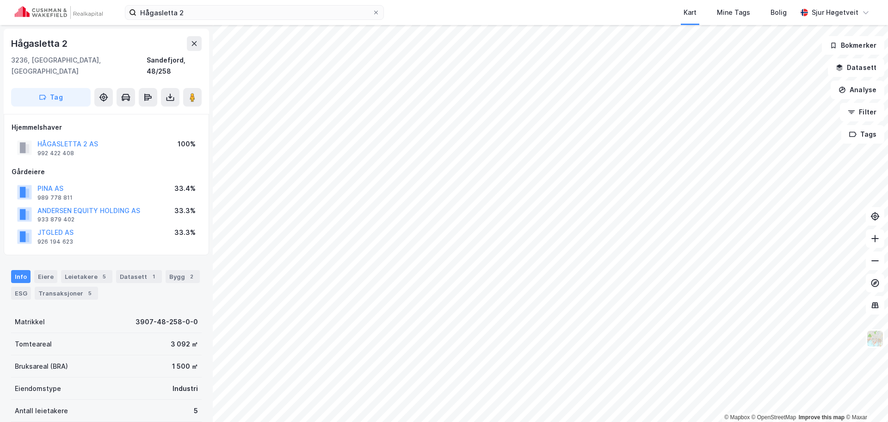
scroll to position [0, 0]
click at [74, 269] on div "Leietakere 5" at bounding box center [86, 275] width 51 height 13
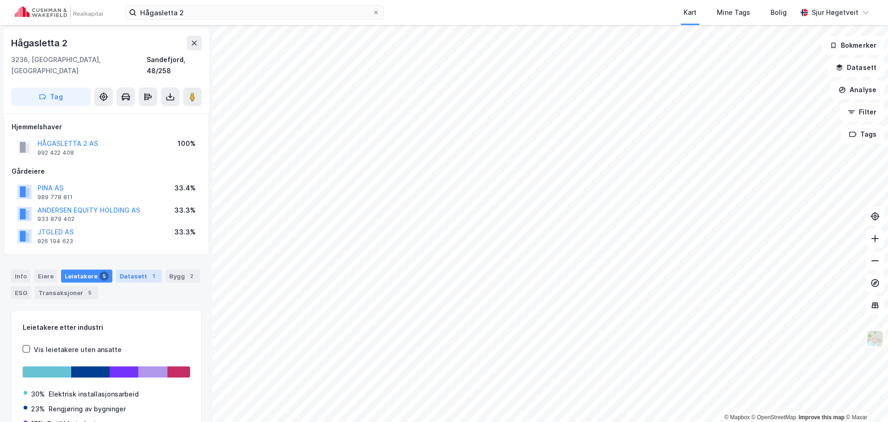
click at [130, 269] on div "Datasett 1" at bounding box center [139, 275] width 46 height 13
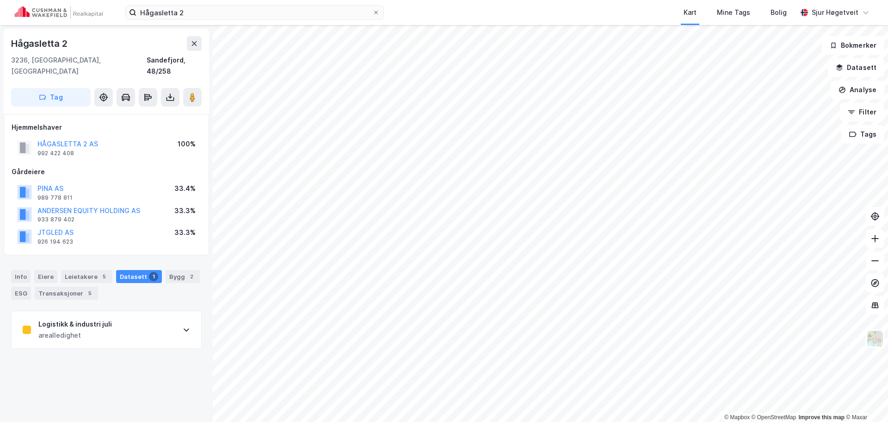
click at [70, 311] on div "Logistikk & industri juli arealledighet" at bounding box center [107, 329] width 190 height 37
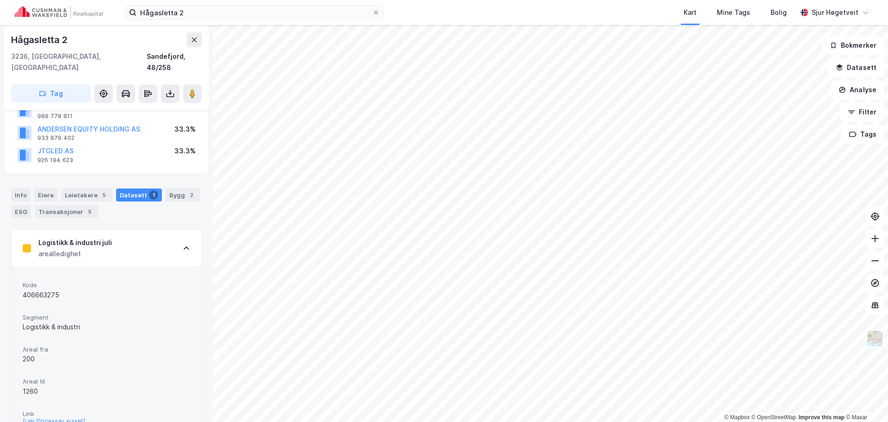
scroll to position [108, 0]
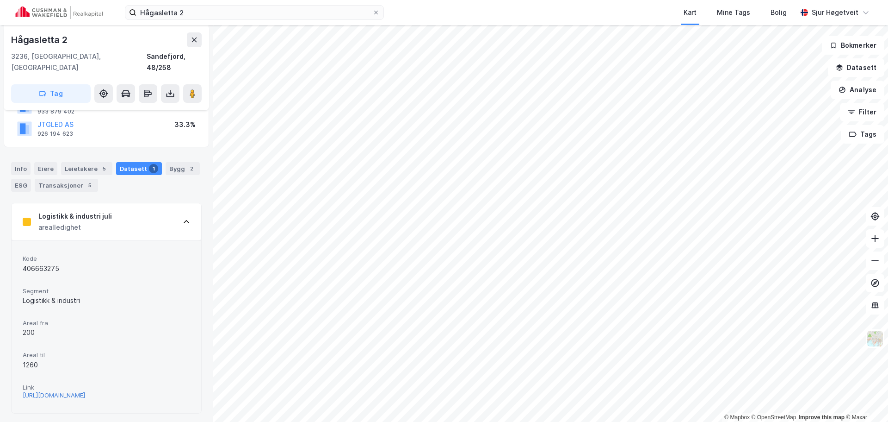
click at [74, 391] on div "[URL][DOMAIN_NAME]" at bounding box center [54, 395] width 62 height 8
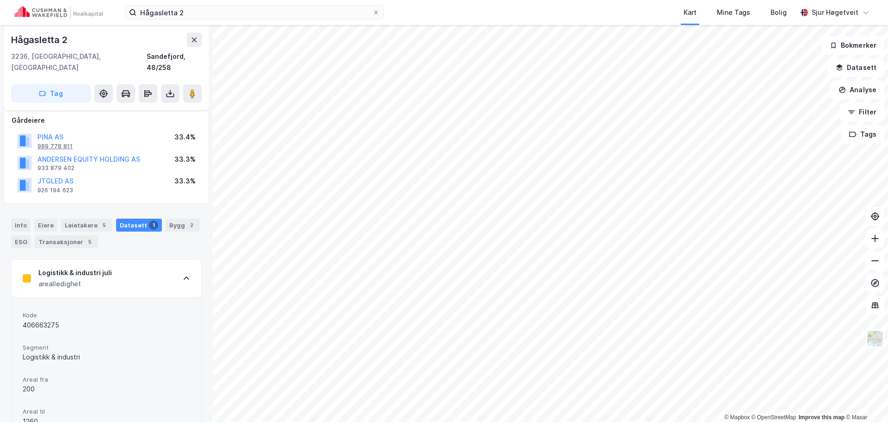
scroll to position [0, 0]
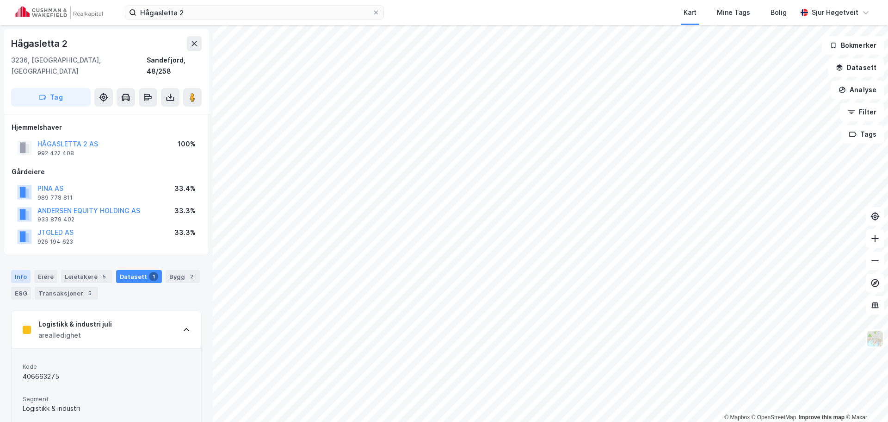
click at [19, 270] on div "Info" at bounding box center [20, 276] width 19 height 13
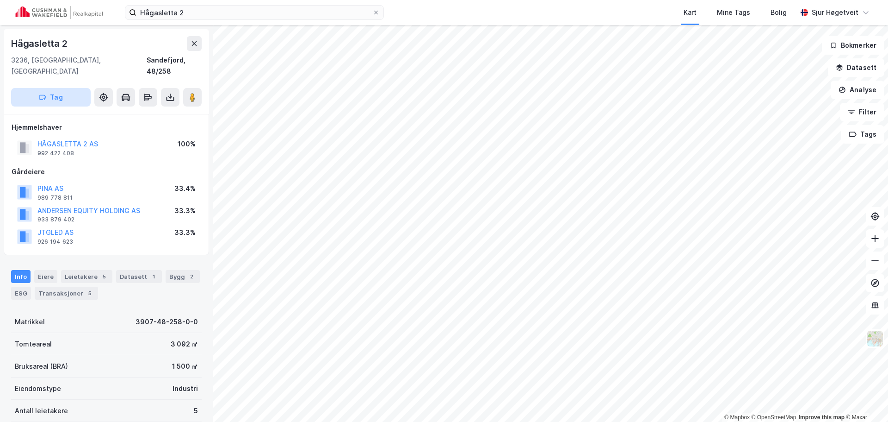
click at [69, 88] on button "Tag" at bounding box center [51, 97] width 80 height 19
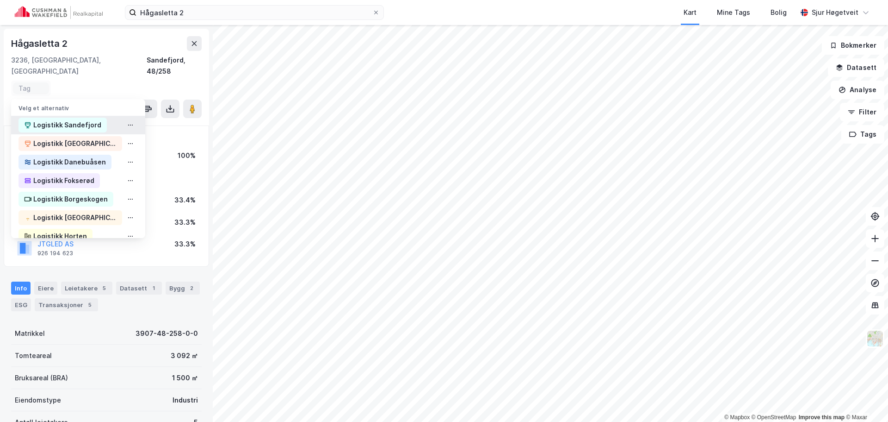
click at [70, 119] on div "Logistikk Sandefjord" at bounding box center [67, 124] width 68 height 11
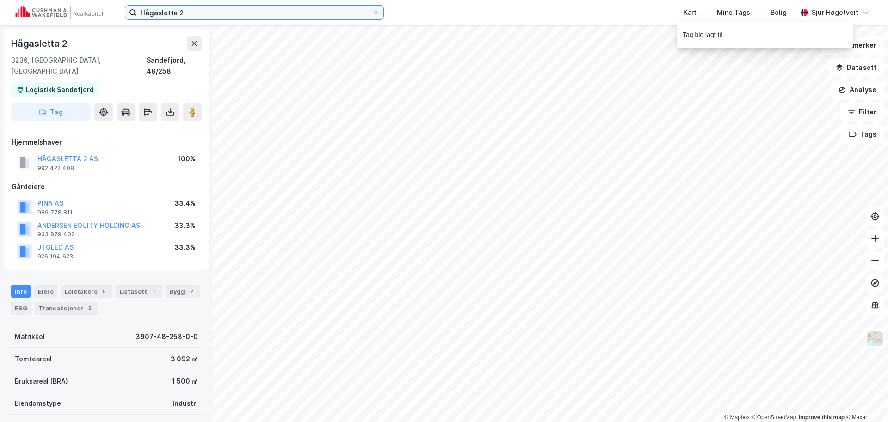
click at [233, 19] on input "Hågasletta 2" at bounding box center [254, 13] width 236 height 14
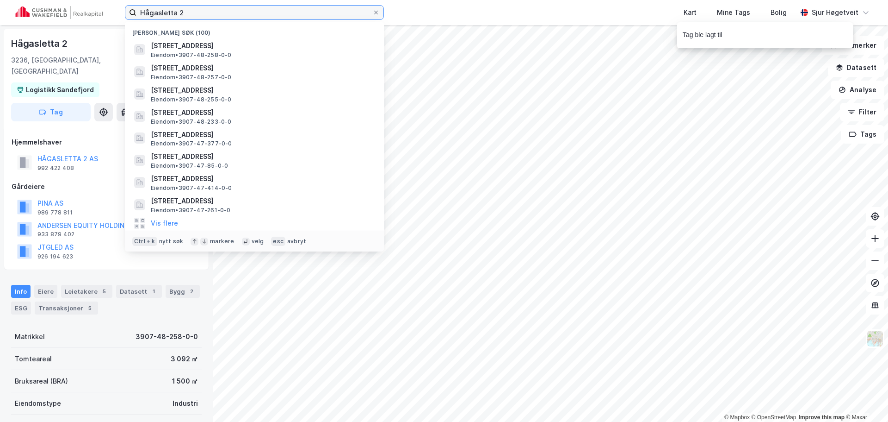
click at [235, 16] on input "Hågasletta 2" at bounding box center [254, 13] width 236 height 14
paste input "[STREET_ADDRESS]"
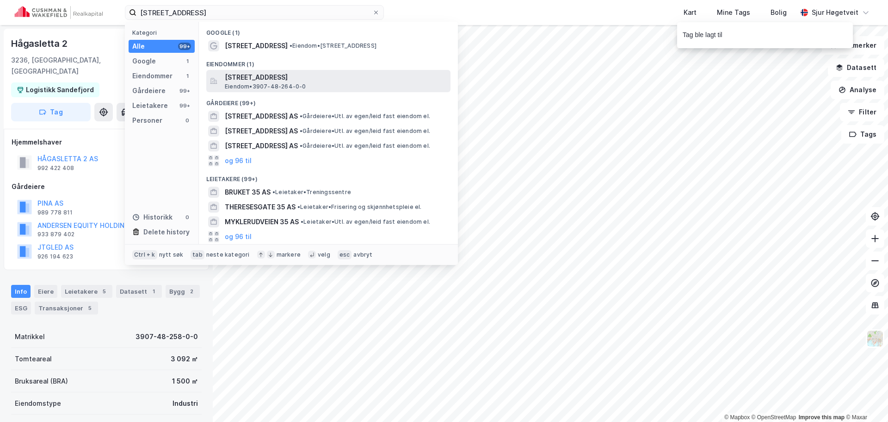
click at [292, 88] on span "Eiendom • 3907-48-264-0-0" at bounding box center [265, 86] width 81 height 7
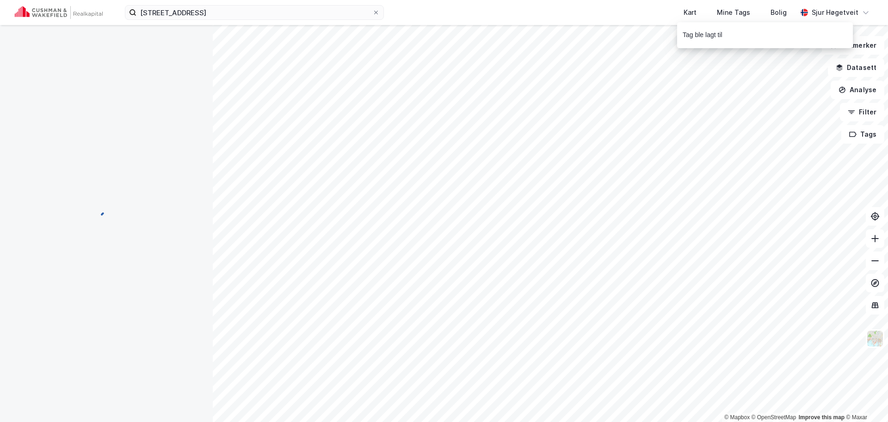
scroll to position [1, 0]
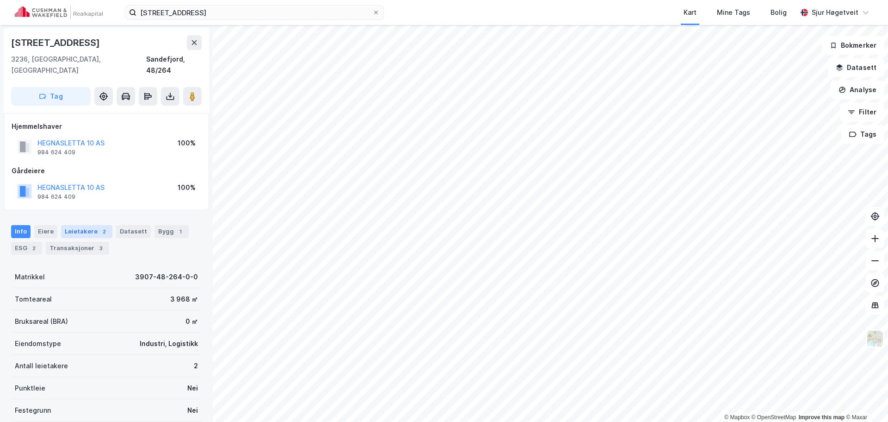
click at [93, 225] on div "Leietakere 2" at bounding box center [86, 231] width 51 height 13
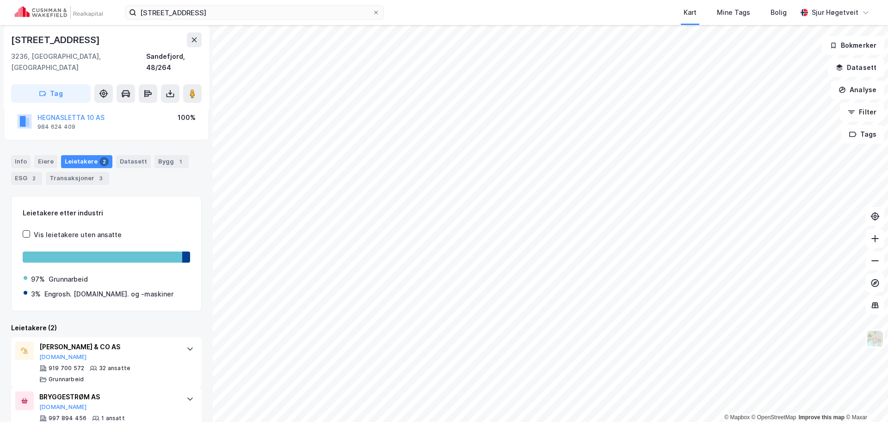
scroll to position [86, 0]
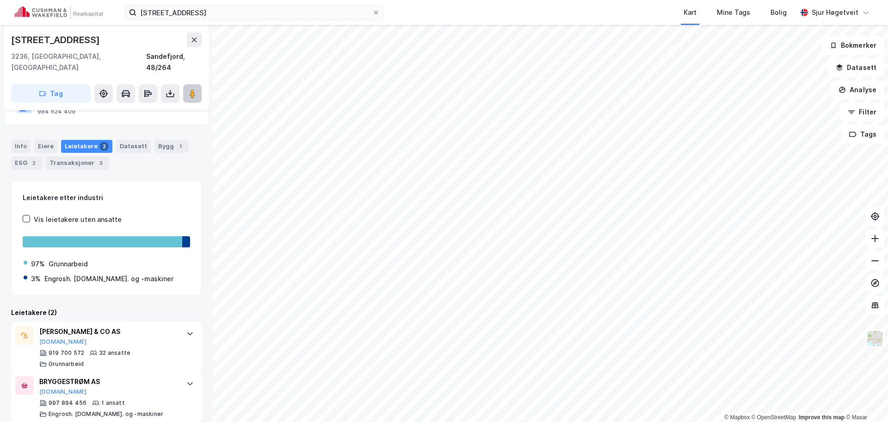
click at [192, 89] on image at bounding box center [193, 93] width 6 height 9
click at [24, 140] on div "Info" at bounding box center [20, 146] width 19 height 13
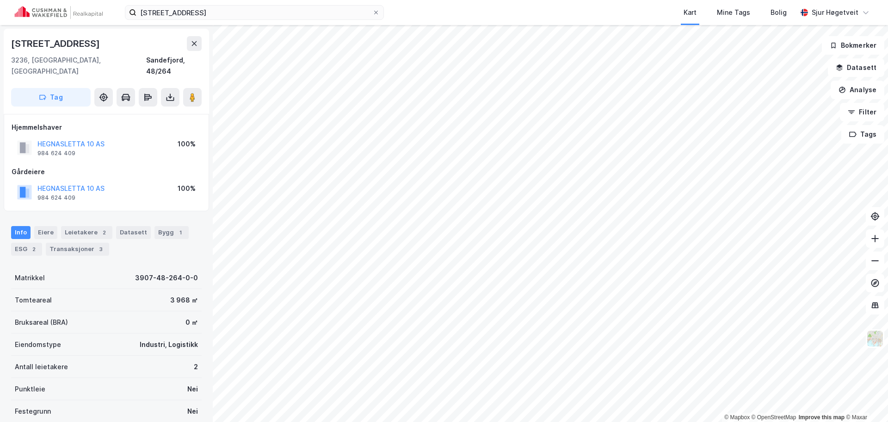
click at [50, 76] on div "[STREET_ADDRESS]" at bounding box center [106, 71] width 205 height 85
click at [53, 88] on button "Tag" at bounding box center [51, 97] width 80 height 19
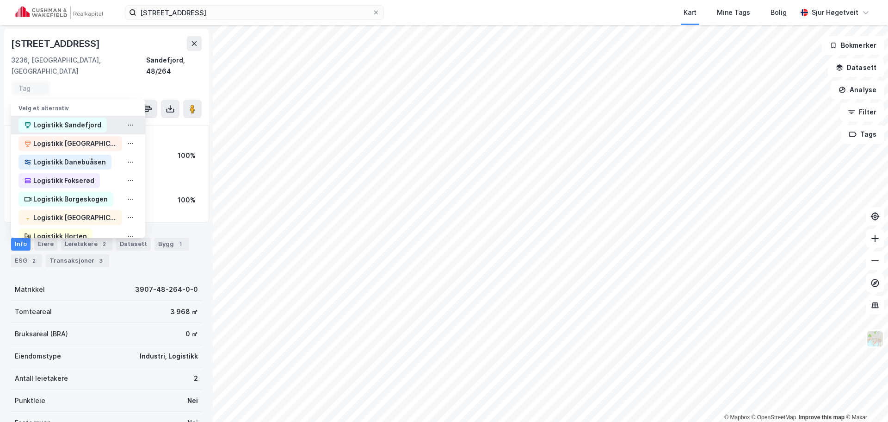
click at [64, 119] on div "Logistikk Sandefjord" at bounding box center [67, 124] width 68 height 11
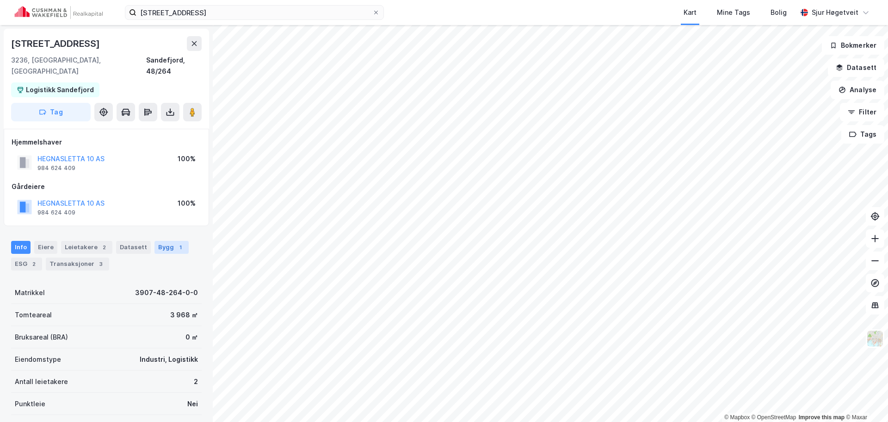
click at [155, 242] on div "Bygg 1" at bounding box center [172, 247] width 34 height 13
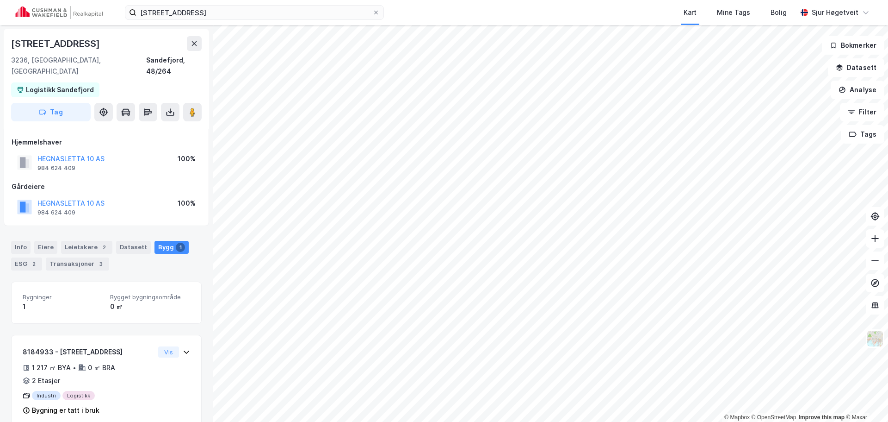
drag, startPoint x: 18, startPoint y: 234, endPoint x: 88, endPoint y: 211, distance: 74.2
click at [19, 241] on div "Info" at bounding box center [20, 247] width 19 height 13
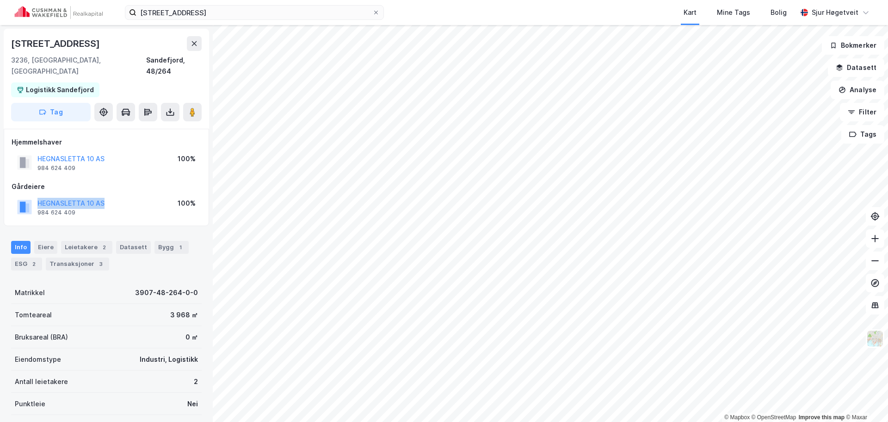
drag, startPoint x: 111, startPoint y: 192, endPoint x: 22, endPoint y: 187, distance: 89.5
click at [22, 196] on div "HEGNASLETTA 10 AS 984 624 409 100%" at bounding box center [107, 207] width 190 height 22
copy button "HEGNASLETTA 10 AS"
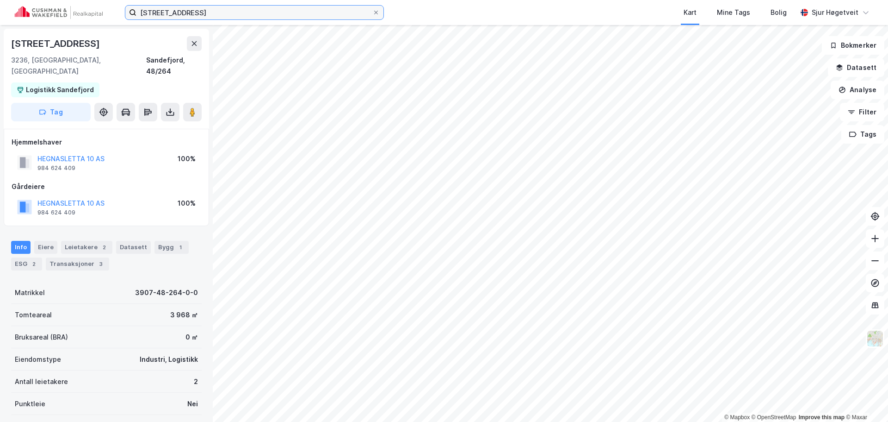
click at [228, 8] on input "[STREET_ADDRESS]" at bounding box center [254, 13] width 236 height 14
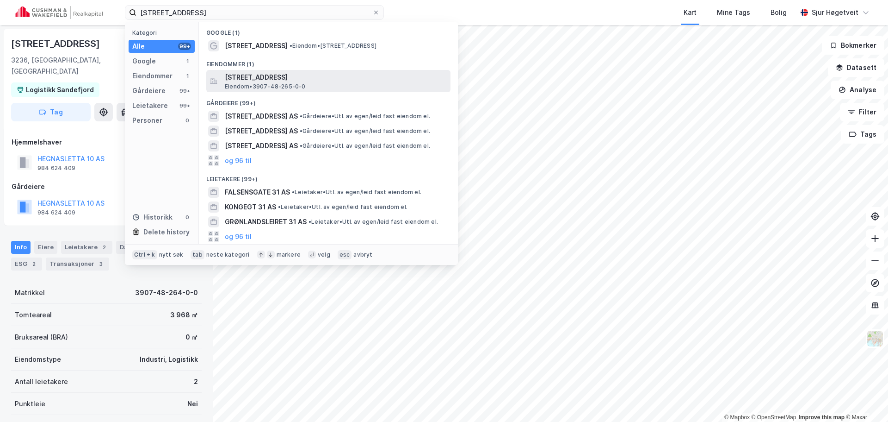
click at [323, 83] on div "[STREET_ADDRESS], [GEOGRAPHIC_DATA] Eiendom • 3907-48-265-0-0" at bounding box center [337, 81] width 224 height 19
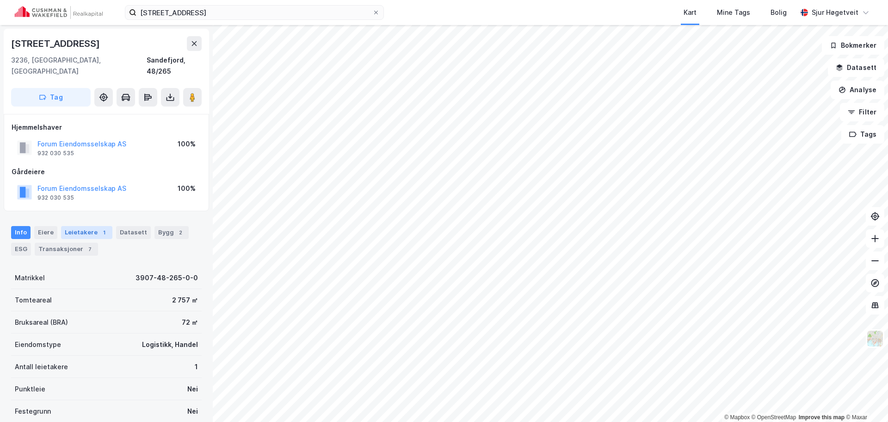
click at [93, 226] on div "Leietakere 1" at bounding box center [86, 232] width 51 height 13
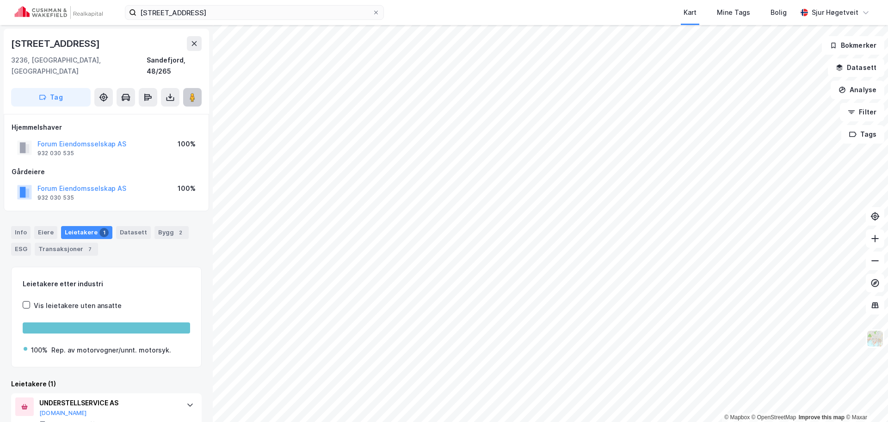
click at [195, 93] on icon at bounding box center [192, 97] width 9 height 9
click at [242, 13] on input "[STREET_ADDRESS]" at bounding box center [254, 13] width 236 height 14
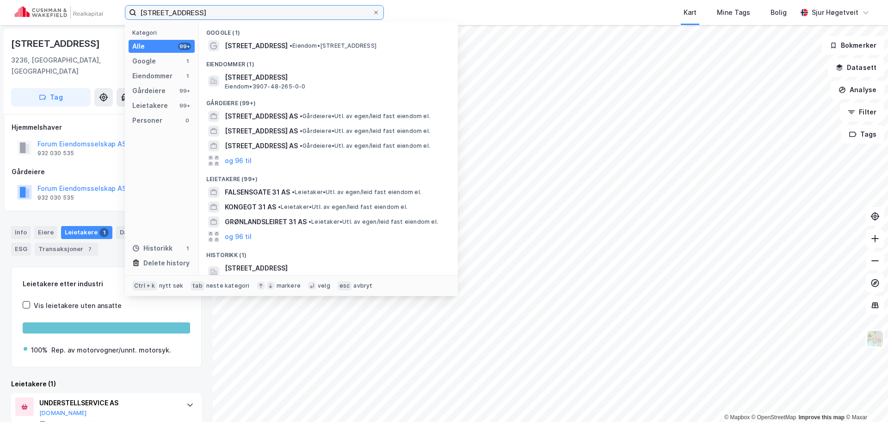
click at [241, 13] on input "[STREET_ADDRESS]" at bounding box center [254, 13] width 236 height 14
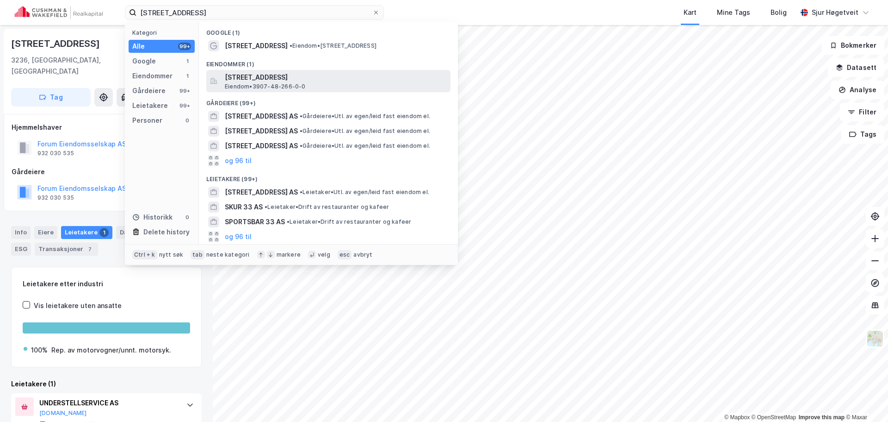
click at [307, 72] on span "[STREET_ADDRESS]" at bounding box center [336, 77] width 222 height 11
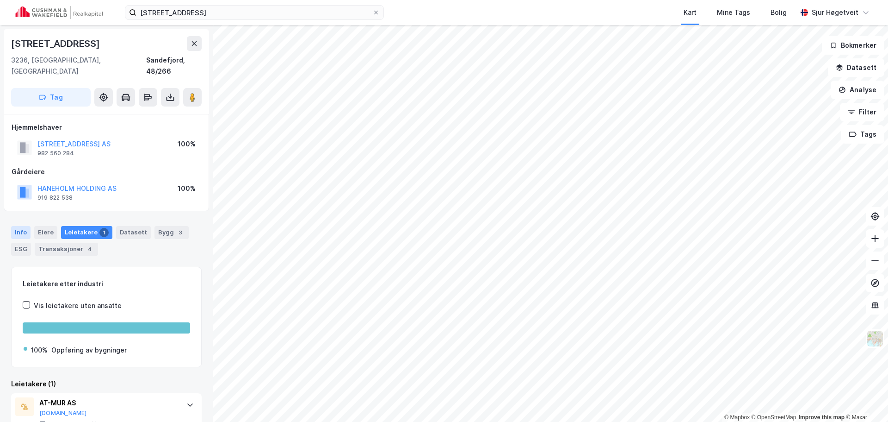
click at [15, 226] on div "Info" at bounding box center [20, 232] width 19 height 13
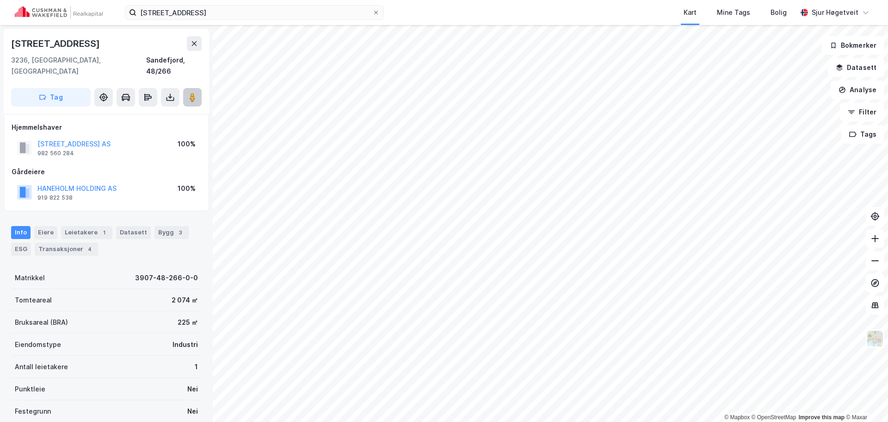
click at [188, 88] on button at bounding box center [192, 97] width 19 height 19
click at [67, 89] on button "Tag" at bounding box center [51, 97] width 80 height 19
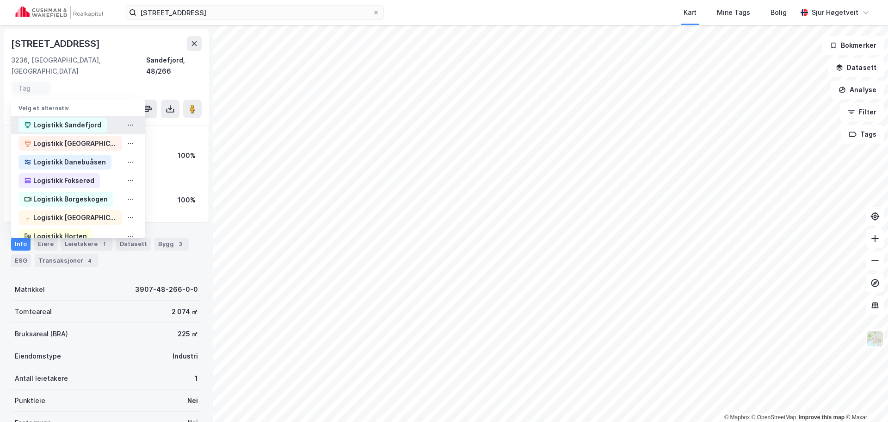
click at [73, 119] on div "Logistikk Sandefjord" at bounding box center [67, 124] width 68 height 11
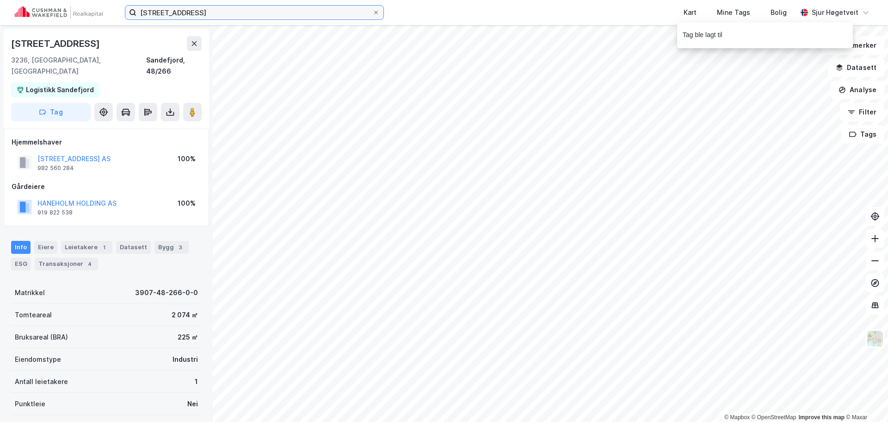
click at [198, 13] on input "[STREET_ADDRESS]" at bounding box center [254, 13] width 236 height 14
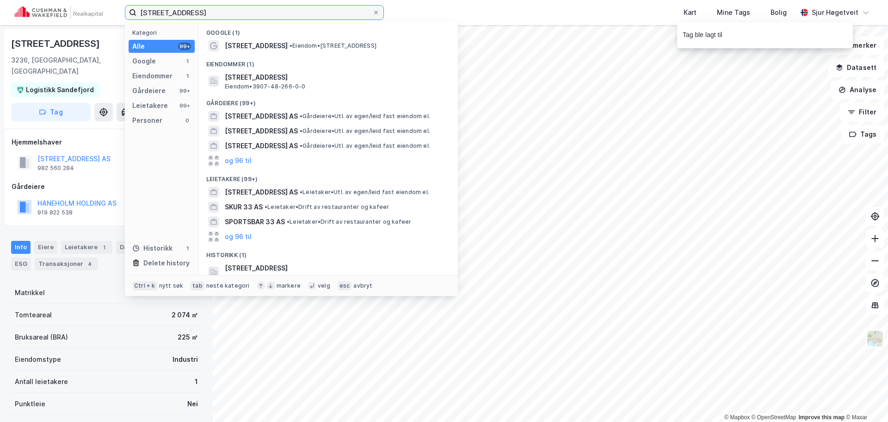
click at [198, 13] on input "[STREET_ADDRESS]" at bounding box center [254, 13] width 236 height 14
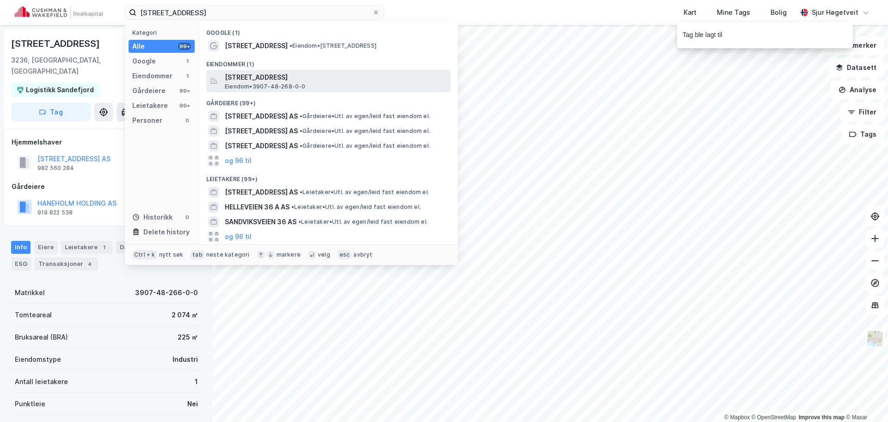
click at [292, 81] on span "[STREET_ADDRESS]" at bounding box center [336, 77] width 222 height 11
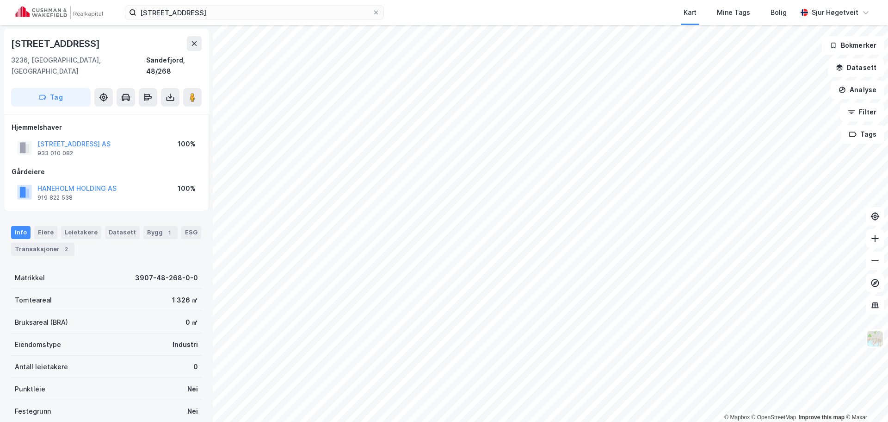
scroll to position [0, 0]
click at [188, 92] on icon at bounding box center [192, 96] width 9 height 9
click at [48, 87] on button "Tag" at bounding box center [51, 96] width 80 height 19
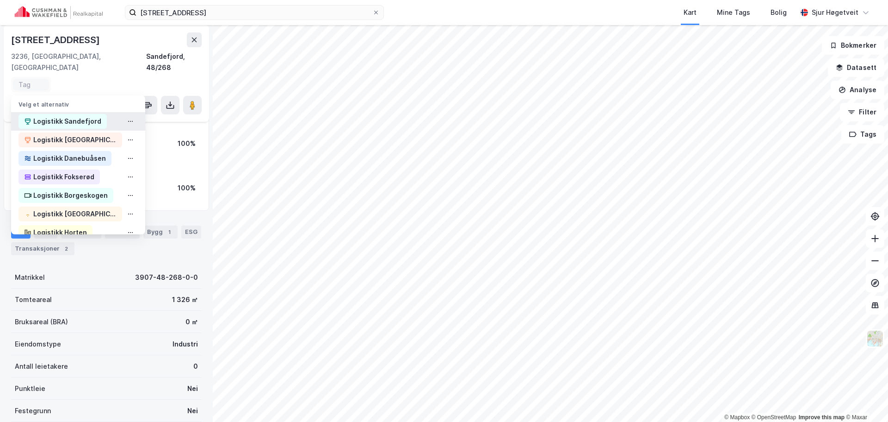
click at [47, 116] on div "Logistikk Sandefjord" at bounding box center [67, 121] width 68 height 11
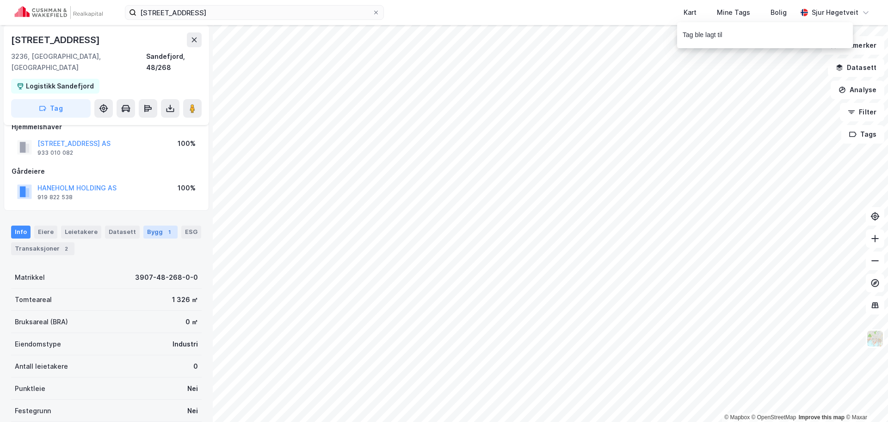
click at [157, 225] on div "Bygg 1" at bounding box center [160, 231] width 34 height 13
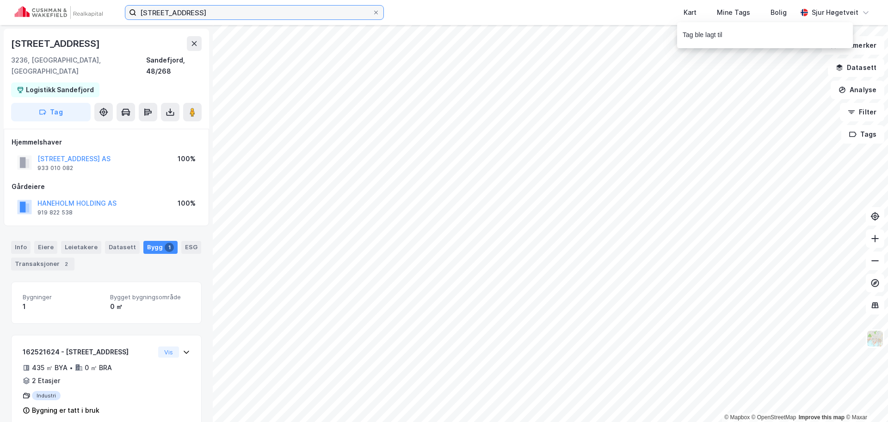
click at [267, 15] on input "[STREET_ADDRESS]" at bounding box center [254, 13] width 236 height 14
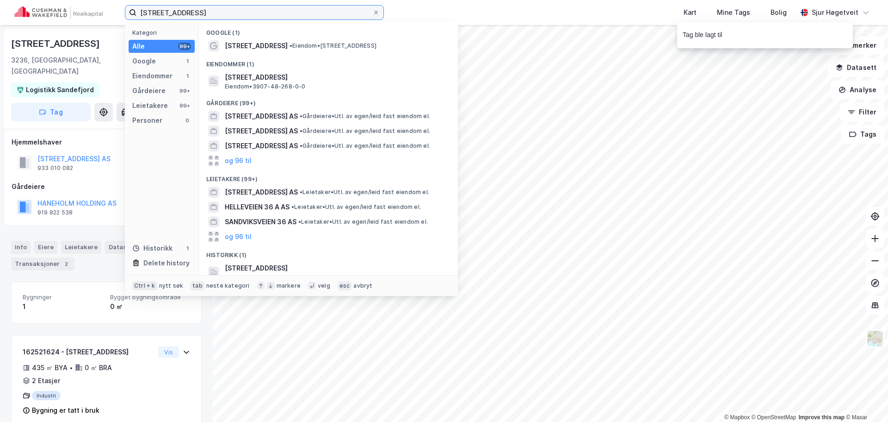
click at [267, 15] on input "[STREET_ADDRESS]" at bounding box center [254, 13] width 236 height 14
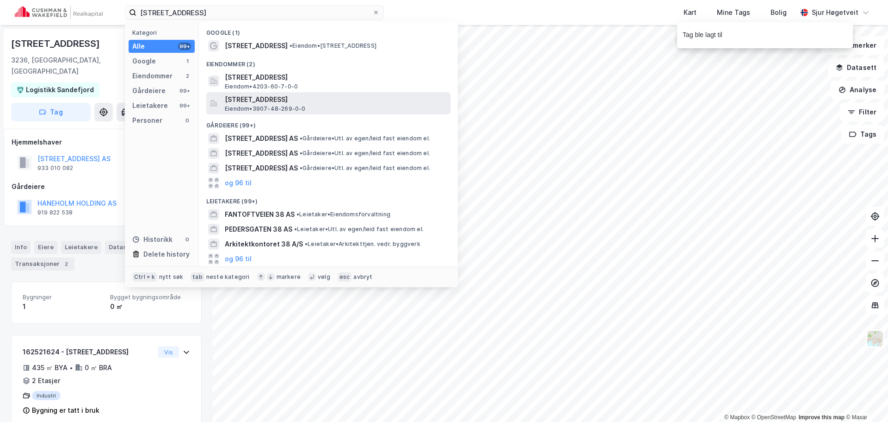
click at [335, 101] on span "[STREET_ADDRESS]" at bounding box center [336, 99] width 222 height 11
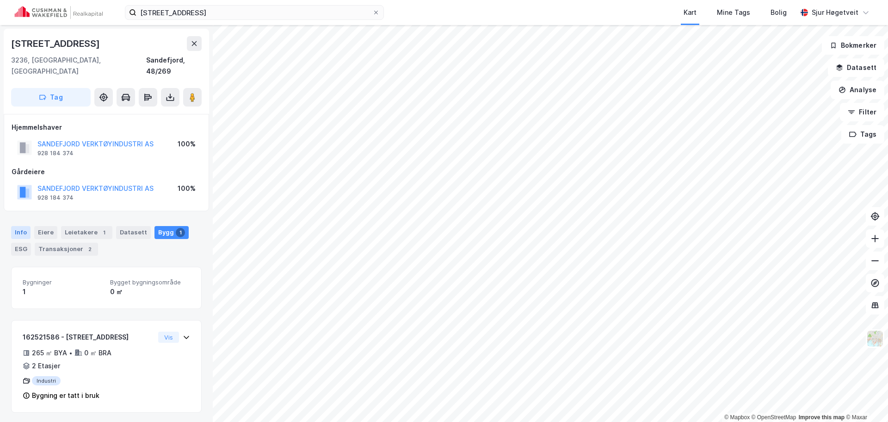
click at [19, 226] on div "Info" at bounding box center [20, 232] width 19 height 13
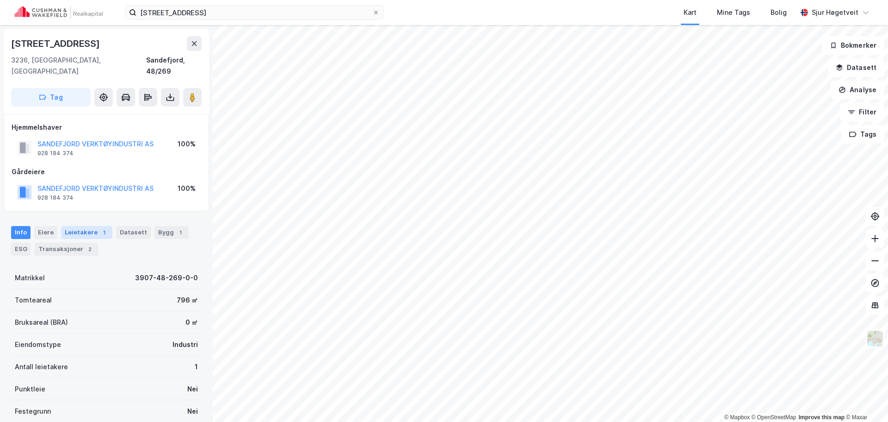
click at [75, 226] on div "Leietakere 1" at bounding box center [86, 232] width 51 height 13
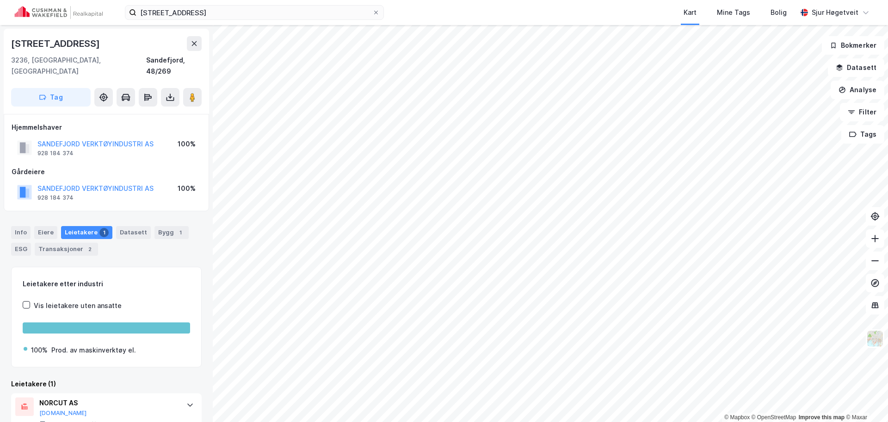
click at [182, 95] on div "[STREET_ADDRESS]" at bounding box center [106, 71] width 205 height 85
click at [190, 93] on image at bounding box center [193, 97] width 6 height 9
click at [44, 93] on icon "button" at bounding box center [42, 96] width 7 height 7
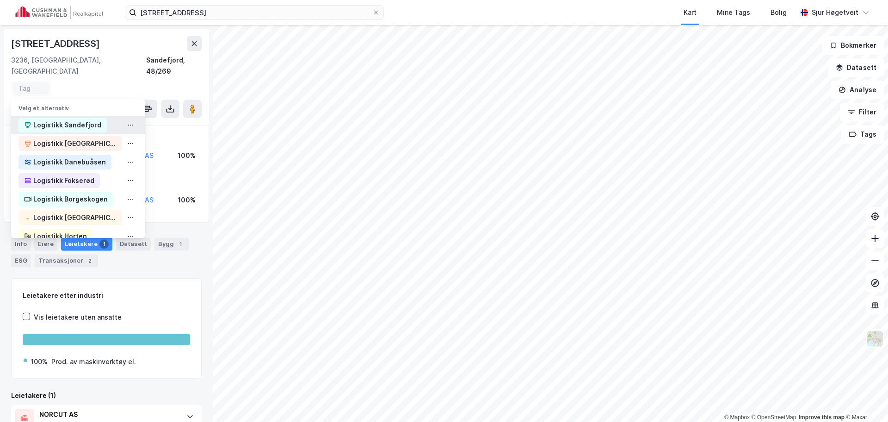
click at [50, 118] on div "Logistikk Sandefjord" at bounding box center [63, 125] width 88 height 15
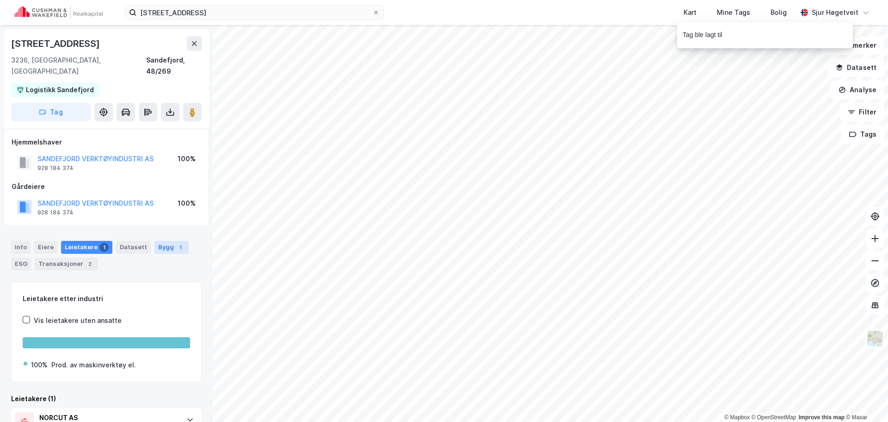
click at [177, 242] on div "1" at bounding box center [180, 246] width 9 height 9
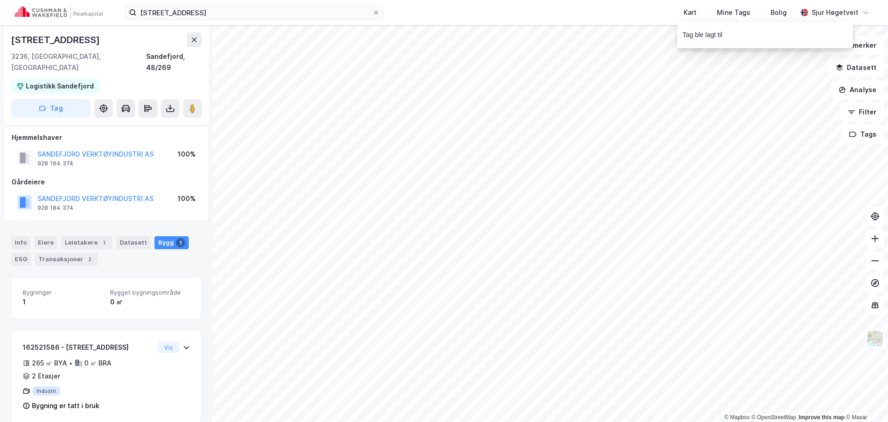
scroll to position [6, 0]
click at [25, 235] on div "Info" at bounding box center [20, 241] width 19 height 13
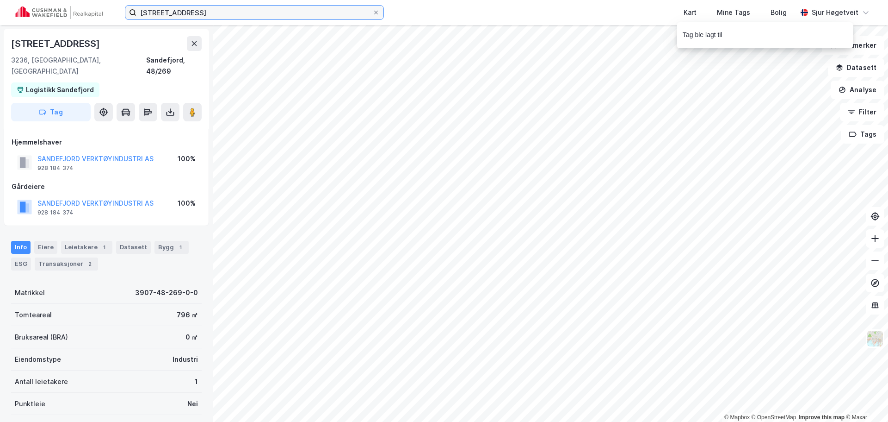
click at [306, 13] on input "[STREET_ADDRESS]" at bounding box center [254, 13] width 236 height 14
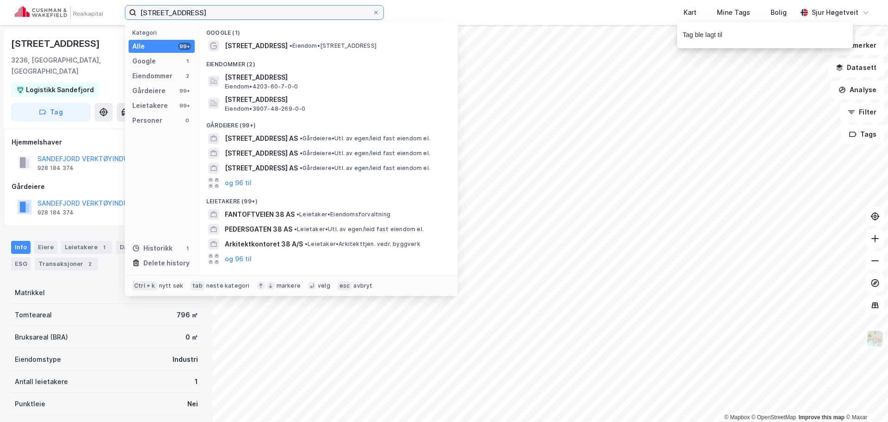
click at [306, 12] on input "[STREET_ADDRESS]" at bounding box center [254, 13] width 236 height 14
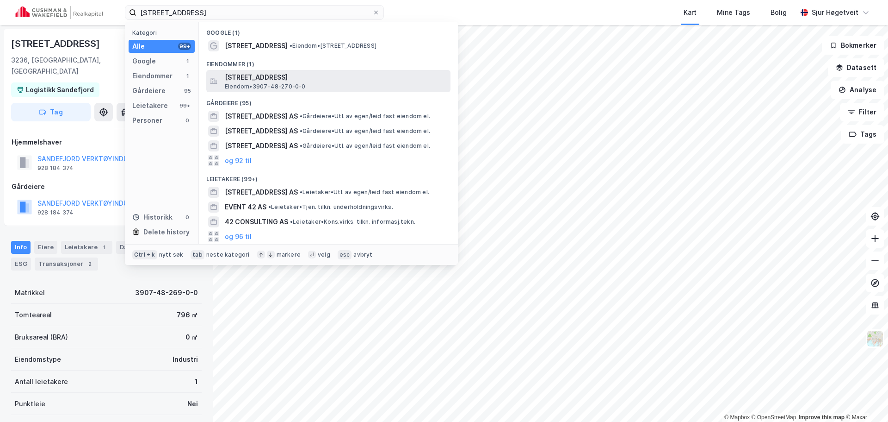
click at [318, 66] on div "Eiendommer (1)" at bounding box center [328, 61] width 259 height 17
click at [320, 74] on span "[STREET_ADDRESS]" at bounding box center [336, 77] width 222 height 11
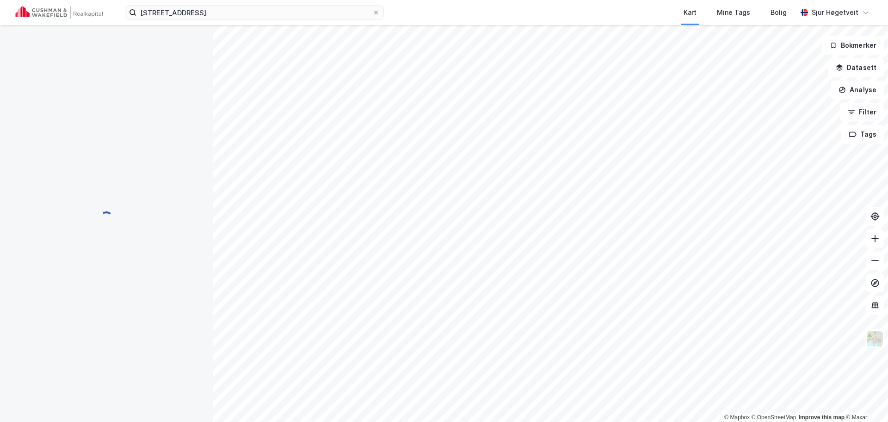
scroll to position [0, 0]
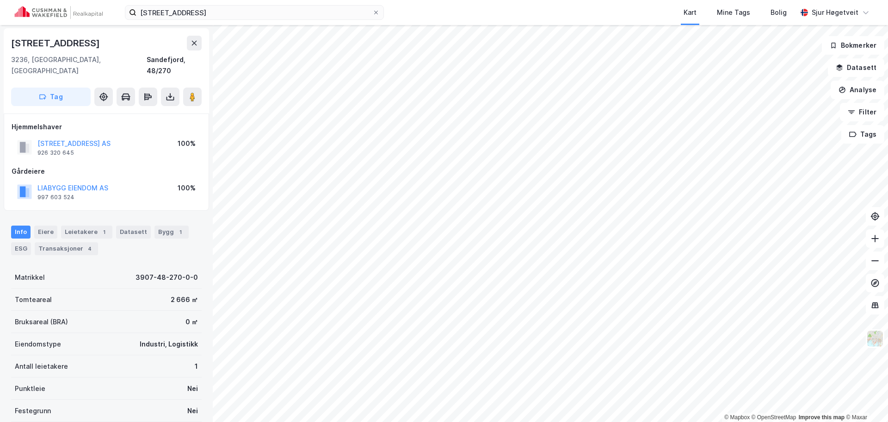
click at [89, 214] on div "Info [PERSON_NAME] 1 Datasett Bygg 1 ESG Transaksjoner 4" at bounding box center [106, 236] width 213 height 44
click at [89, 225] on div "Leietakere 1" at bounding box center [86, 231] width 51 height 13
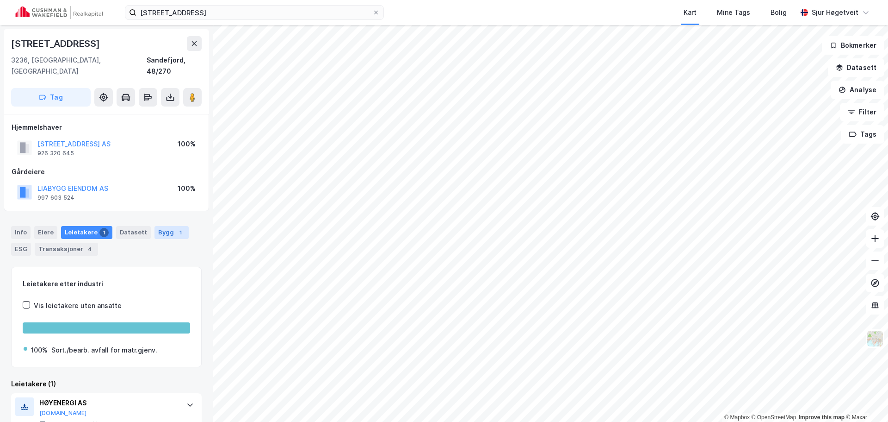
click at [156, 226] on div "Bygg 1" at bounding box center [172, 232] width 34 height 13
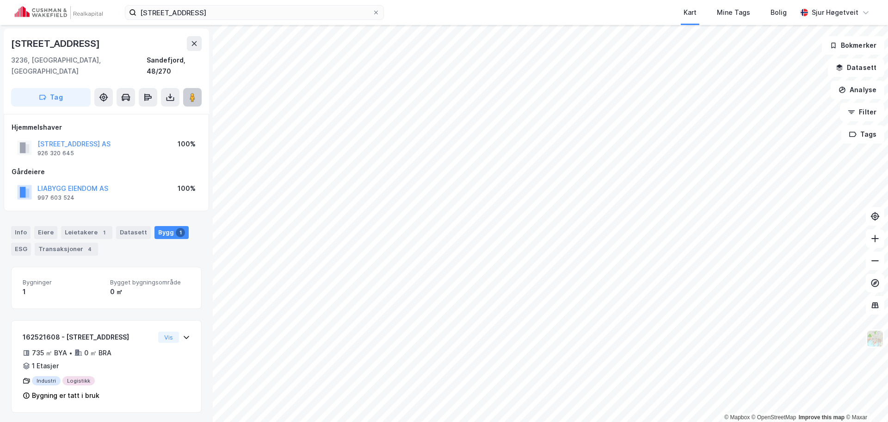
click at [200, 88] on button at bounding box center [192, 97] width 19 height 19
click at [195, 93] on image at bounding box center [193, 97] width 6 height 9
click at [101, 228] on div "1" at bounding box center [103, 232] width 9 height 9
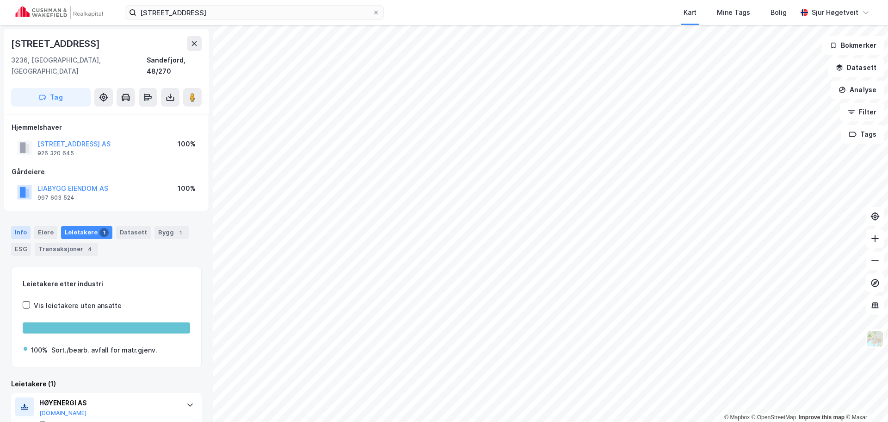
click at [20, 226] on div "Info" at bounding box center [20, 232] width 19 height 13
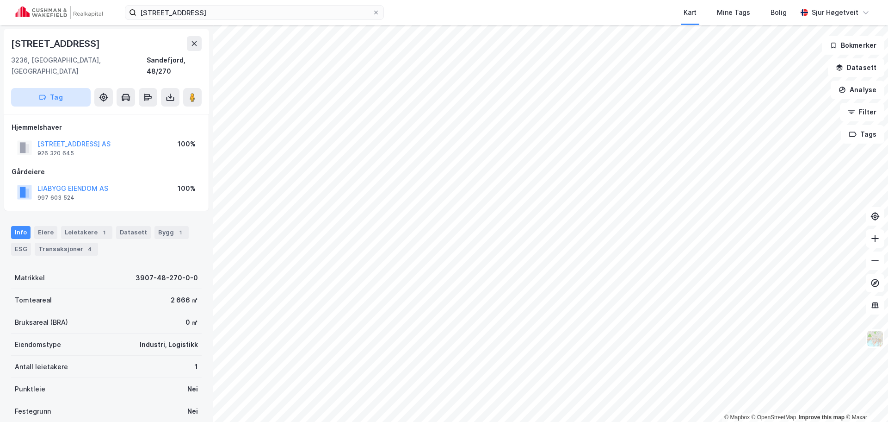
click at [62, 88] on button "Tag" at bounding box center [51, 97] width 80 height 19
click at [62, 82] on div "[STREET_ADDRESS]" at bounding box center [106, 71] width 205 height 85
click at [71, 93] on button "Tag" at bounding box center [51, 97] width 80 height 19
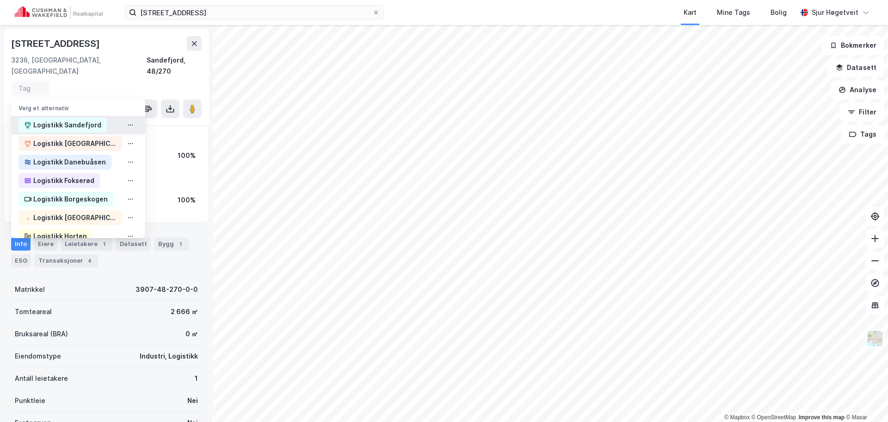
click at [62, 119] on div "Logistikk Sandefjord" at bounding box center [67, 124] width 68 height 11
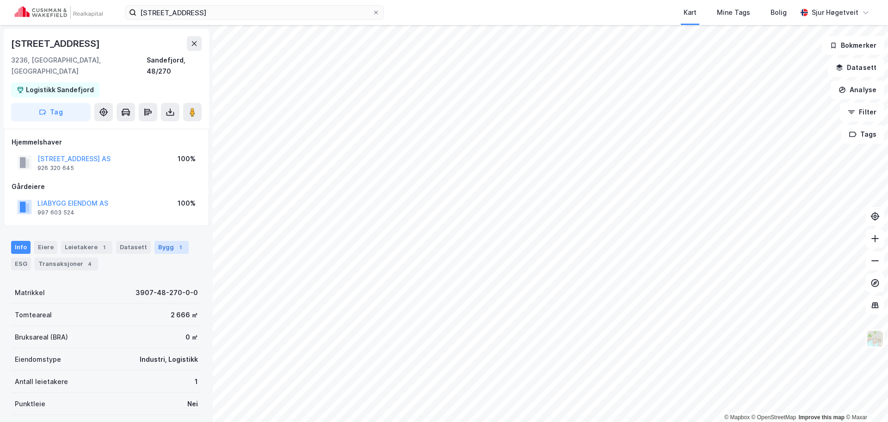
click at [158, 241] on div "Bygg 1" at bounding box center [172, 247] width 34 height 13
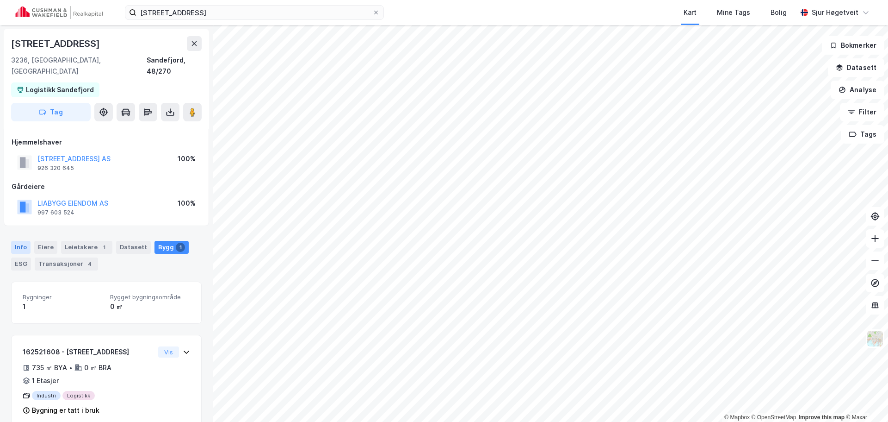
click at [22, 241] on div "Info" at bounding box center [20, 247] width 19 height 13
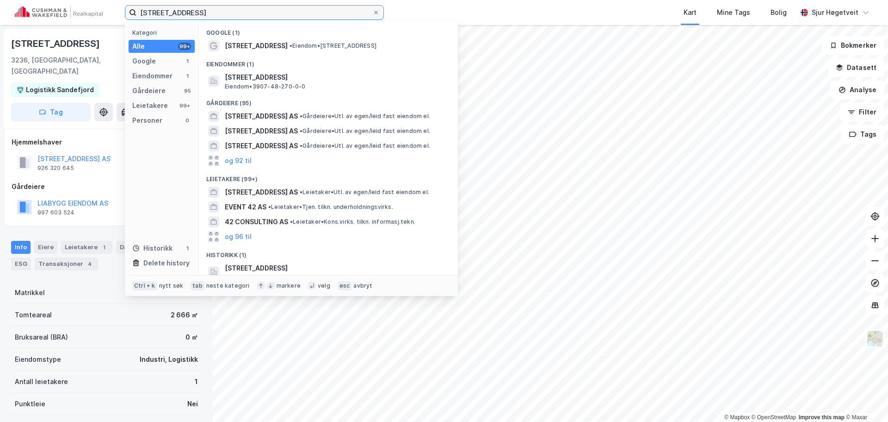
click at [279, 6] on input "[STREET_ADDRESS]" at bounding box center [254, 13] width 236 height 14
paste input "6"
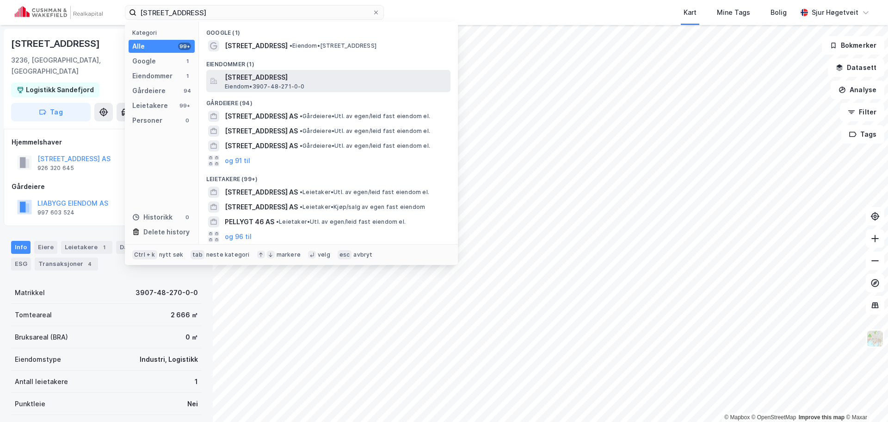
click at [338, 74] on span "[STREET_ADDRESS]" at bounding box center [336, 77] width 222 height 11
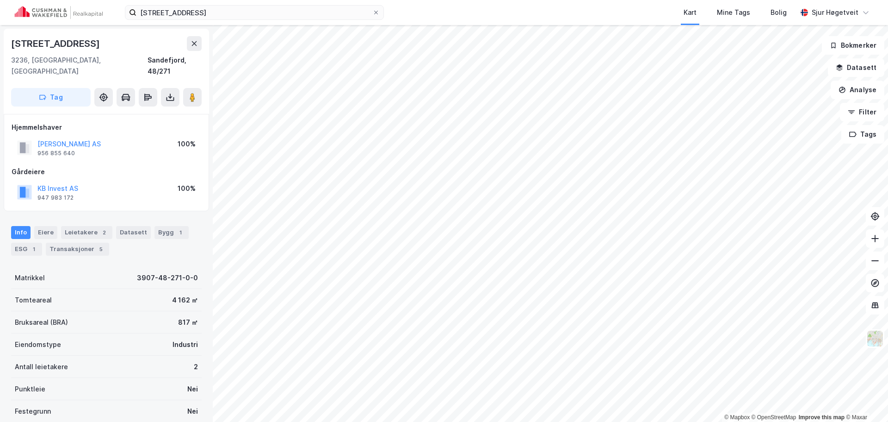
scroll to position [0, 0]
click at [75, 87] on button "Tag" at bounding box center [51, 96] width 80 height 19
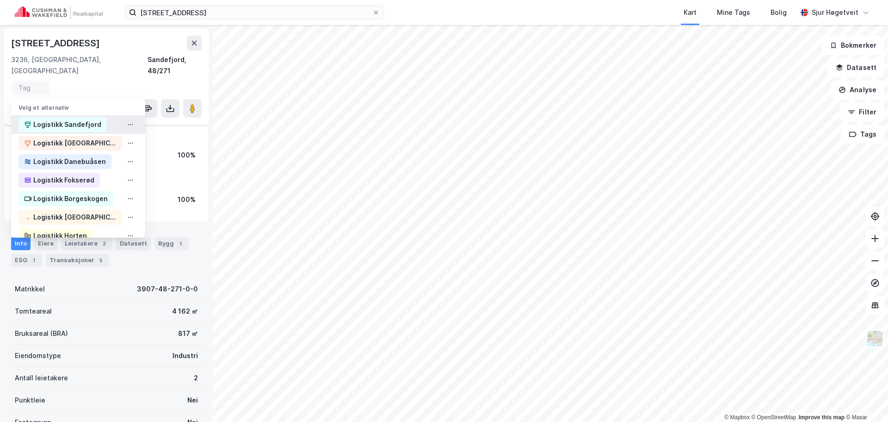
scroll to position [12, 0]
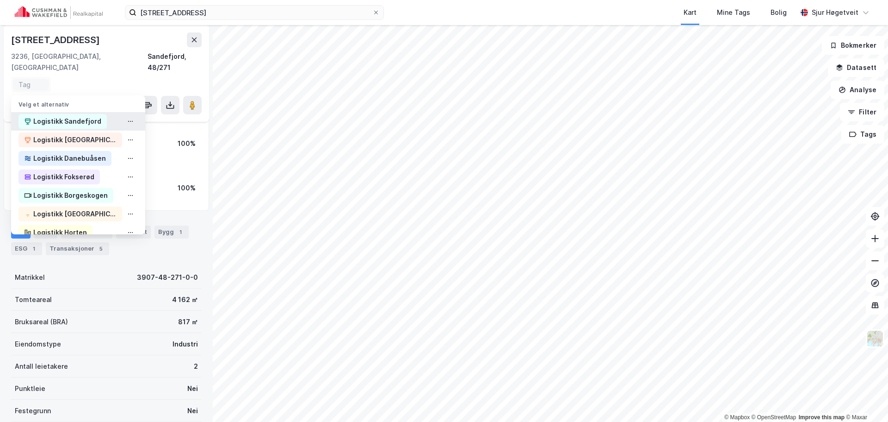
click at [84, 116] on div "Logistikk Sandefjord" at bounding box center [67, 121] width 68 height 11
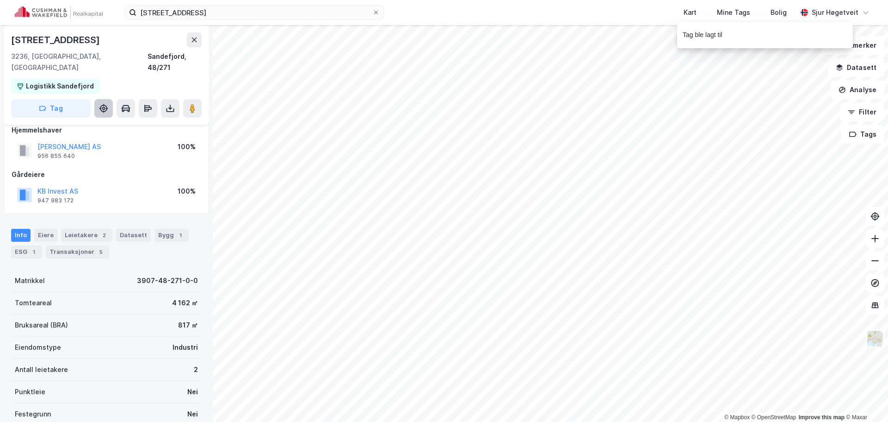
scroll to position [15, 0]
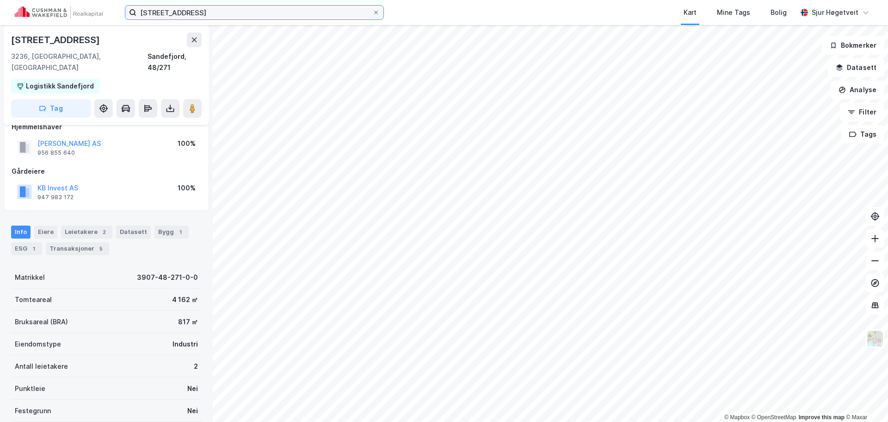
click at [154, 11] on input "[STREET_ADDRESS]" at bounding box center [254, 13] width 236 height 14
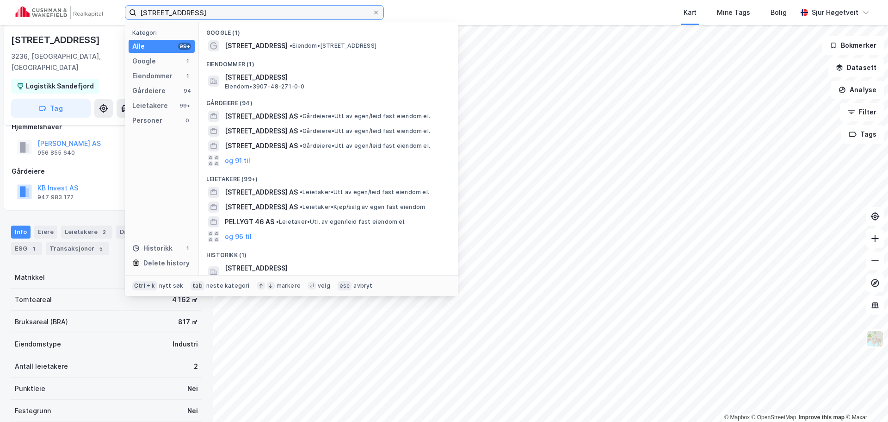
click at [155, 10] on input "[STREET_ADDRESS]" at bounding box center [254, 13] width 236 height 14
paste input "Hågasletta 5"
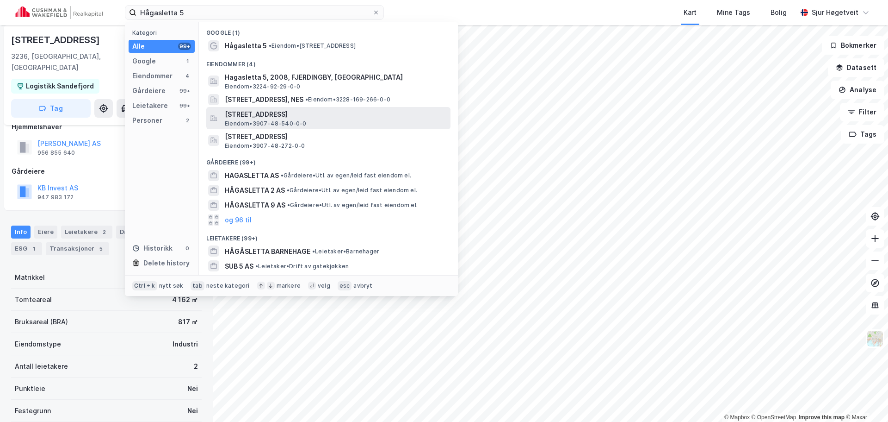
click at [335, 122] on div "[STREET_ADDRESS], [GEOGRAPHIC_DATA] Eiendom • 3907-48-540-0-0" at bounding box center [337, 118] width 224 height 19
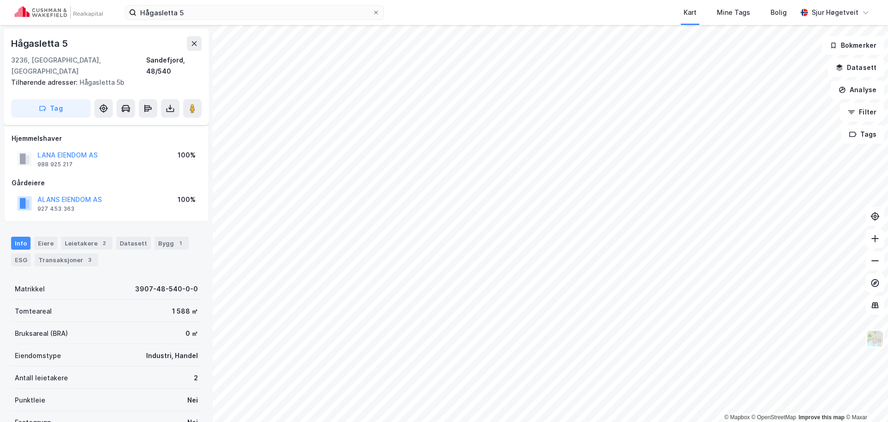
scroll to position [15, 0]
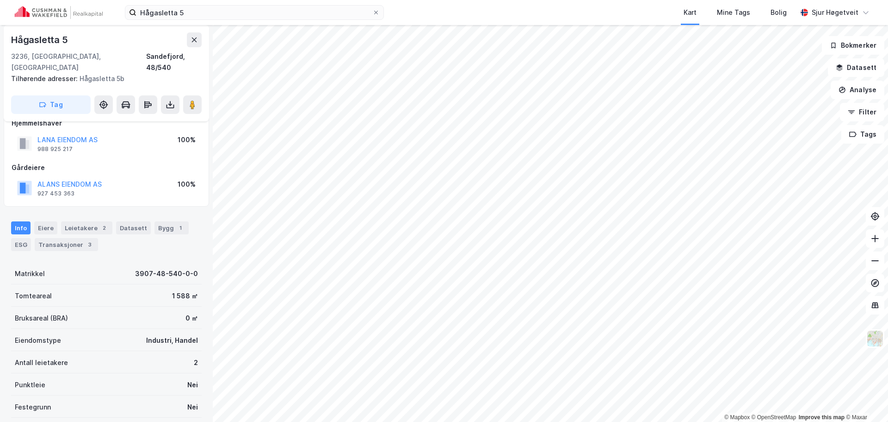
click at [102, 221] on div "Leietakere 2" at bounding box center [86, 227] width 51 height 13
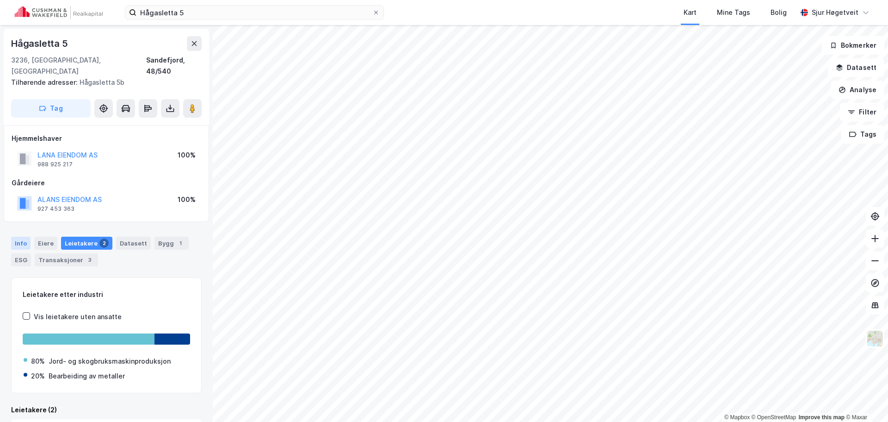
click at [18, 236] on div "Info" at bounding box center [20, 242] width 19 height 13
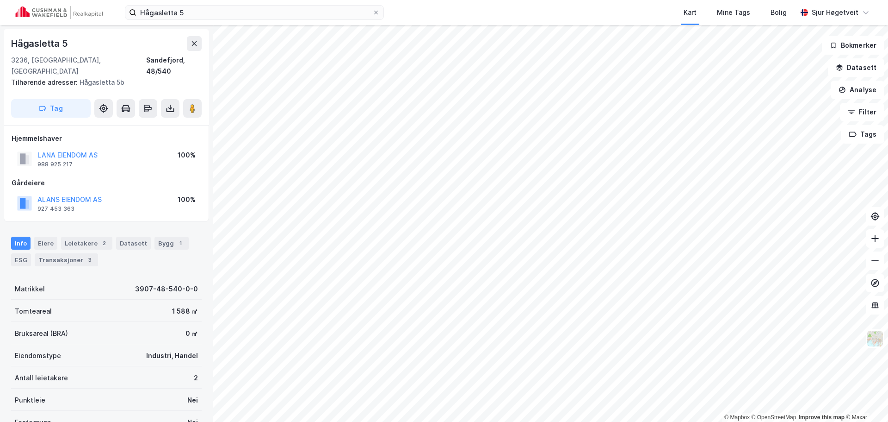
click at [60, 78] on div "[STREET_ADDRESS] Tilhørende adresser: [STREET_ADDRESS] Tag" at bounding box center [106, 77] width 205 height 96
click at [63, 99] on button "Tag" at bounding box center [51, 108] width 80 height 19
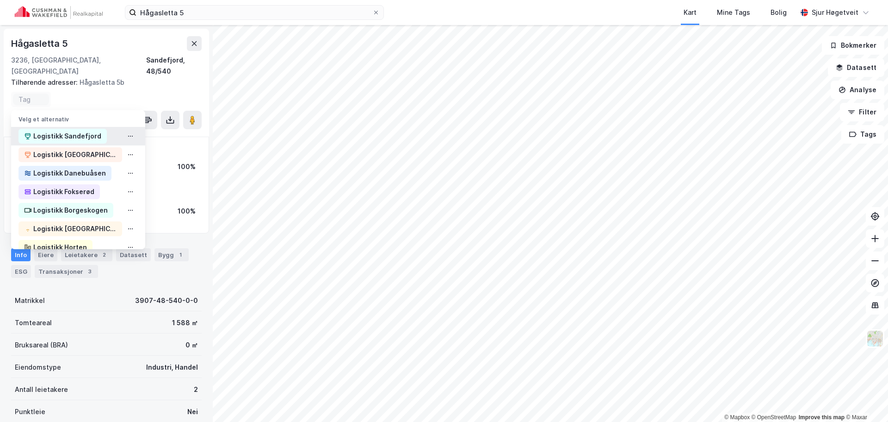
click at [79, 130] on div "Logistikk Sandefjord" at bounding box center [67, 135] width 68 height 11
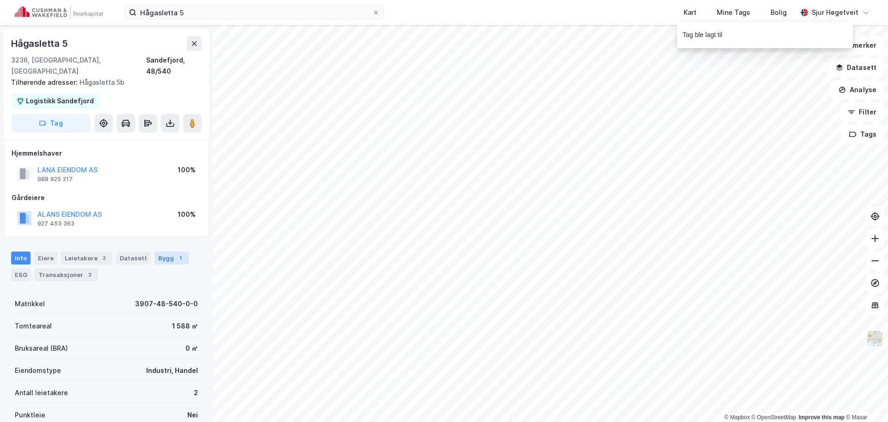
click at [176, 253] on div "1" at bounding box center [180, 257] width 9 height 9
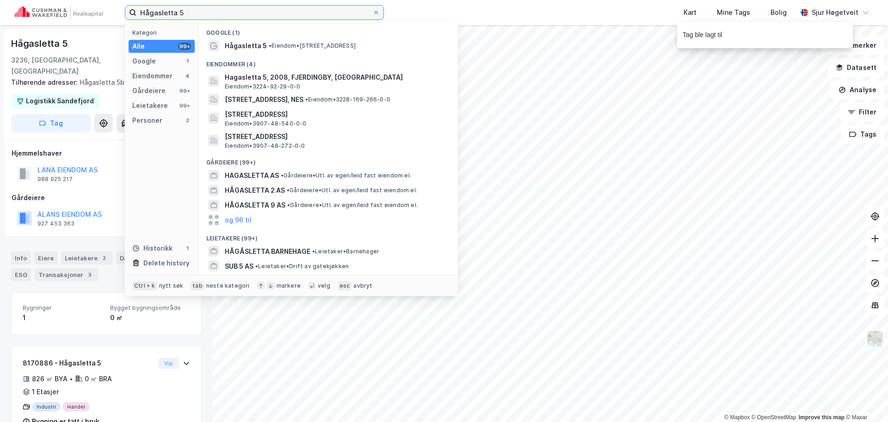
click at [186, 8] on input "Hågasletta 5" at bounding box center [254, 13] width 236 height 14
click at [190, 10] on input "Hågasletta 5" at bounding box center [254, 13] width 236 height 14
paste input "7"
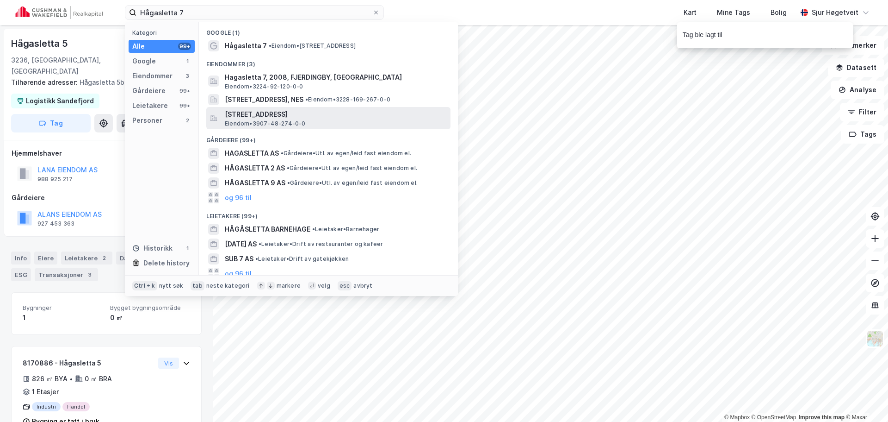
click at [374, 122] on div "[STREET_ADDRESS], [GEOGRAPHIC_DATA] Eiendom • 3907-48-274-0-0" at bounding box center [337, 118] width 224 height 19
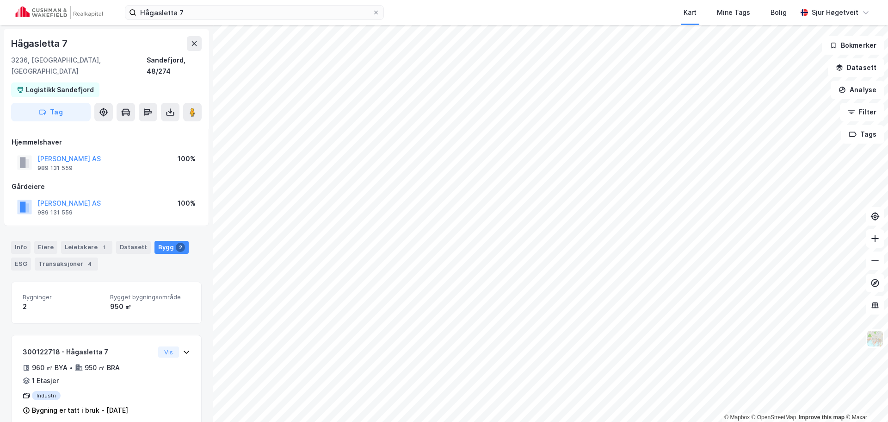
scroll to position [0, 0]
click at [81, 240] on div "Leietakere 1" at bounding box center [86, 246] width 51 height 13
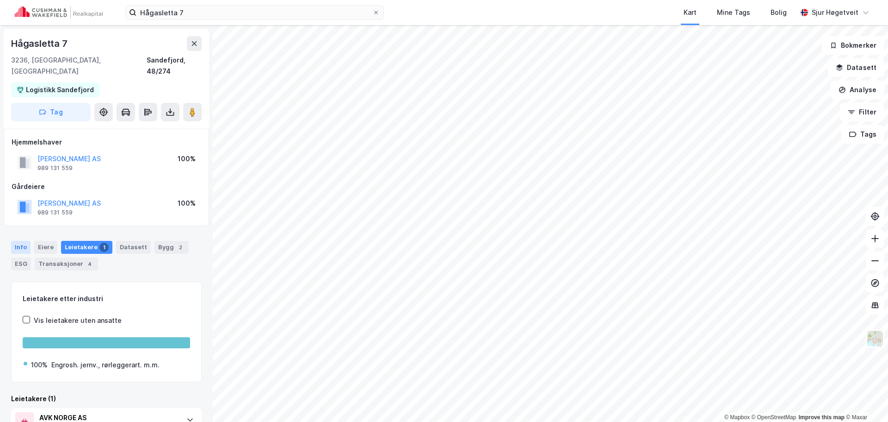
click at [20, 241] on div "Info" at bounding box center [20, 247] width 19 height 13
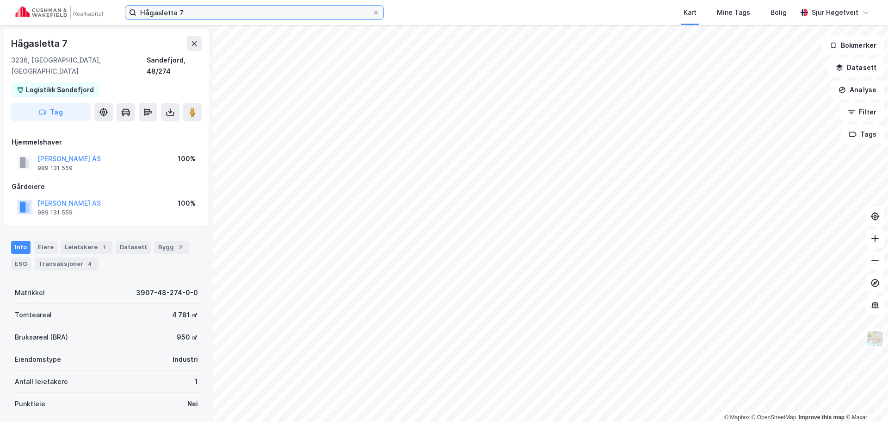
click at [247, 7] on input "Hågasletta 7" at bounding box center [254, 13] width 236 height 14
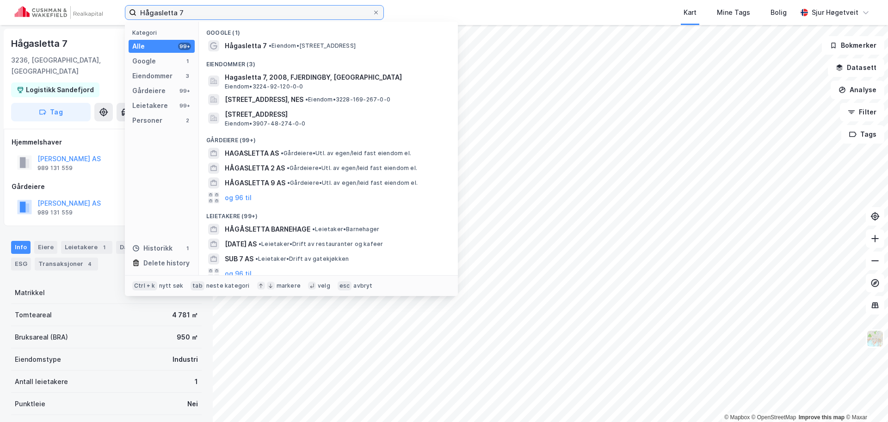
click at [247, 7] on input "Hågasletta 7" at bounding box center [254, 13] width 236 height 14
paste input "[STREET_ADDRESS]"
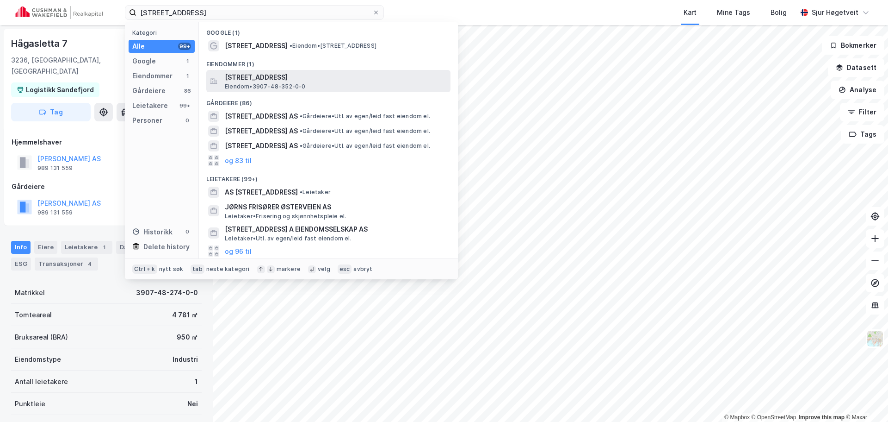
click at [329, 74] on span "[STREET_ADDRESS]" at bounding box center [336, 77] width 222 height 11
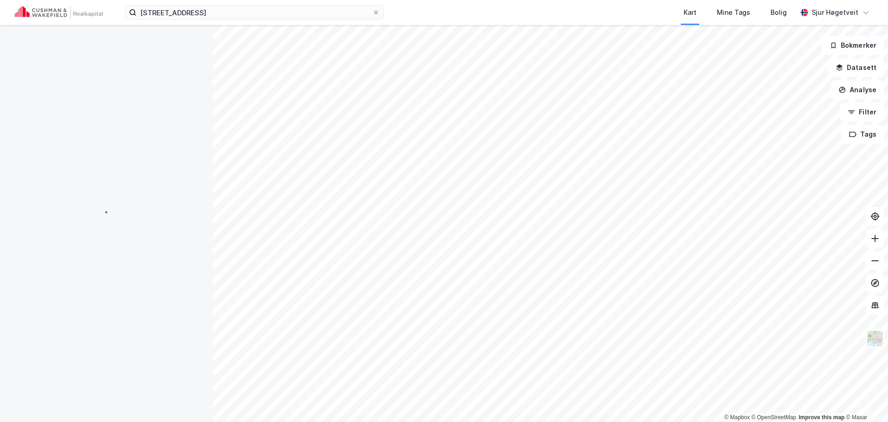
scroll to position [0, 0]
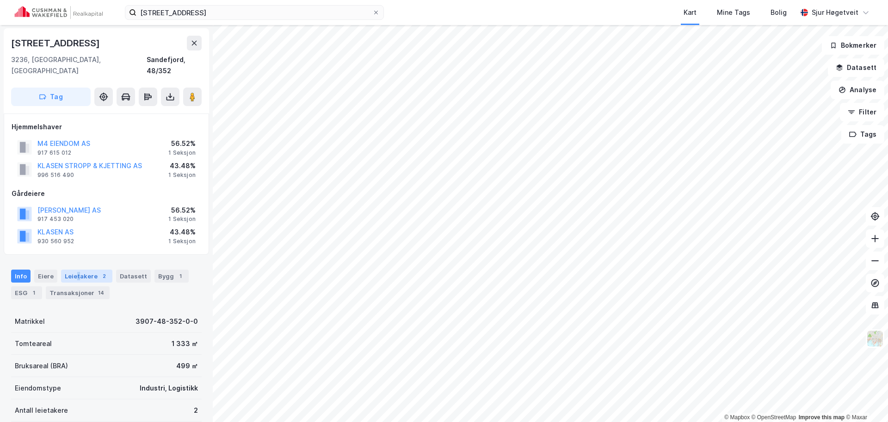
click at [76, 269] on div "Leietakere 2" at bounding box center [86, 275] width 51 height 13
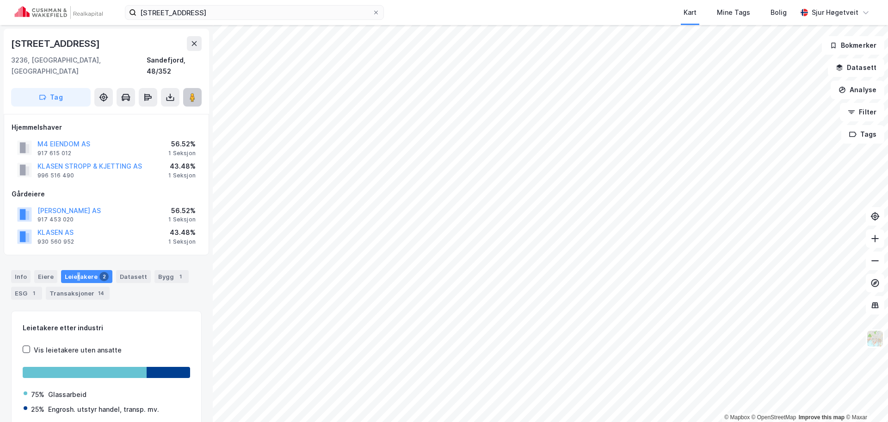
click at [199, 88] on button at bounding box center [192, 97] width 19 height 19
click at [18, 271] on div "Info" at bounding box center [20, 276] width 19 height 13
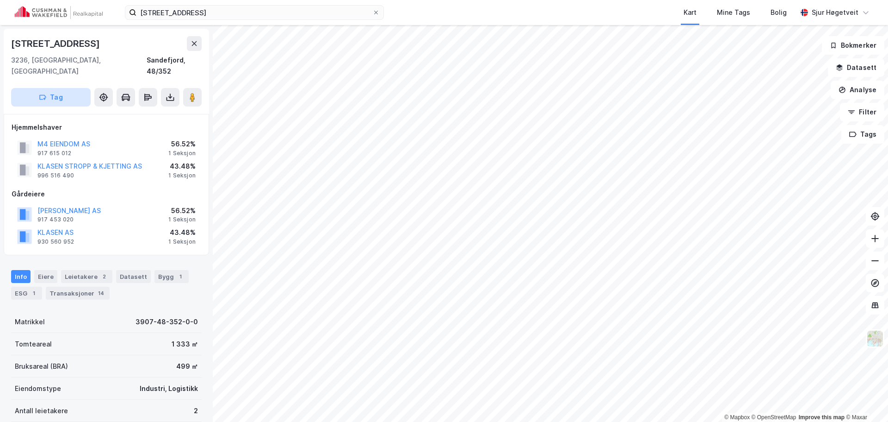
click at [79, 88] on button "Tag" at bounding box center [51, 97] width 80 height 19
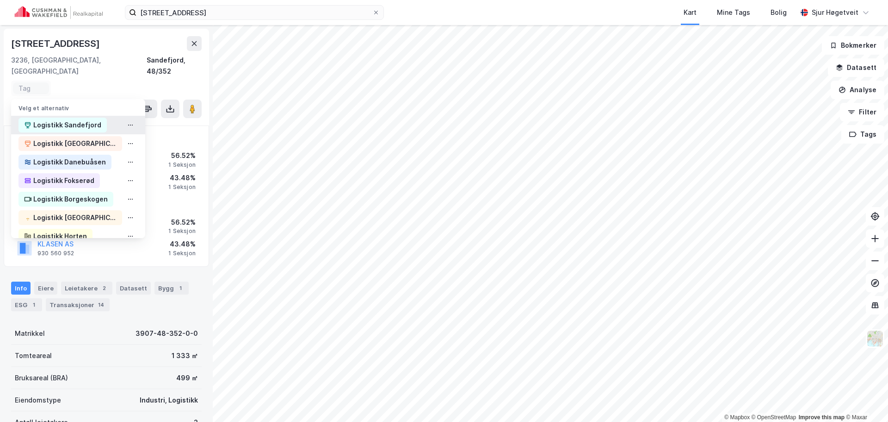
click at [68, 119] on div "Logistikk Sandefjord" at bounding box center [67, 124] width 68 height 11
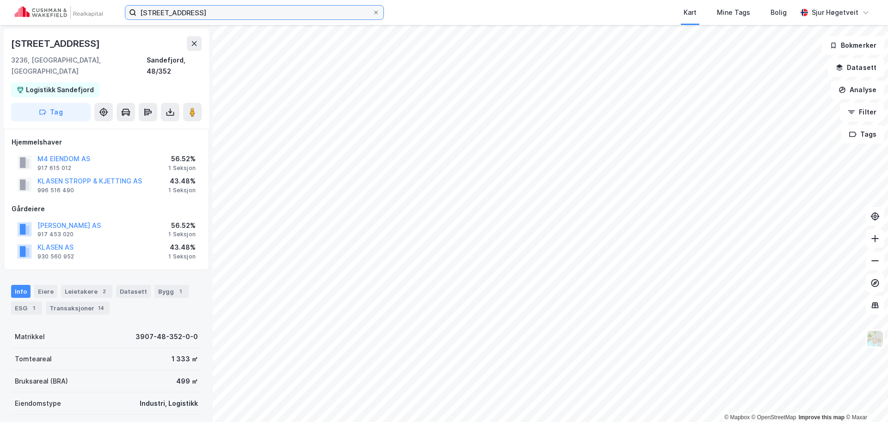
click at [244, 15] on input "[STREET_ADDRESS]" at bounding box center [254, 13] width 236 height 14
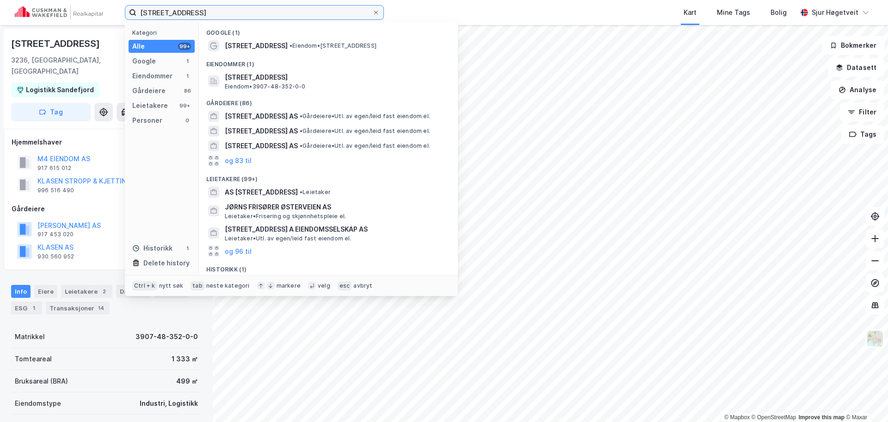
click at [244, 15] on input "[STREET_ADDRESS]" at bounding box center [254, 13] width 236 height 14
paste input "Hågasletta 9"
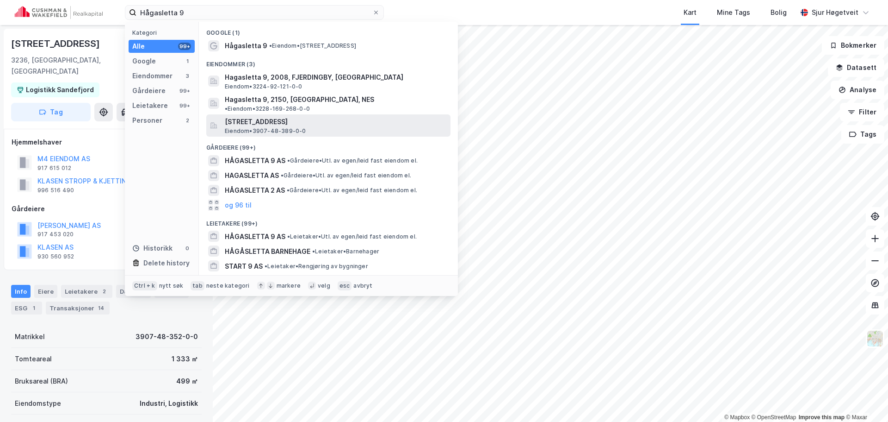
click at [350, 116] on span "[STREET_ADDRESS]" at bounding box center [336, 121] width 222 height 11
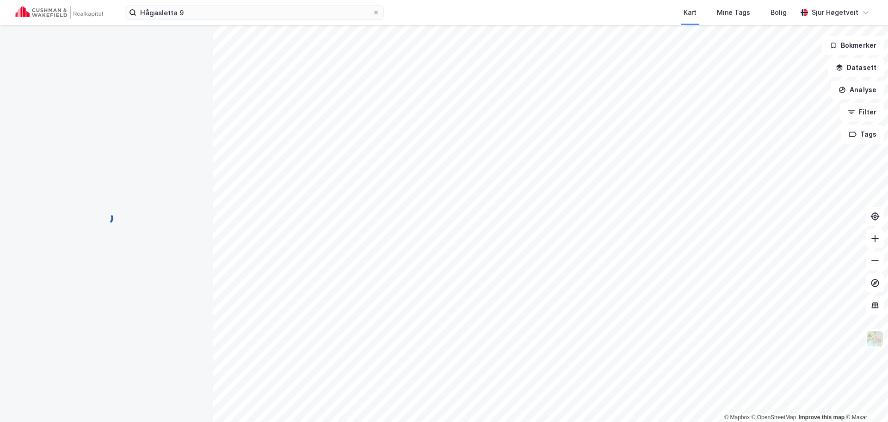
scroll to position [1, 0]
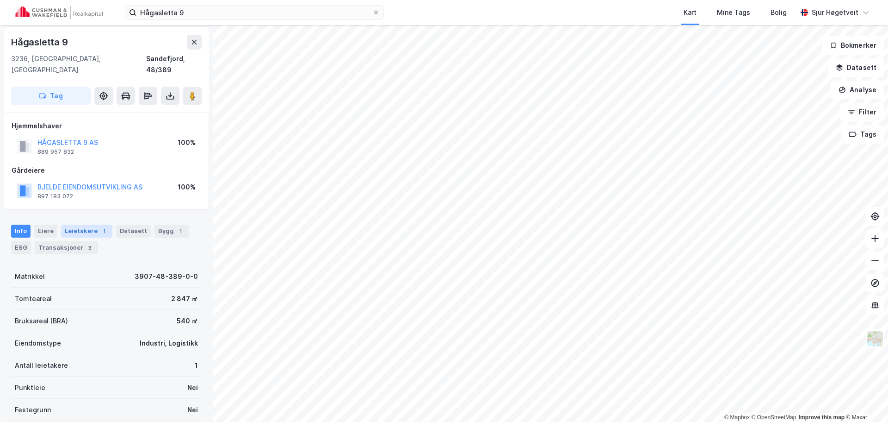
click at [99, 226] on div "1" at bounding box center [103, 230] width 9 height 9
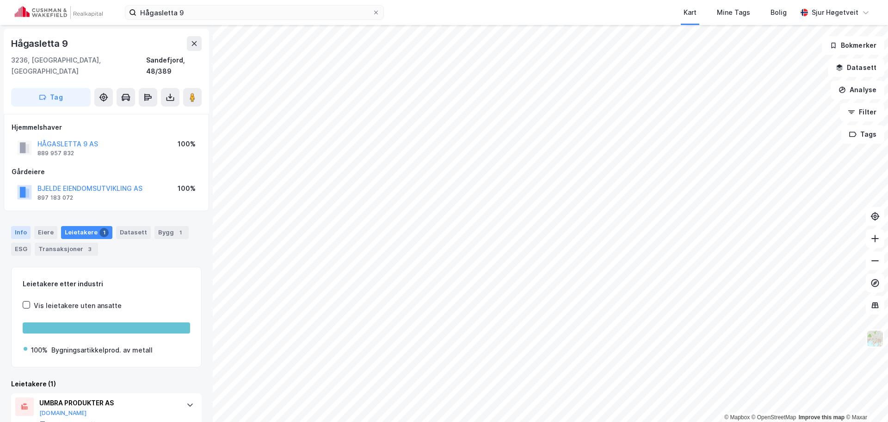
click at [26, 226] on div "Info" at bounding box center [20, 232] width 19 height 13
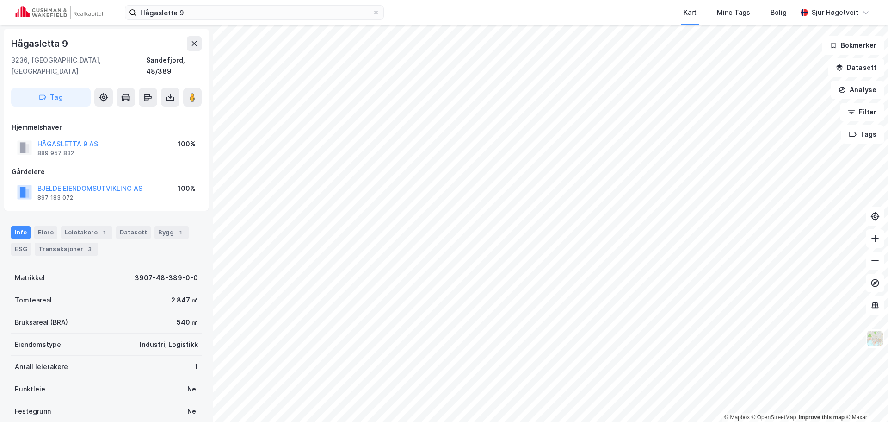
click at [67, 229] on div "Info [PERSON_NAME] 1 Datasett Bygg 1 ESG Transaksjoner 3" at bounding box center [106, 241] width 191 height 30
click at [72, 226] on div "Leietakere 1" at bounding box center [86, 232] width 51 height 13
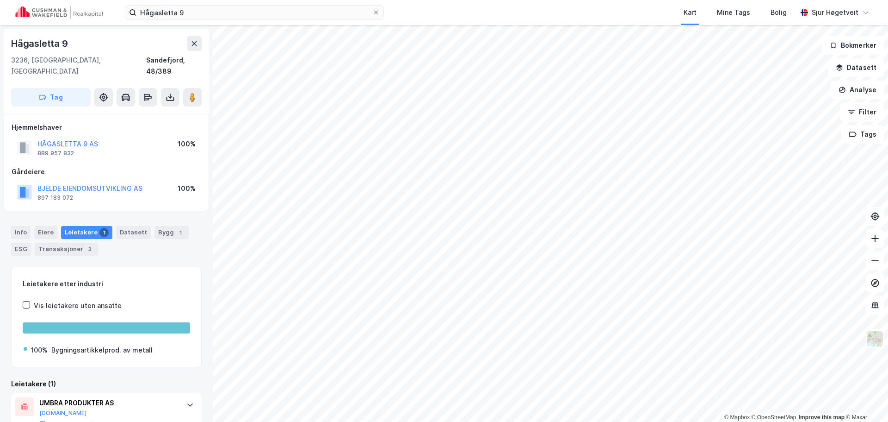
click at [10, 223] on div "Info [PERSON_NAME] 1 Datasett Bygg 1 ESG Transaksjoner 3" at bounding box center [106, 237] width 213 height 44
click at [22, 226] on div "Info" at bounding box center [20, 232] width 19 height 13
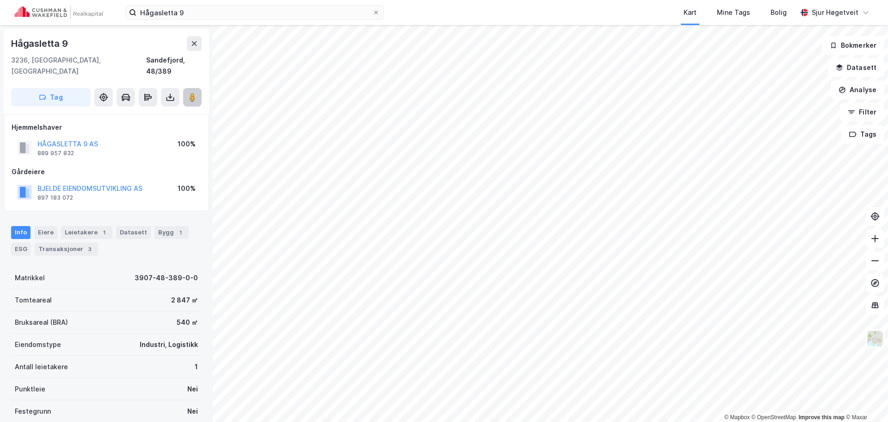
click at [195, 93] on image at bounding box center [193, 97] width 6 height 9
click at [73, 88] on button "Tag" at bounding box center [51, 97] width 80 height 19
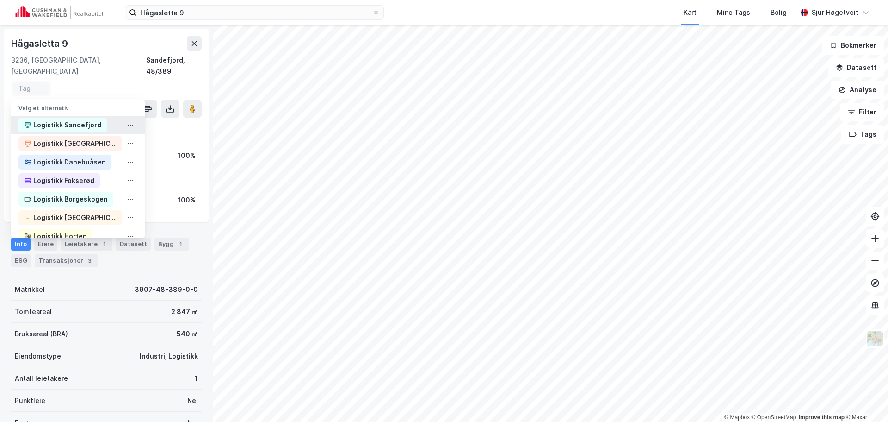
drag, startPoint x: 75, startPoint y: 111, endPoint x: 72, endPoint y: 107, distance: 4.9
click at [76, 119] on div "Logistikk Sandefjord" at bounding box center [67, 124] width 68 height 11
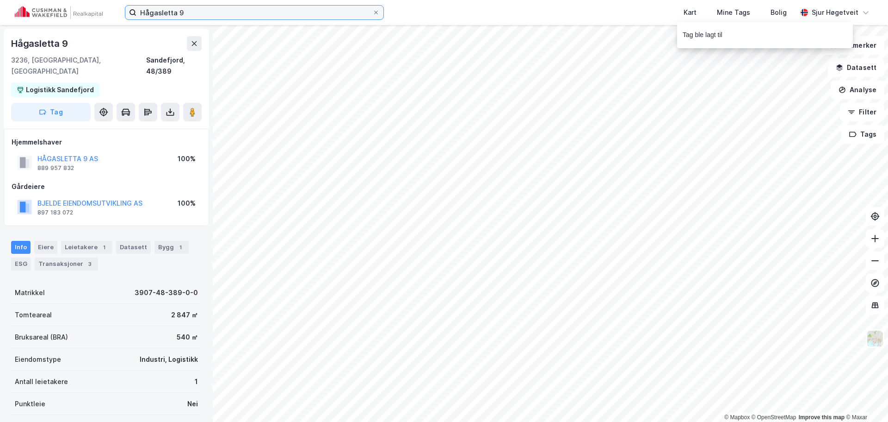
click at [238, 14] on input "Hågasletta 9" at bounding box center [254, 13] width 236 height 14
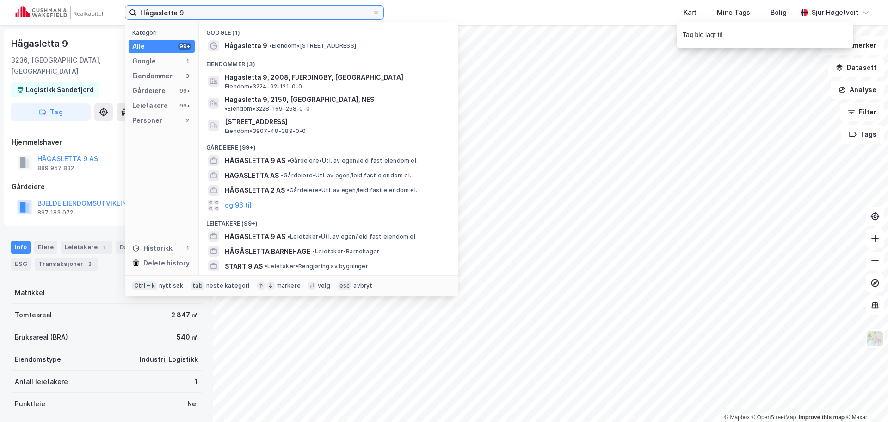
click at [237, 14] on input "Hågasletta 9" at bounding box center [254, 13] width 236 height 14
click at [235, 13] on input "Hågasletta 9" at bounding box center [254, 13] width 236 height 14
paste input "[STREET_ADDRESS]"
click at [234, 12] on input "Hågasletta [STREET_ADDRESS]" at bounding box center [254, 13] width 236 height 14
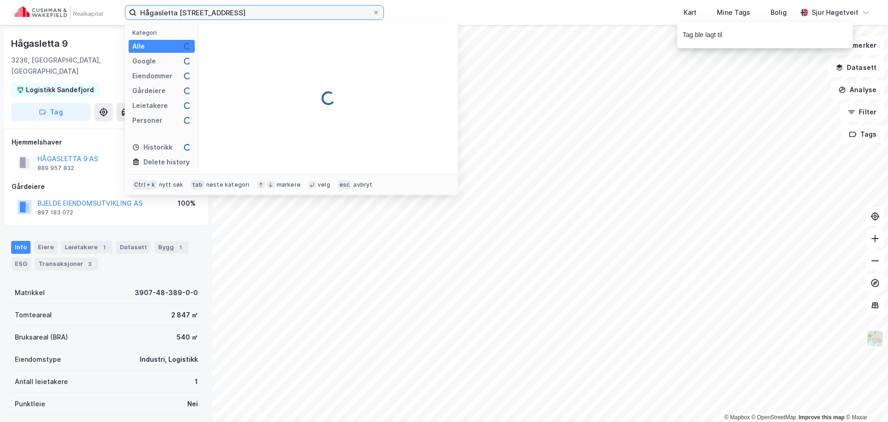
click at [234, 12] on input "Hågasletta [STREET_ADDRESS]" at bounding box center [254, 13] width 236 height 14
paste input
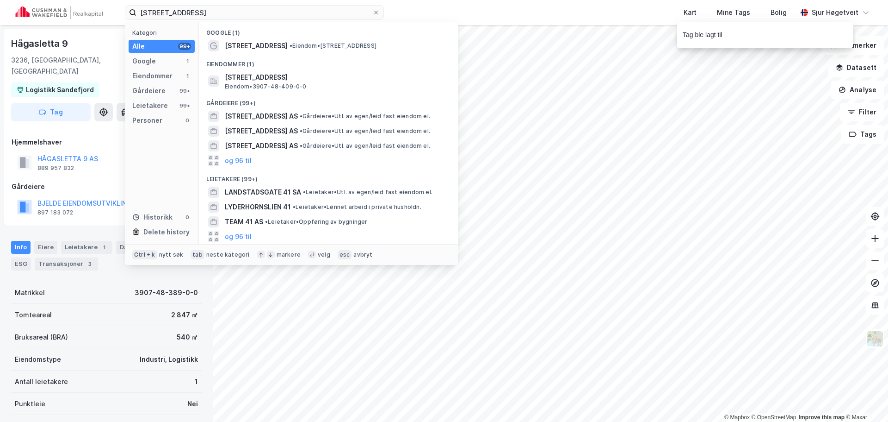
click at [281, 67] on div "Eiendommer (1)" at bounding box center [328, 61] width 259 height 17
click at [282, 75] on span "[STREET_ADDRESS]" at bounding box center [336, 77] width 222 height 11
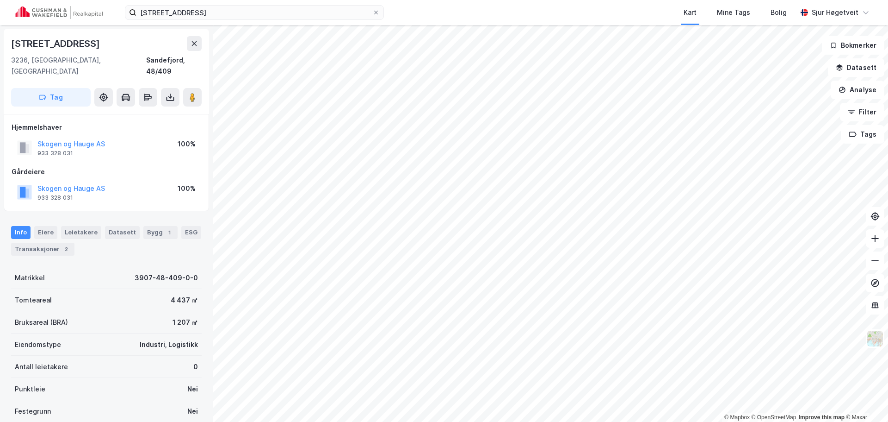
scroll to position [0, 0]
click at [198, 88] on button at bounding box center [192, 96] width 19 height 19
click at [68, 87] on button "Tag" at bounding box center [51, 96] width 80 height 19
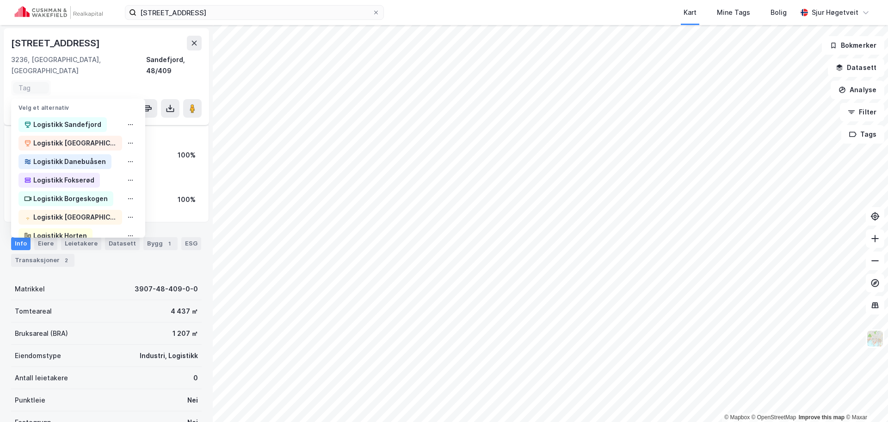
scroll to position [12, 0]
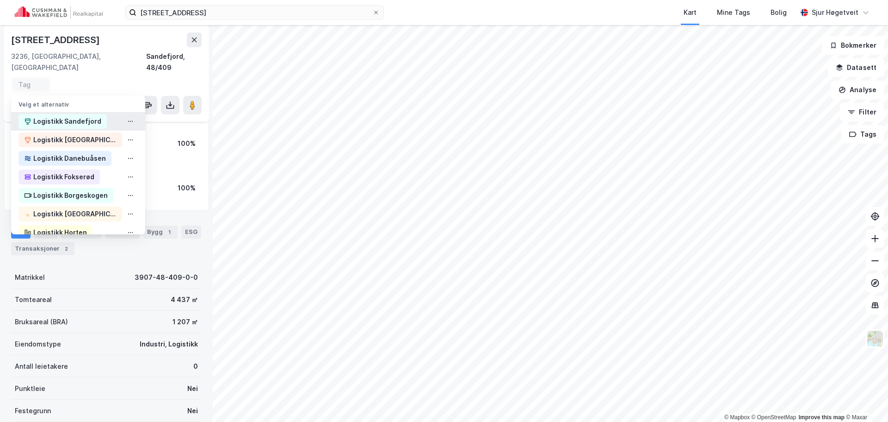
click at [77, 116] on div "Logistikk Sandefjord" at bounding box center [67, 121] width 68 height 11
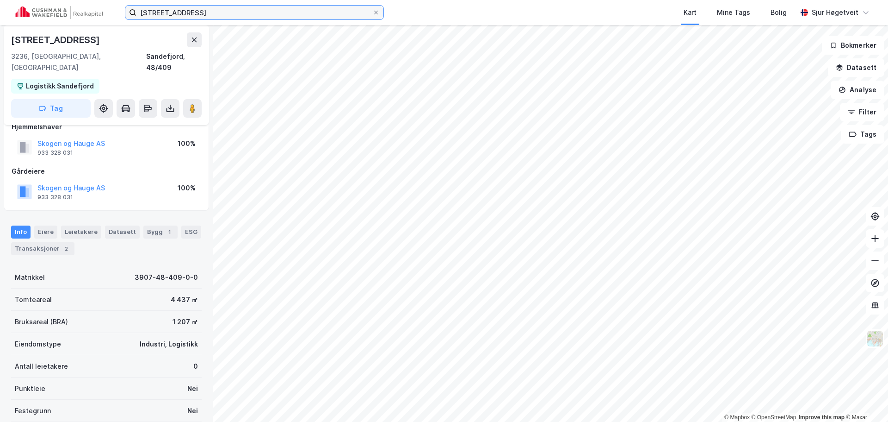
click at [262, 6] on input "[STREET_ADDRESS]" at bounding box center [254, 13] width 236 height 14
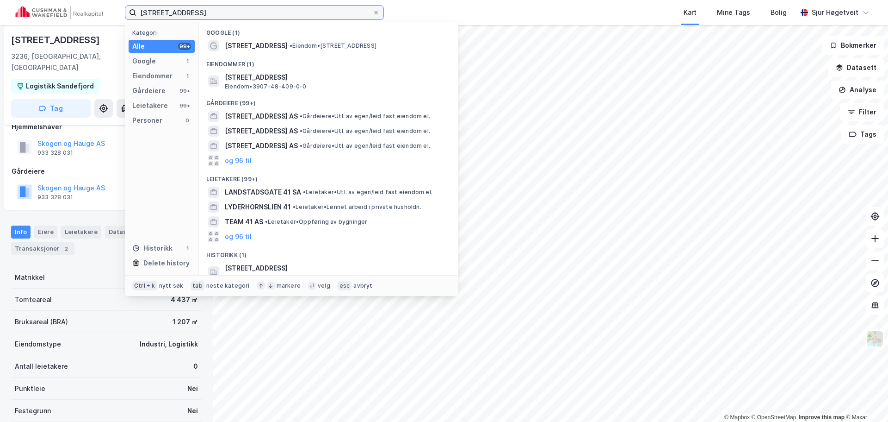
click at [262, 8] on input "[STREET_ADDRESS]" at bounding box center [254, 13] width 236 height 14
paste input "Hågasletta 5"
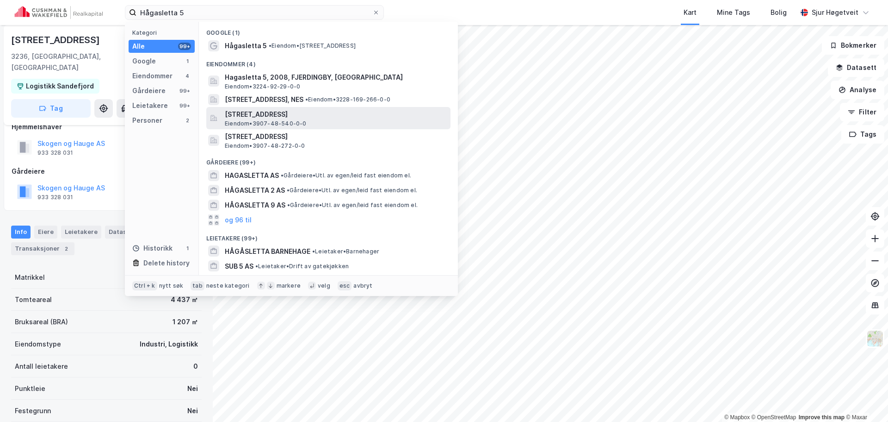
click at [392, 121] on div "[STREET_ADDRESS], [GEOGRAPHIC_DATA] Eiendom • 3907-48-540-0-0" at bounding box center [337, 118] width 224 height 19
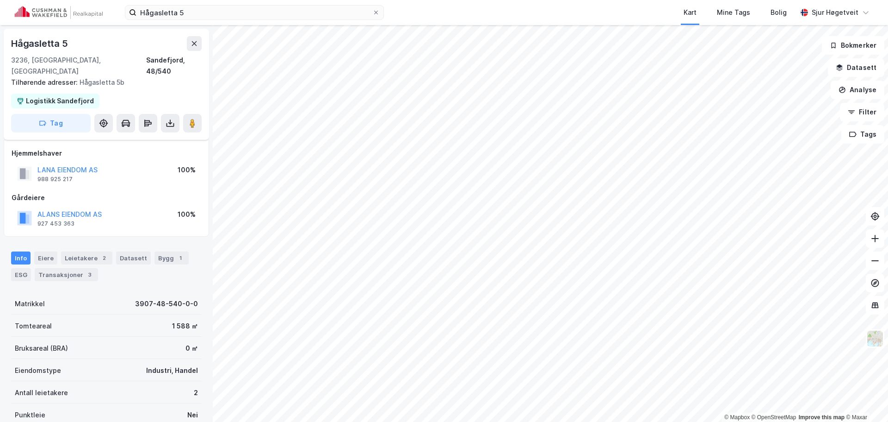
scroll to position [15, 0]
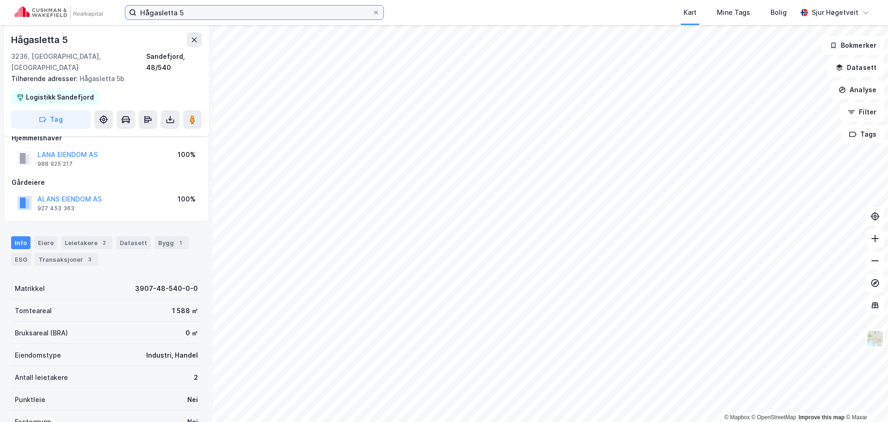
click at [313, 6] on input "Hågasletta 5" at bounding box center [254, 13] width 236 height 14
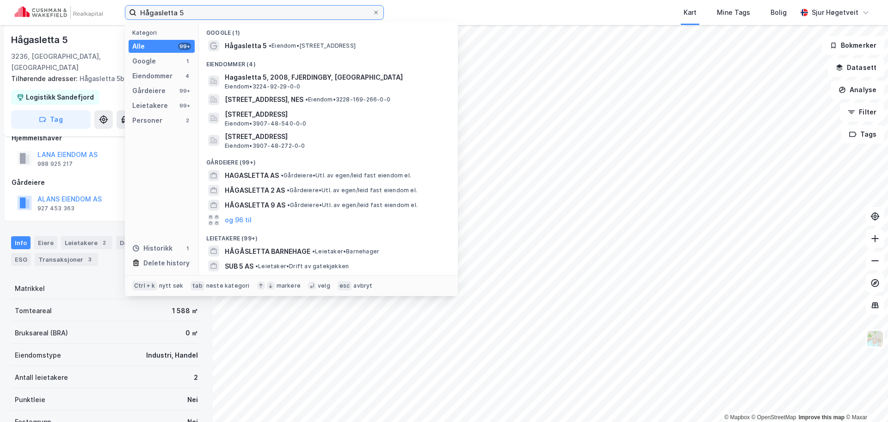
click at [313, 6] on input "Hågasletta 5" at bounding box center [254, 13] width 236 height 14
paste input "[STREET_ADDRESS]"
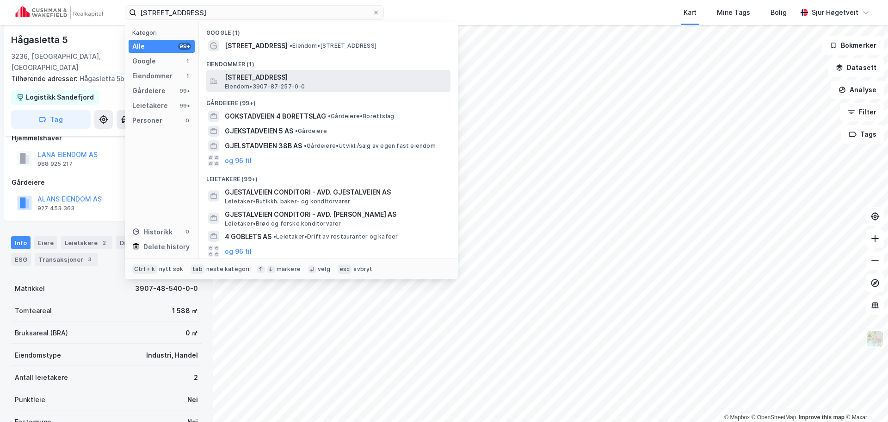
click at [309, 77] on span "[STREET_ADDRESS]" at bounding box center [336, 77] width 222 height 11
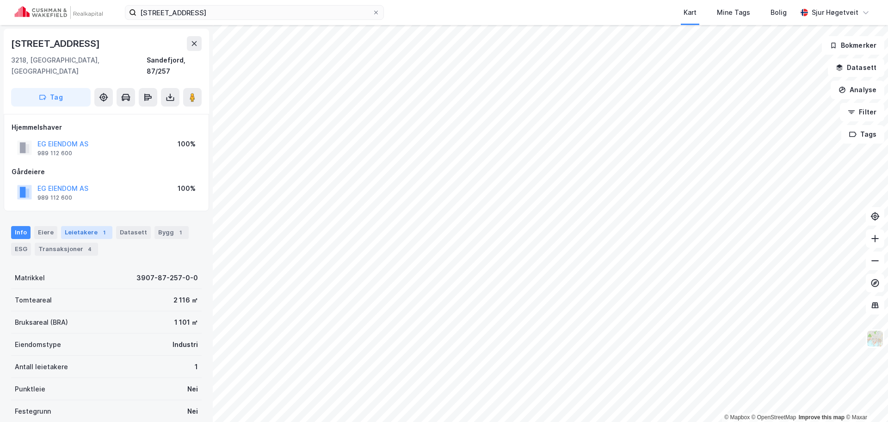
click at [106, 226] on div "Leietakere 1" at bounding box center [86, 232] width 51 height 13
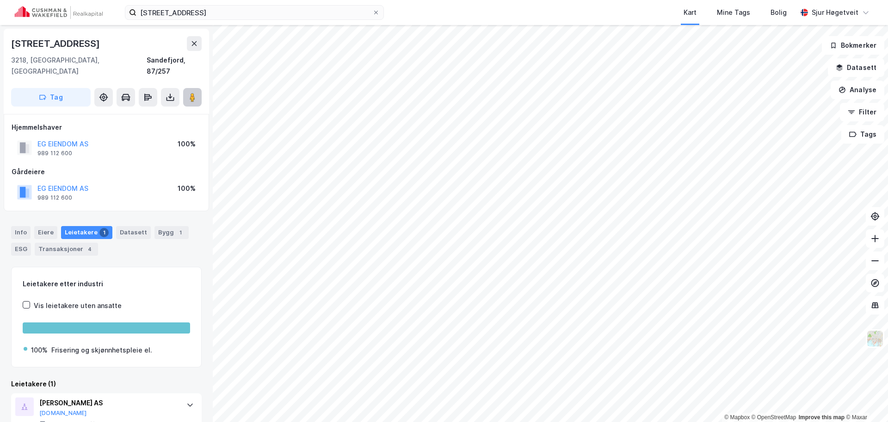
click at [198, 88] on button at bounding box center [192, 97] width 19 height 19
click at [17, 226] on div "Info" at bounding box center [20, 232] width 19 height 13
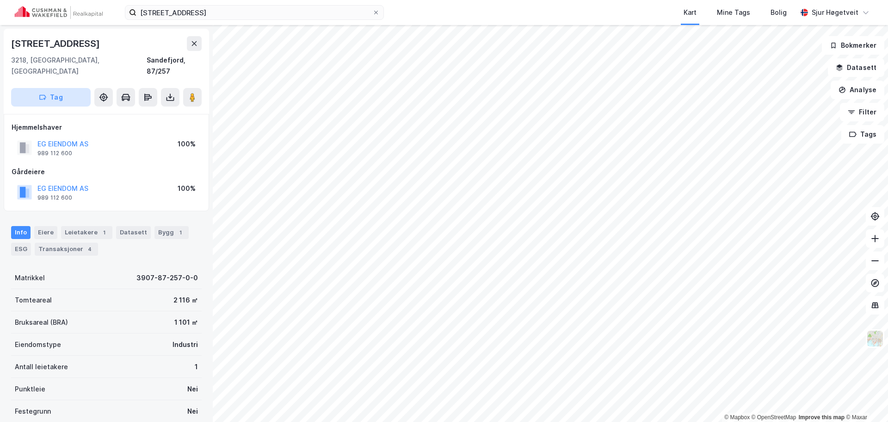
click at [80, 88] on button "Tag" at bounding box center [51, 97] width 80 height 19
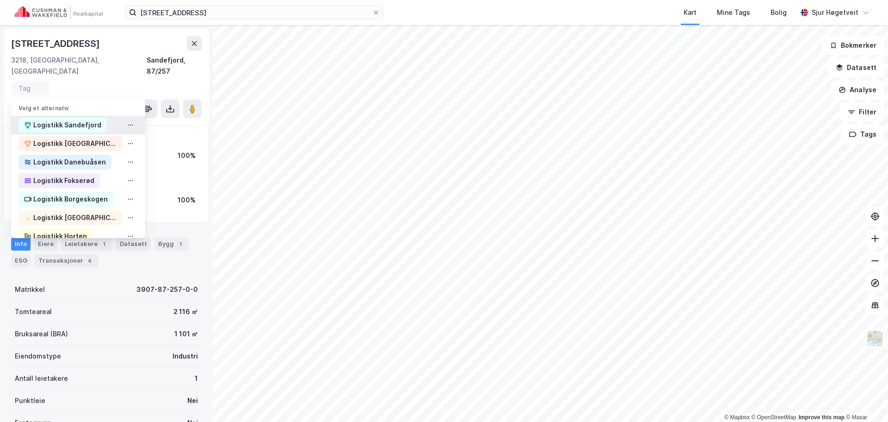
click at [79, 119] on div "Logistikk Sandefjord" at bounding box center [67, 124] width 68 height 11
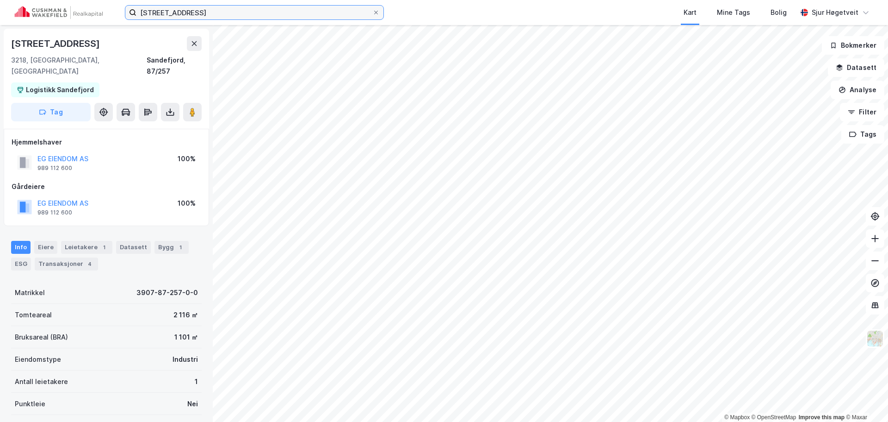
click at [242, 17] on input "[STREET_ADDRESS]" at bounding box center [254, 13] width 236 height 14
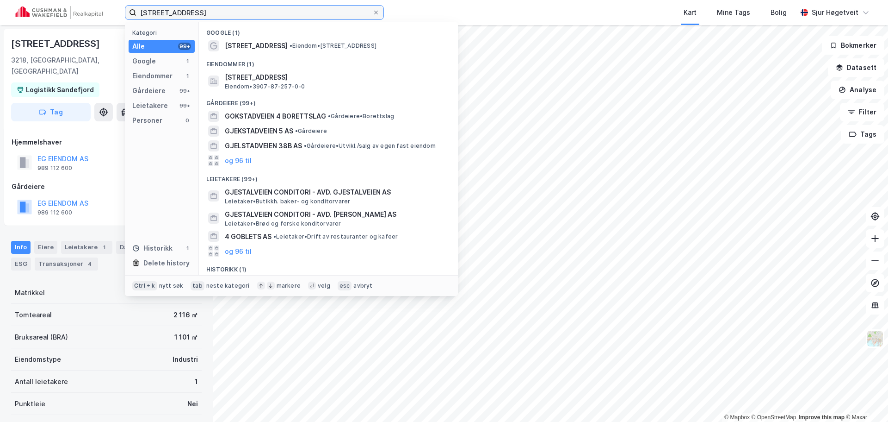
click at [242, 17] on input "[STREET_ADDRESS]" at bounding box center [254, 13] width 236 height 14
paste input "[STREET_ADDRESS]"
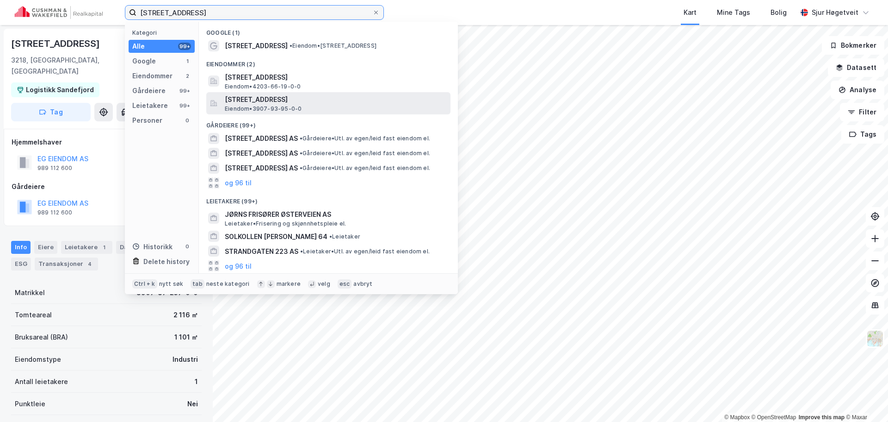
type input "[STREET_ADDRESS]"
click at [305, 99] on span "[STREET_ADDRESS]" at bounding box center [336, 99] width 222 height 11
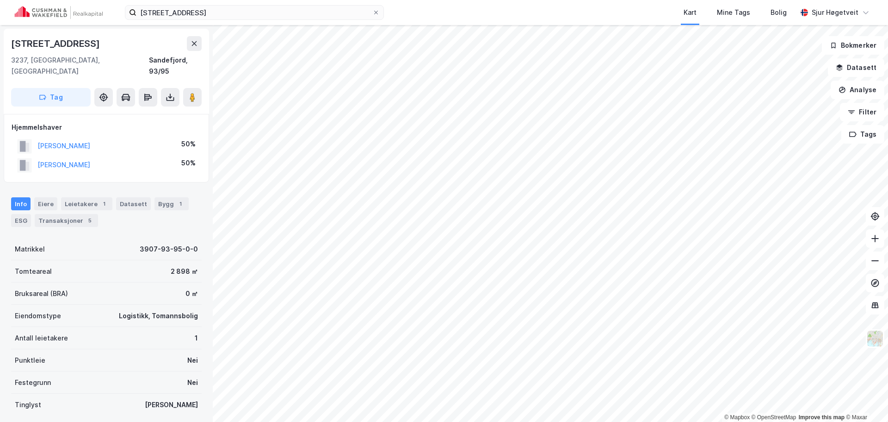
scroll to position [1, 0]
